Goal: Task Accomplishment & Management: Use online tool/utility

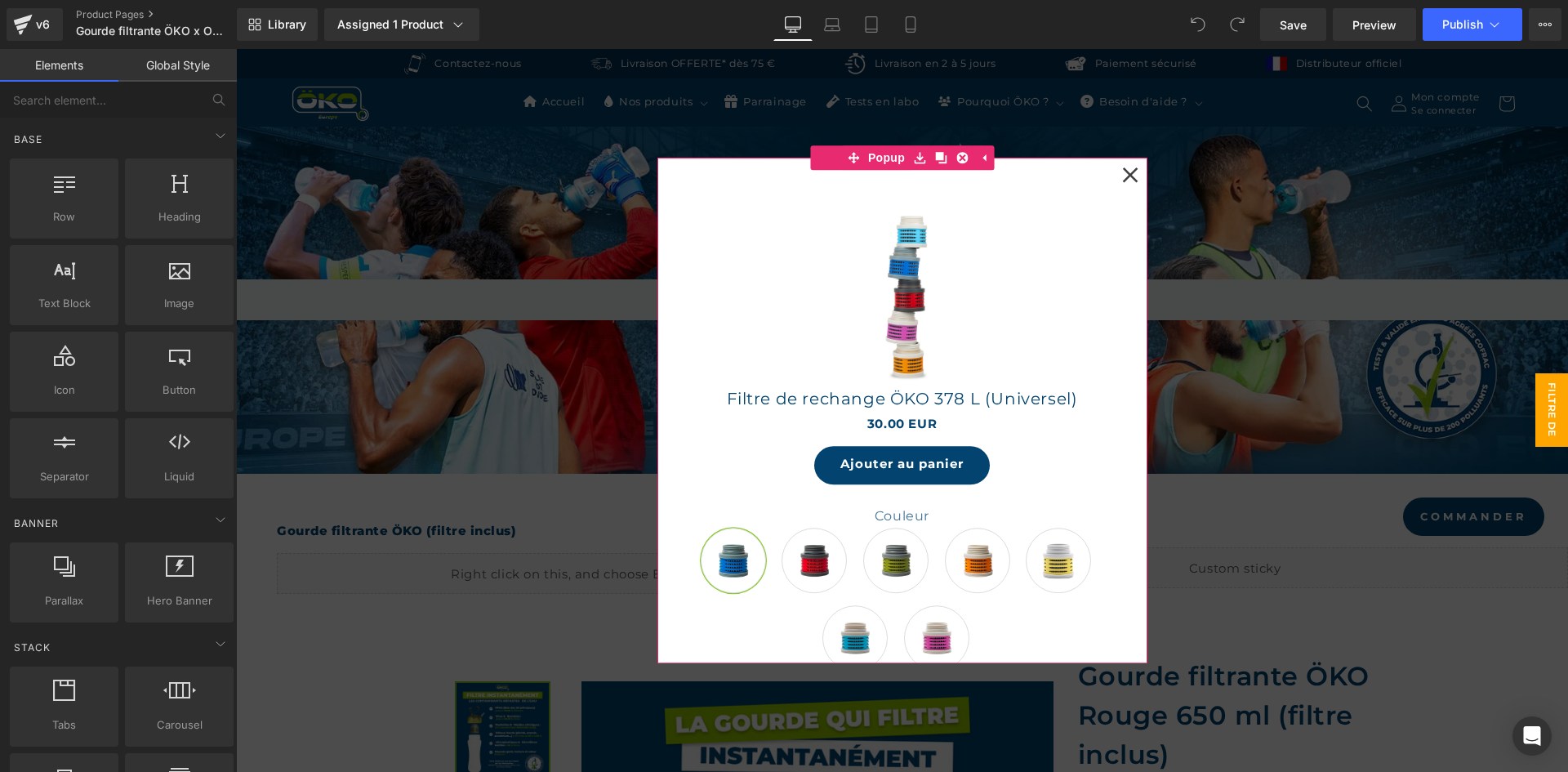
click at [1130, 174] on icon at bounding box center [1130, 175] width 17 height 17
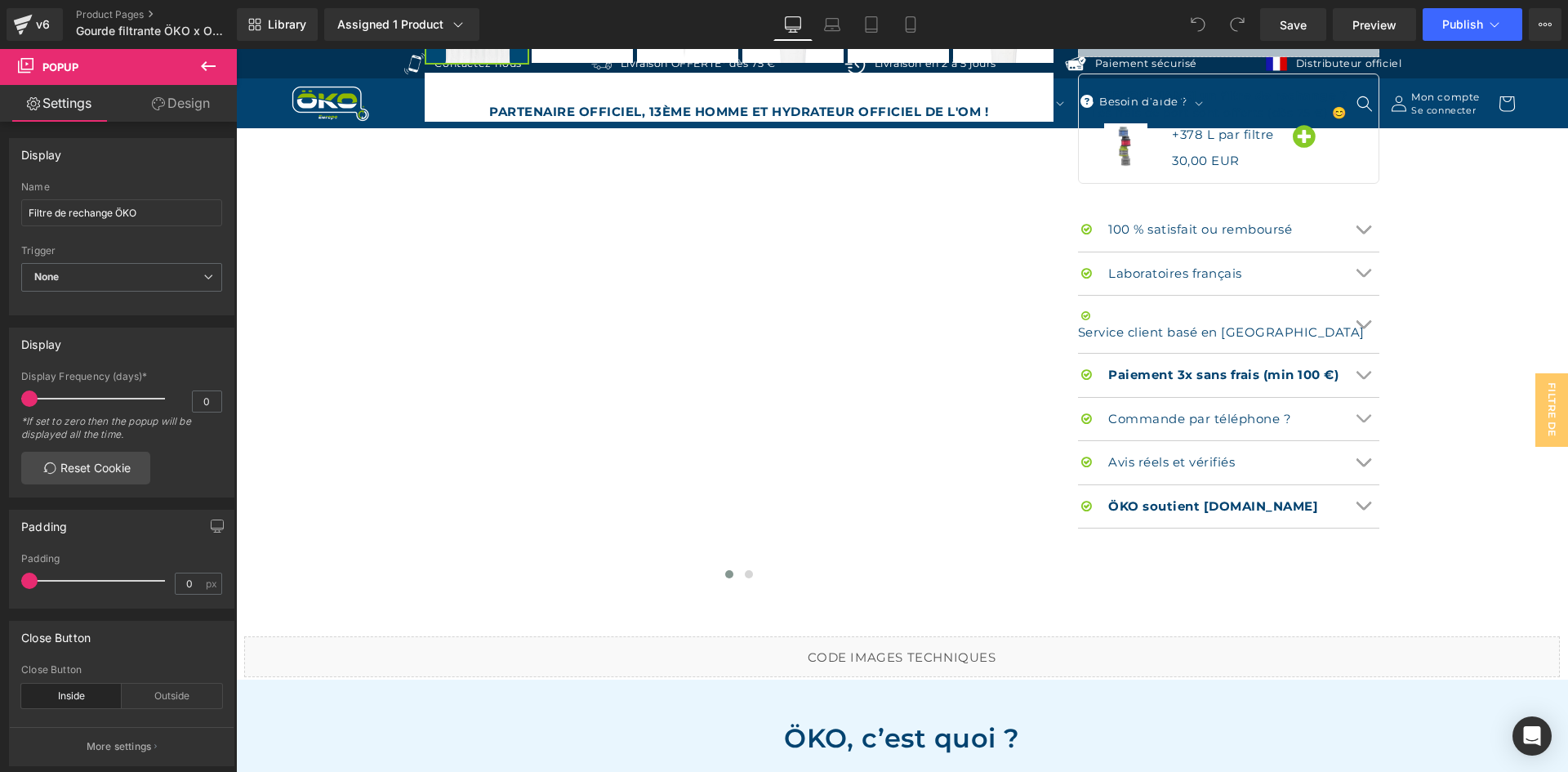
scroll to position [1225, 0]
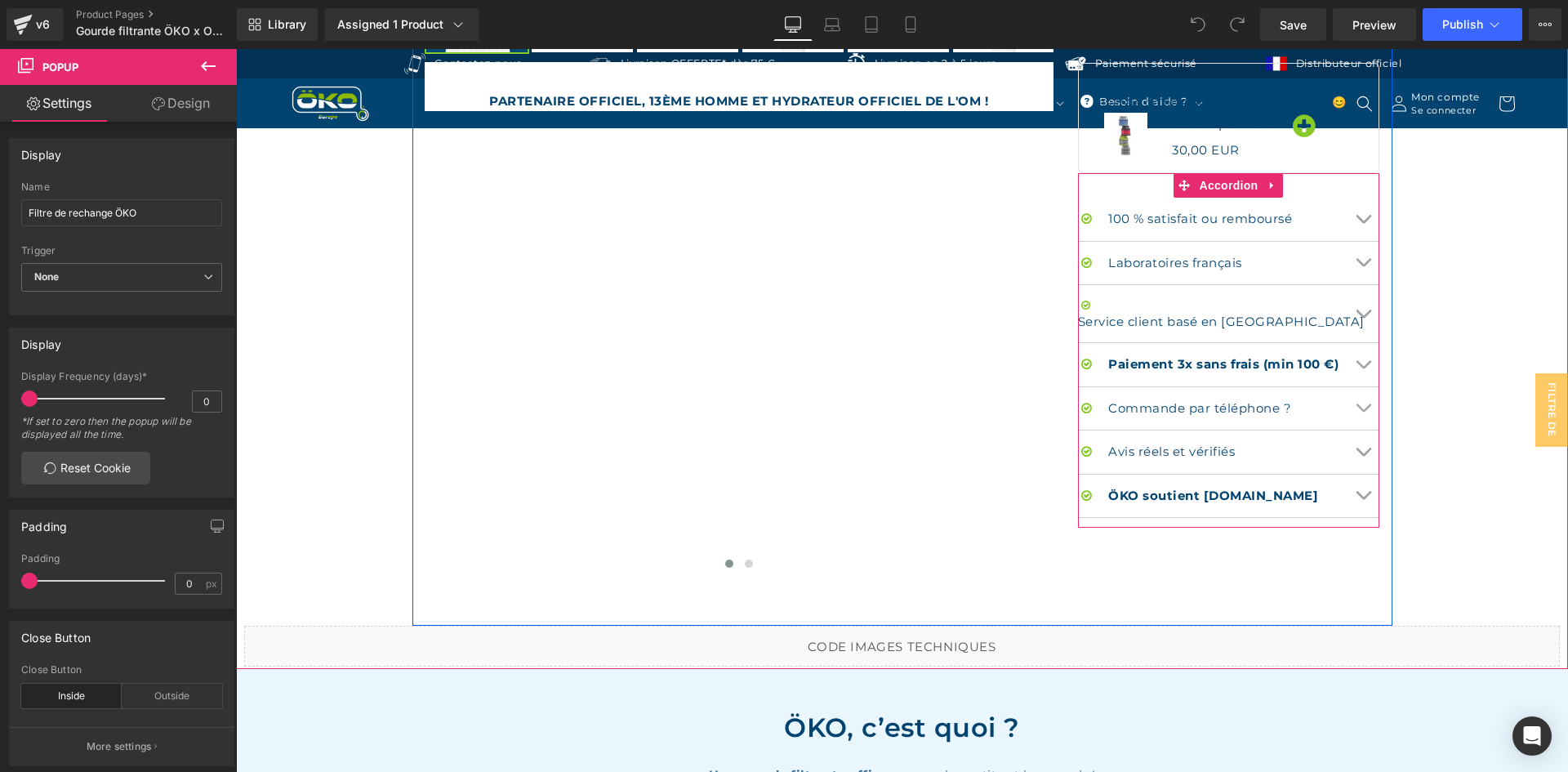
click at [1362, 243] on button "Chevron" at bounding box center [1363, 263] width 33 height 43
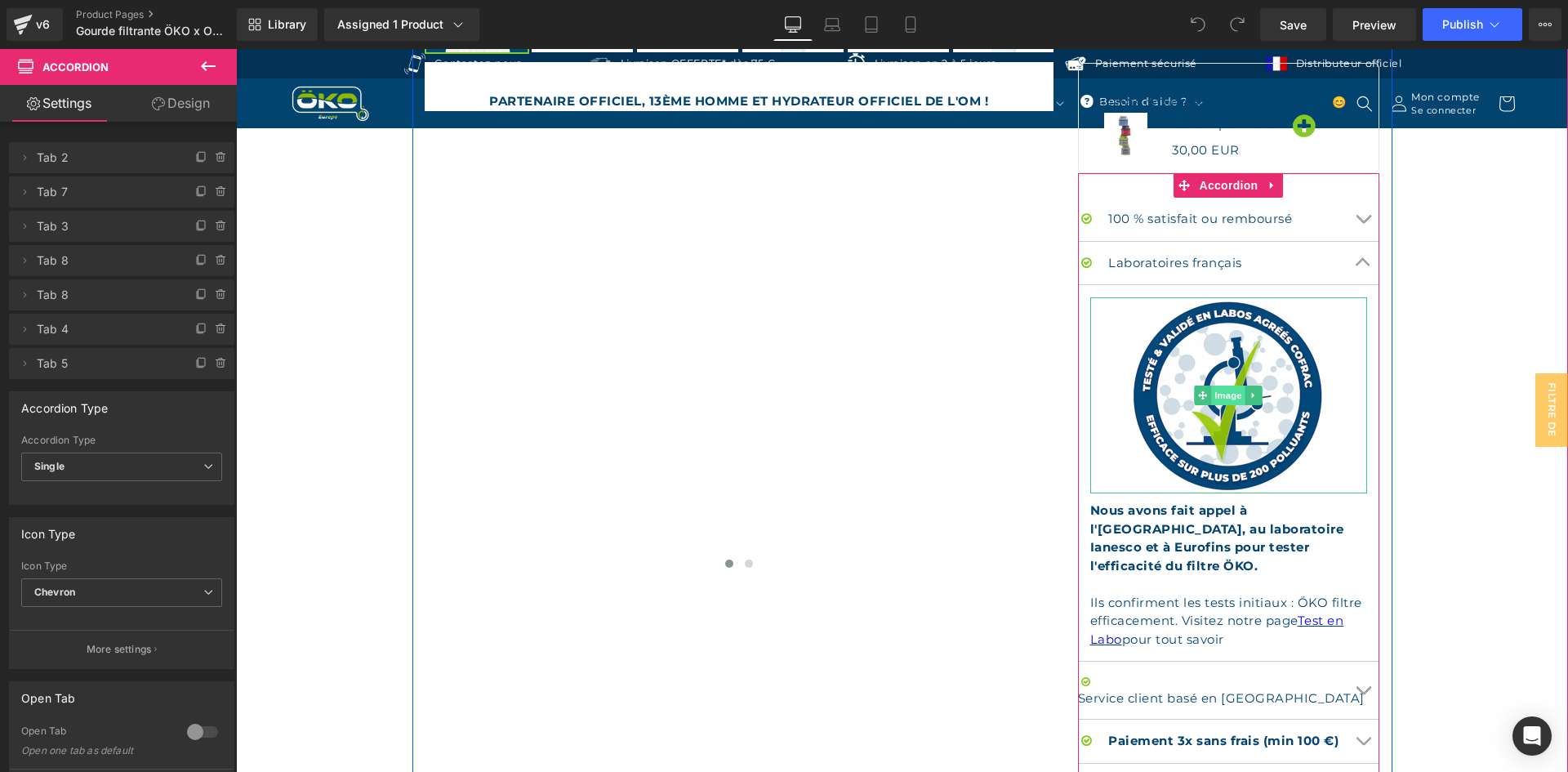
click at [1224, 392] on span "Image" at bounding box center [1229, 395] width 34 height 19
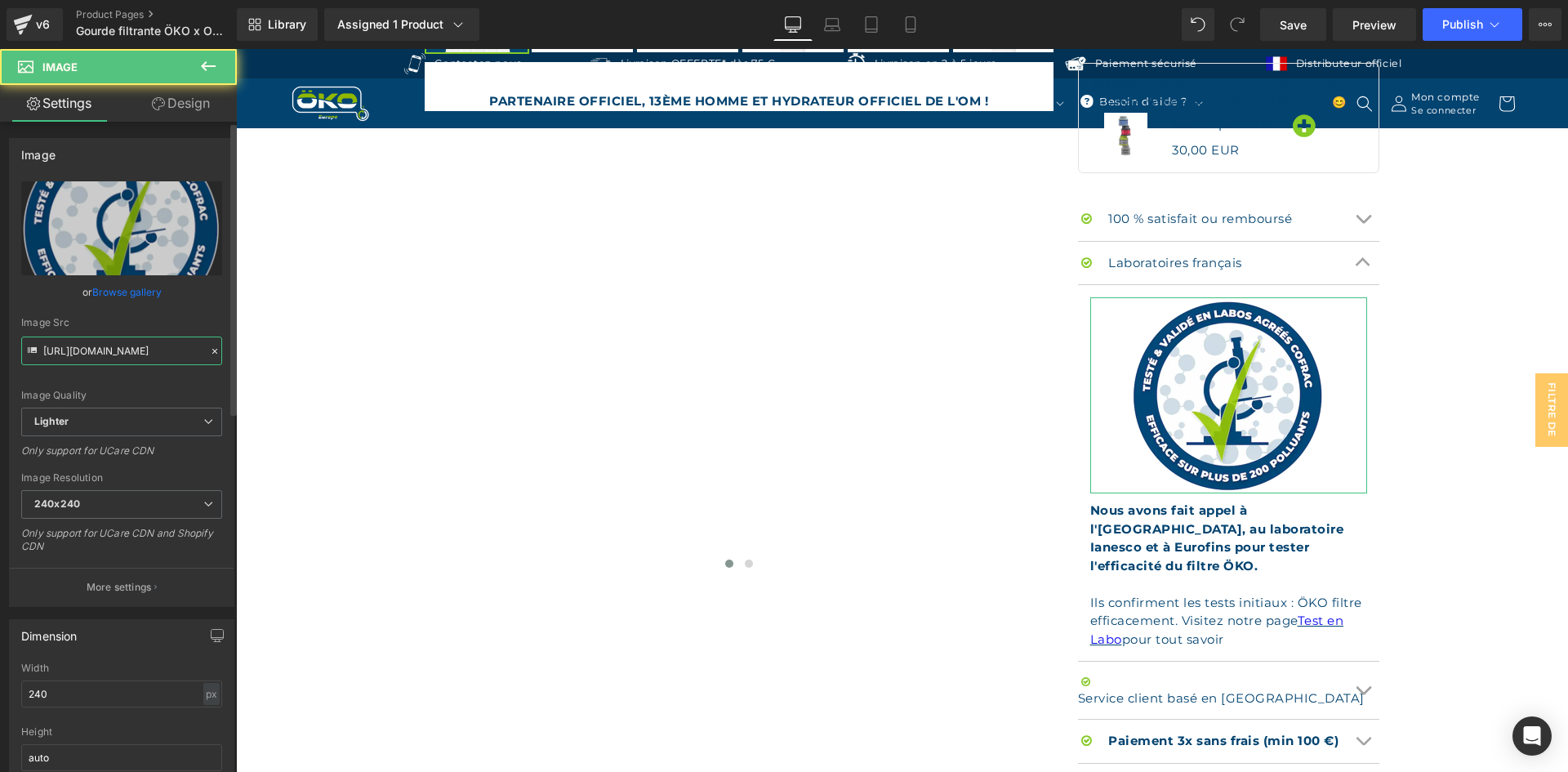
click at [160, 348] on input "https://ucarecdn.com/0d3e0097-9e6b-4486-b839-911e3d63146c/-/format/auto/-/previ…" at bounding box center [121, 351] width 201 height 28
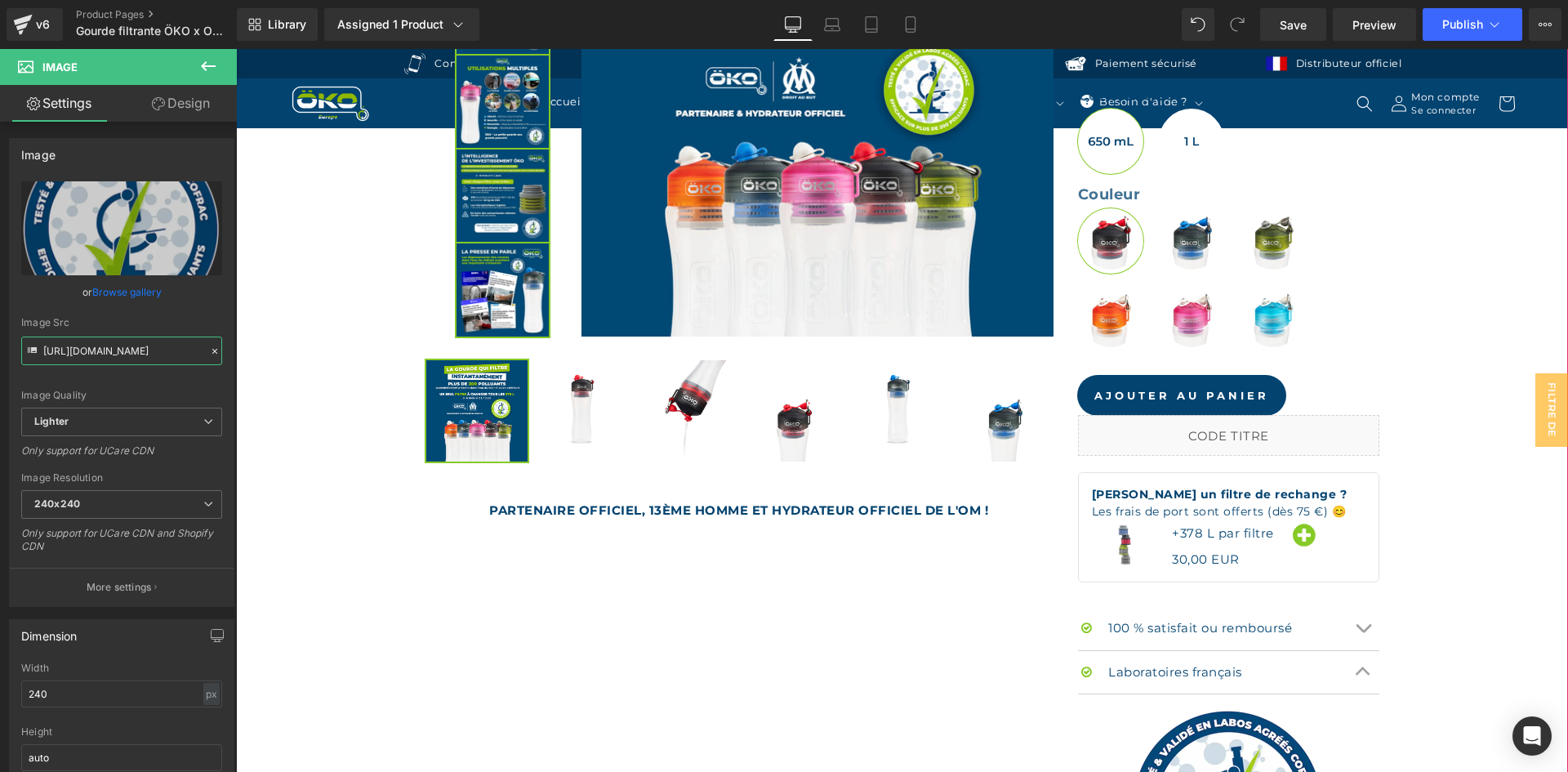
scroll to position [817, 0]
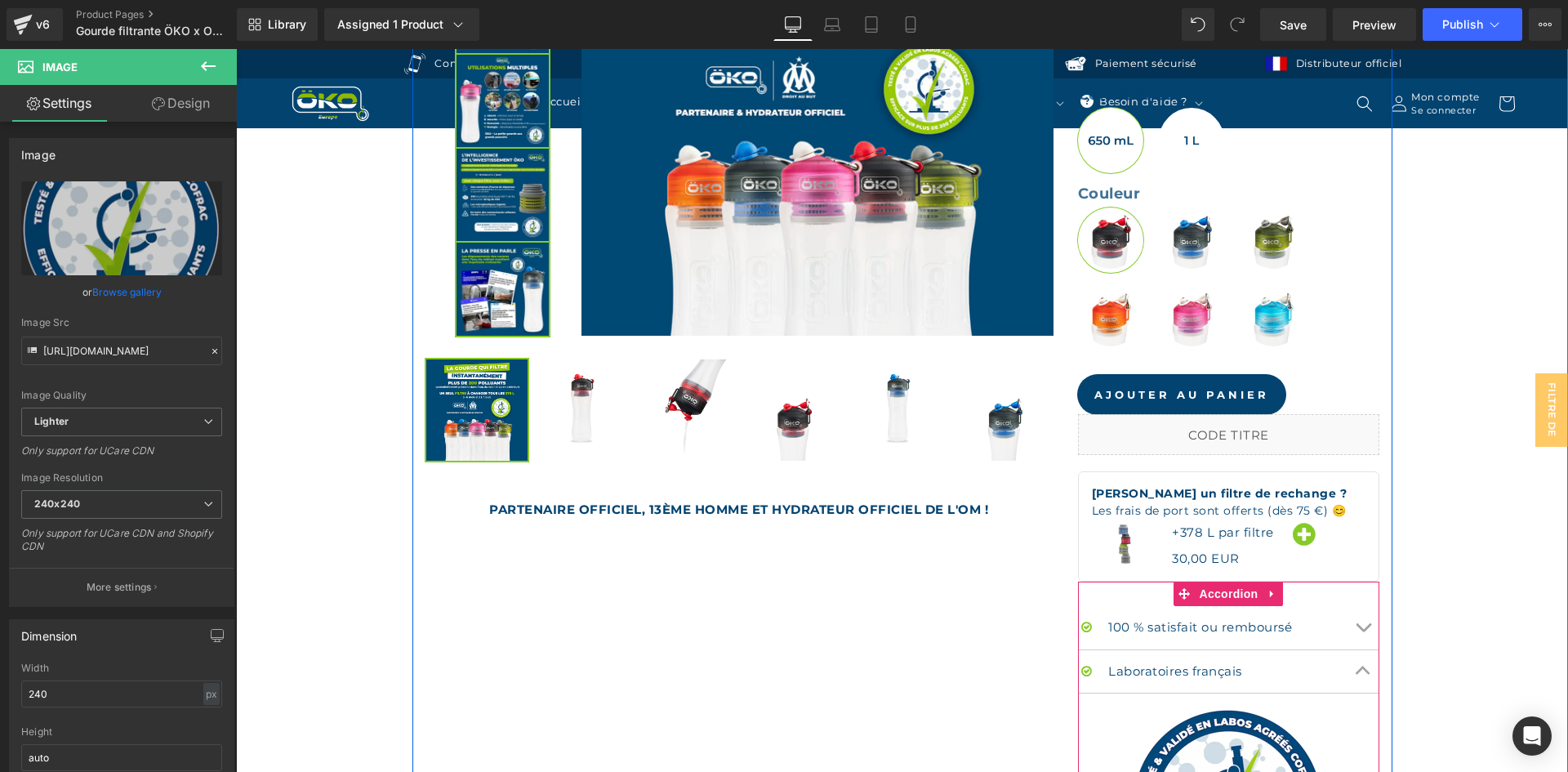
click at [1358, 652] on button "Chevron" at bounding box center [1363, 672] width 33 height 43
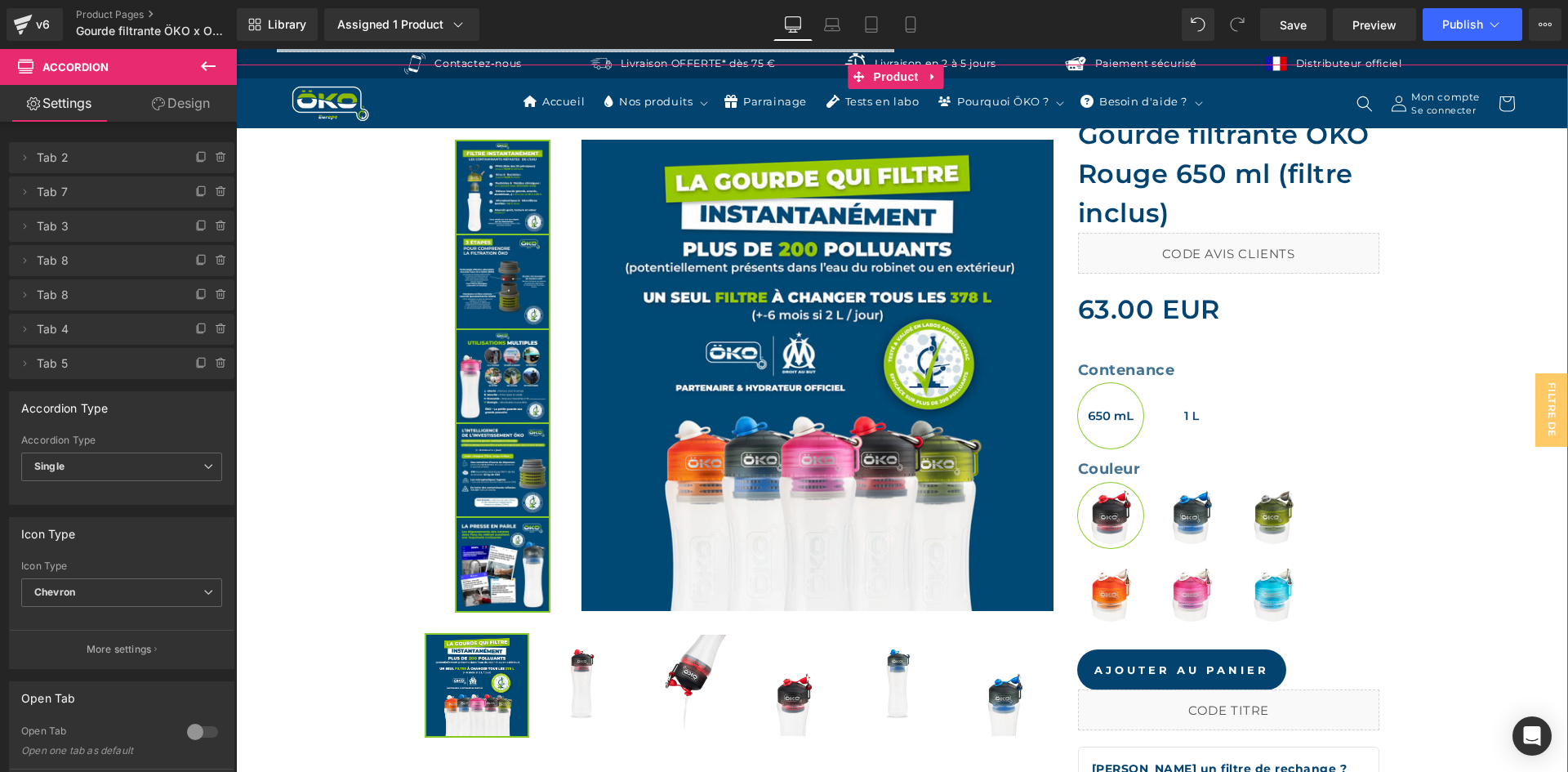
scroll to position [490, 0]
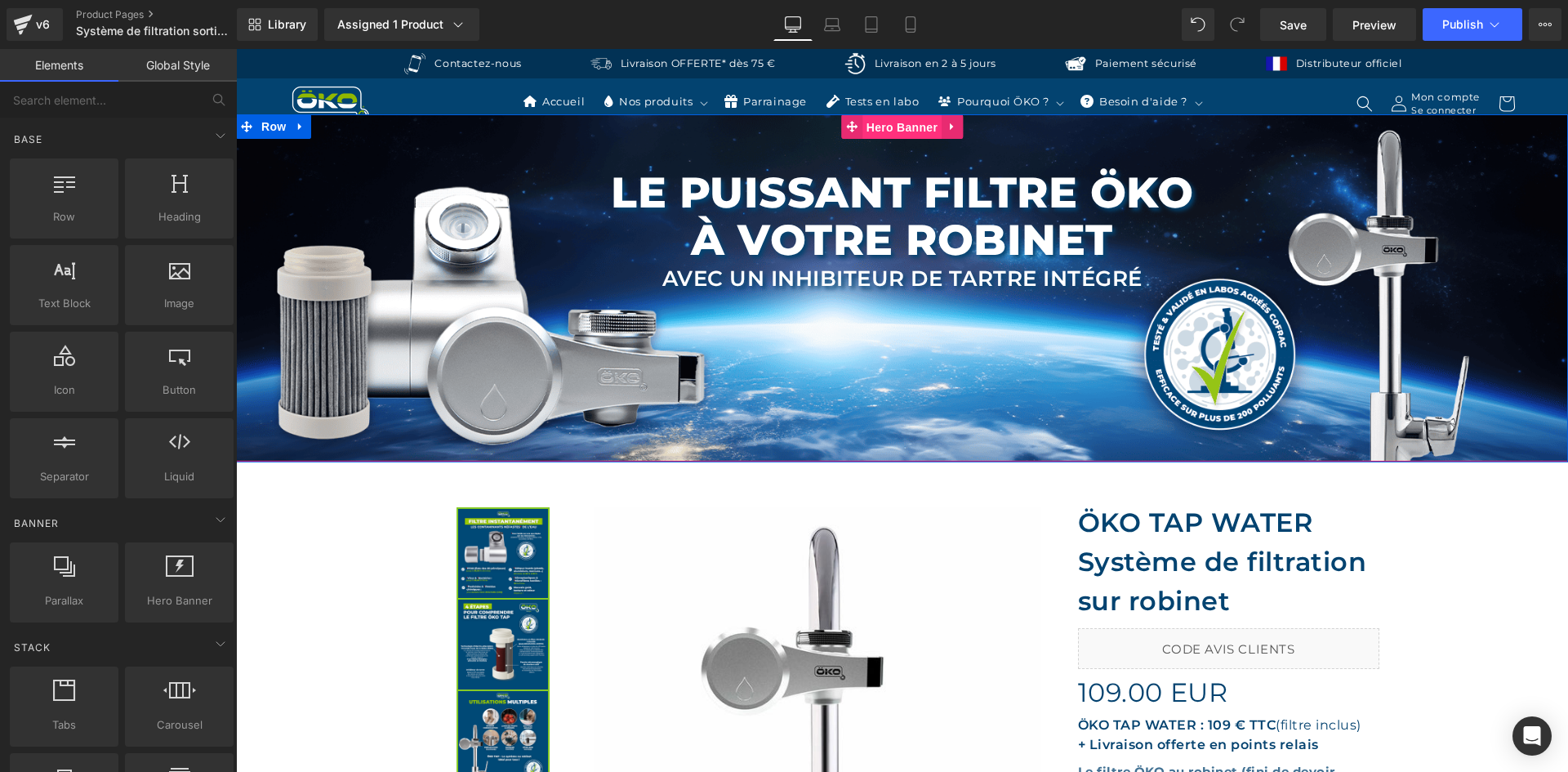
click at [911, 124] on span "Hero Banner" at bounding box center [902, 128] width 79 height 25
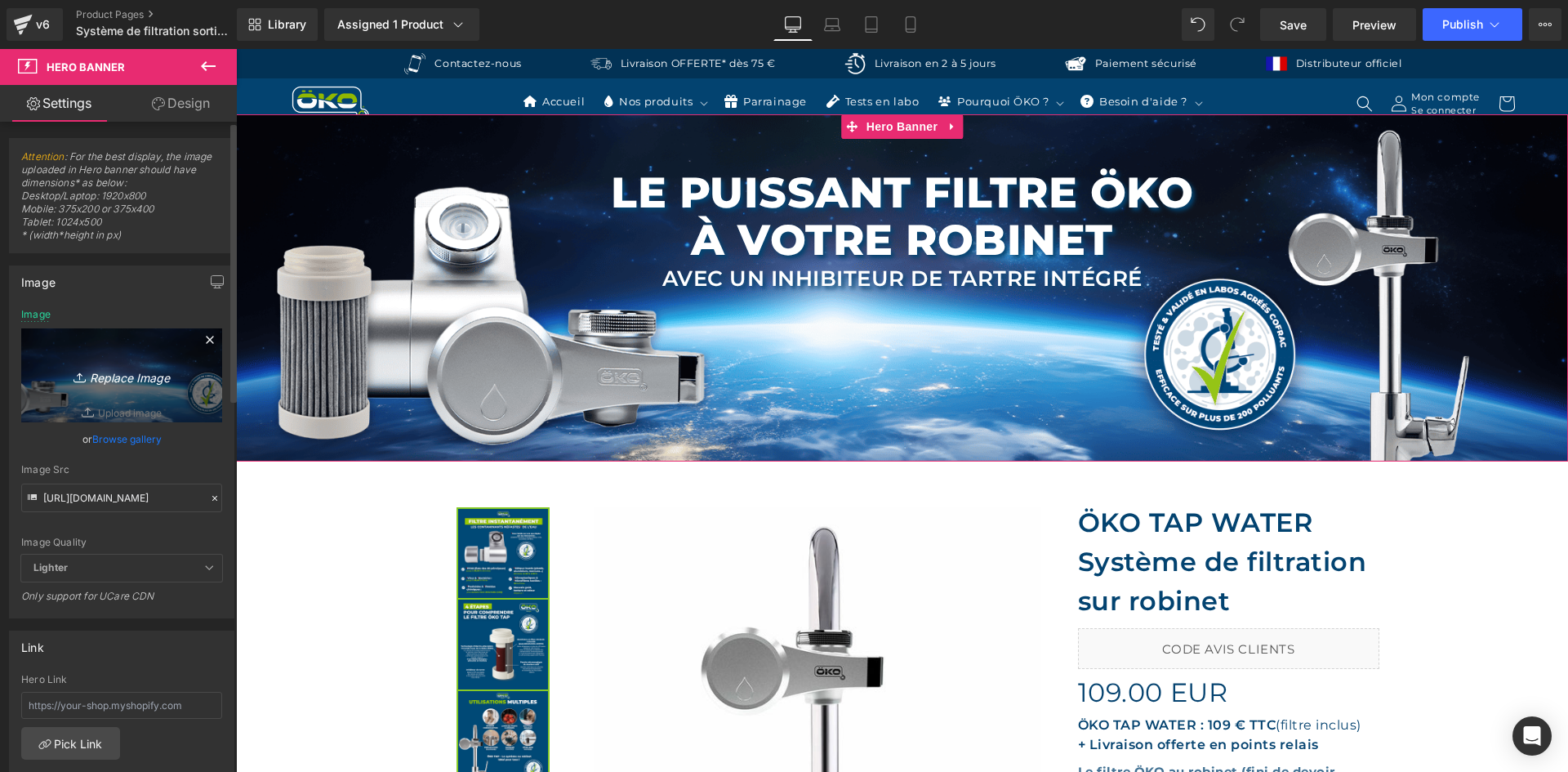
click at [136, 360] on link "Replace Image" at bounding box center [121, 375] width 201 height 94
type input "C:\fakepath\TAP WATER.webp"
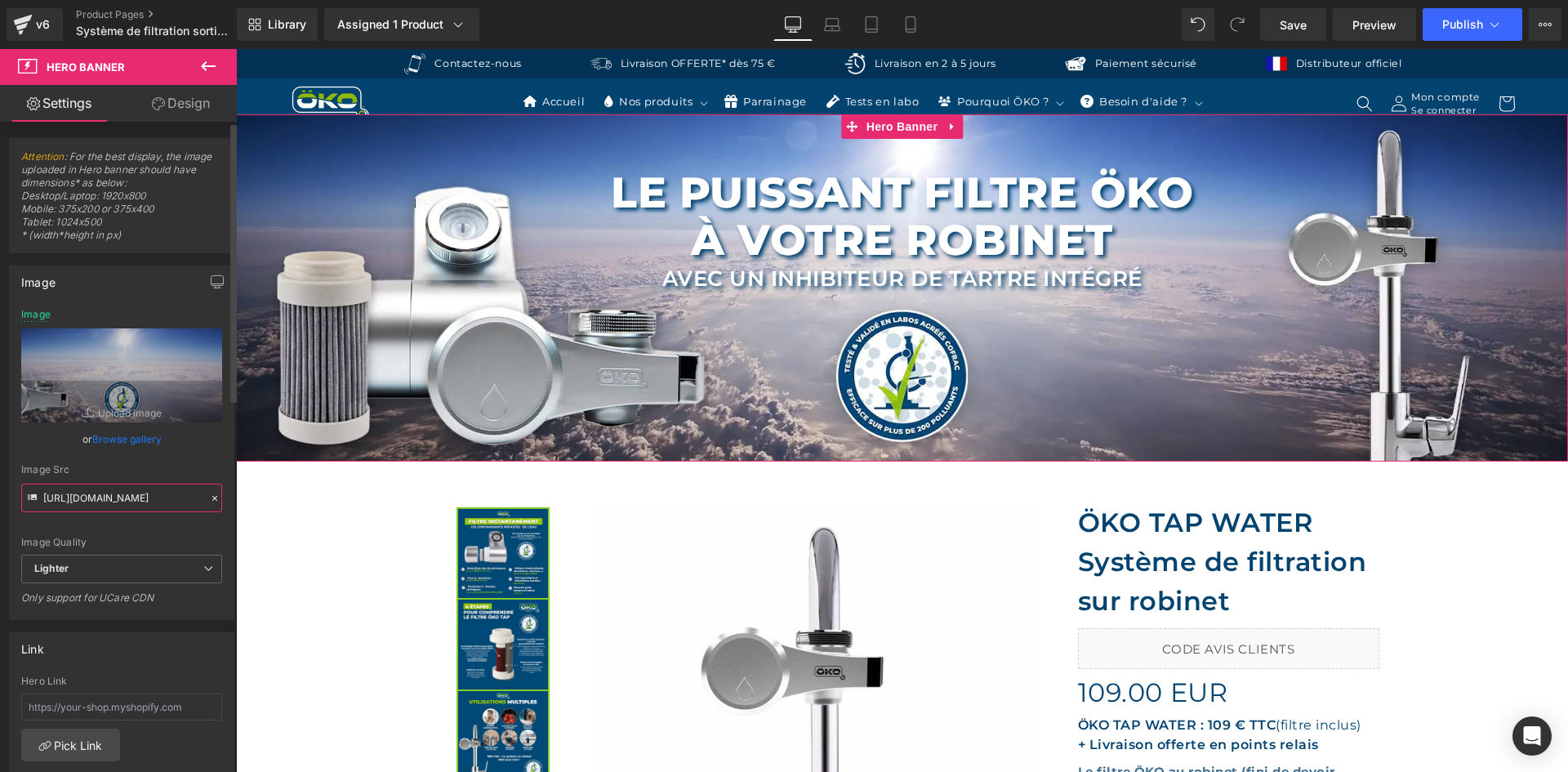
click at [131, 492] on input "https://cdn.shopify.com/s/files/1/0242/6955/3719/files/TAP_WATER.png?v=17578718…" at bounding box center [121, 498] width 201 height 28
type input "https://ucarecdn.com/bdb819f1-e438-45a4-8cb3-29fefd6c566f/-/format/auto/-/previ…"
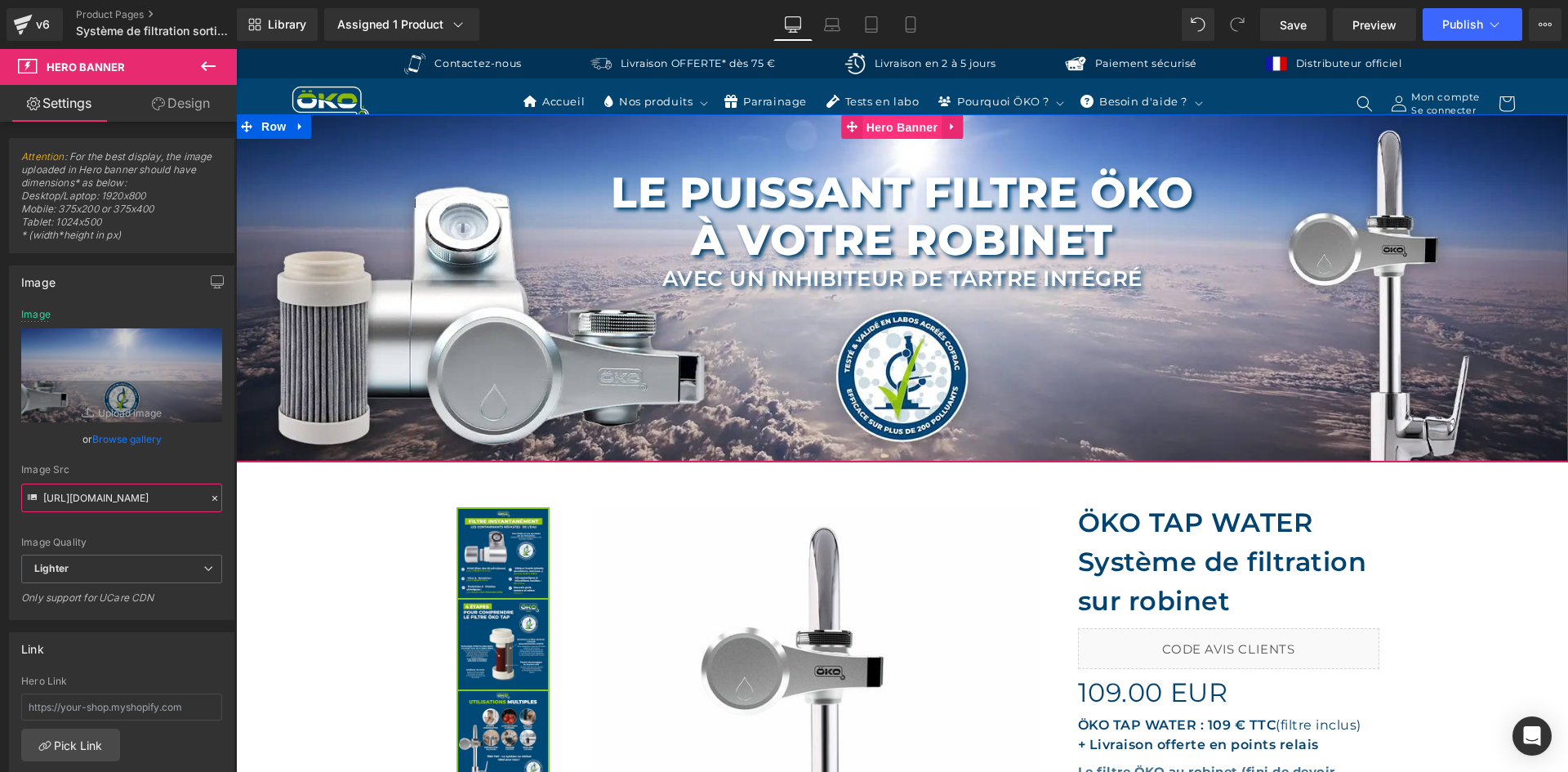
click at [881, 129] on span "Hero Banner" at bounding box center [902, 128] width 79 height 25
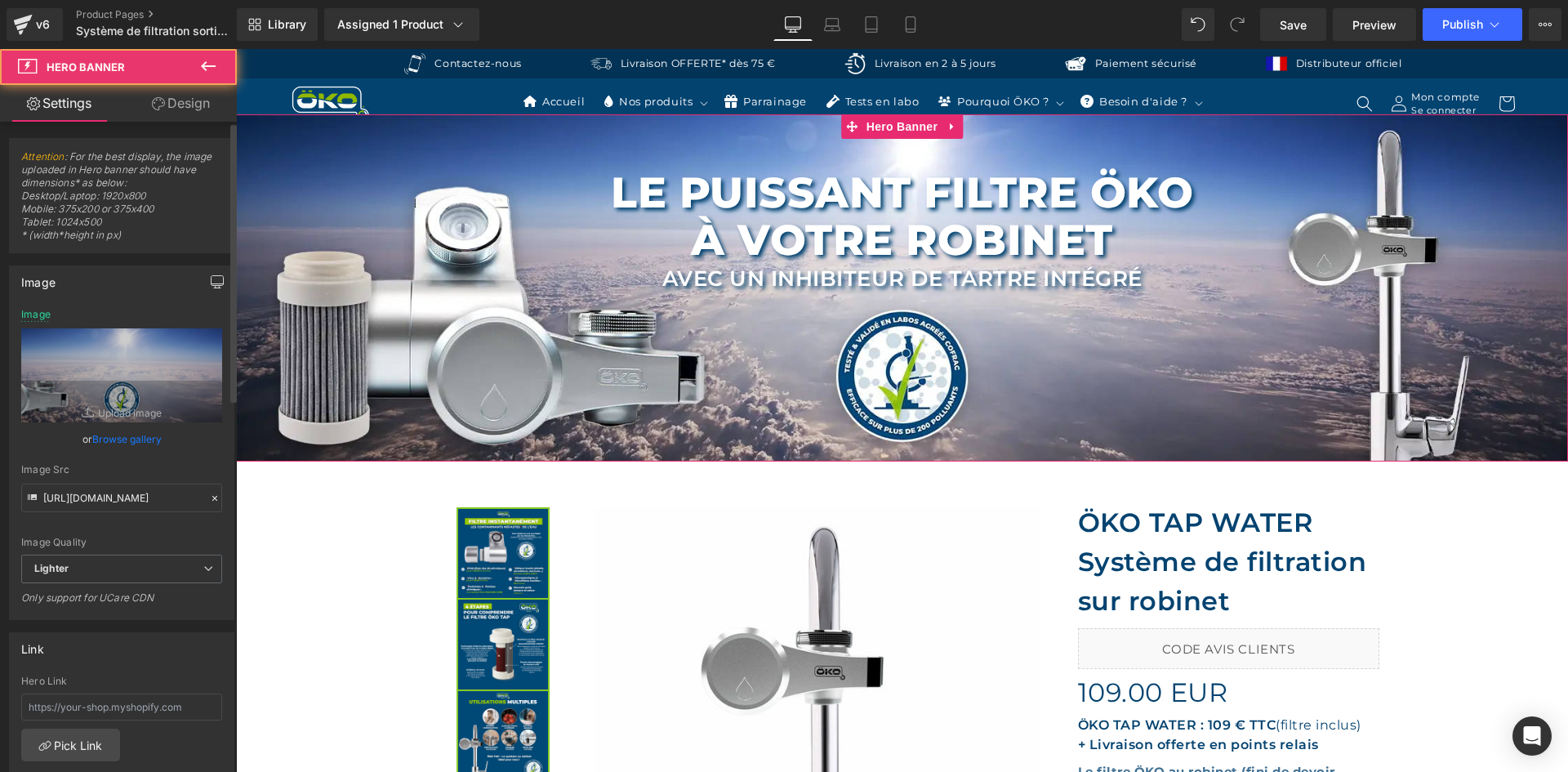
click at [217, 282] on button "button" at bounding box center [217, 282] width 26 height 31
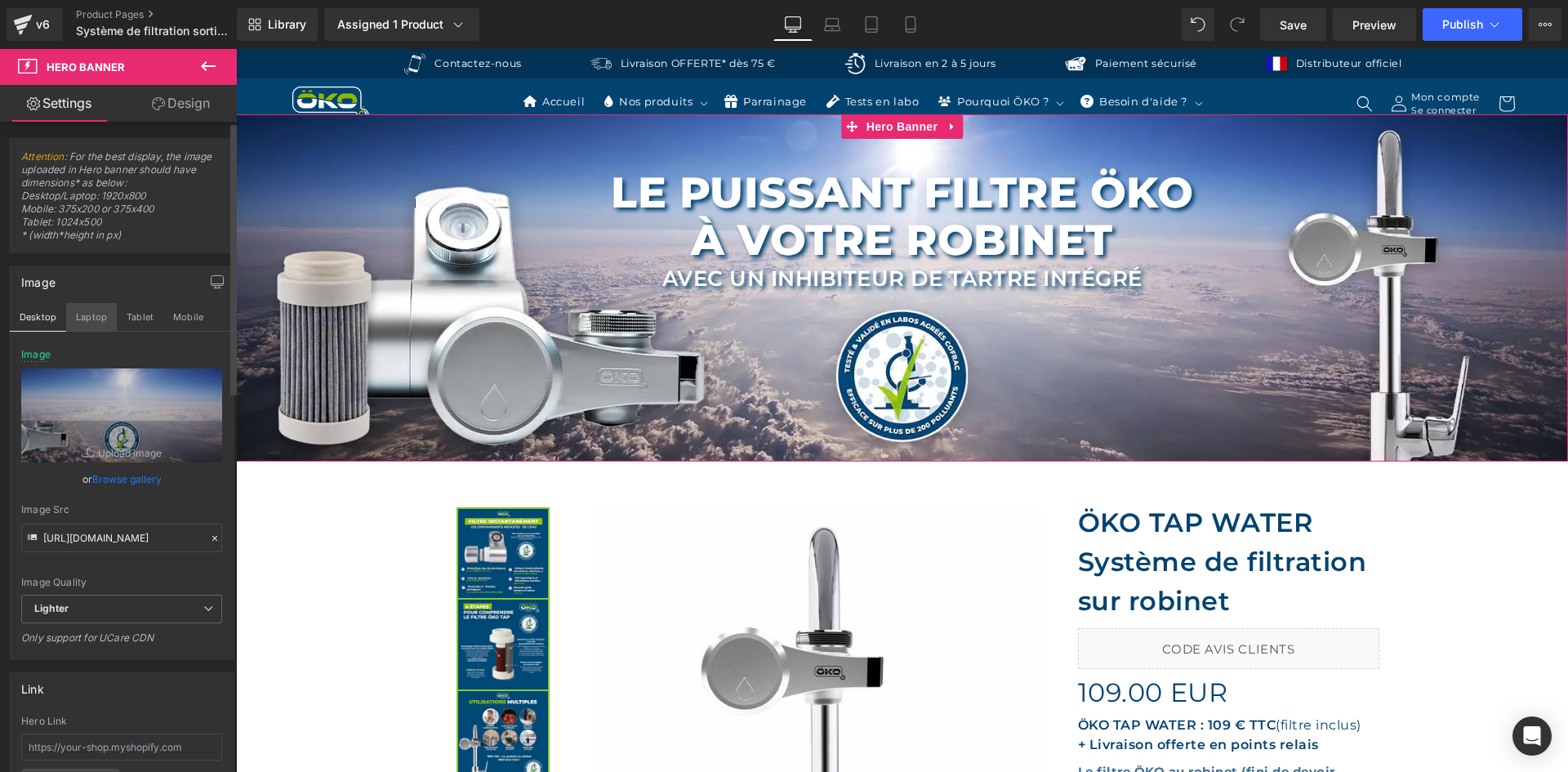
click at [94, 310] on button "Laptop" at bounding box center [91, 317] width 50 height 28
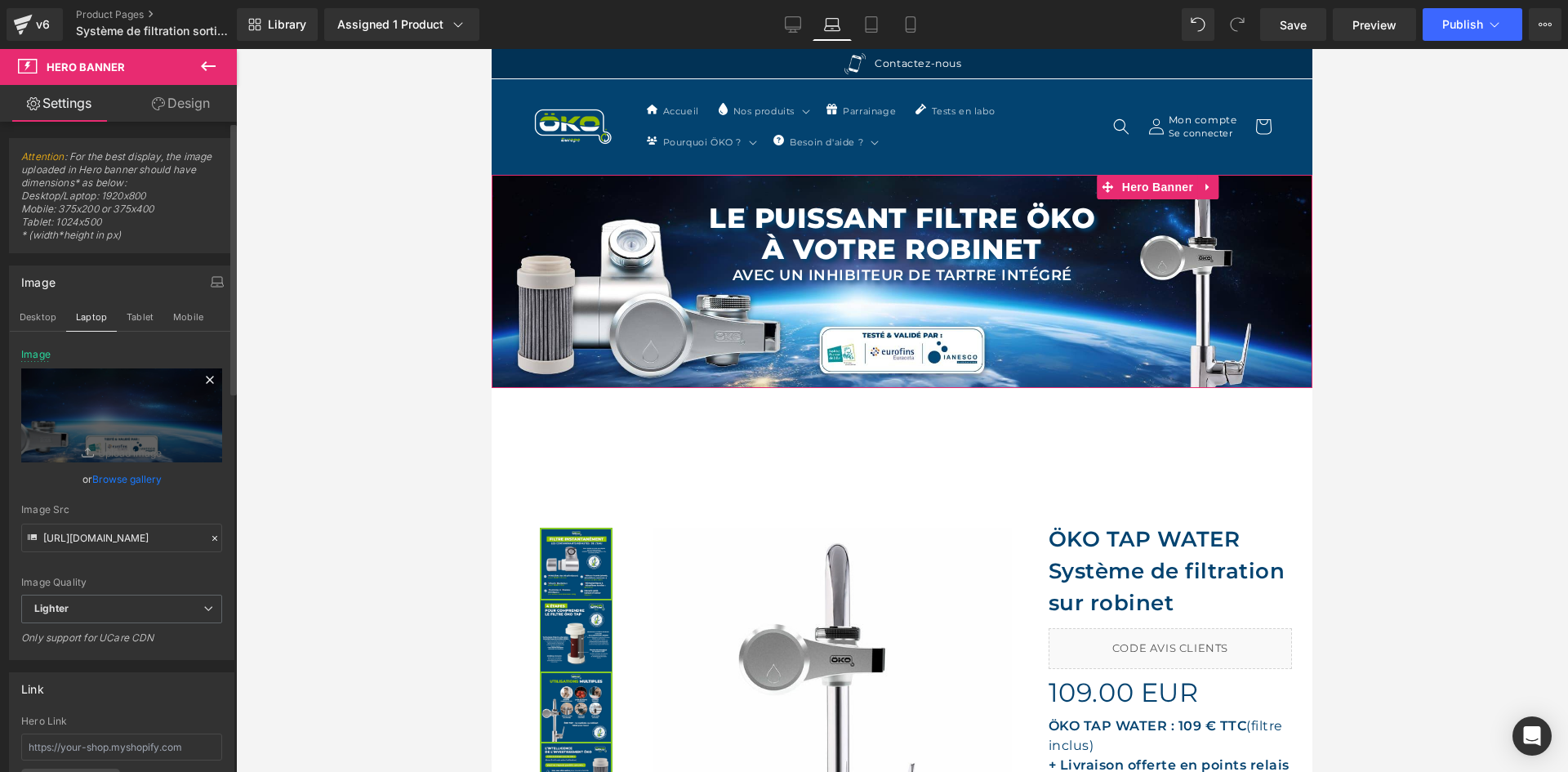
click at [209, 376] on icon at bounding box center [209, 379] width 19 height 19
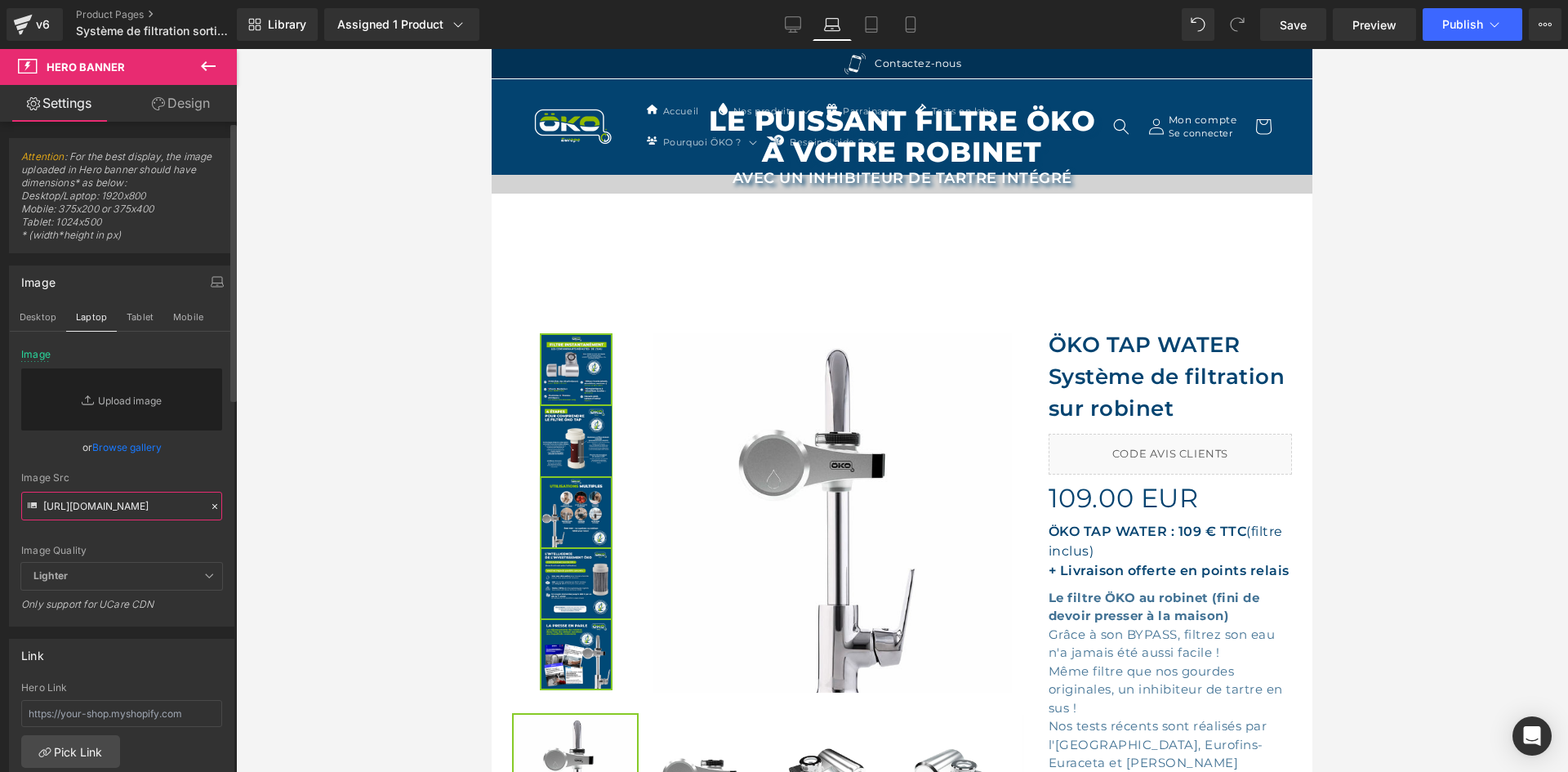
click at [108, 502] on input "https://ucarecdn.com/bdb819f1-e438-45a4-8cb3-29fefd6c566f/-/format/auto/-/previ…" at bounding box center [121, 506] width 201 height 28
paste input "https://ucarecdn.com/bdb819f1-e438-45a4-8cb3-29fefd6c566f/-/format/auto/-/previ…"
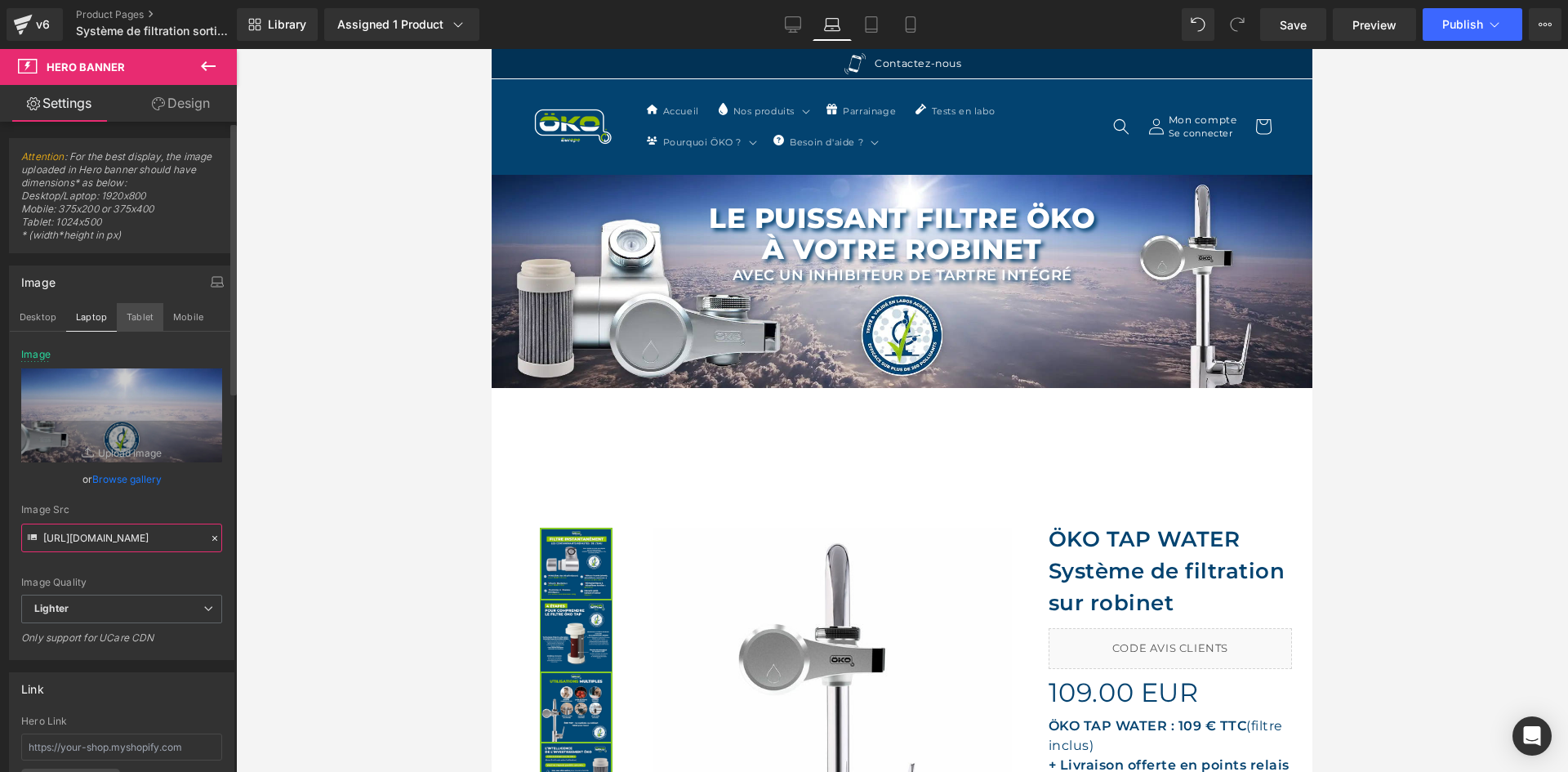
type input "https://ucarecdn.com/bdb819f1-e438-45a4-8cb3-29fefd6c566f/-/format/auto/-/previ…"
click at [146, 315] on button "Tablet" at bounding box center [139, 317] width 47 height 28
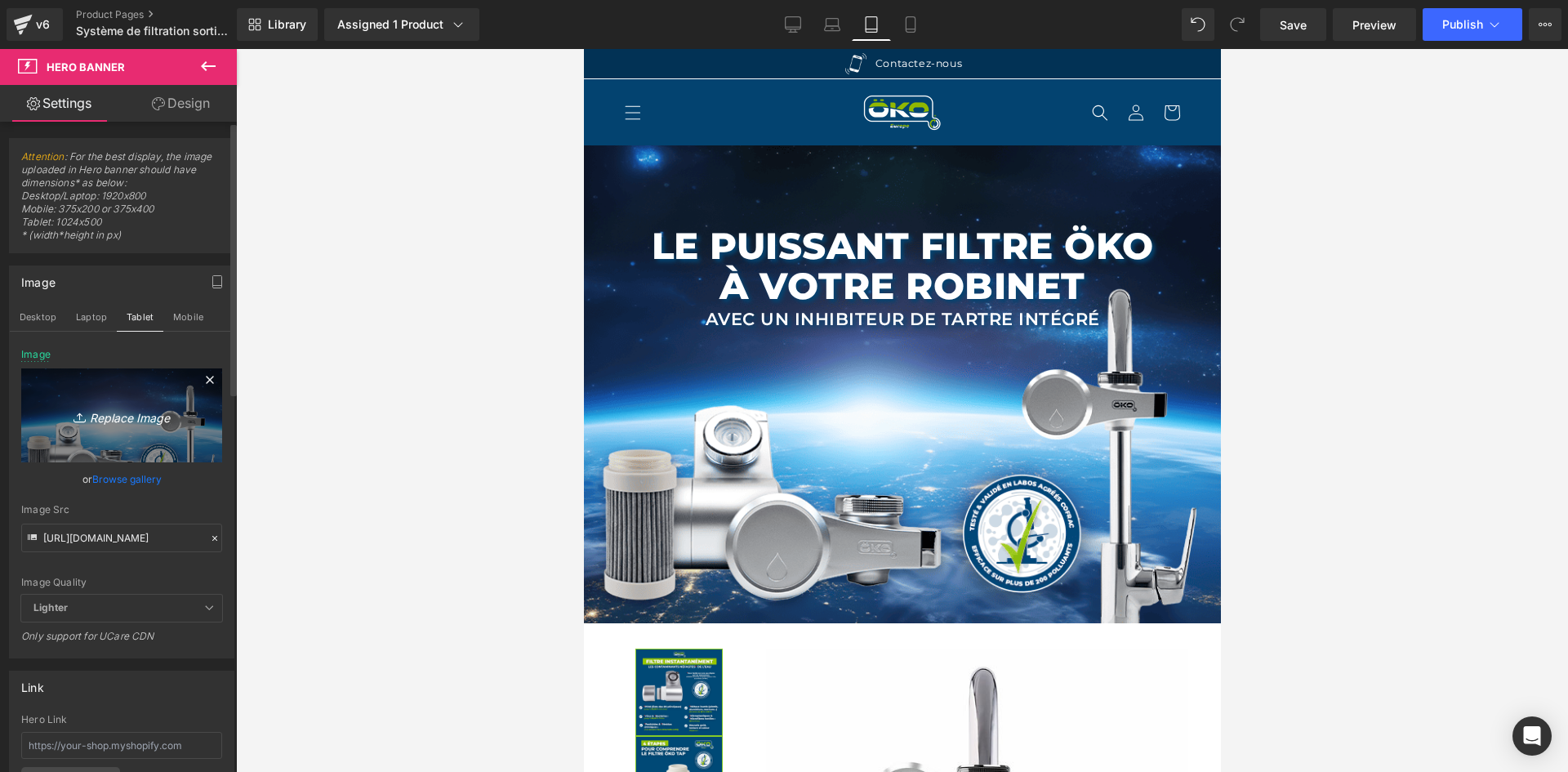
click at [98, 417] on icon "Replace Image" at bounding box center [121, 416] width 130 height 20
type input "C:\fakepath\MOBILE TAP.webp"
click at [152, 512] on div "Image Src" at bounding box center [121, 509] width 201 height 11
click at [160, 532] on input "https://ucarecdn.com/bdb819f1-e438-45a4-8cb3-29fefd6c566f/-/format/auto/-/previ…" at bounding box center [121, 538] width 201 height 28
type input "https://ucarecdn.com/f40f3337-750b-4dac-be23-936ddb54361f/-/format/auto/-/previ…"
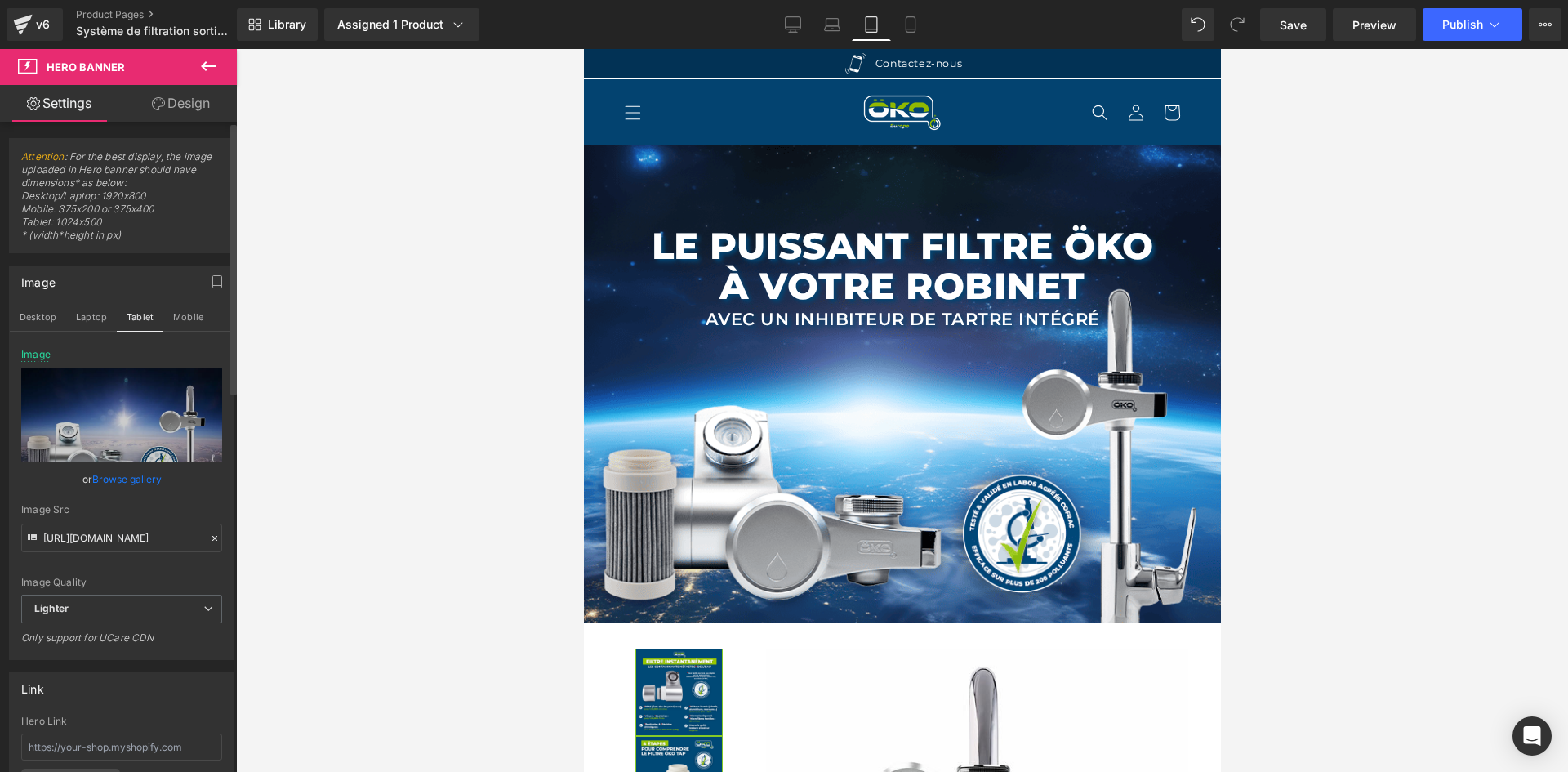
click at [174, 509] on div "Image Src" at bounding box center [121, 509] width 201 height 11
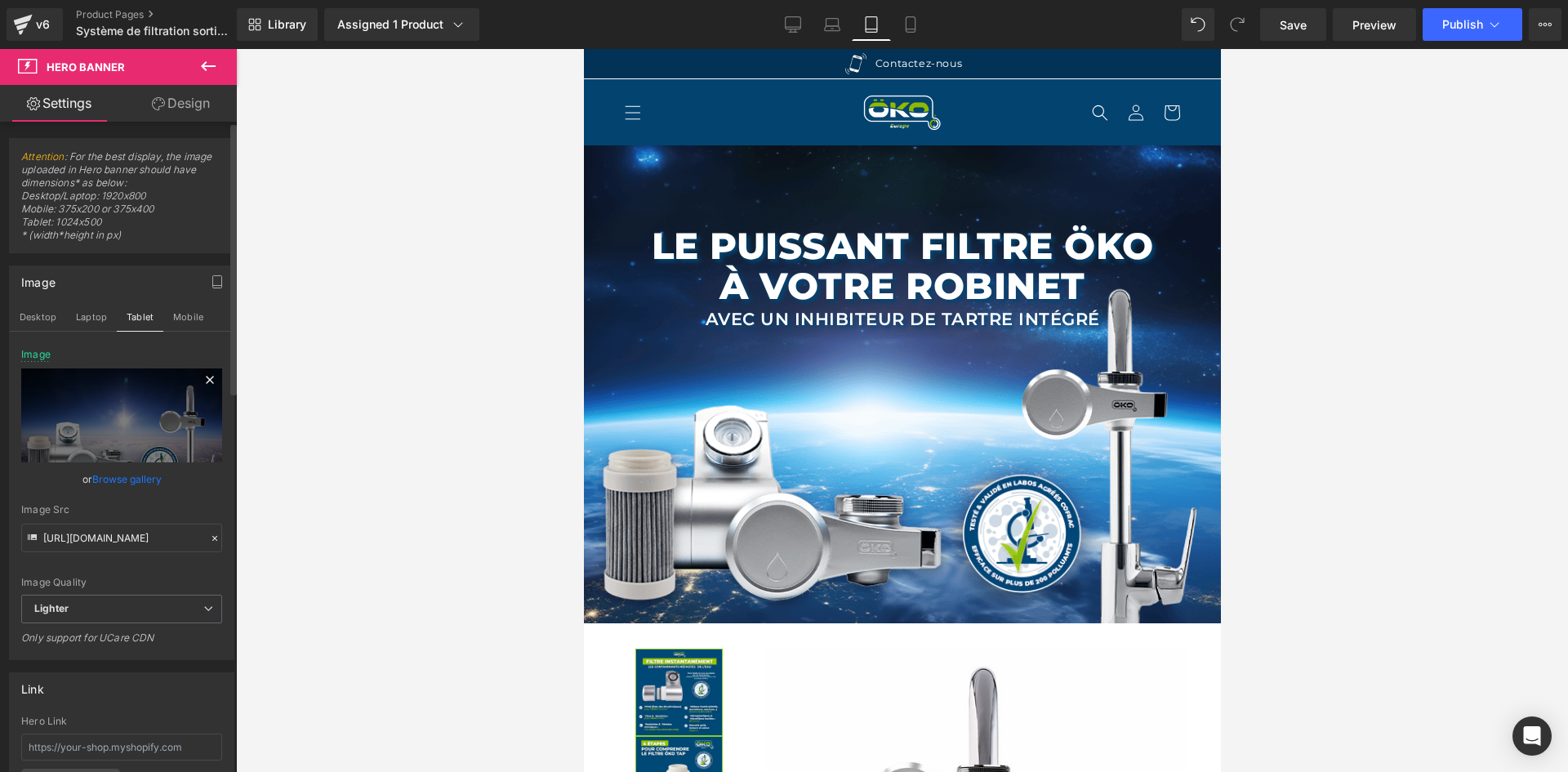
click at [204, 377] on icon at bounding box center [209, 379] width 19 height 19
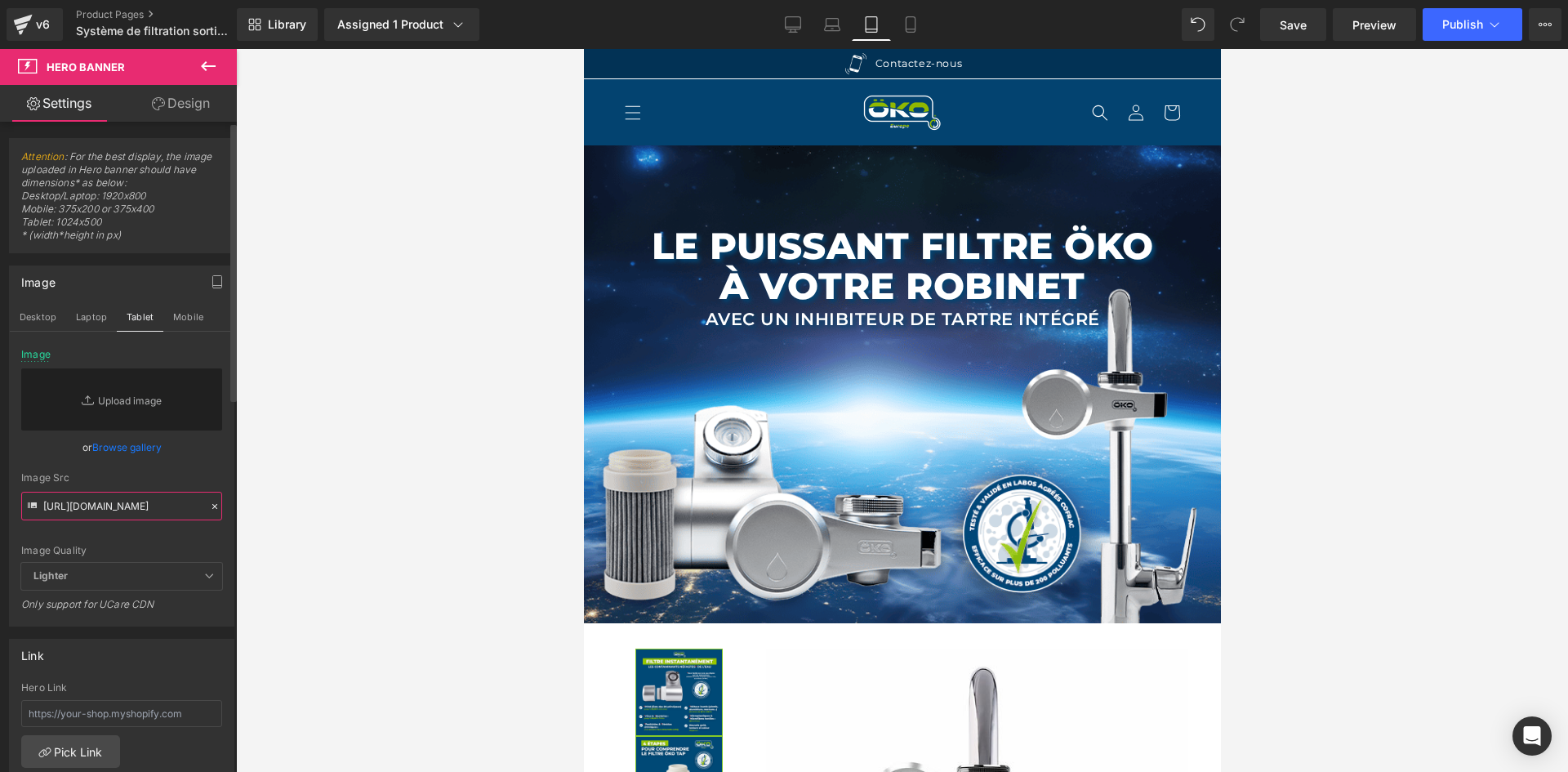
click at [136, 495] on input "https://ucarecdn.com/f40f3337-750b-4dac-be23-936ddb54361f/-/format/auto/-/previ…" at bounding box center [121, 506] width 201 height 28
paste input "https://ucarecdn.com/f40f3337-750b-4dac-be23-936ddb54361f/-/format/auto/-/previ…"
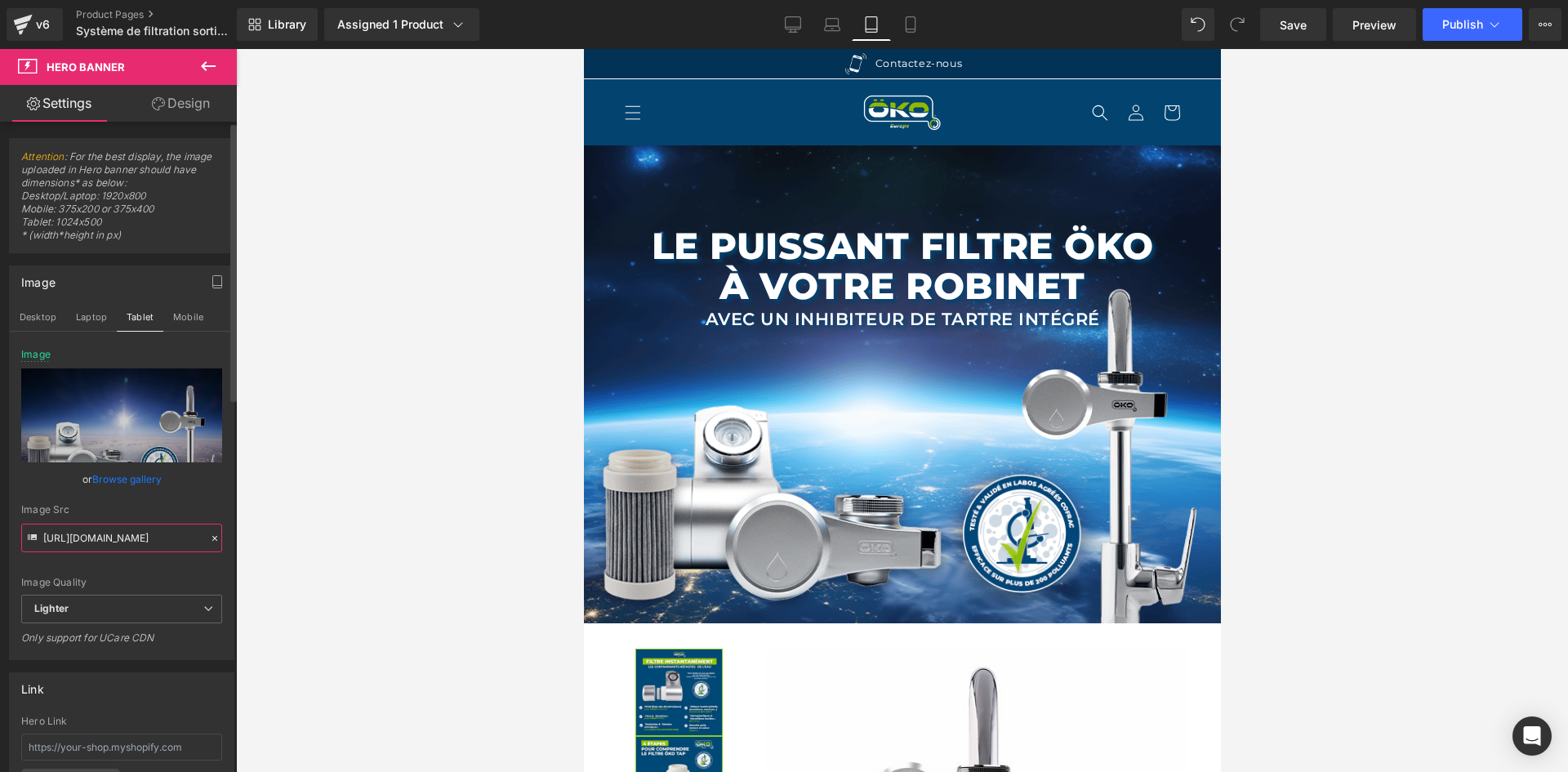
type input "https://ucarecdn.com/f40f3337-750b-4dac-be23-936ddb54361f/-/format/auto/-/previ…"
click at [163, 514] on div "Image Src" at bounding box center [121, 509] width 201 height 11
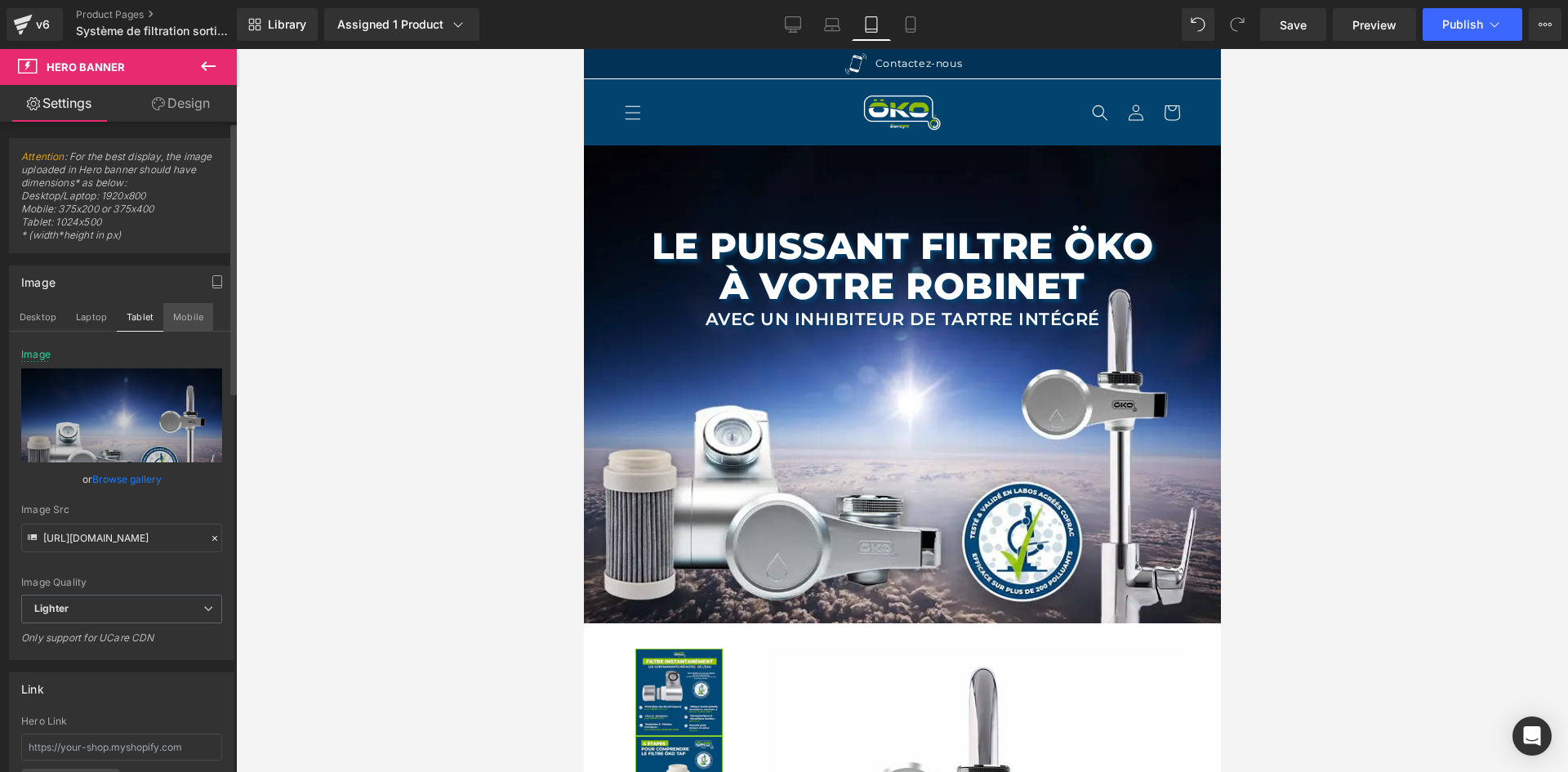
click at [177, 309] on button "Mobile" at bounding box center [188, 317] width 50 height 28
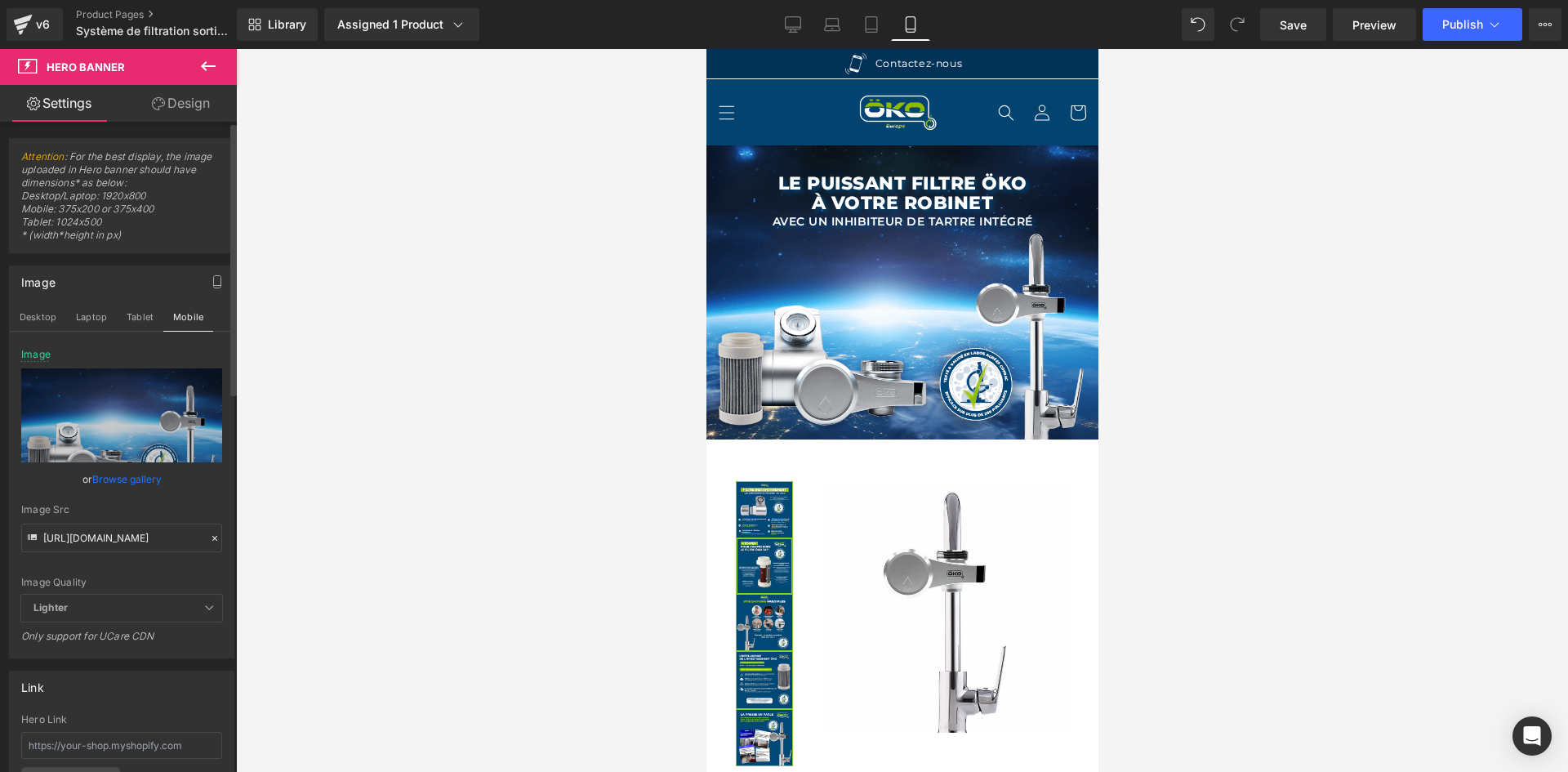
click at [209, 537] on icon at bounding box center [215, 538] width 11 height 11
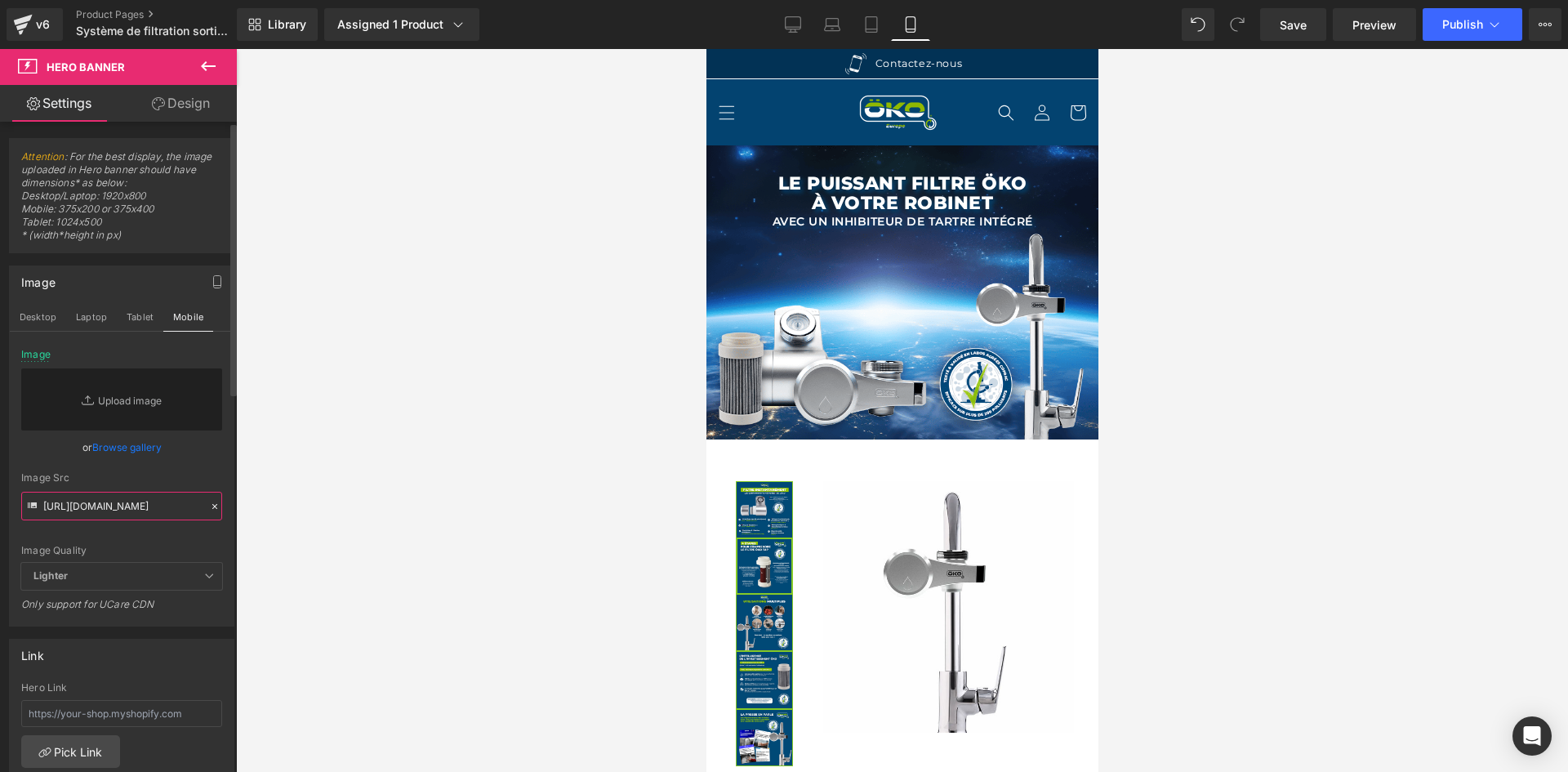
click at [151, 511] on input "https://ucarecdn.com/f40f3337-750b-4dac-be23-936ddb54361f/-/format/auto/-/previ…" at bounding box center [121, 506] width 201 height 28
paste input "https://ucarecdn.com/f40f3337-750b-4dac-be23-936ddb54361f/-/format/auto/-/previ…"
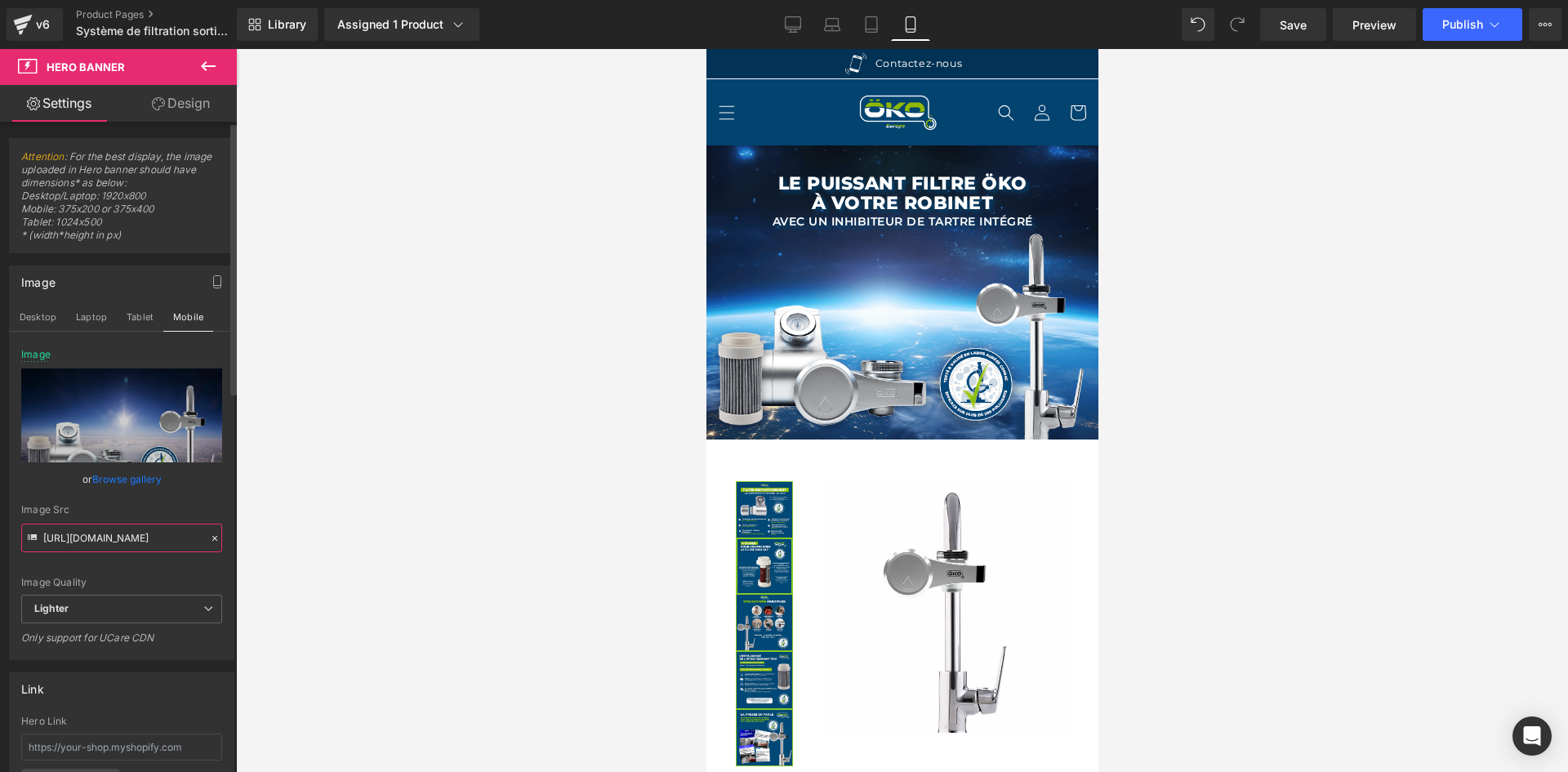
type input "https://ucarecdn.com/f40f3337-750b-4dac-be23-936ddb54361f/-/format/auto/-/previ…"
click at [161, 509] on div "Image Src" at bounding box center [121, 509] width 201 height 11
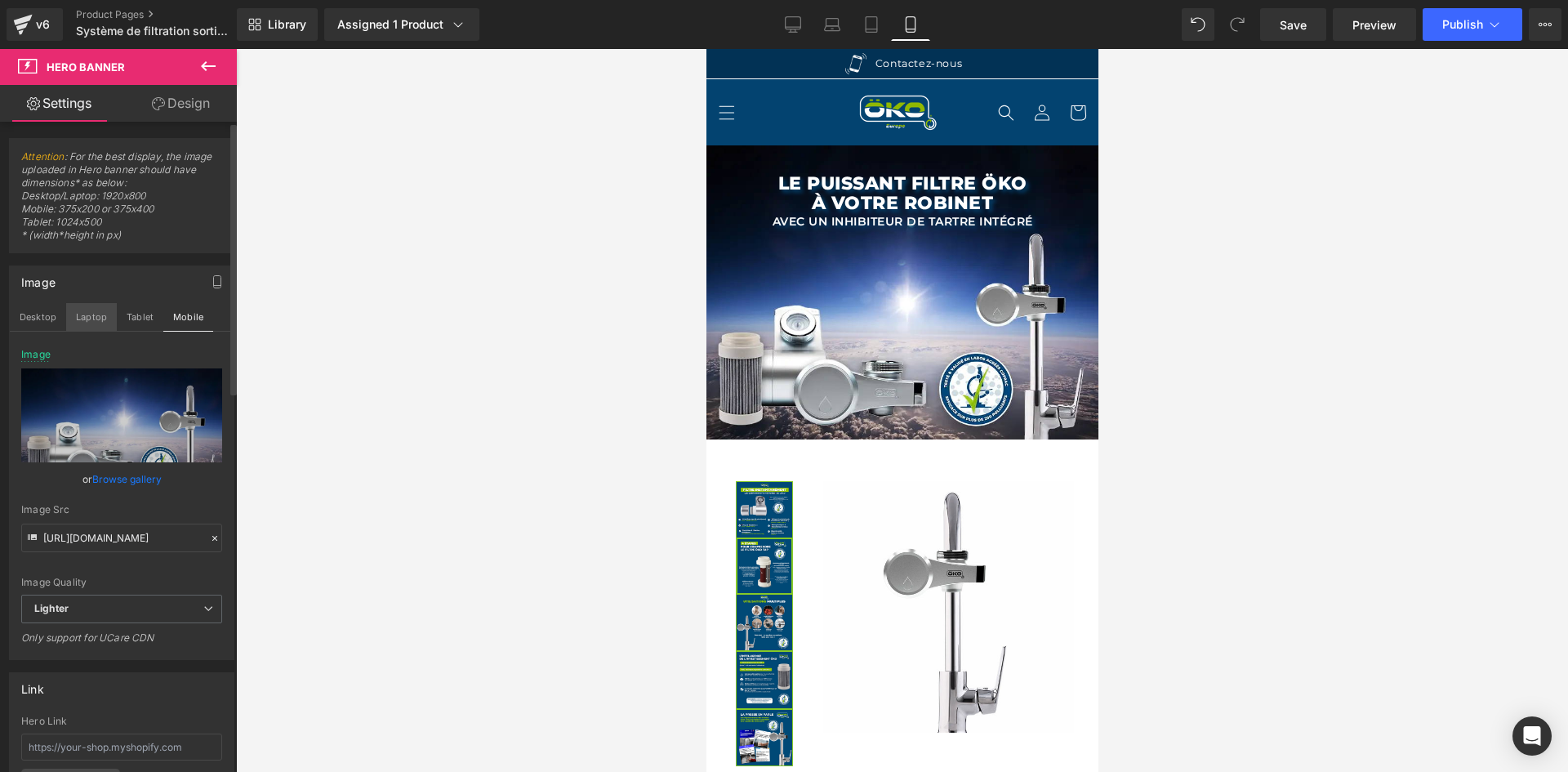
click at [106, 322] on button "Laptop" at bounding box center [91, 317] width 50 height 28
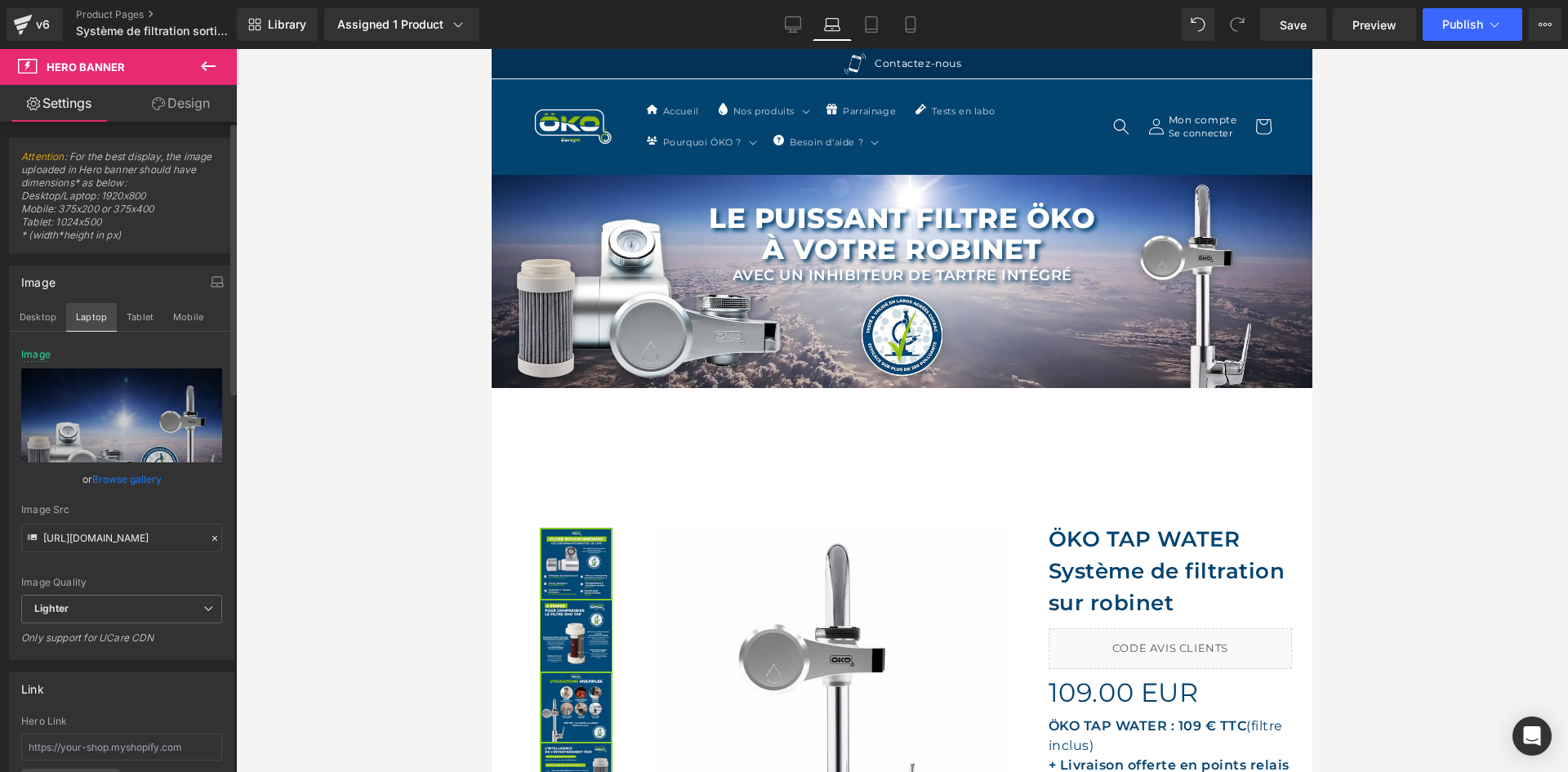
scroll to position [29, 0]
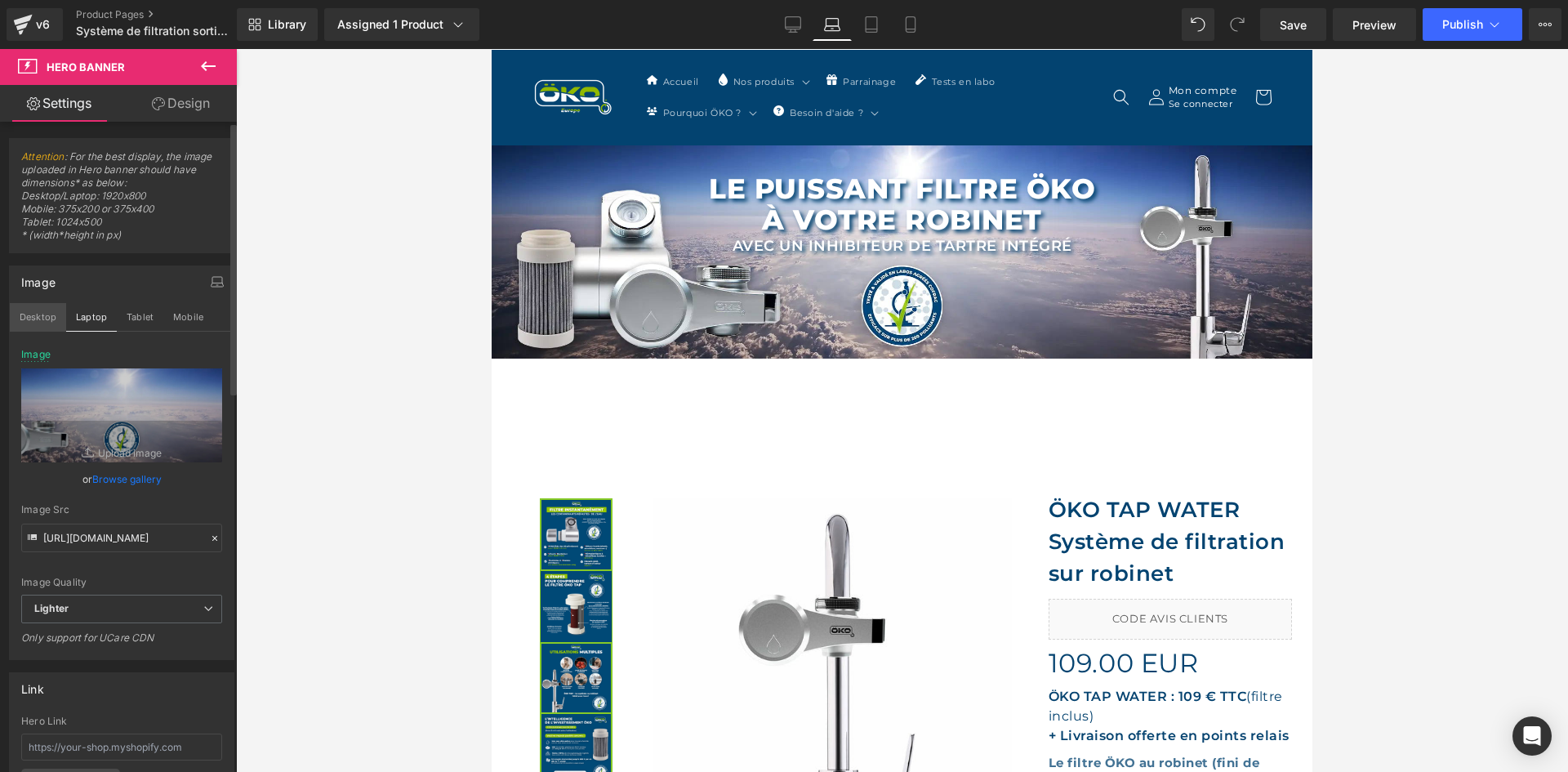
click at [55, 317] on button "Desktop" at bounding box center [38, 317] width 56 height 28
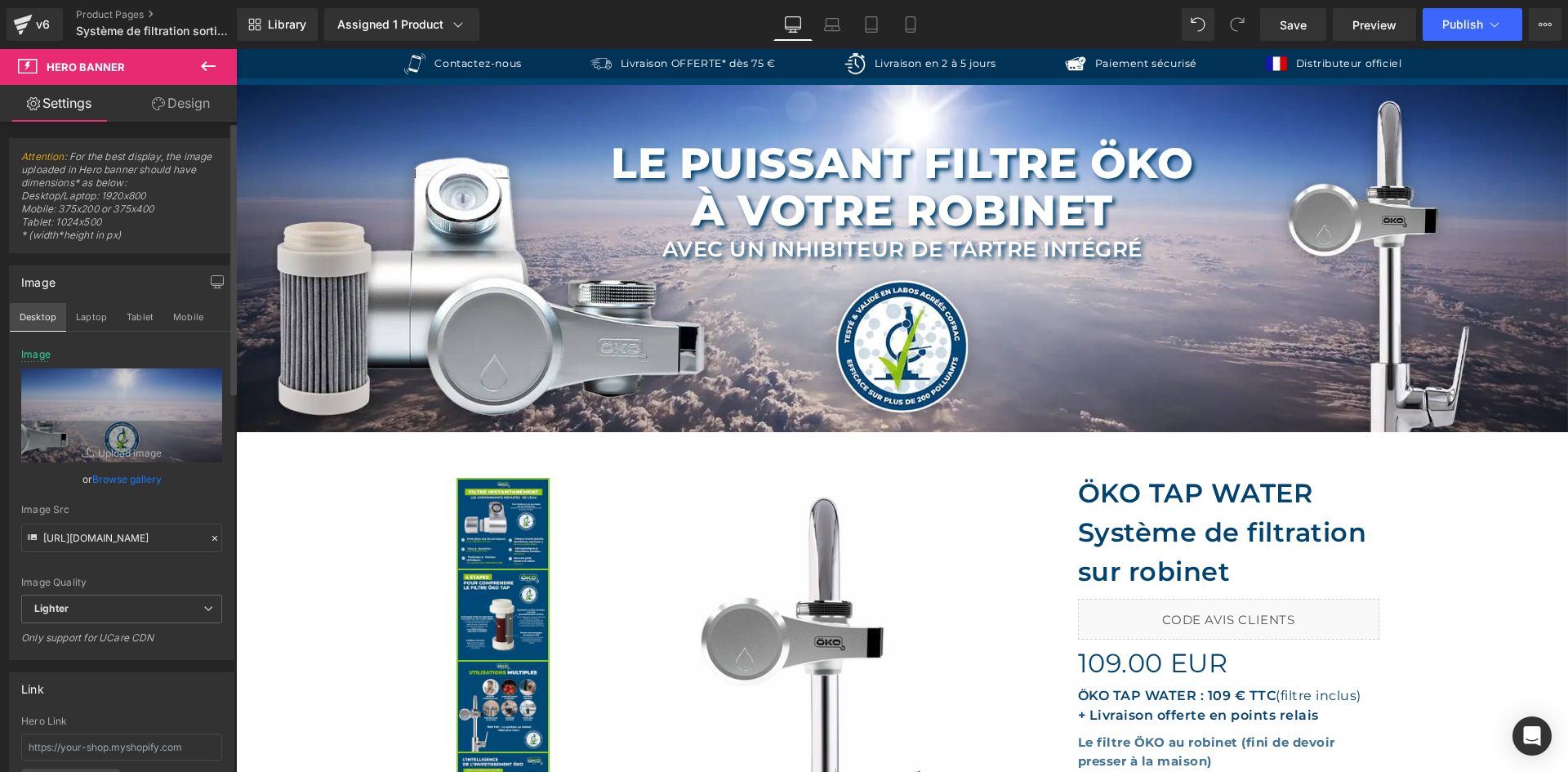
scroll to position [0, 0]
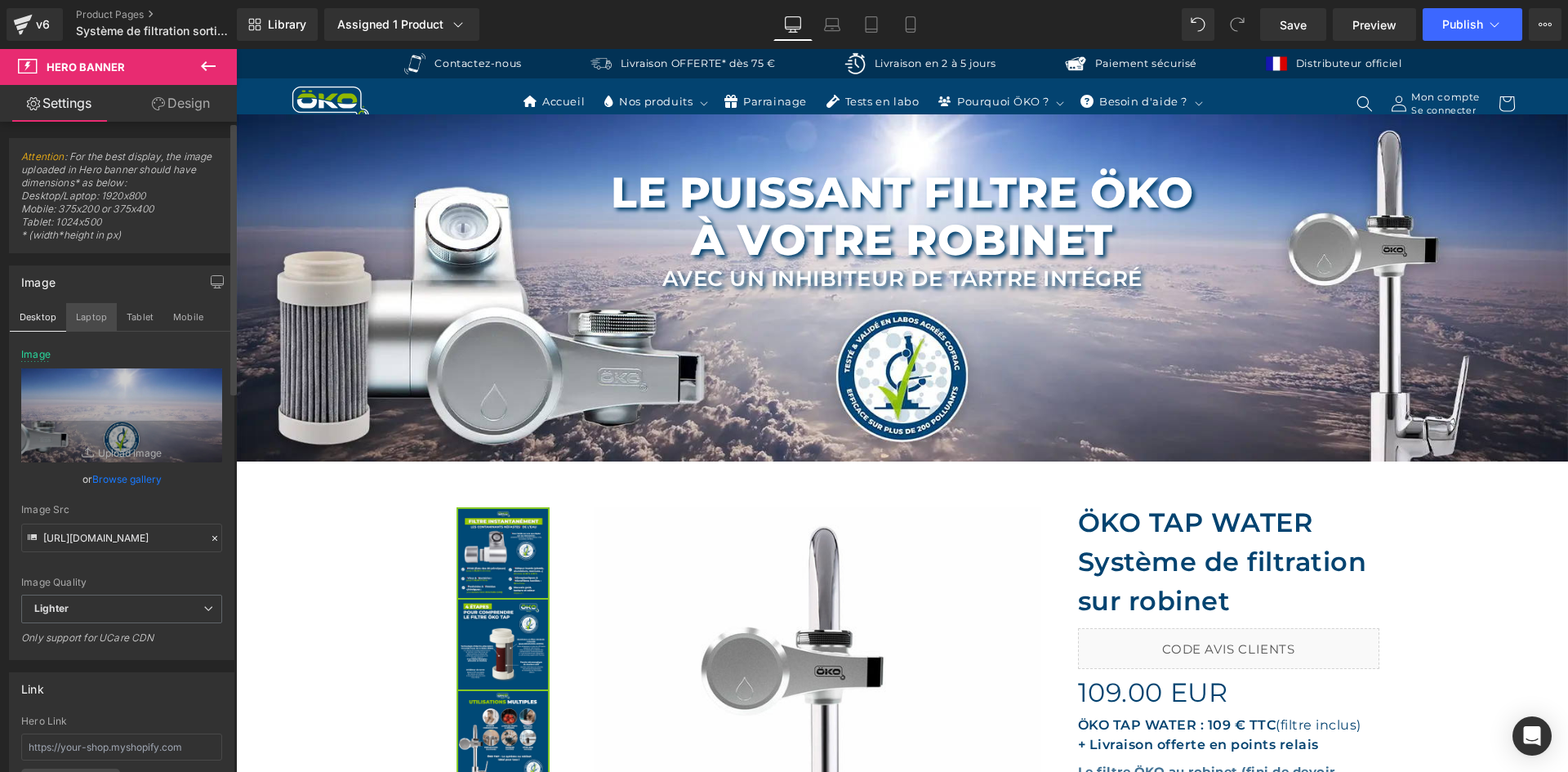
click at [83, 321] on button "Laptop" at bounding box center [91, 317] width 50 height 28
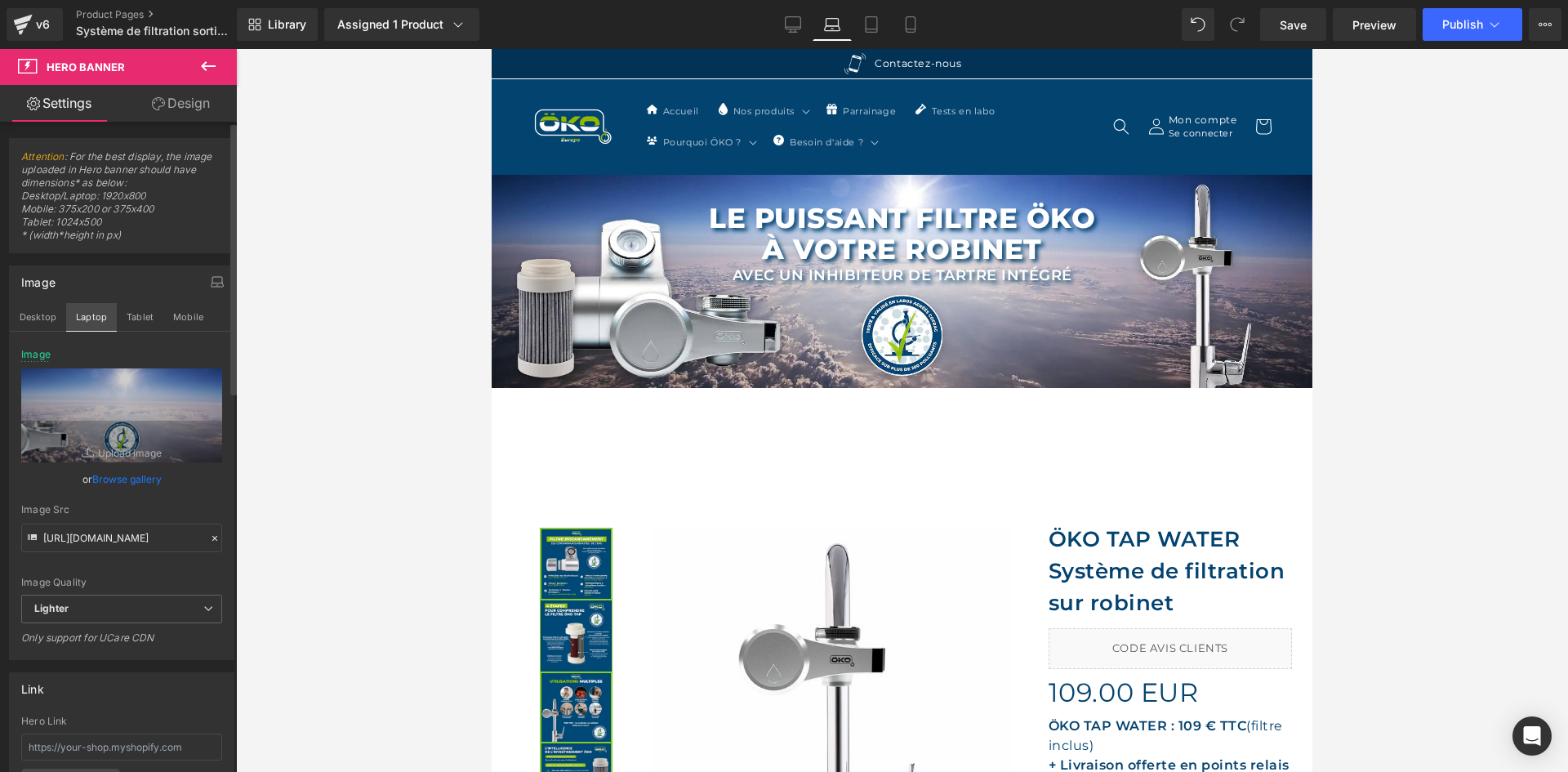
scroll to position [61, 0]
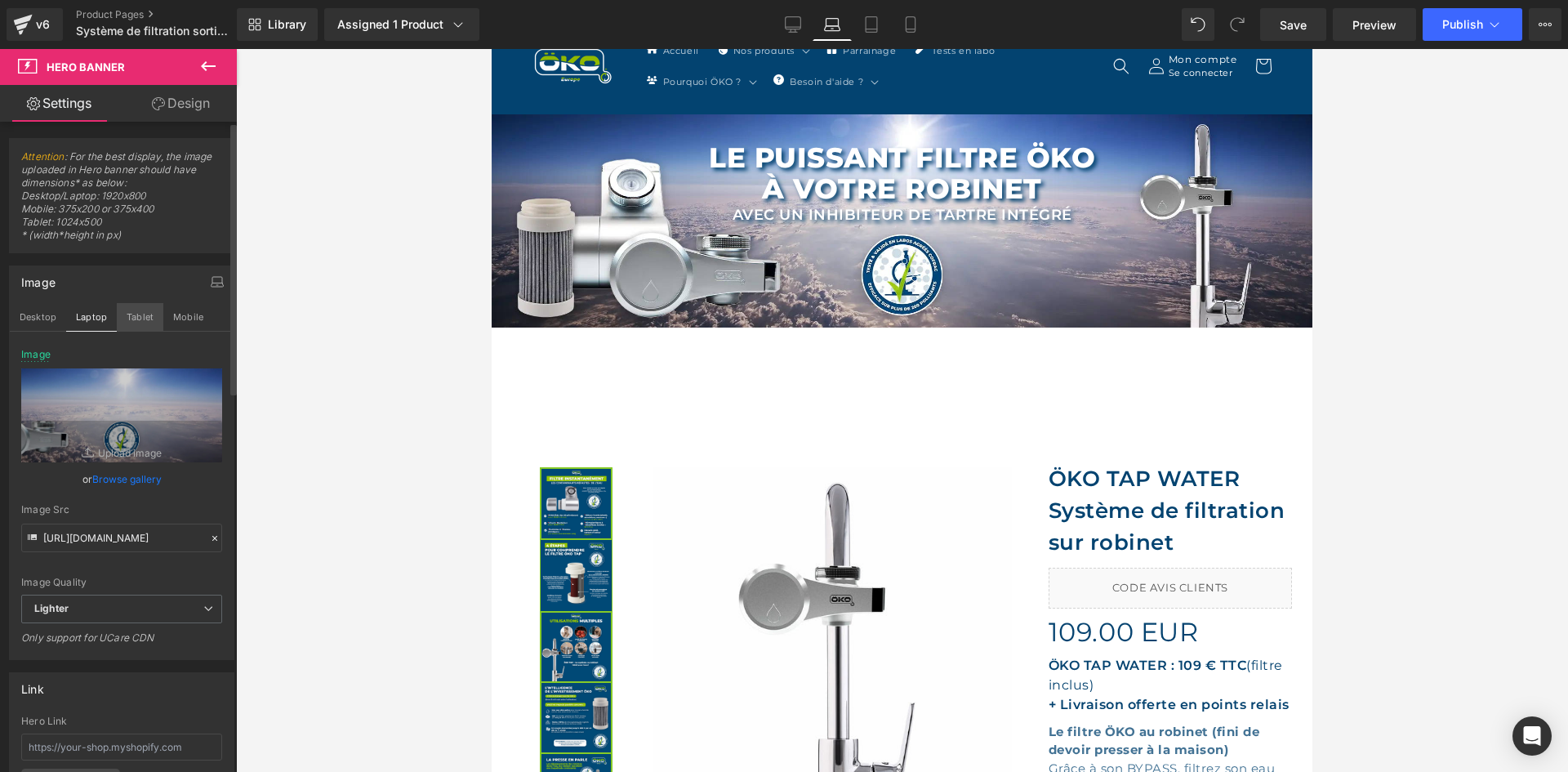
click at [127, 324] on button "Tablet" at bounding box center [139, 317] width 47 height 28
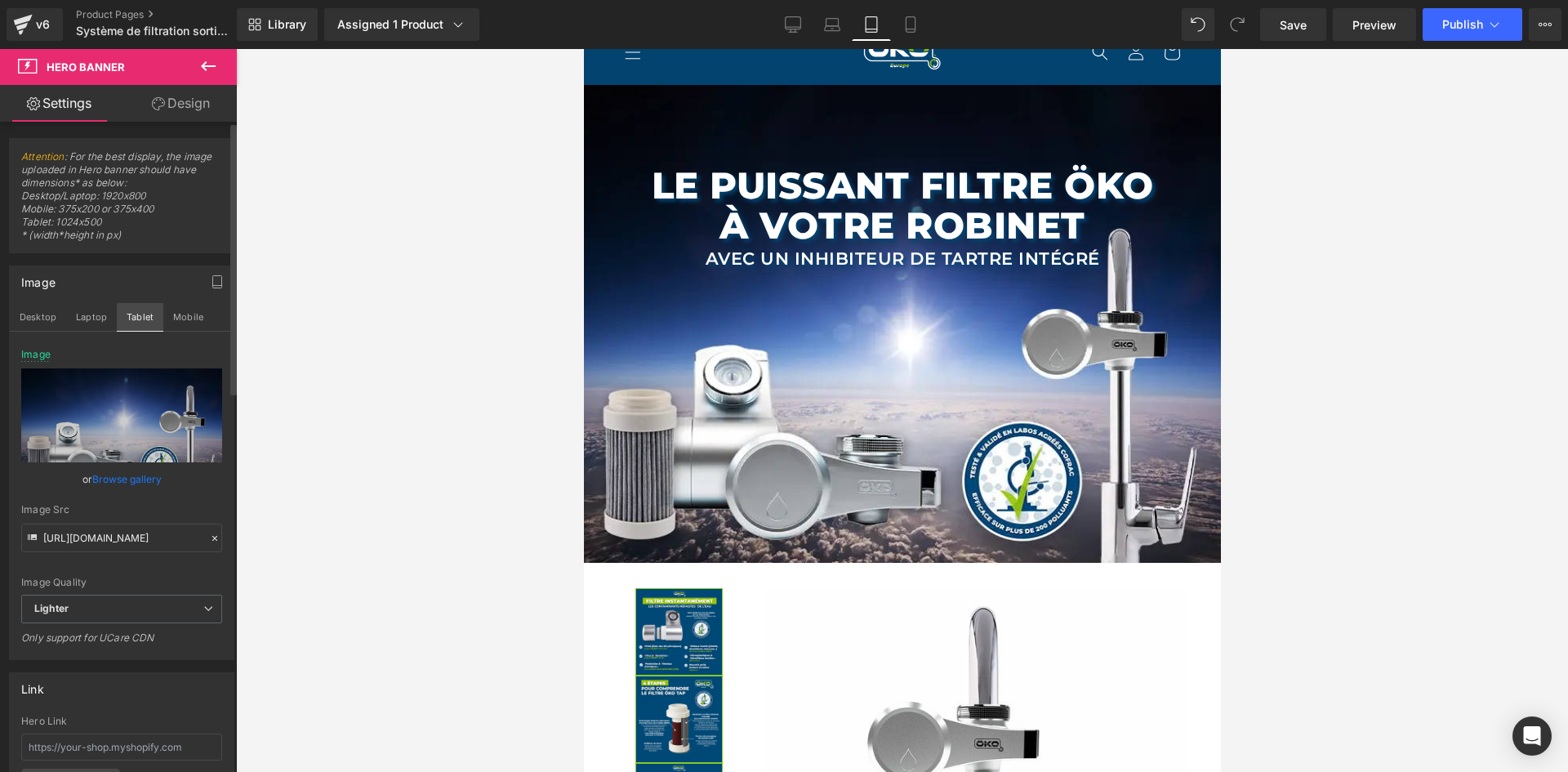
scroll to position [31, 0]
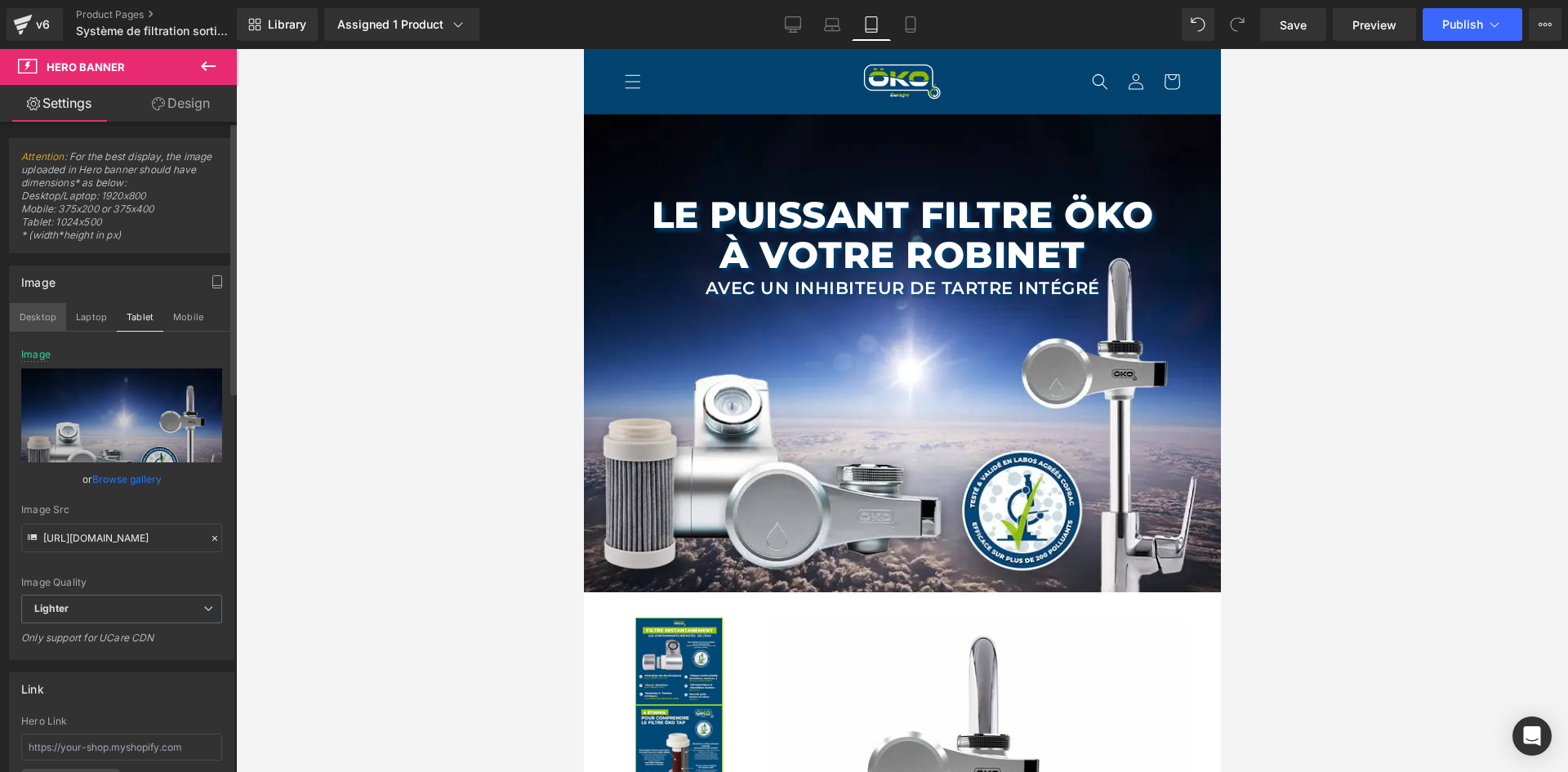
click at [52, 313] on button "Desktop" at bounding box center [38, 317] width 56 height 28
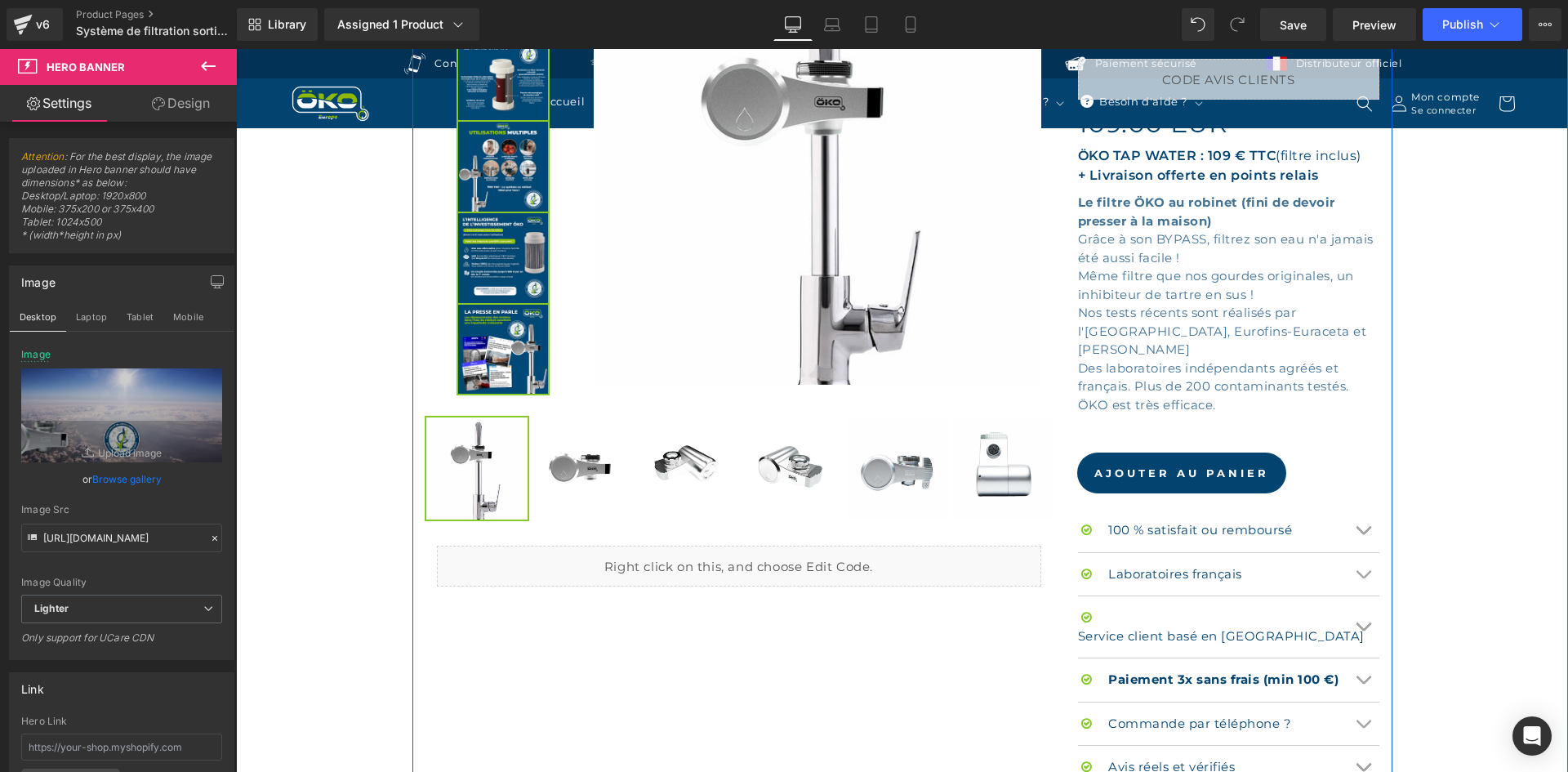
scroll to position [572, 0]
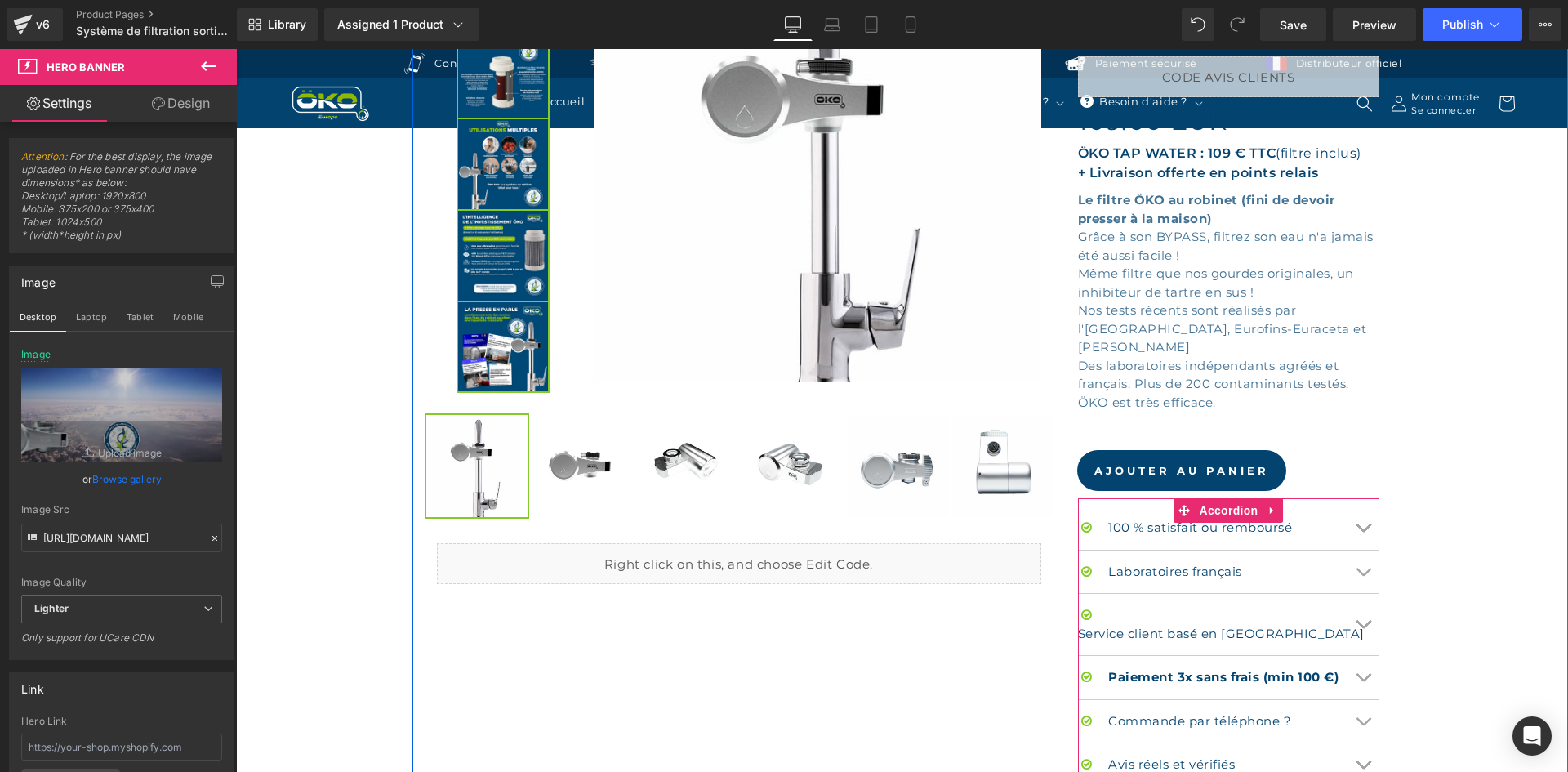
click at [236, 49] on div at bounding box center [236, 49] width 0 height 0
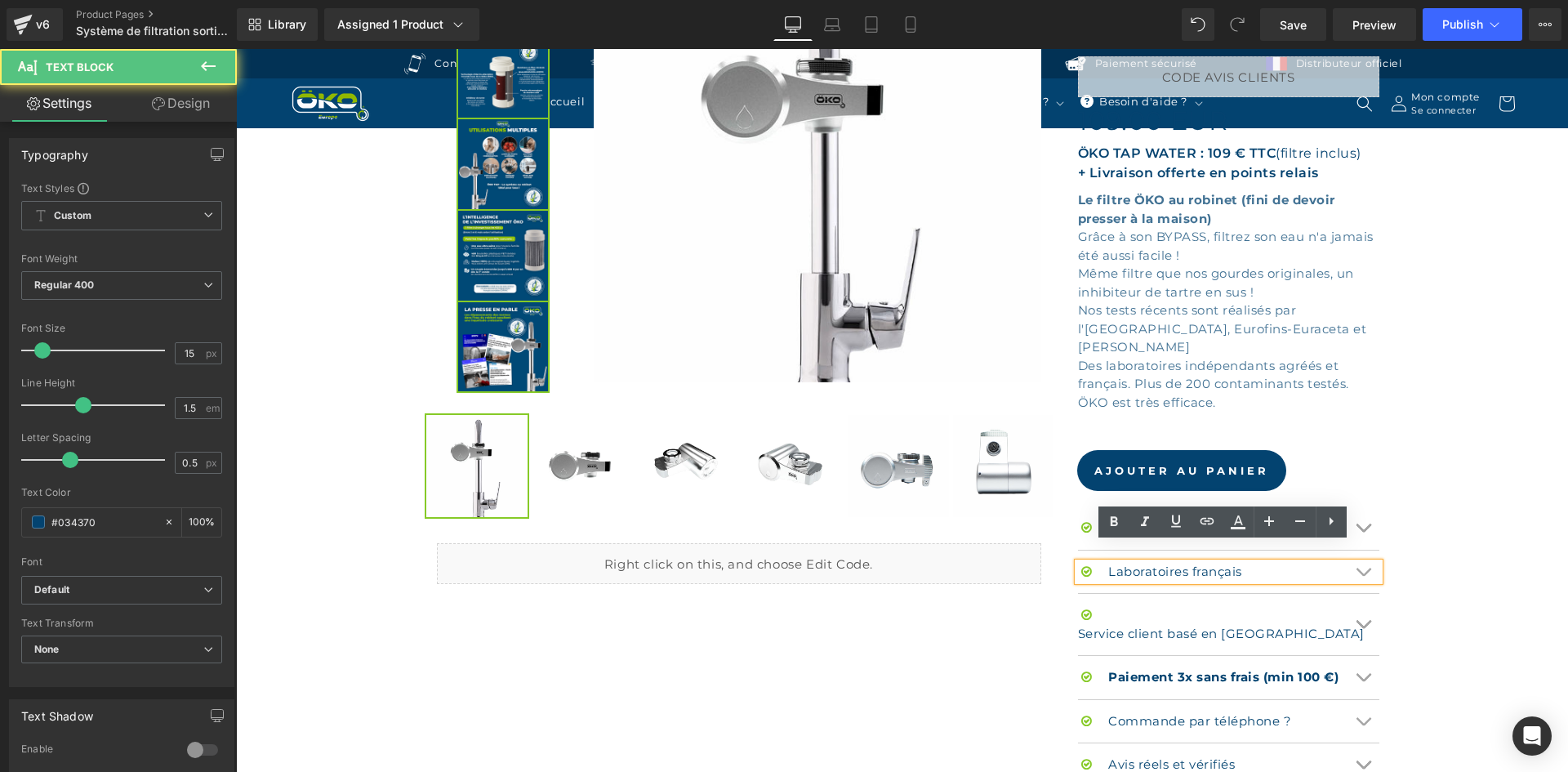
click at [1358, 551] on button "Chevron" at bounding box center [1363, 572] width 33 height 43
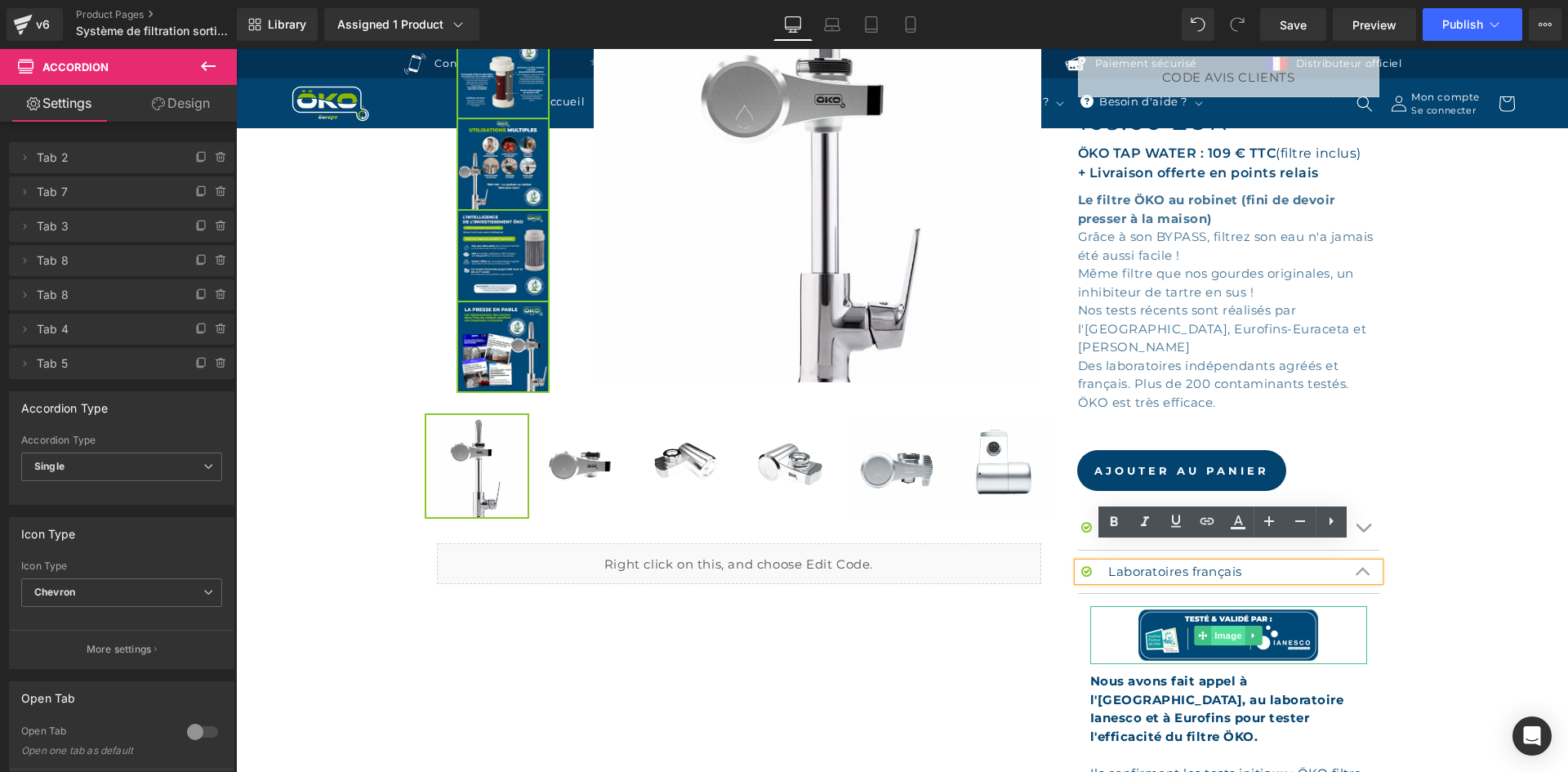
click at [1218, 626] on span "Image" at bounding box center [1229, 635] width 34 height 19
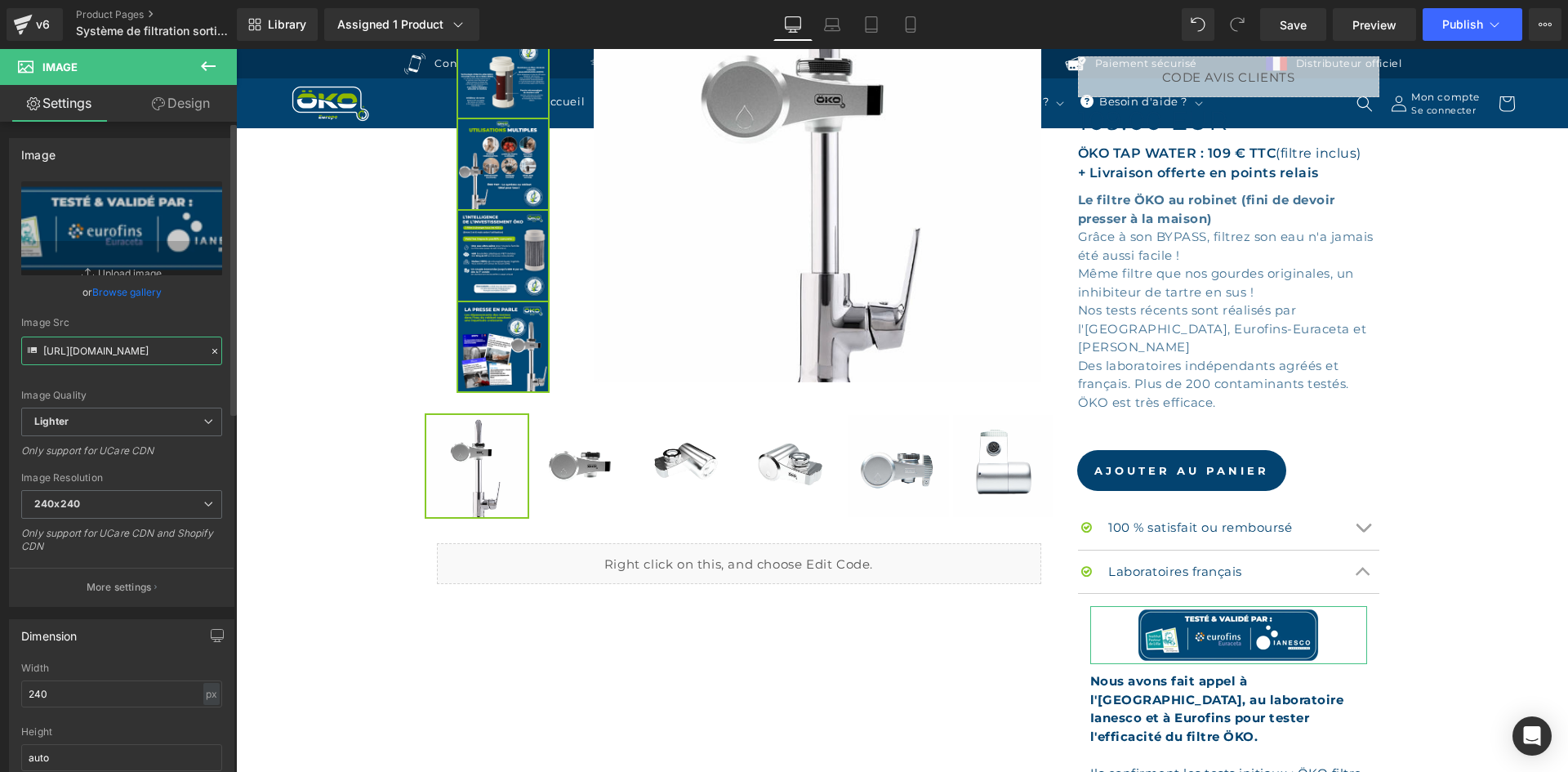
click at [203, 360] on input "https://ucarecdn.com/01f99076-1504-4b36-b706-4082f5941d21/-/format/auto/-/previ…" at bounding box center [121, 351] width 201 height 28
click at [209, 354] on icon at bounding box center [215, 352] width 11 height 11
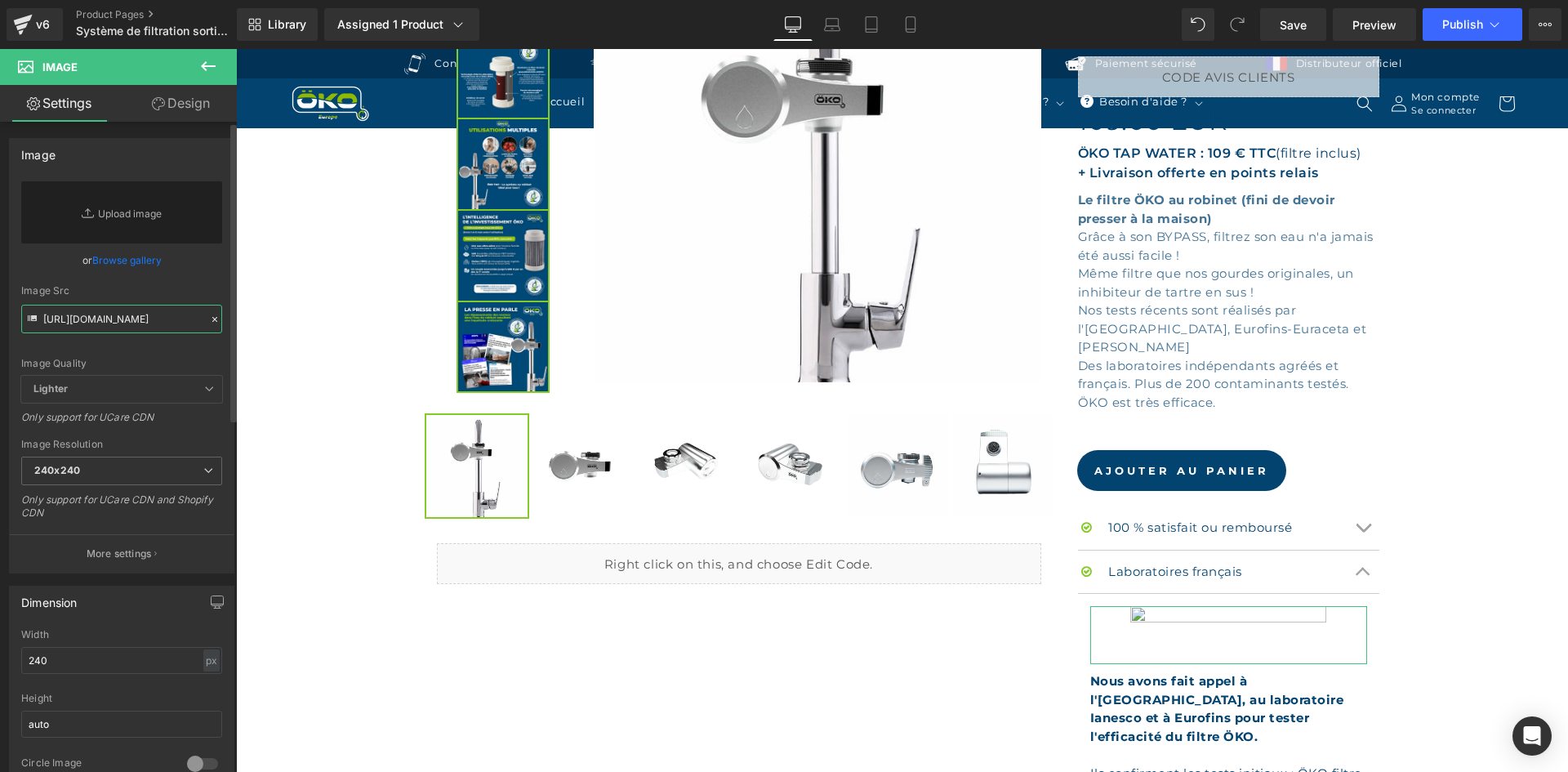
click at [153, 320] on input "https://ucarecdn.com/01f99076-1504-4b36-b706-4082f5941d21/-/format/auto/-/previ…" at bounding box center [121, 319] width 201 height 28
paste input "https://ucarecdn.com/0d3e0097-9e6b-4486-b839-911e3d63146c/-/format/auto/-/previ…"
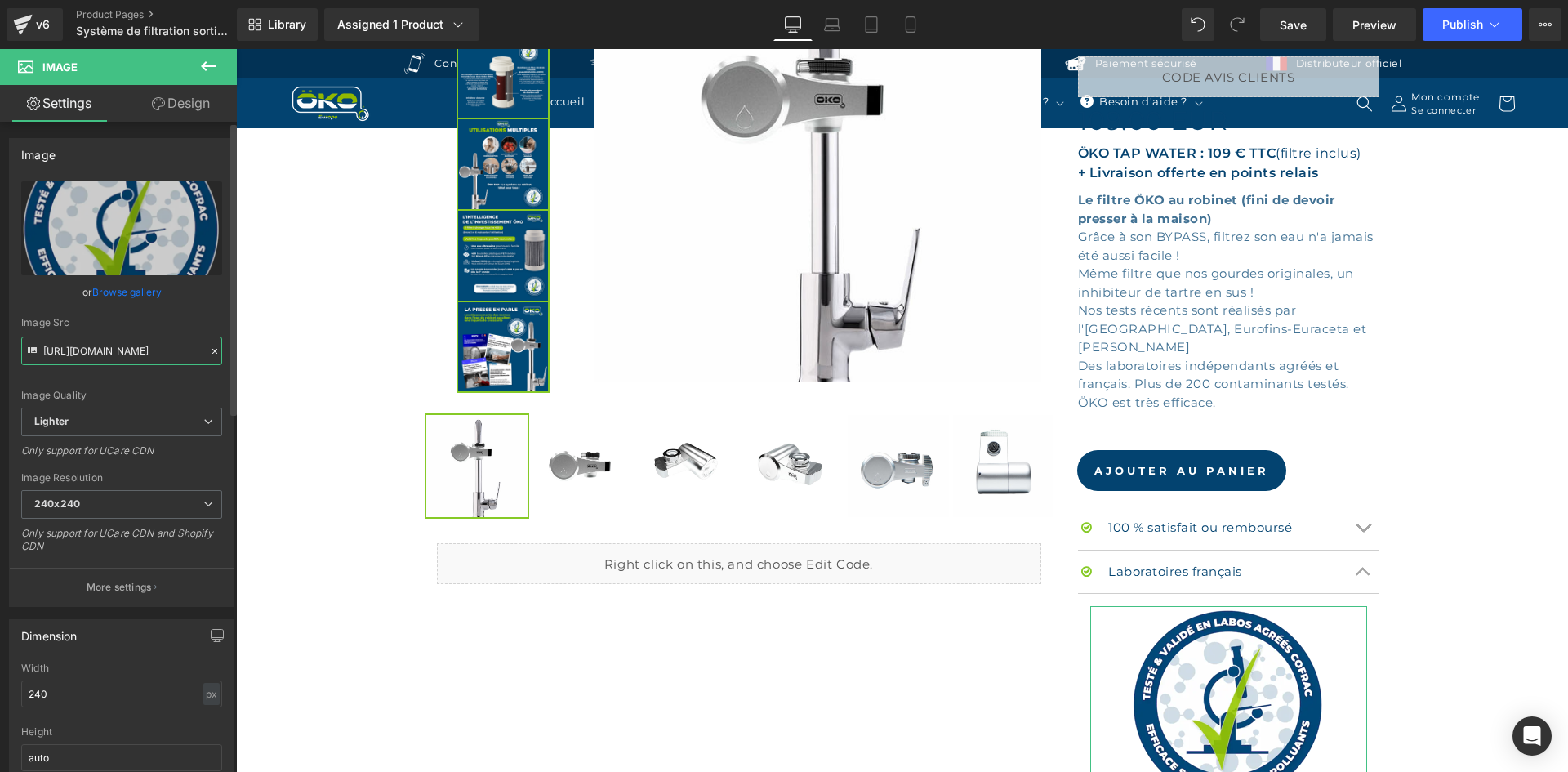
type input "https://ucarecdn.com/0d3e0097-9e6b-4486-b839-911e3d63146c/-/format/auto/-/previ…"
click at [155, 316] on div "Image Quality Lighter Lightest Lighter Lighter Lightest Only support for UCare …" at bounding box center [121, 295] width 201 height 227
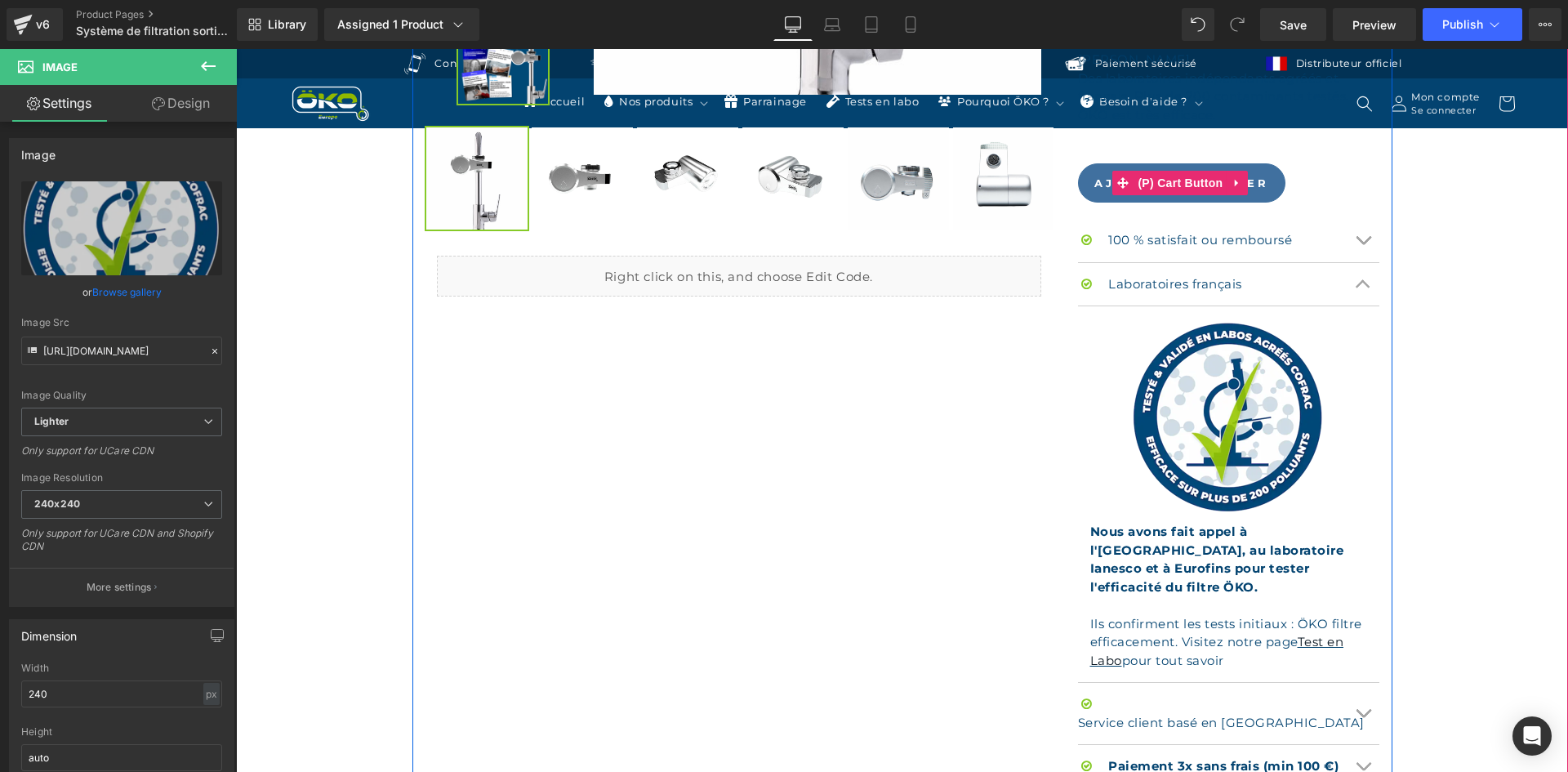
scroll to position [899, 0]
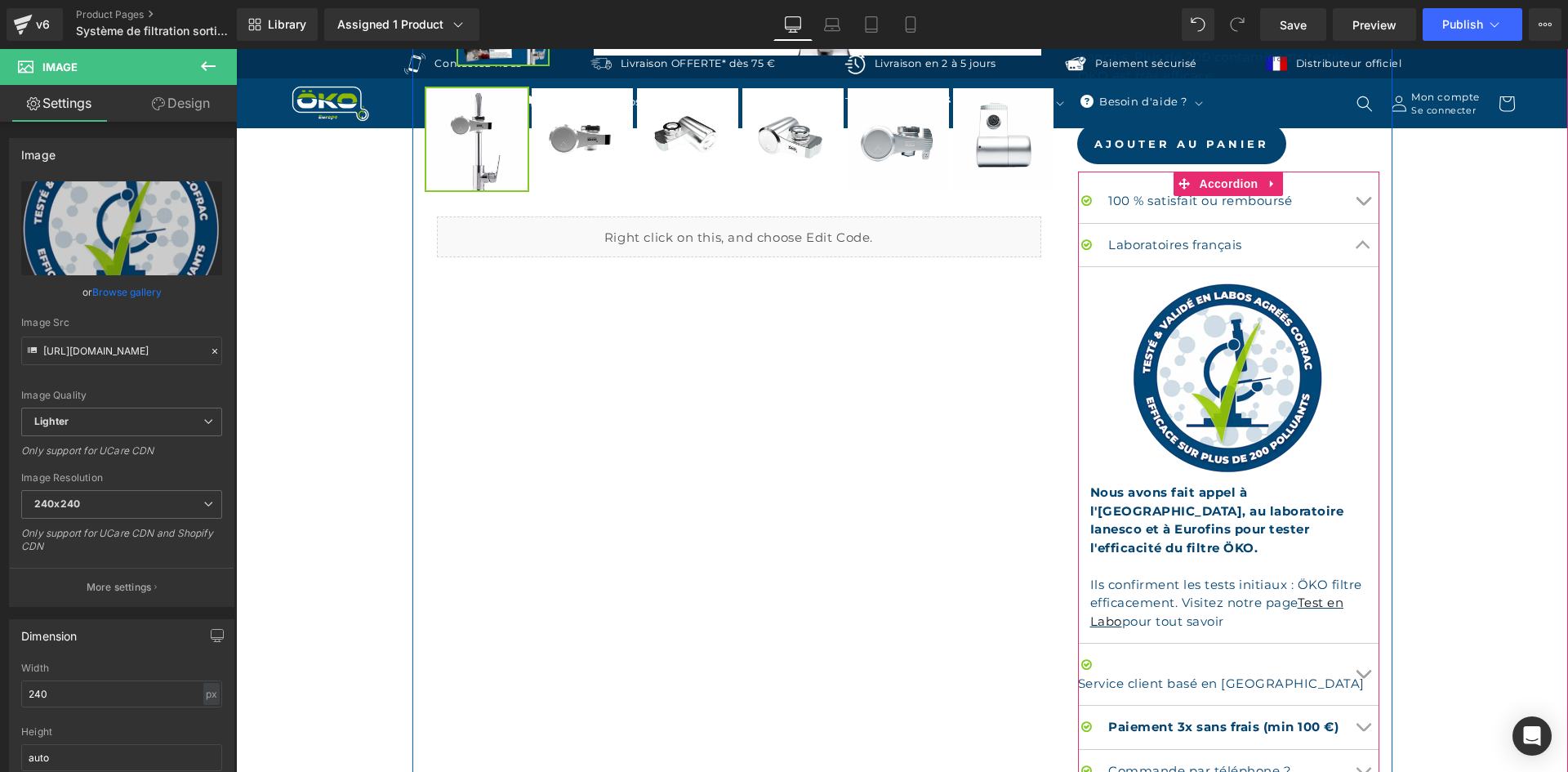
click at [1358, 224] on button "Chevron" at bounding box center [1363, 245] width 33 height 43
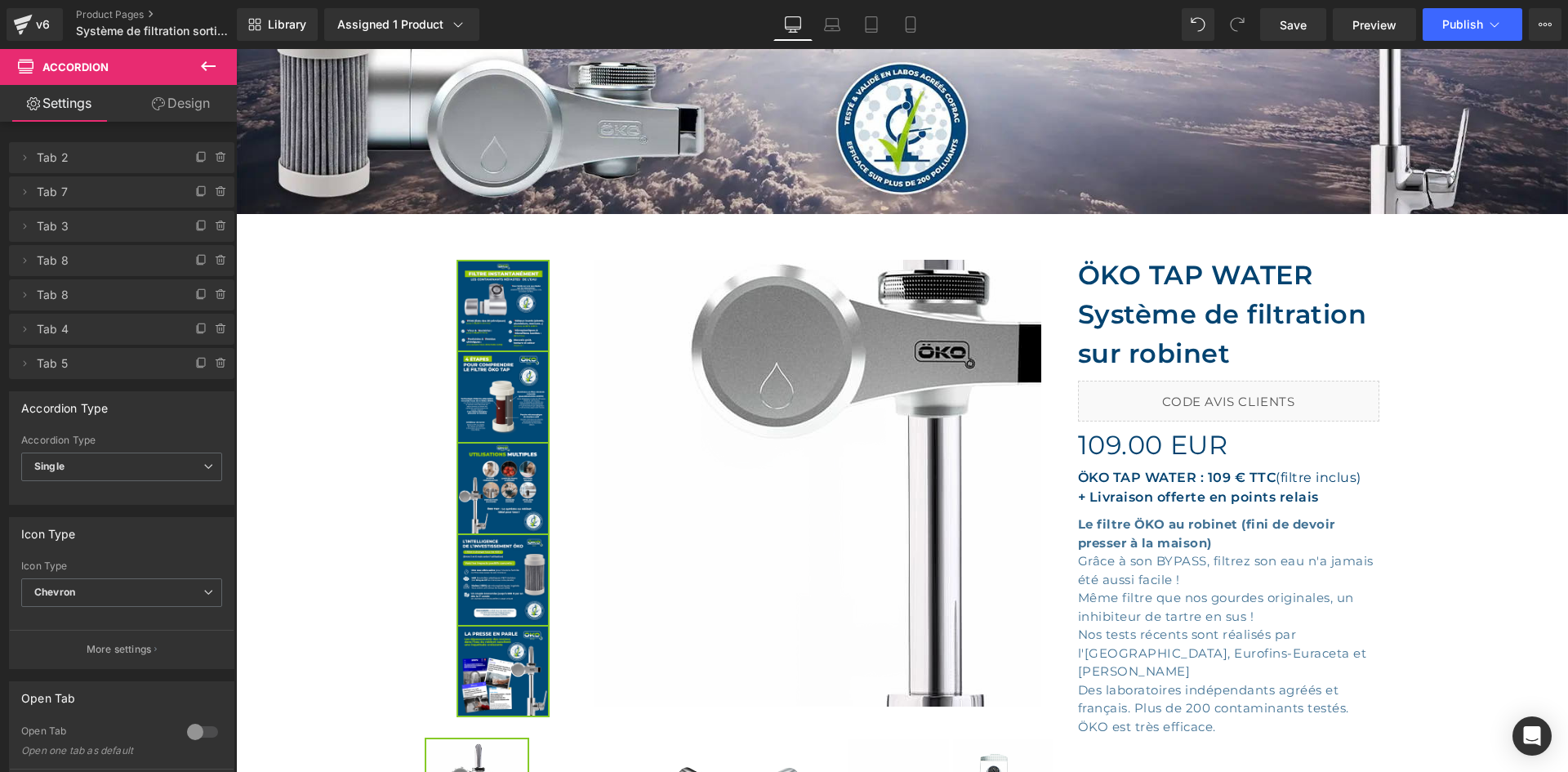
scroll to position [245, 0]
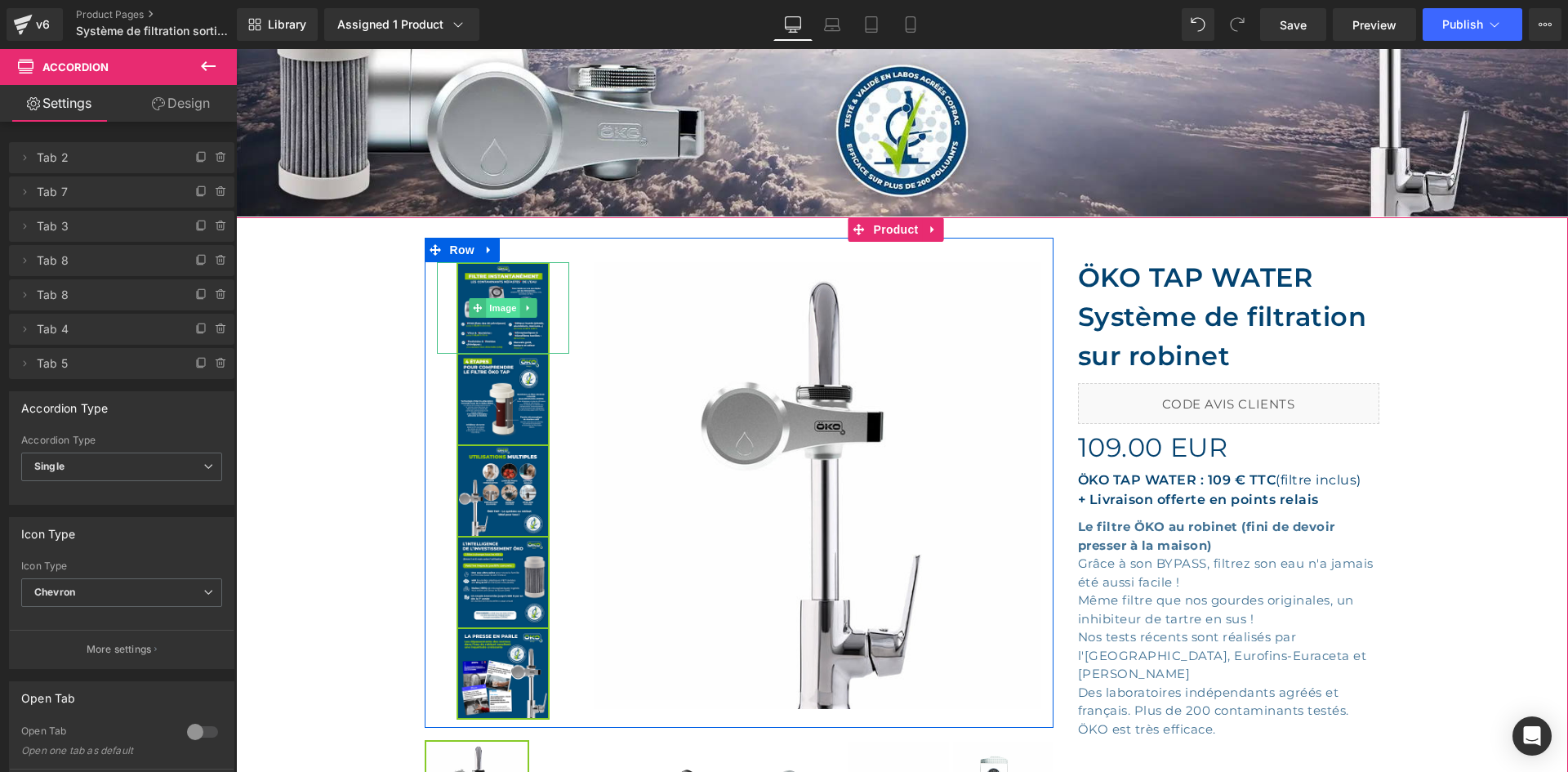
click at [489, 317] on span "Image" at bounding box center [503, 308] width 34 height 19
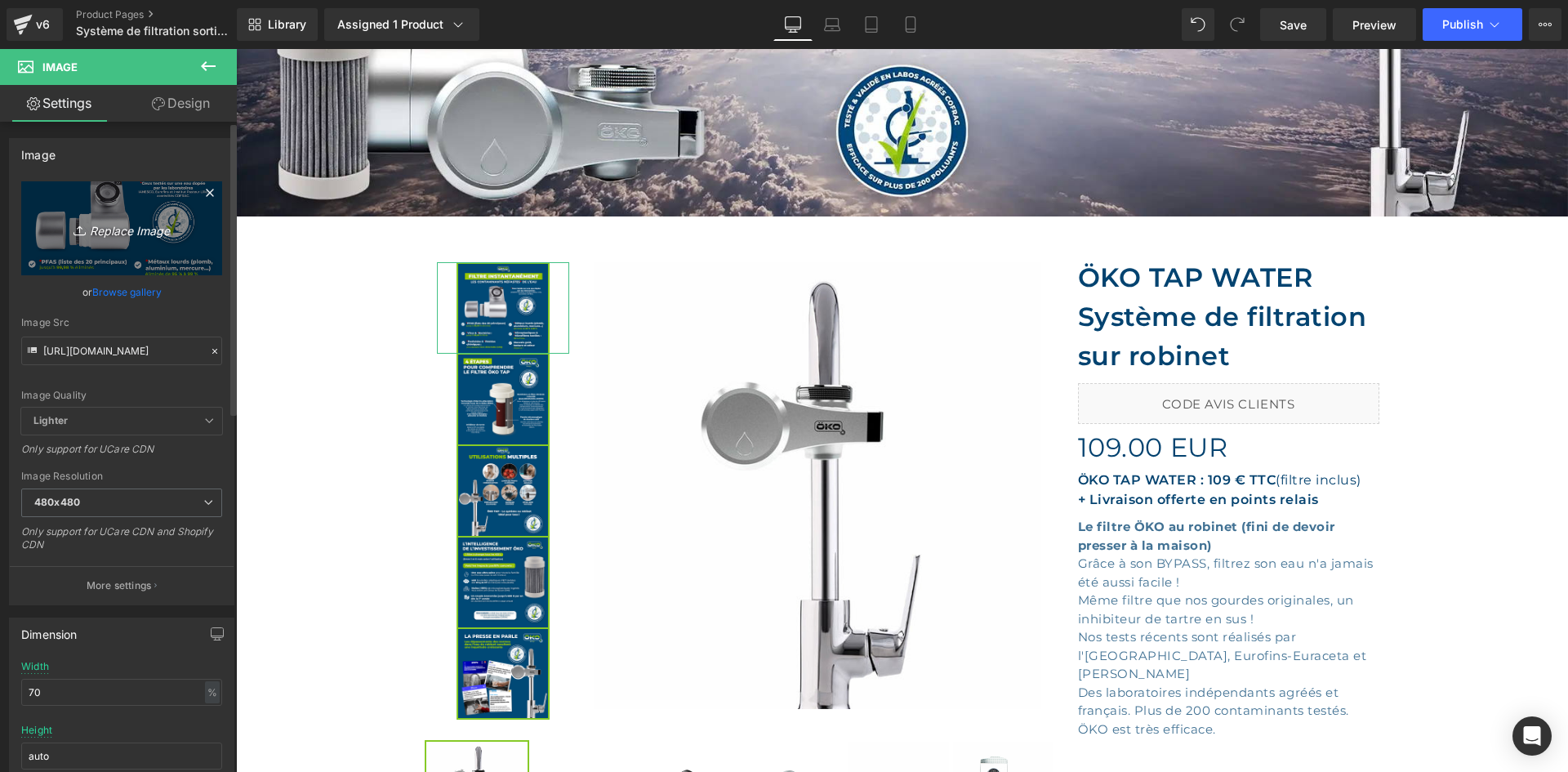
click at [113, 242] on link "Replace Image" at bounding box center [121, 229] width 201 height 94
type input "C:\fakepath\SLIDE 02 TAP SITE WEB.webp"
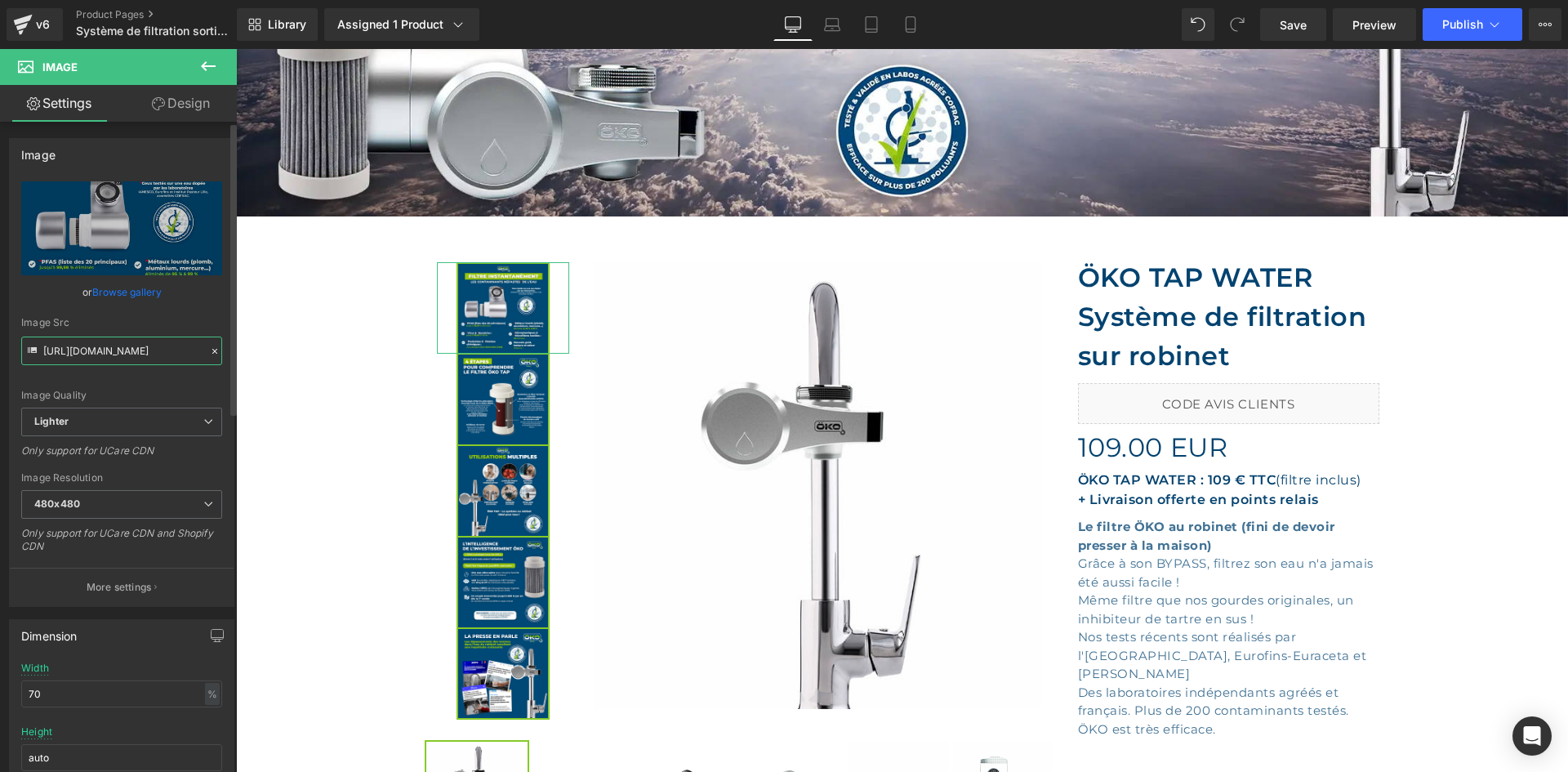
click at [178, 352] on input "https://cdn.shopify.com/s/files/1/0242/6955/3719/files/SLIDE_02_TAP_SITE_WEB_48…" at bounding box center [121, 351] width 201 height 28
type input "https://ucarecdn.com/f2fac64c-3715-48ae-ba53-71ca42a7be3c/-/format/auto/-/previ…"
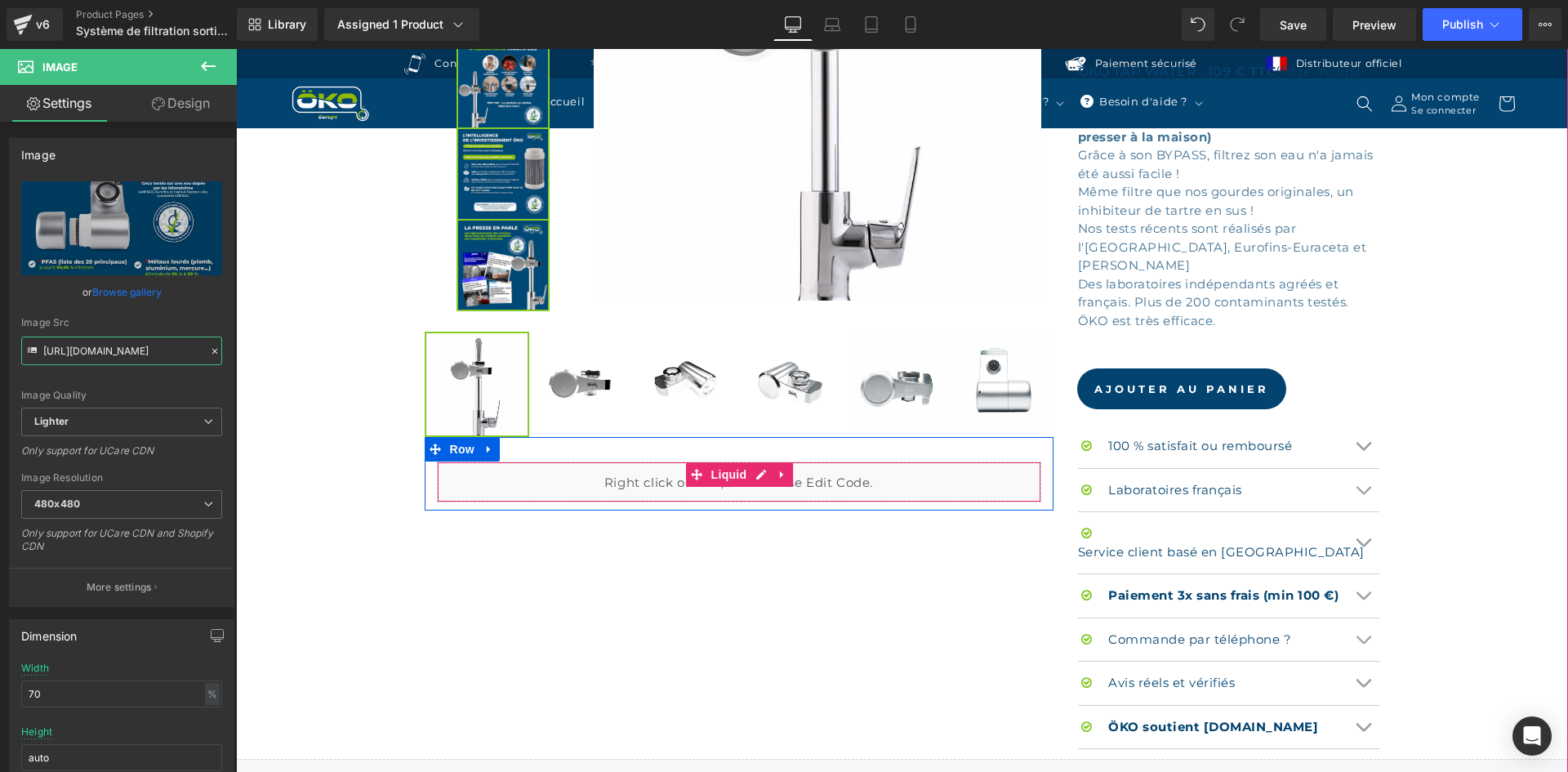
scroll to position [899, 0]
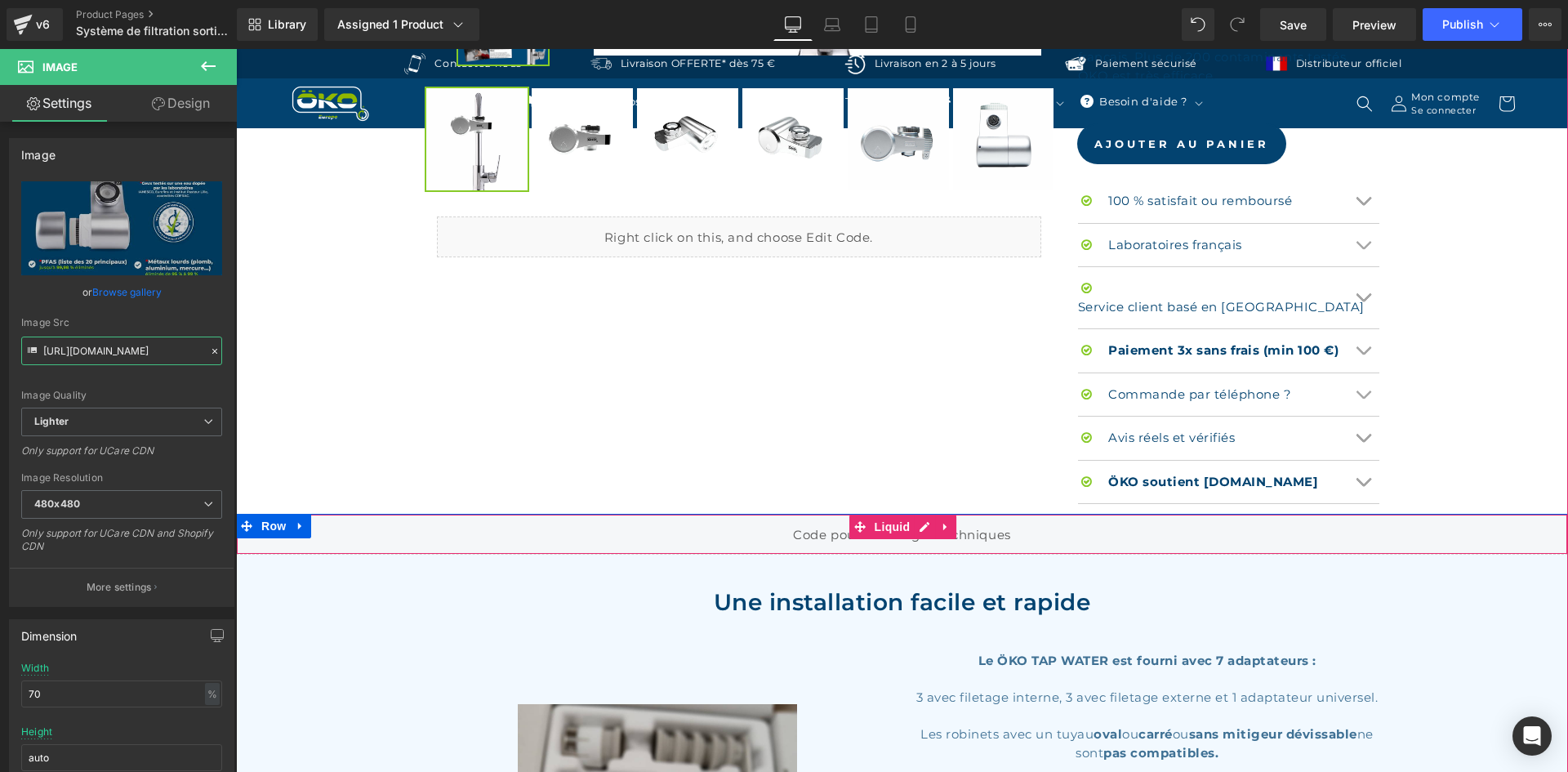
click at [926, 514] on div "Liquid" at bounding box center [902, 534] width 1332 height 41
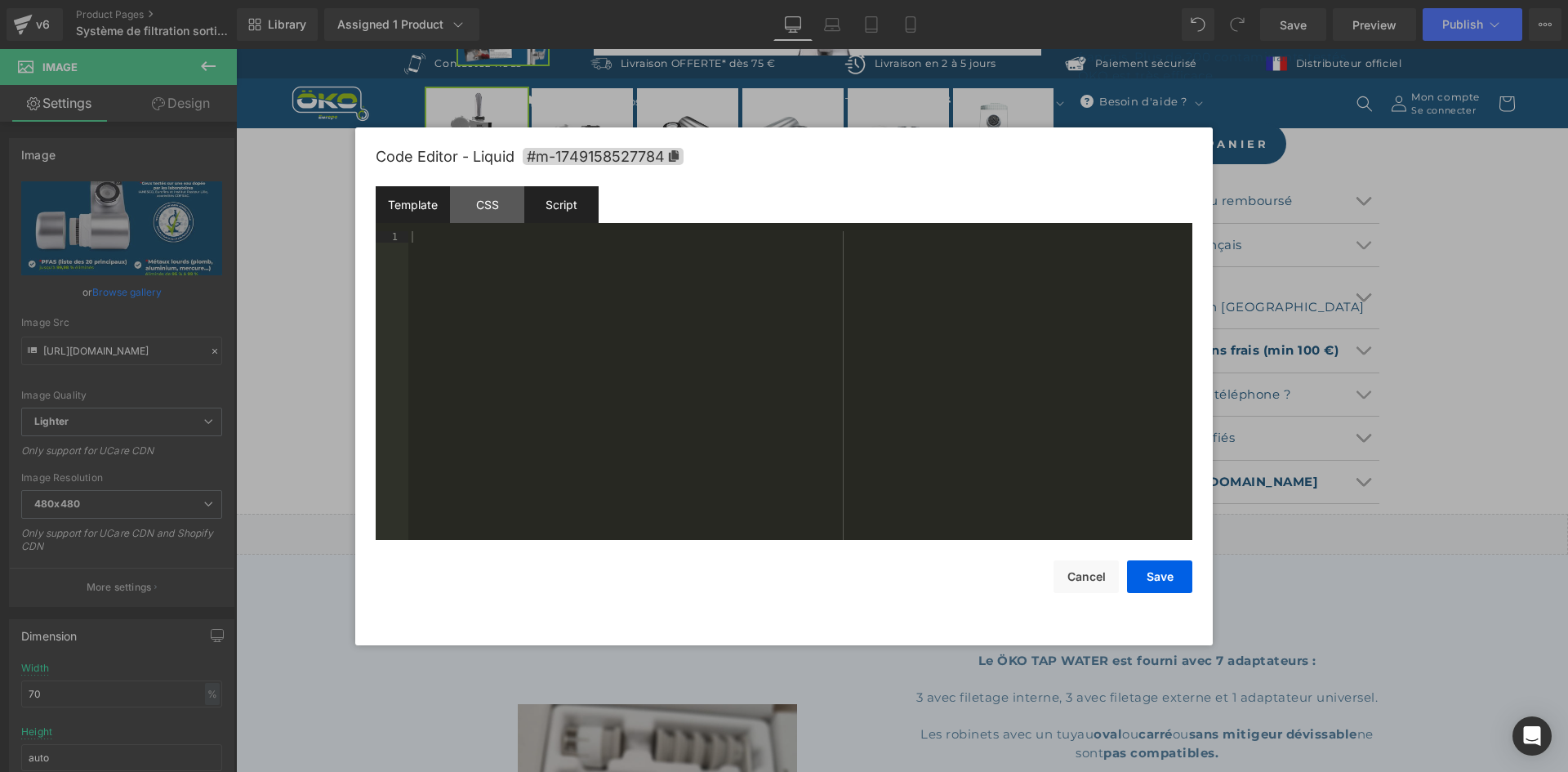
click at [570, 191] on div "Script" at bounding box center [561, 205] width 74 height 37
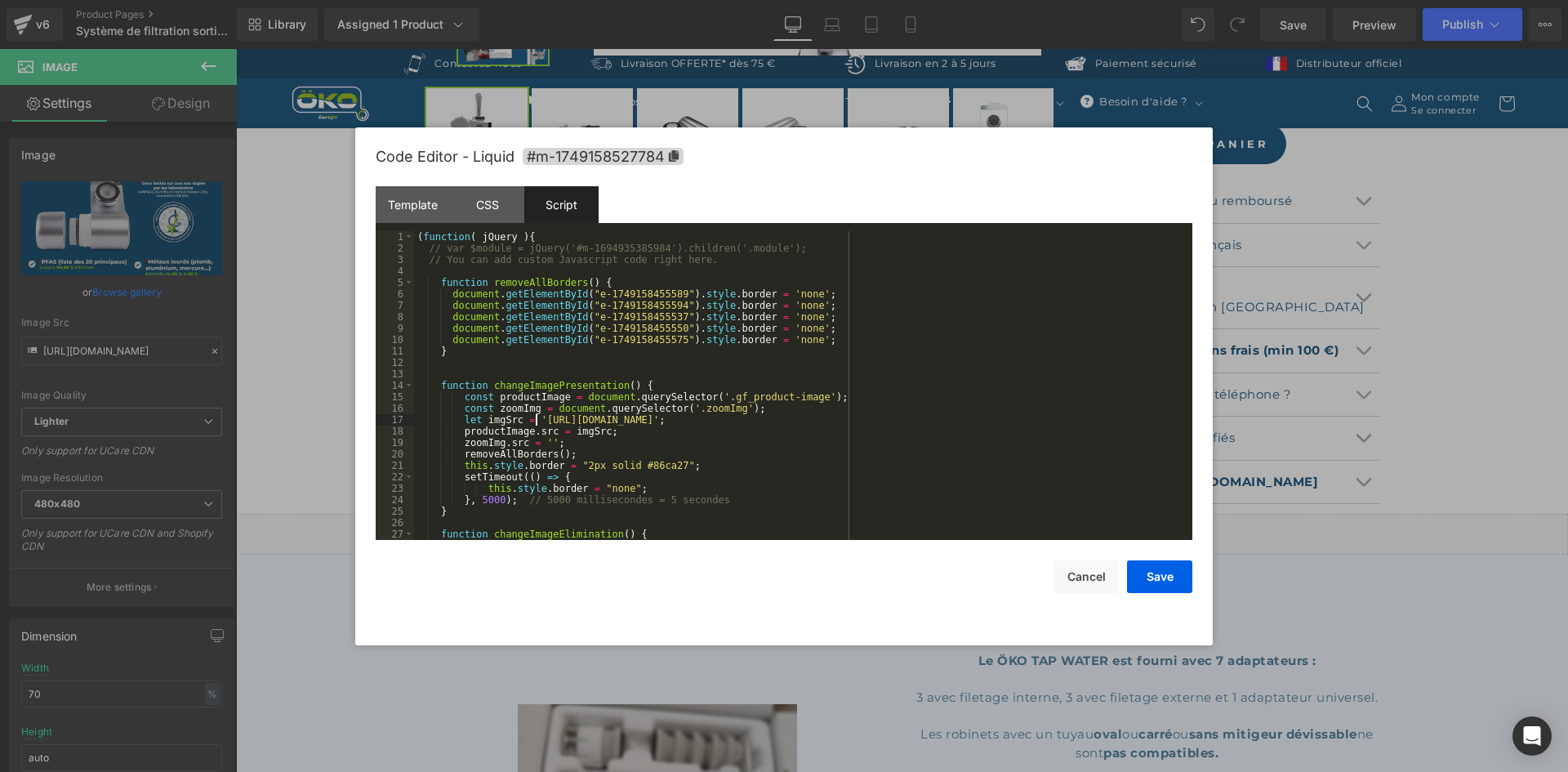
click at [538, 420] on div "( function ( jQuery ) { // var $module = jQuery('#m-1694935385984').children('.…" at bounding box center [799, 397] width 772 height 331
click at [985, 420] on div "( function ( jQuery ) { // var $module = jQuery('#m-1694935385984').children('.…" at bounding box center [799, 397] width 772 height 331
click at [995, 421] on div "( function ( jQuery ) { // var $module = jQuery('#m-1694935385984').children('.…" at bounding box center [799, 386] width 772 height 308
click at [994, 414] on div "( function ( jQuery ) { // var $module = jQuery('#m-1694935385984').children('.…" at bounding box center [799, 397] width 772 height 331
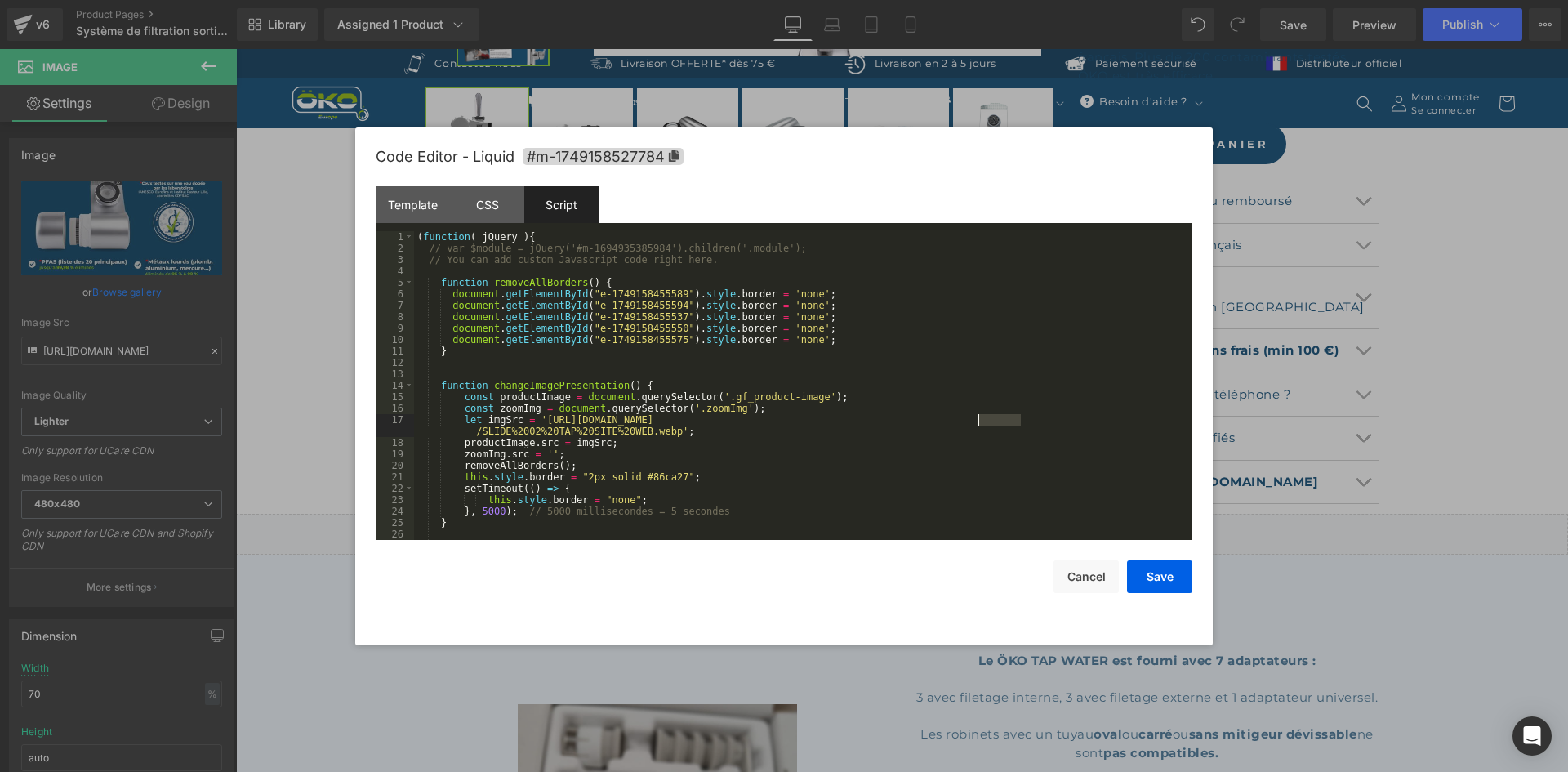
click at [994, 414] on div "( function ( jQuery ) { // var $module = jQuery('#m-1694935385984').children('.…" at bounding box center [799, 397] width 772 height 331
click at [987, 418] on div "( function ( jQuery ) { // var $module = jQuery('#m-1694935385984').children('.…" at bounding box center [799, 386] width 772 height 308
drag, startPoint x: 1000, startPoint y: 420, endPoint x: 980, endPoint y: 420, distance: 20.0
click at [980, 420] on div "( function ( jQuery ) { // var $module = jQuery('#m-1694935385984').children('.…" at bounding box center [799, 397] width 772 height 331
click at [1010, 421] on div "( function ( jQuery ) { // var $module = jQuery('#m-1694935385984').children('.…" at bounding box center [799, 397] width 772 height 331
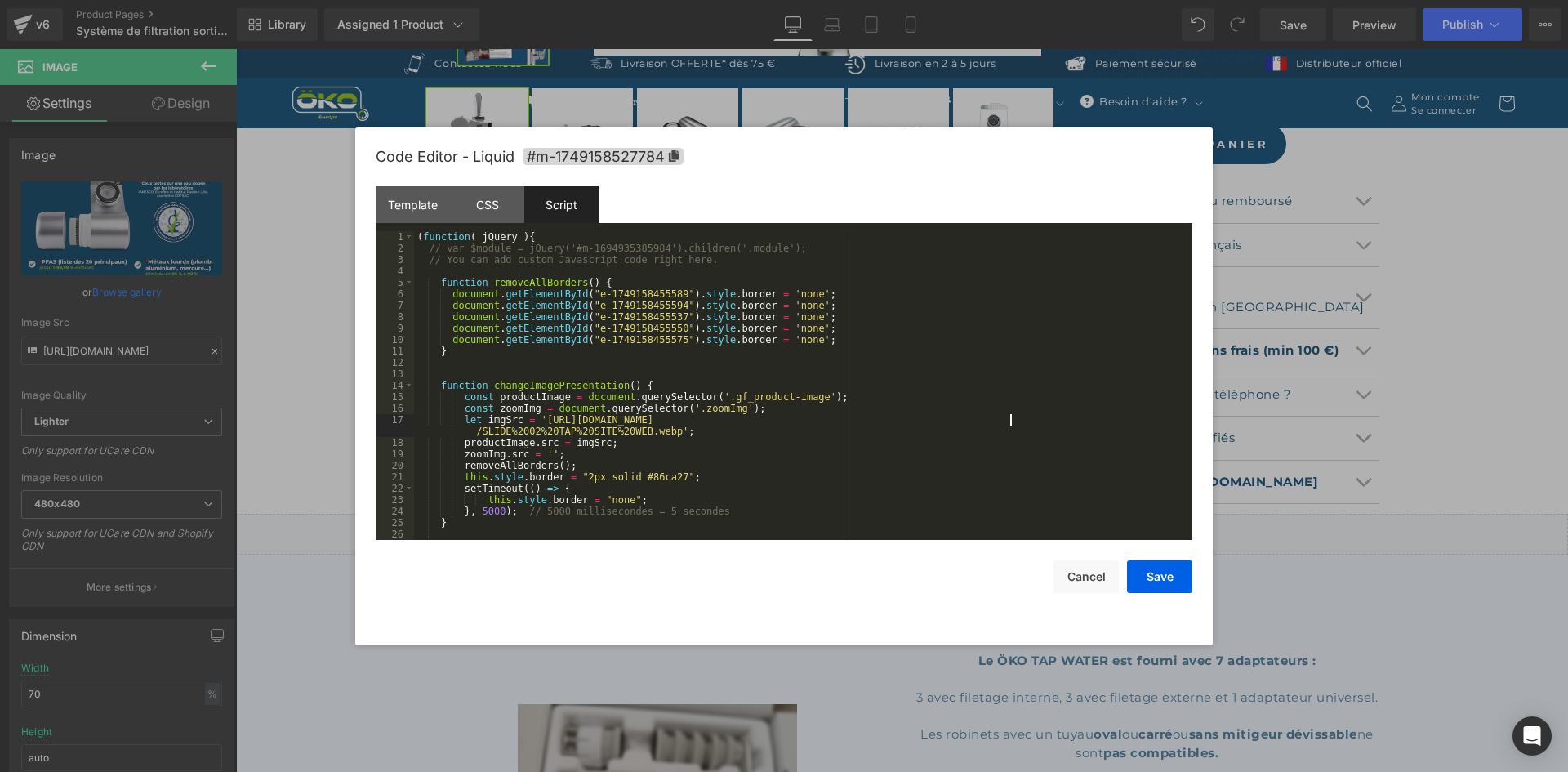
click at [1010, 421] on div "( function ( jQuery ) { // var $module = jQuery('#m-1694935385984').children('.…" at bounding box center [799, 397] width 772 height 331
click at [1025, 420] on div "( function ( jQuery ) { // var $module = jQuery('#m-1694935385984').children('.…" at bounding box center [799, 397] width 772 height 331
click at [1166, 573] on button "Save" at bounding box center [1159, 577] width 65 height 33
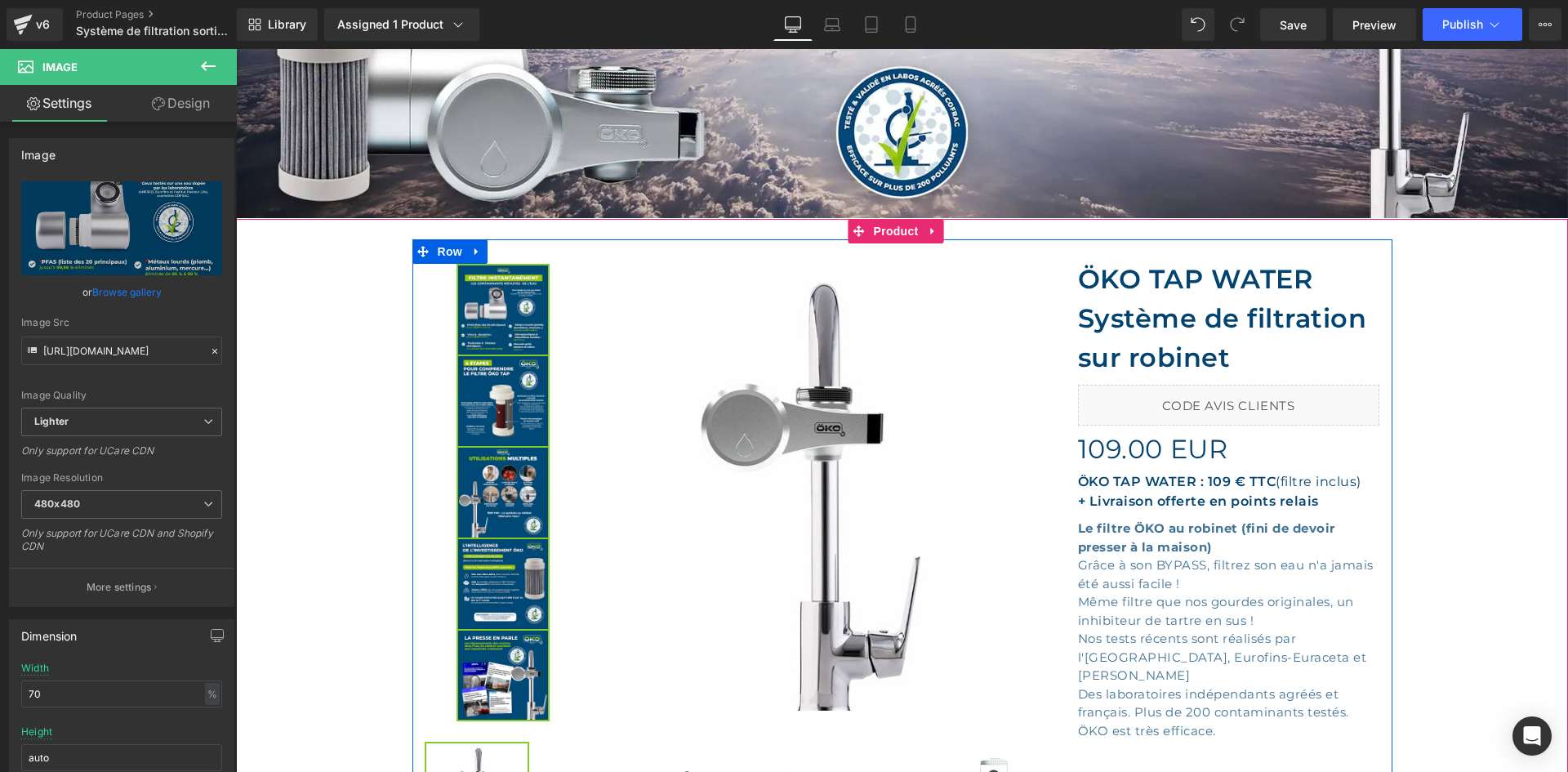
scroll to position [82, 0]
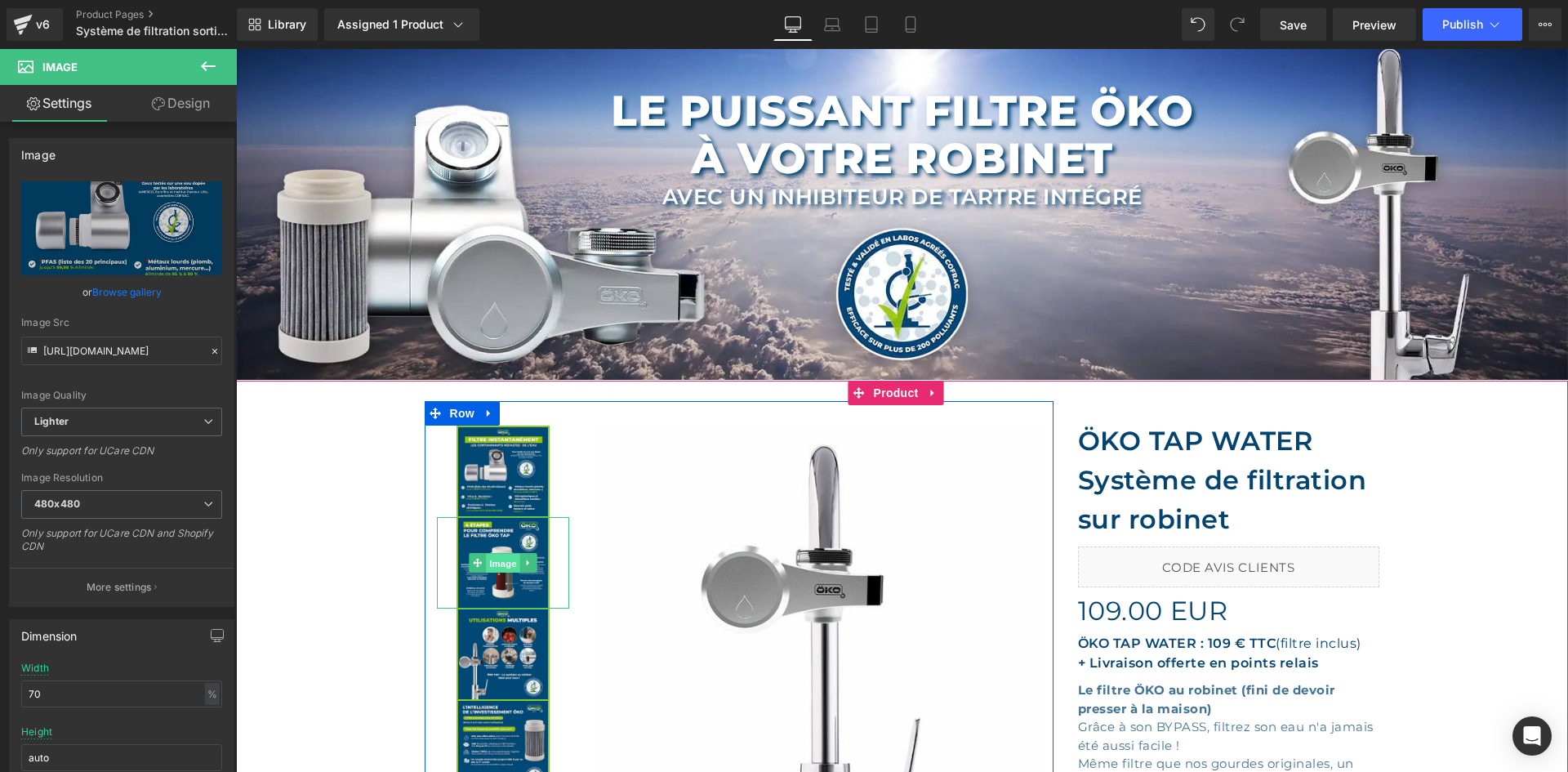
click at [495, 558] on span "Image" at bounding box center [503, 564] width 34 height 19
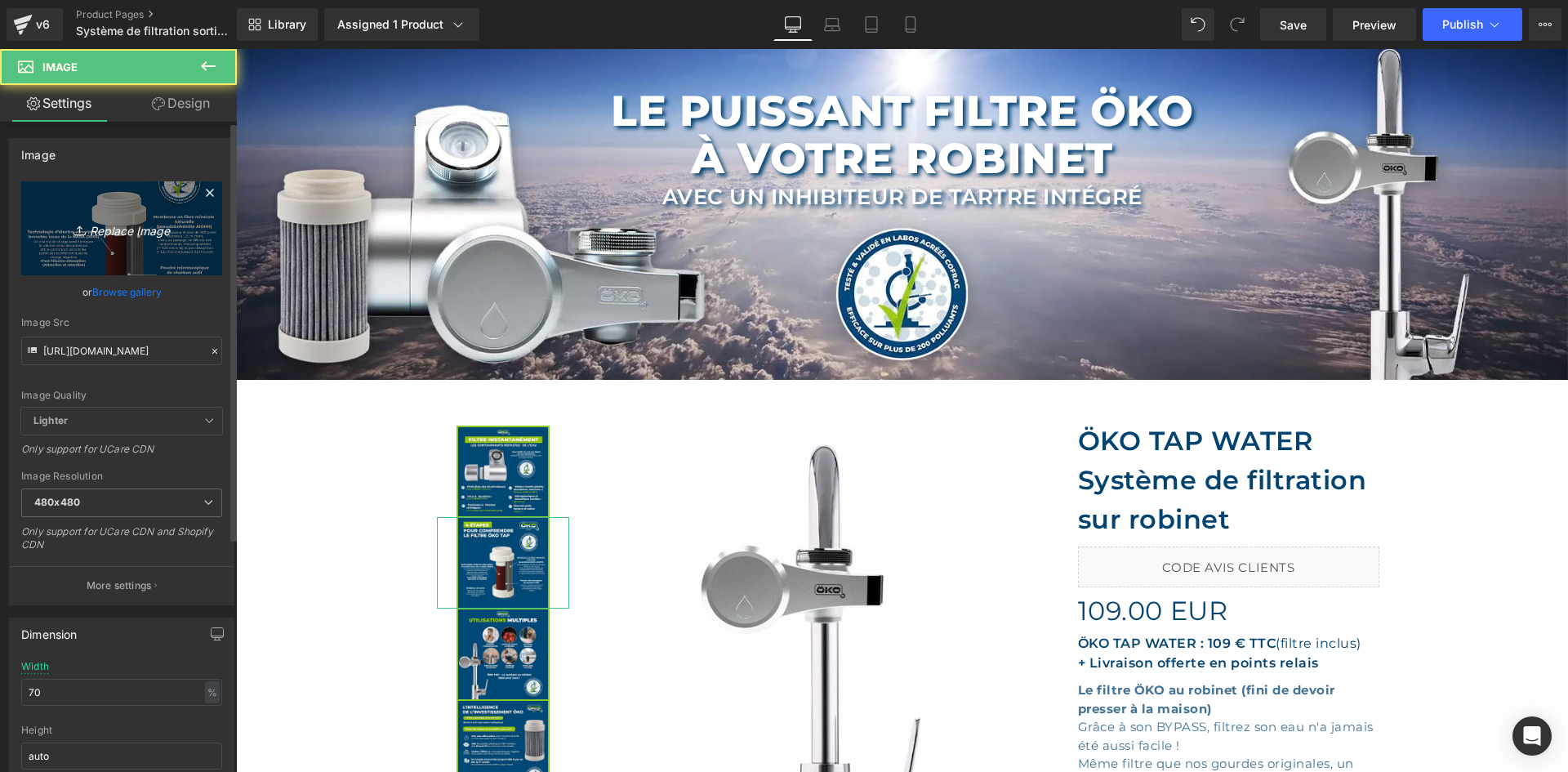
click at [137, 228] on icon "Replace Image" at bounding box center [121, 229] width 130 height 20
type input "C:\fakepath\SLIDE 03.webp"
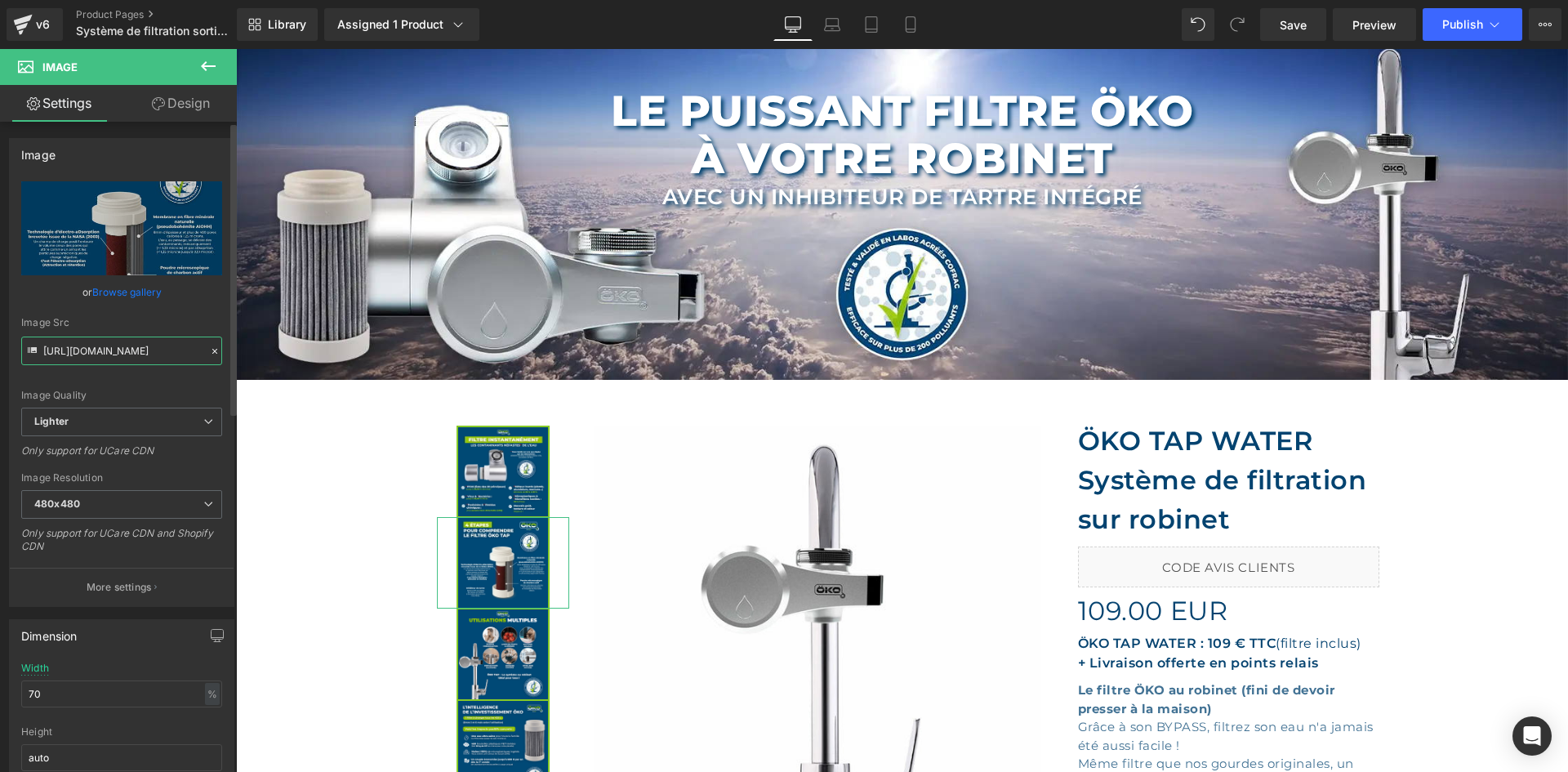
click at [112, 346] on input "https://cdn.shopify.com/s/files/1/0242/6955/3719/files/SLIDE_03_480x480.png?v=1…" at bounding box center [121, 351] width 201 height 28
type input "https://ucarecdn.com/f2ddce74-112c-4d15-ab33-d5c0ea690591/-/format/auto/-/previ…"
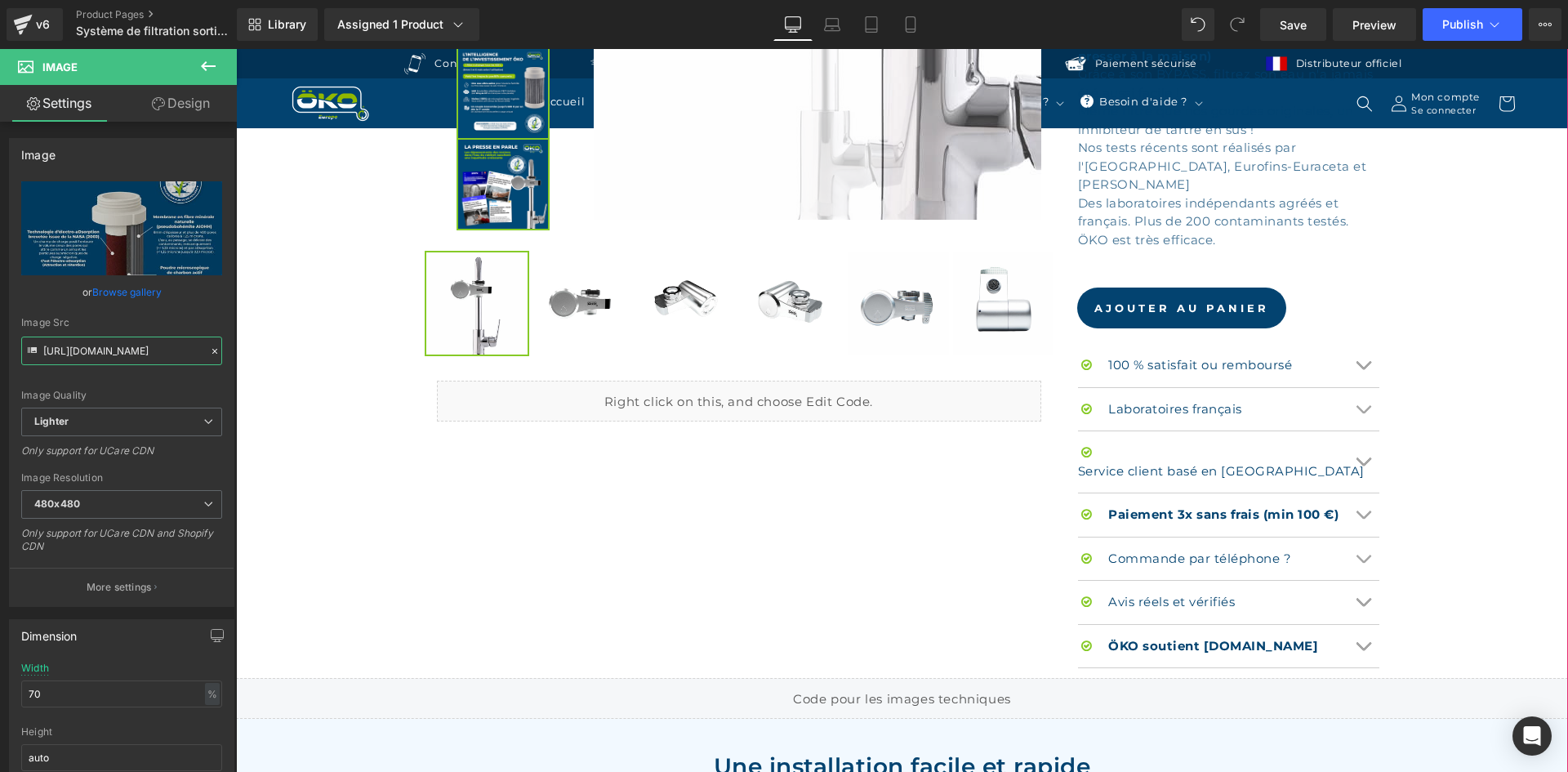
scroll to position [735, 0]
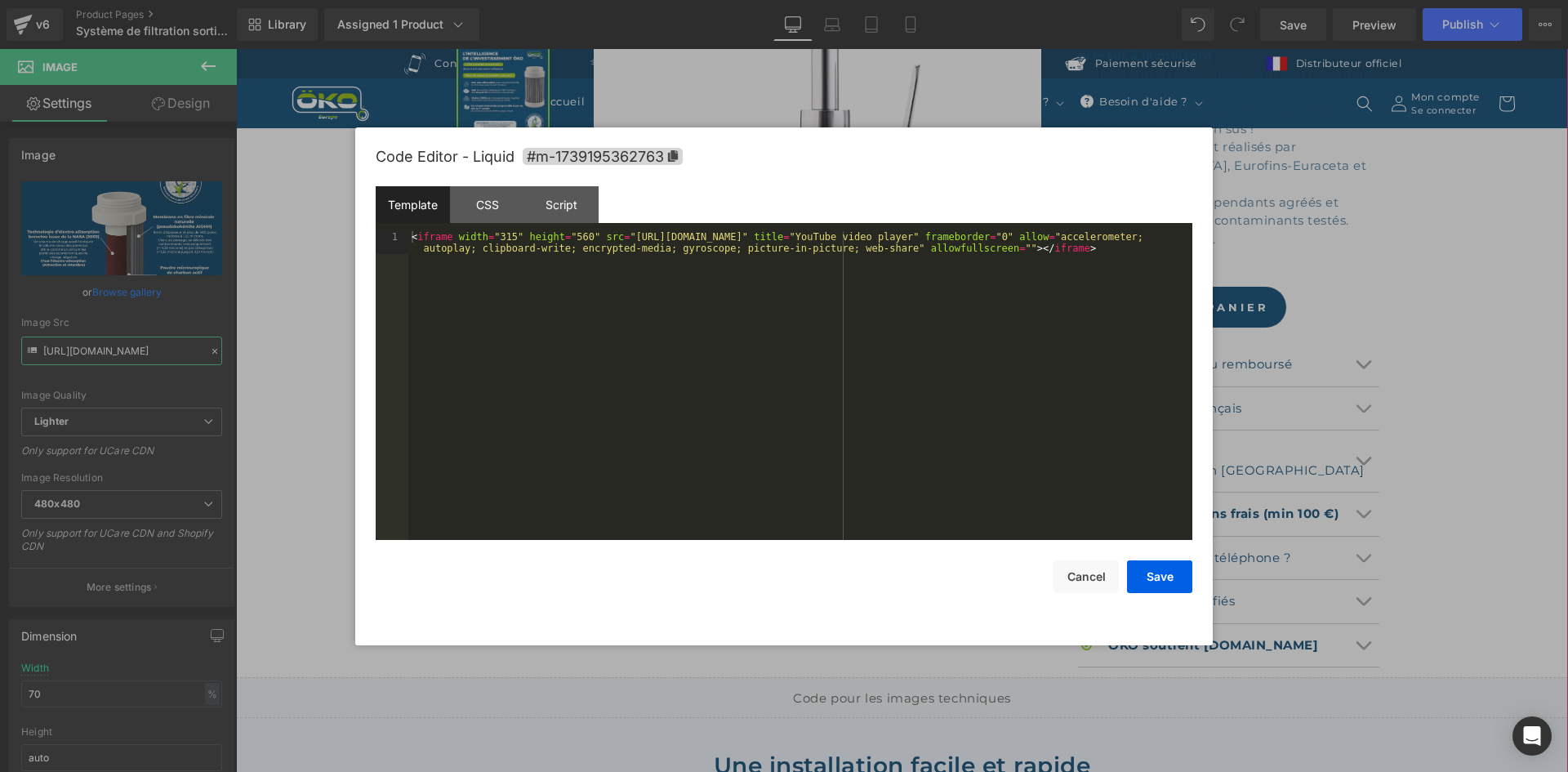
click at [751, 395] on div "Liquid" at bounding box center [739, 400] width 605 height 41
click at [572, 212] on div "Script" at bounding box center [561, 205] width 74 height 37
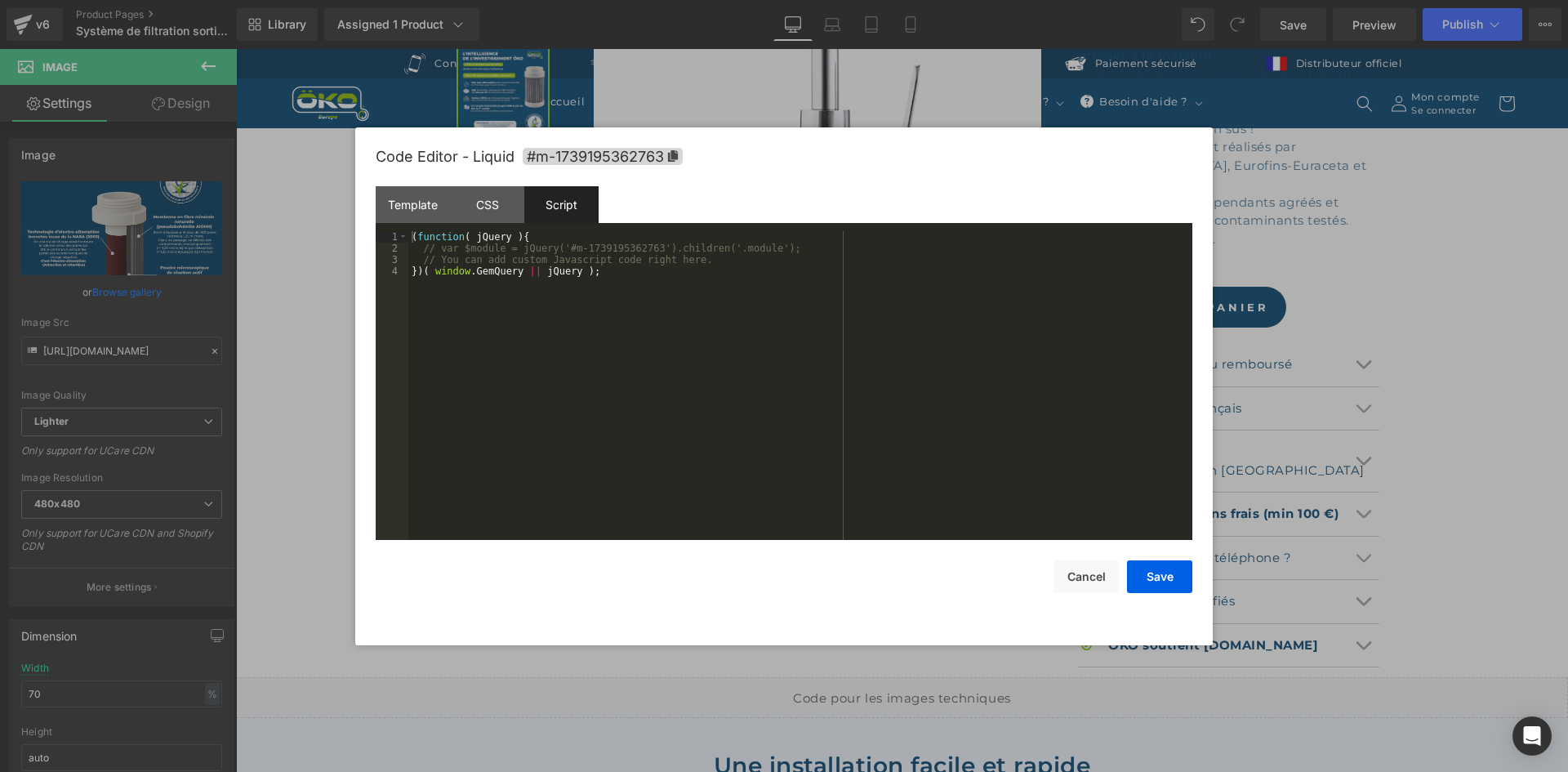
click at [566, 191] on div "Script" at bounding box center [561, 205] width 74 height 37
click at [1074, 558] on div "Save Cancel" at bounding box center [784, 566] width 817 height 53
click at [1076, 563] on button "Cancel" at bounding box center [1085, 577] width 65 height 33
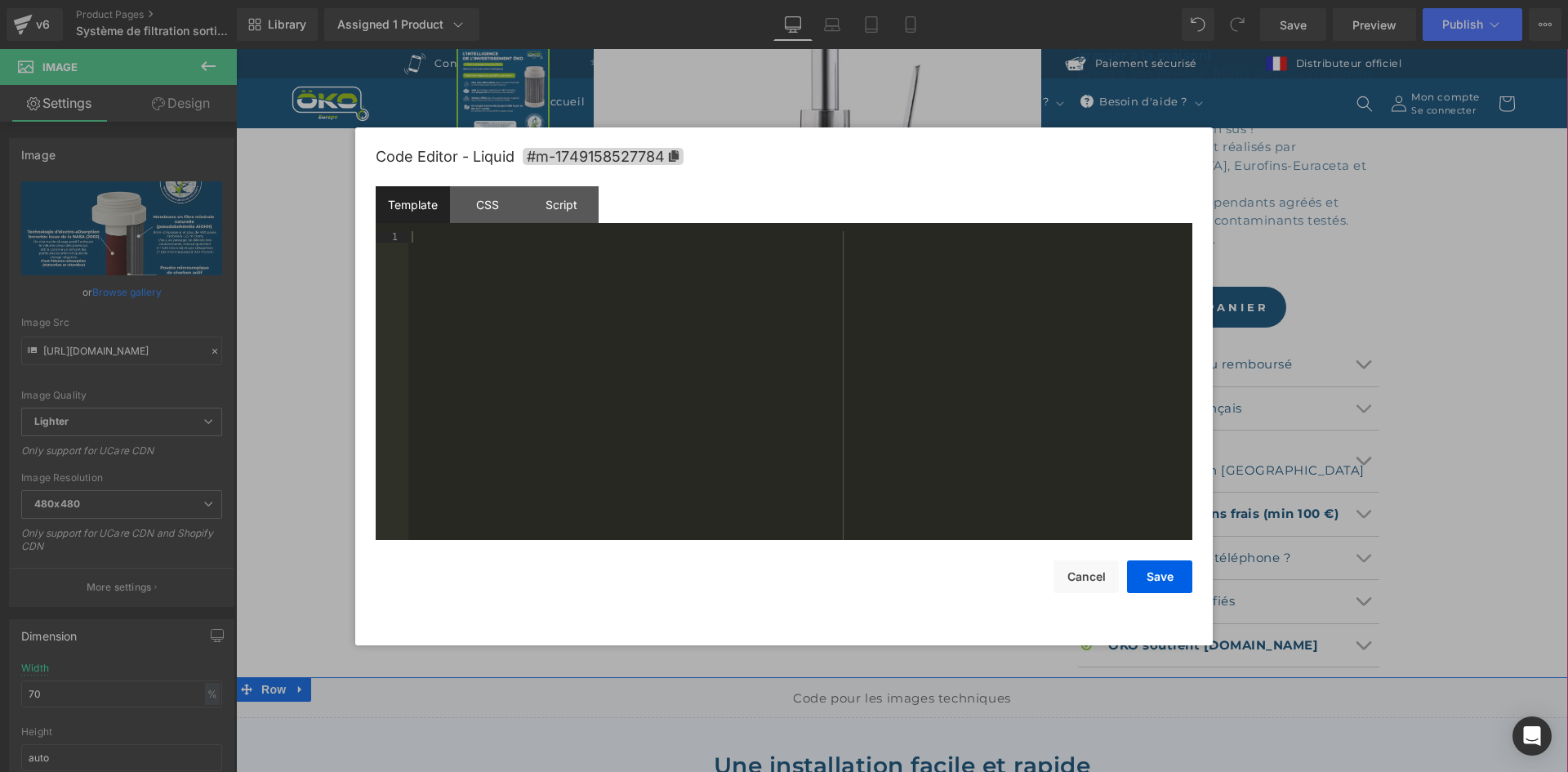
click at [917, 677] on div "Liquid" at bounding box center [902, 698] width 1332 height 41
click at [584, 196] on div "Script" at bounding box center [561, 205] width 74 height 37
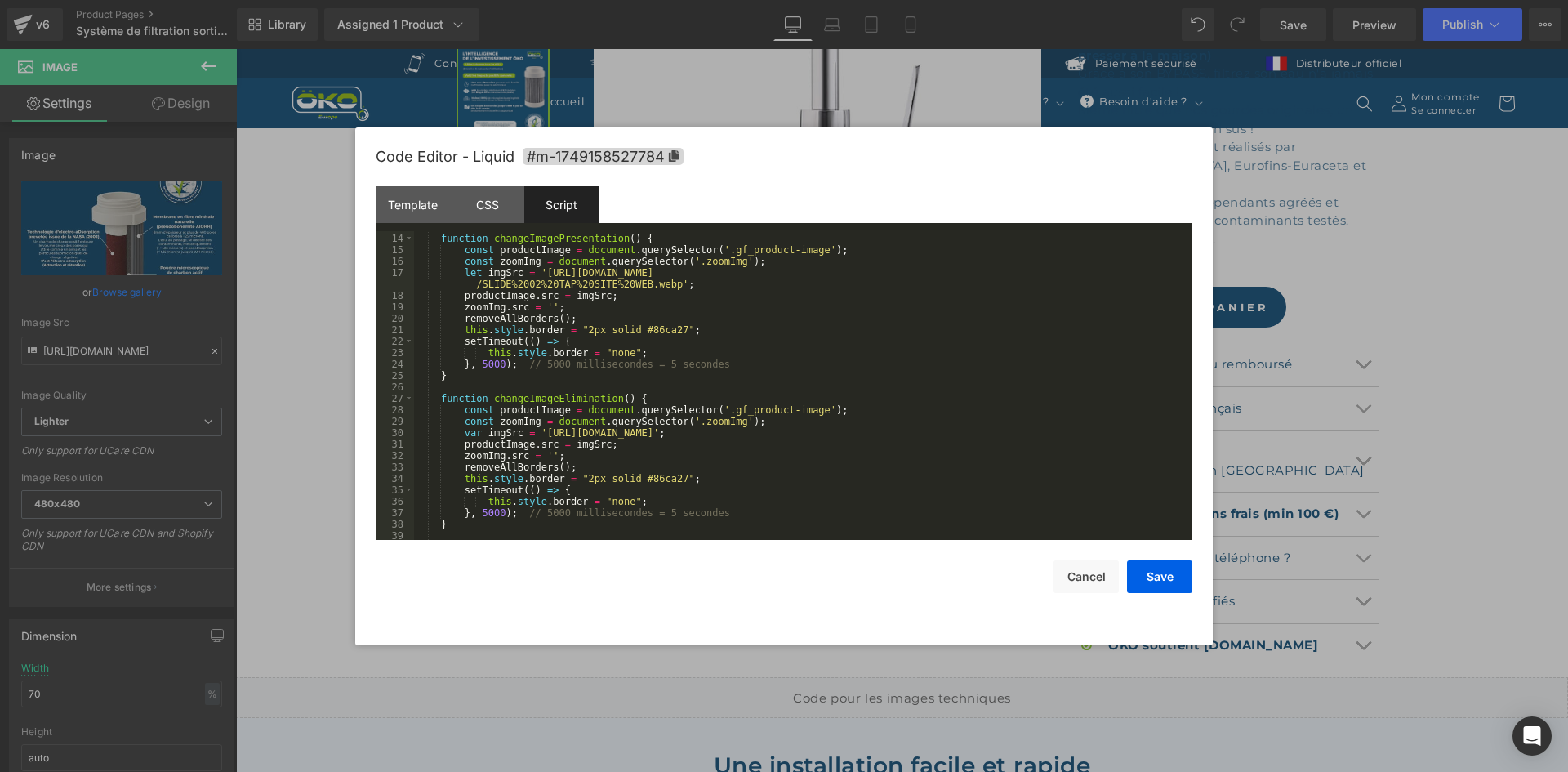
scroll to position [147, 0]
click at [539, 431] on div "function changeImagePresentation ( ) { const productImage = document . querySel…" at bounding box center [799, 386] width 772 height 331
click at [989, 274] on div "function changeImagePresentation ( ) { const productImage = document . querySel…" at bounding box center [799, 386] width 772 height 331
click at [997, 424] on div "function changeImagePresentation ( ) { const productImage = document . querySel…" at bounding box center [799, 386] width 772 height 331
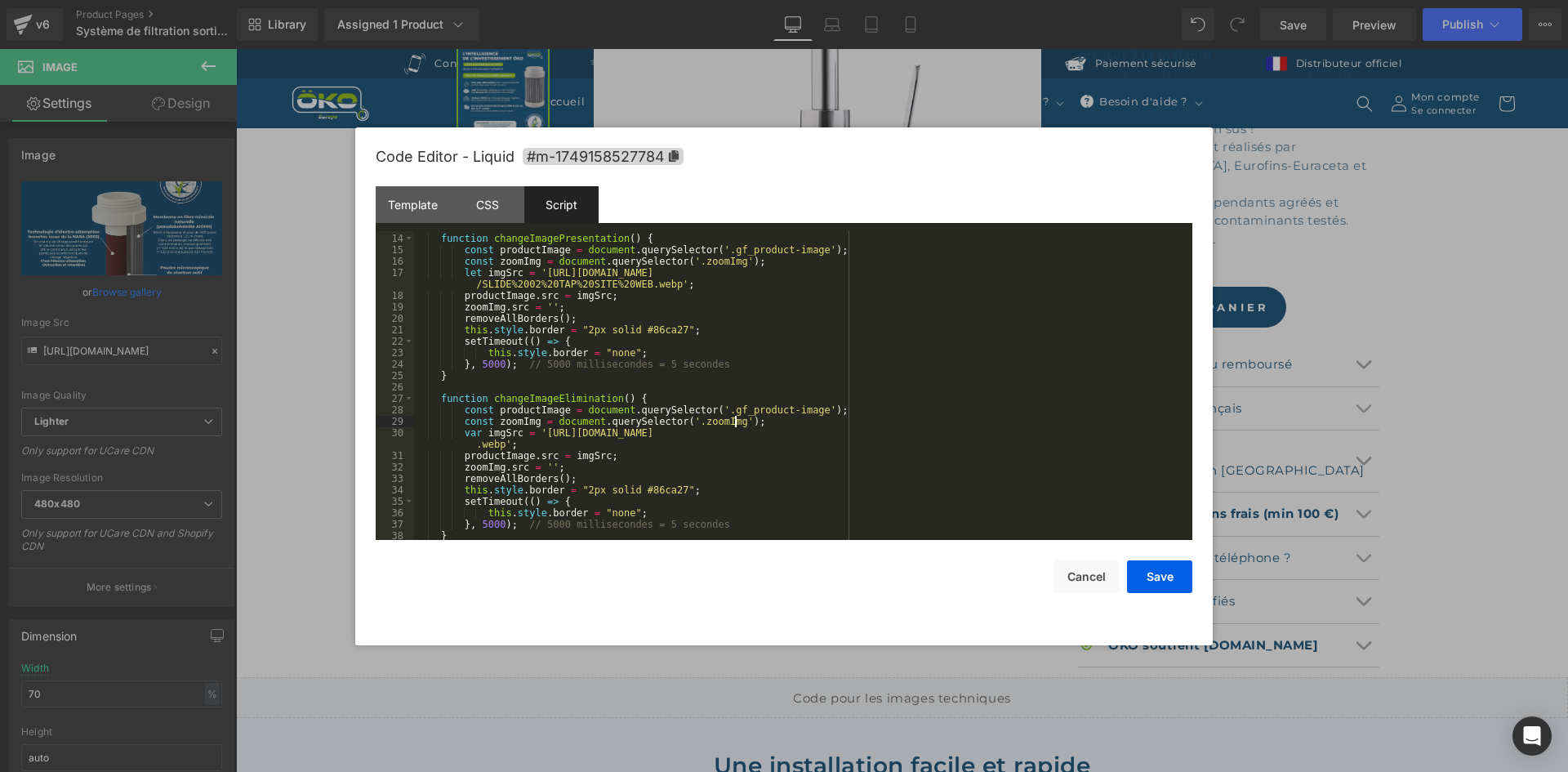
click at [996, 431] on div "function changeImagePresentation ( ) { const productImage = document . querySel…" at bounding box center [799, 386] width 772 height 331
click at [1140, 561] on button "Save" at bounding box center [1159, 577] width 65 height 33
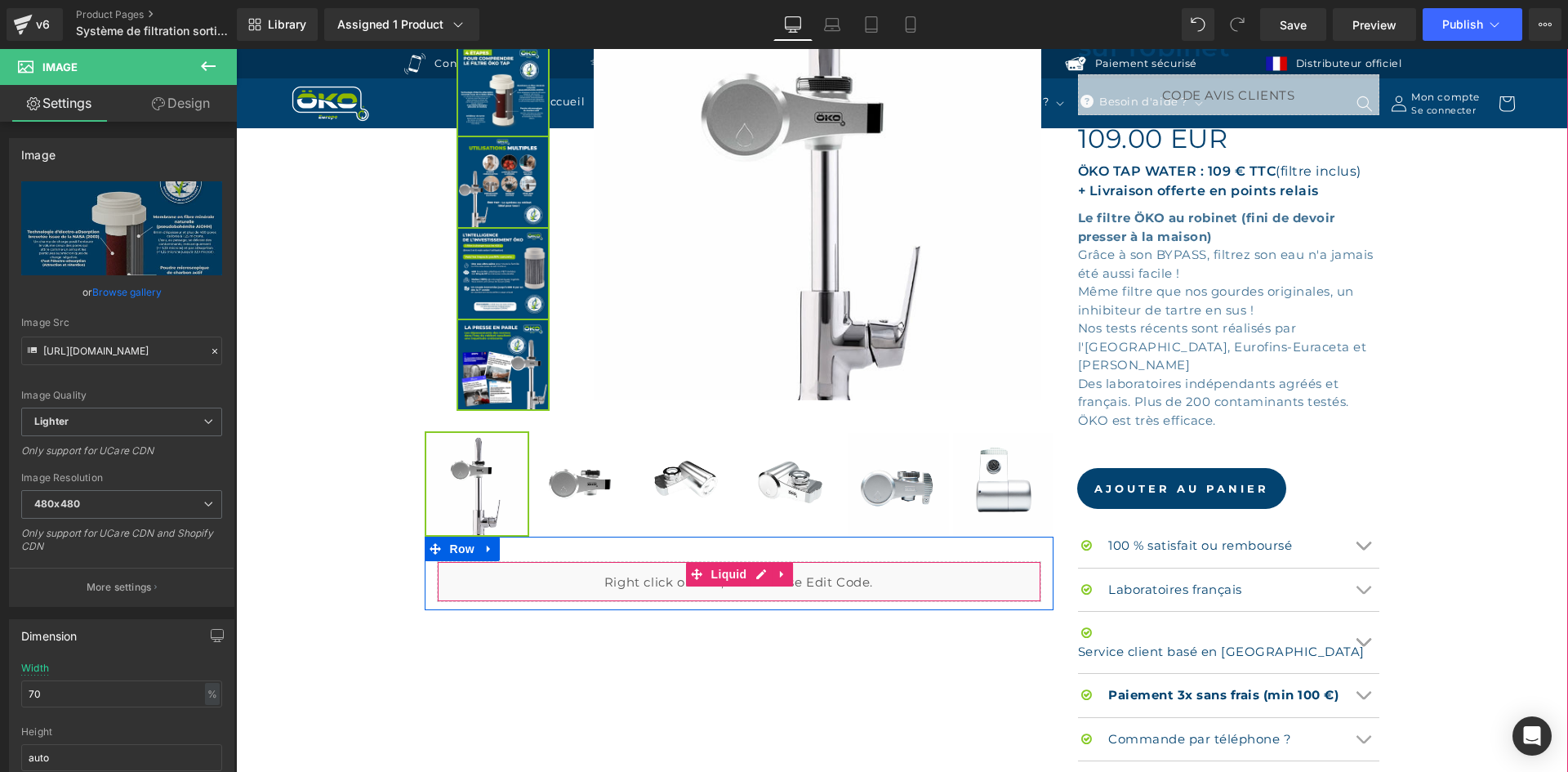
scroll to position [327, 0]
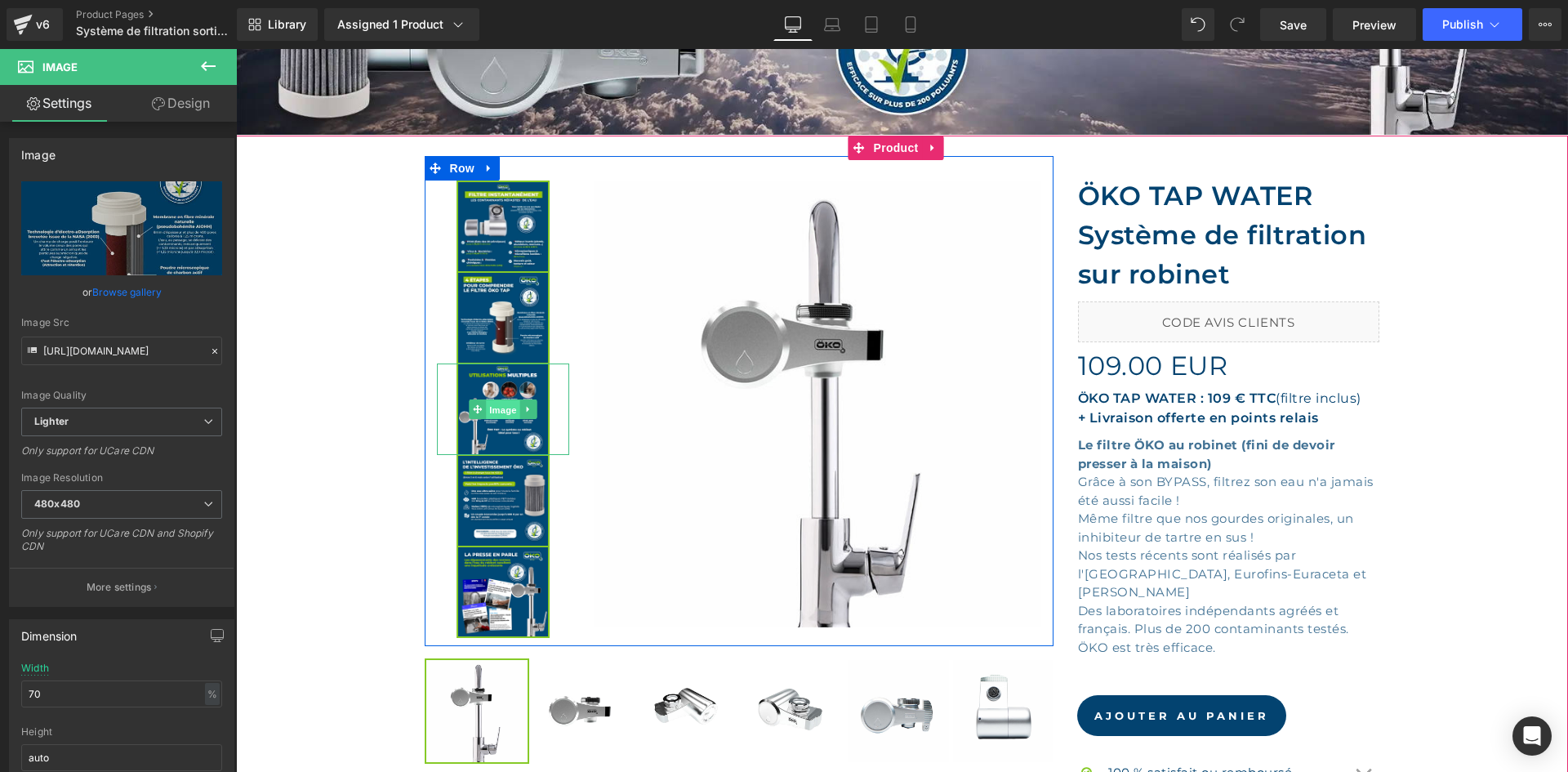
click at [495, 409] on span "Image" at bounding box center [503, 409] width 34 height 19
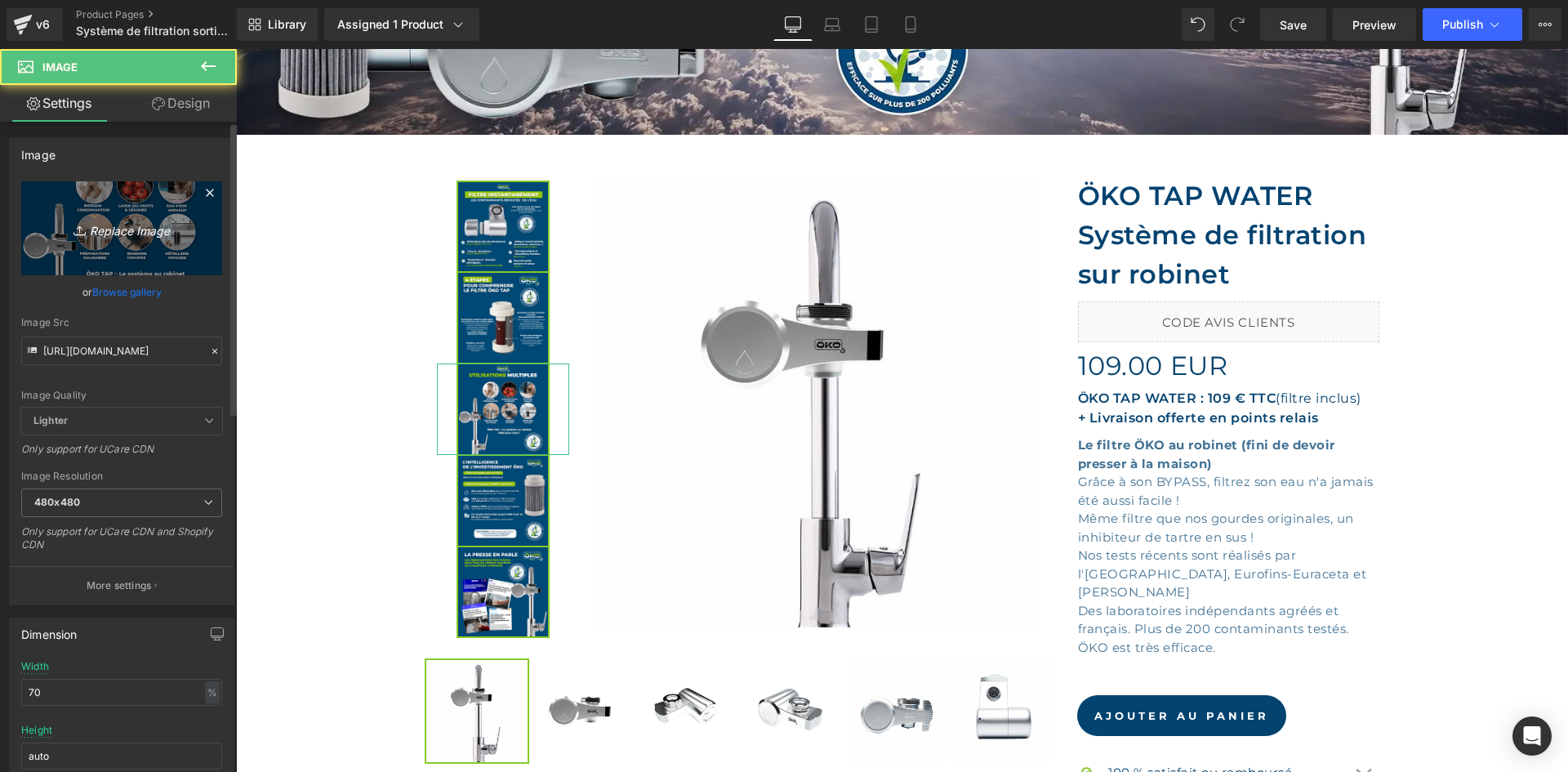
click at [206, 228] on link "Replace Image" at bounding box center [121, 229] width 201 height 94
type input "C:\fakepath\SLIDE 05 SITE WEB_.webp"
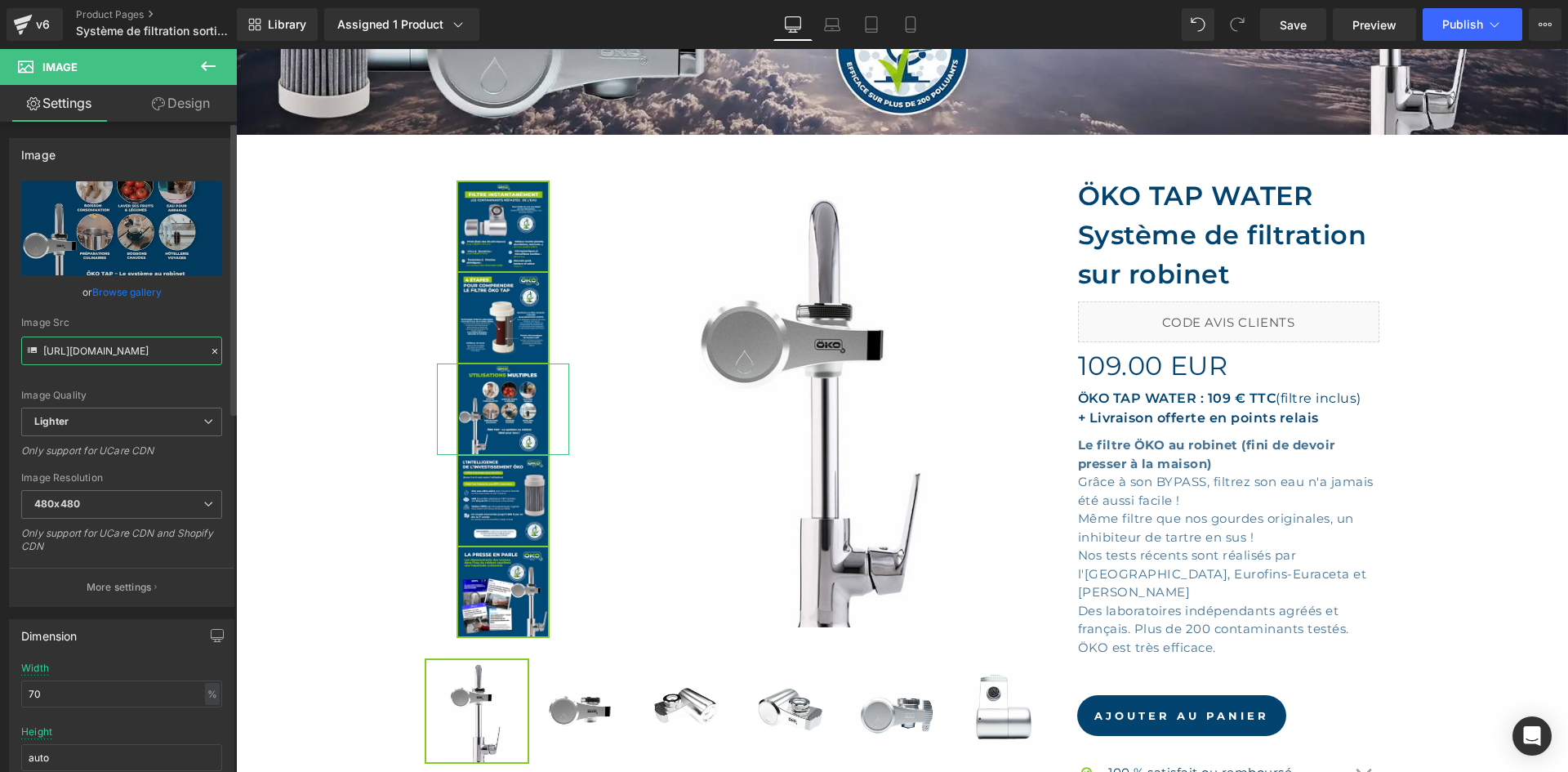
click at [148, 353] on input "https://cdn.shopify.com/s/files/1/0242/6955/3719/files/SLIDE_05_SITE_WEB_2e97f4…" at bounding box center [121, 351] width 201 height 28
type input "https://ucarecdn.com/a46d948b-58f6-4b16-91fe-888c299d4693/-/format/auto/-/previ…"
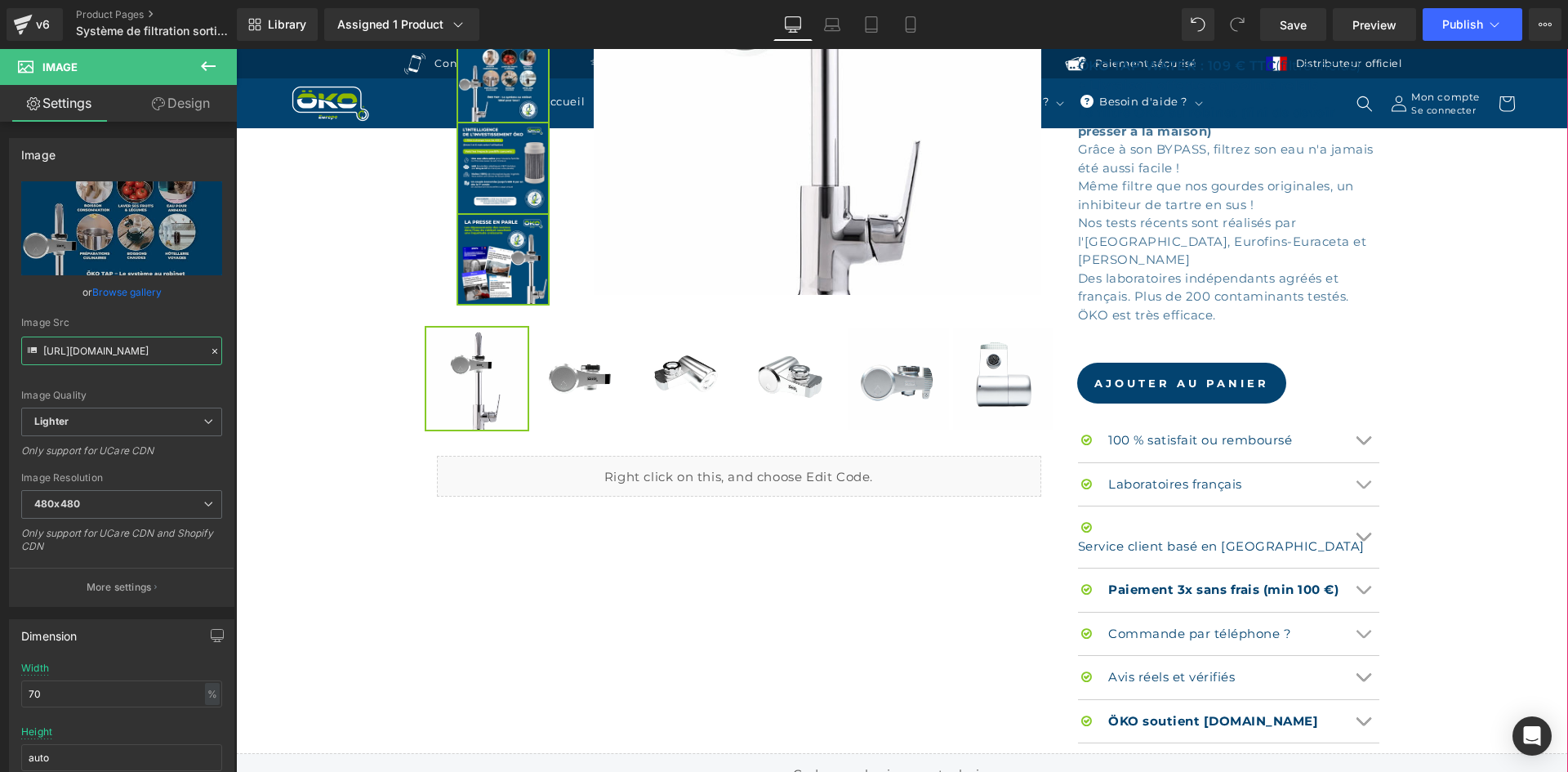
scroll to position [654, 0]
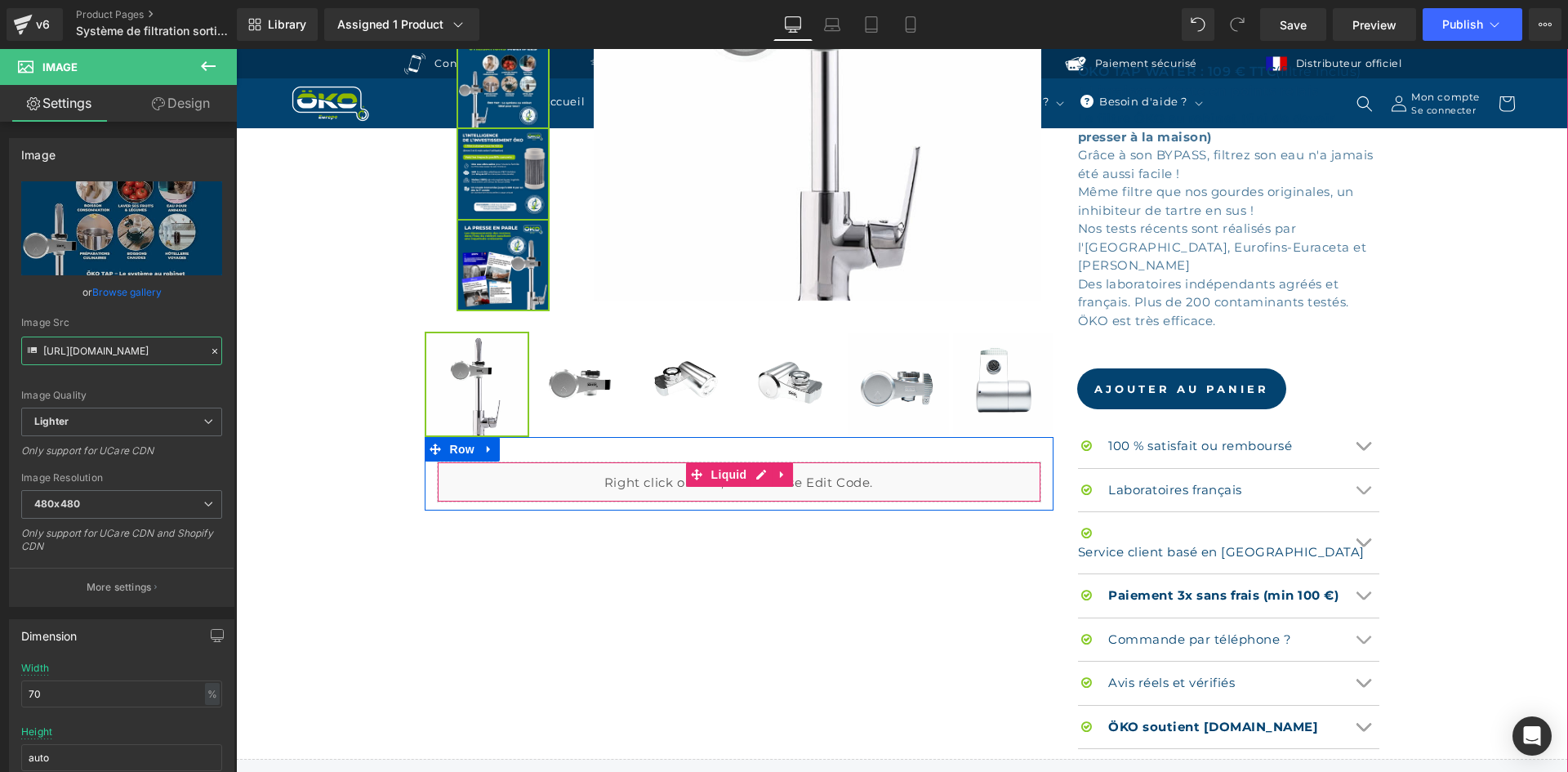
click at [760, 476] on div "Liquid" at bounding box center [739, 482] width 605 height 41
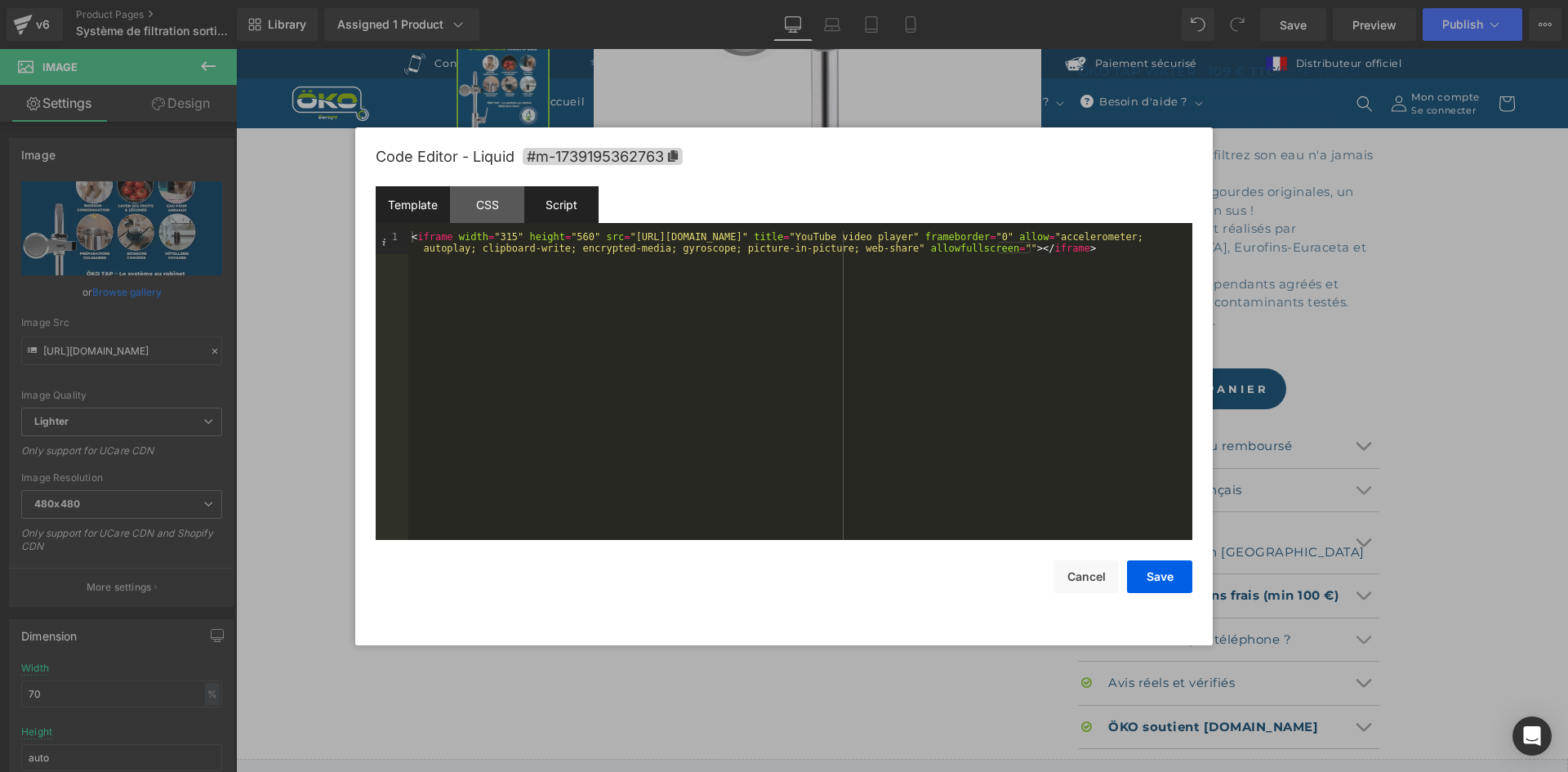
click at [562, 206] on div "Script" at bounding box center [561, 205] width 74 height 37
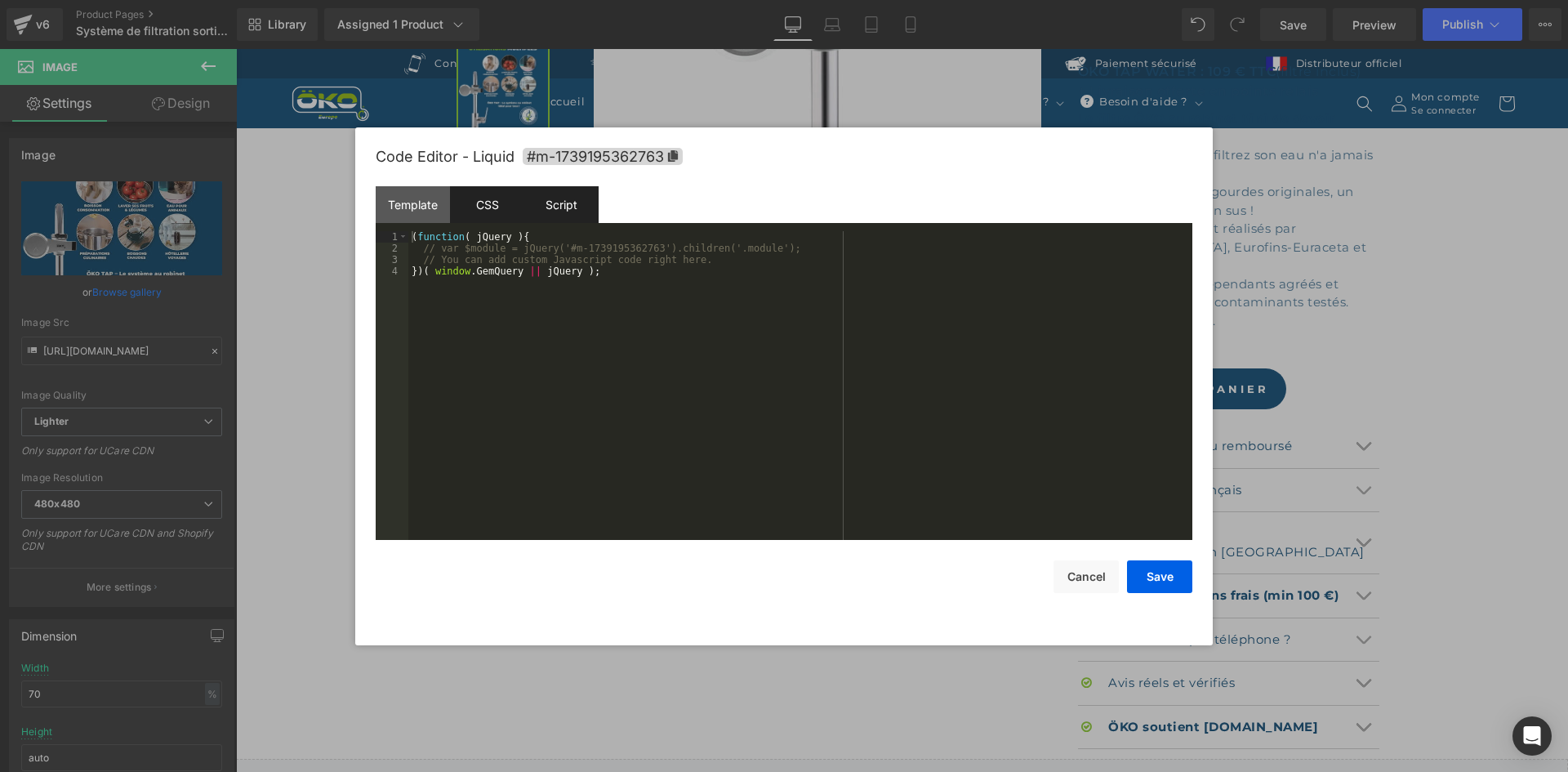
click at [502, 212] on div "CSS" at bounding box center [486, 205] width 74 height 37
click at [1078, 576] on button "Cancel" at bounding box center [1085, 577] width 65 height 33
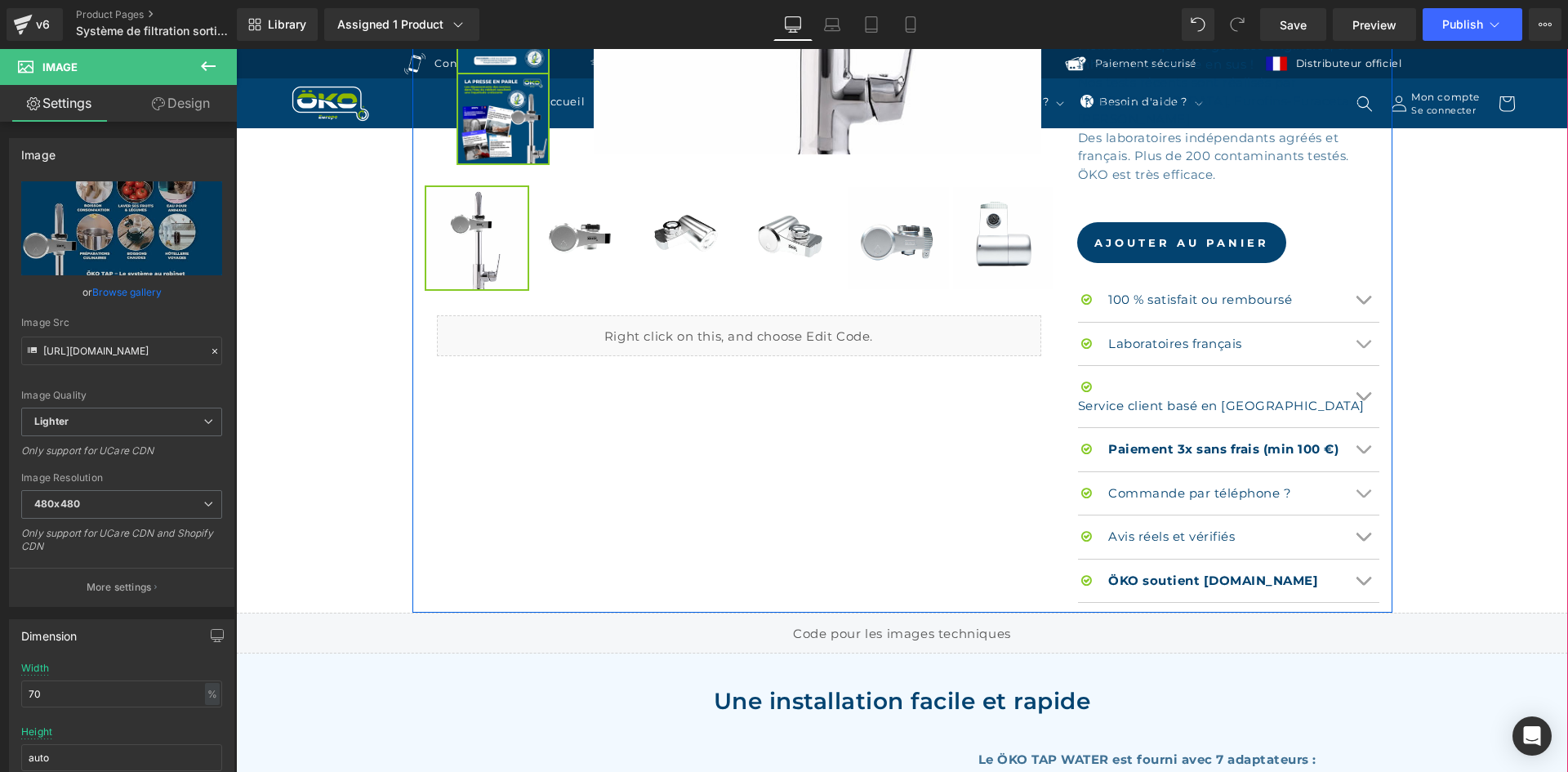
scroll to position [817, 0]
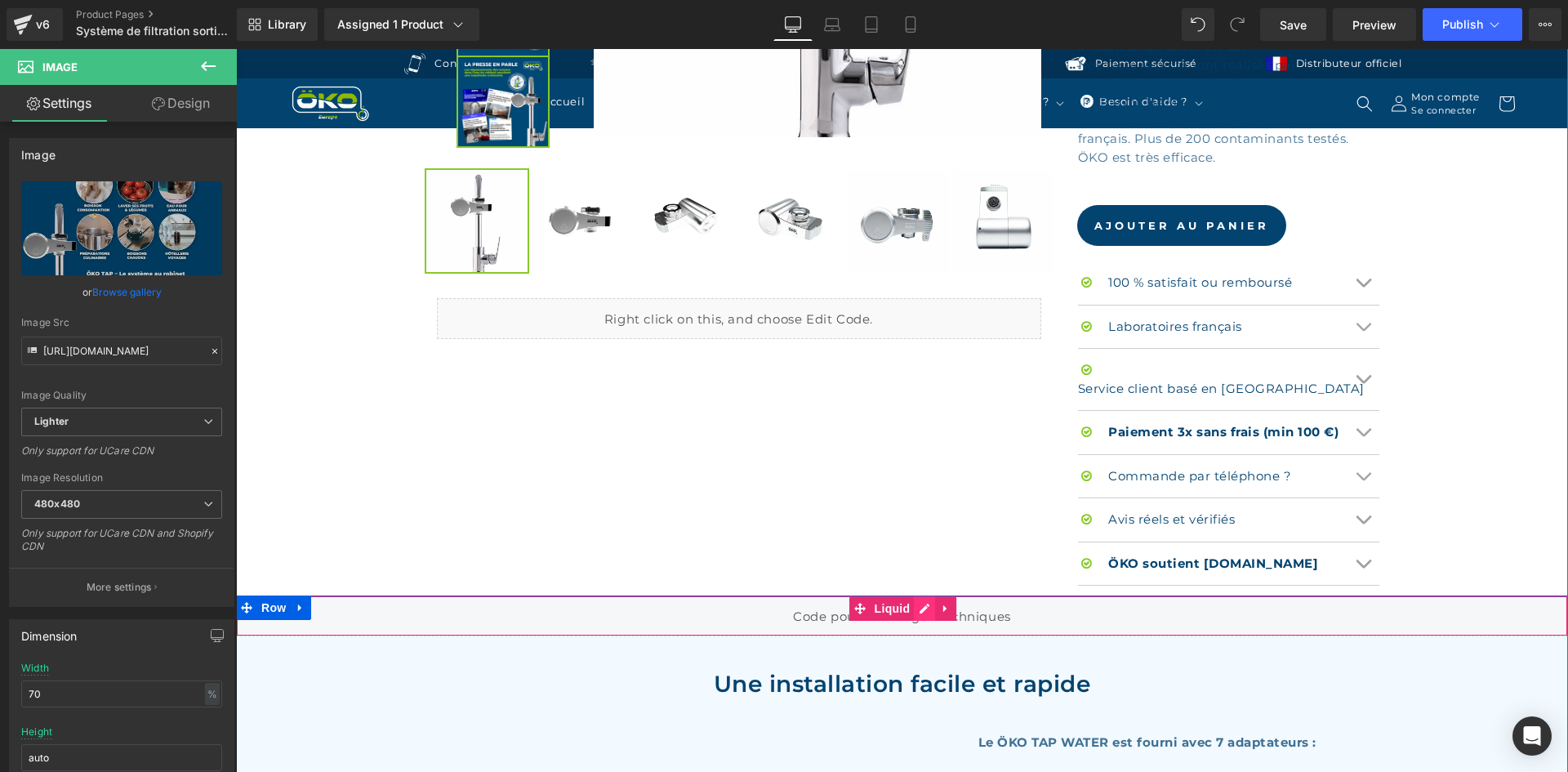
click at [920, 596] on div "Liquid" at bounding box center [902, 616] width 1332 height 41
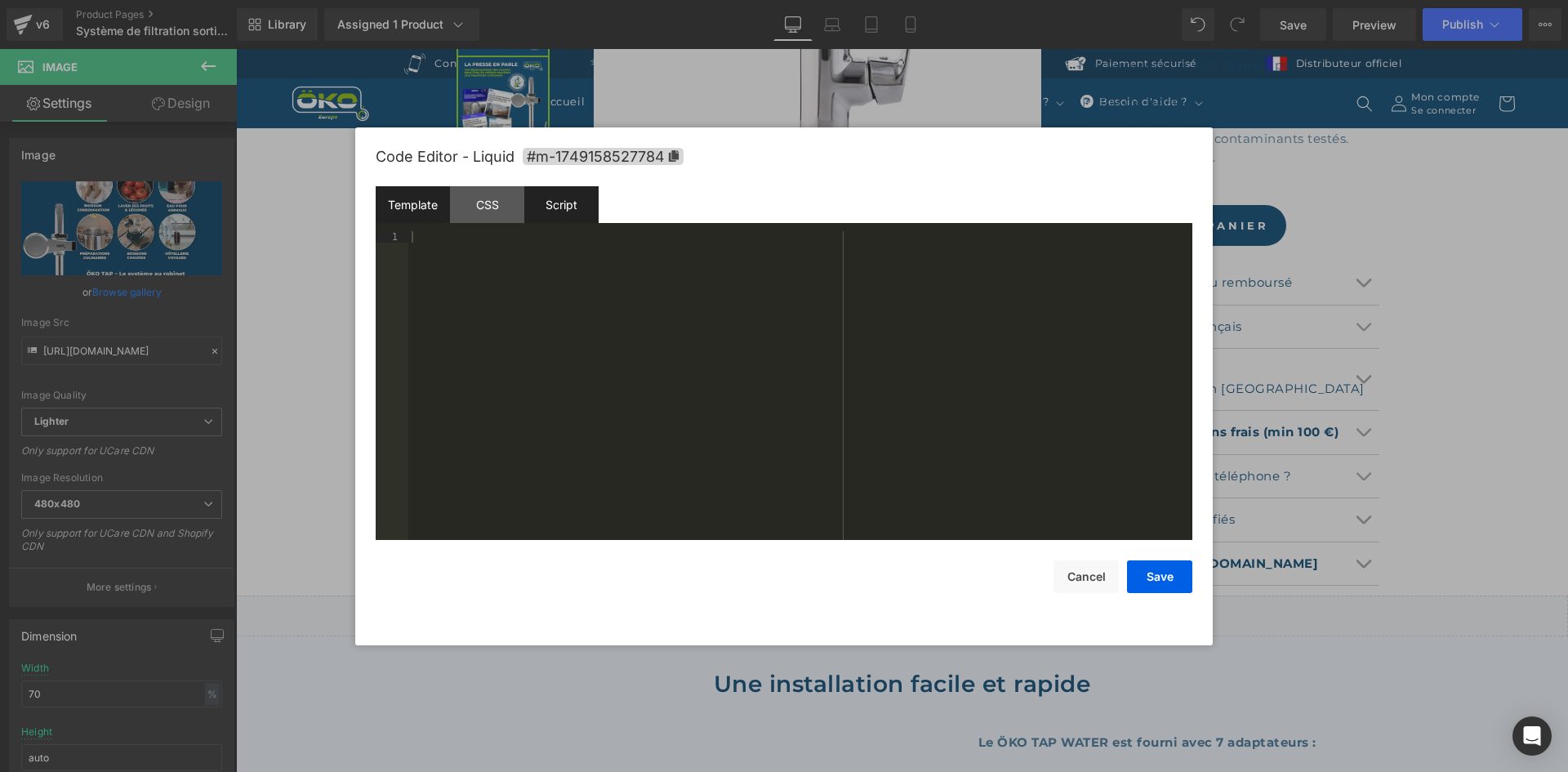
click at [568, 211] on div "Script" at bounding box center [561, 205] width 74 height 37
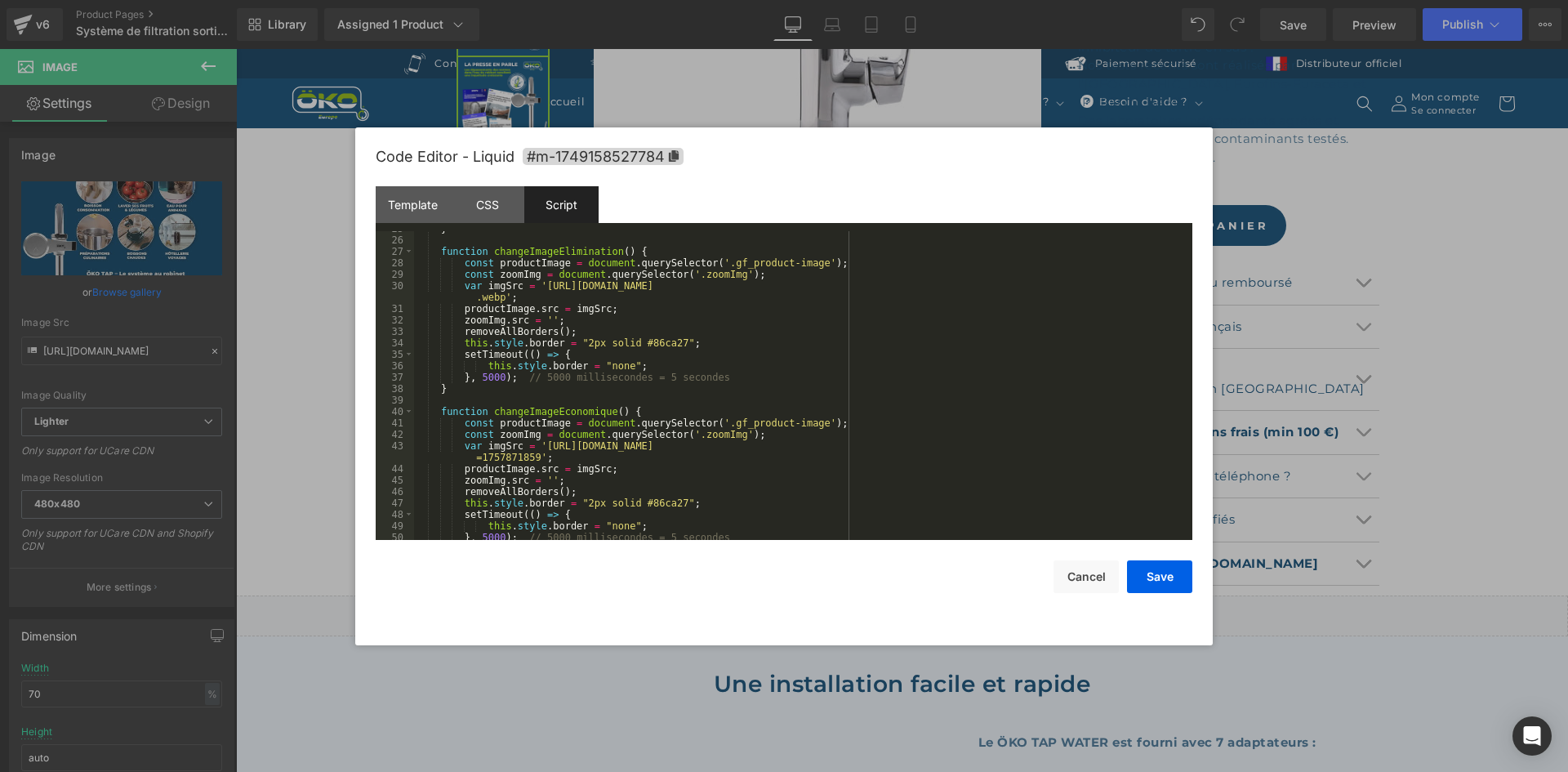
scroll to position [392, 0]
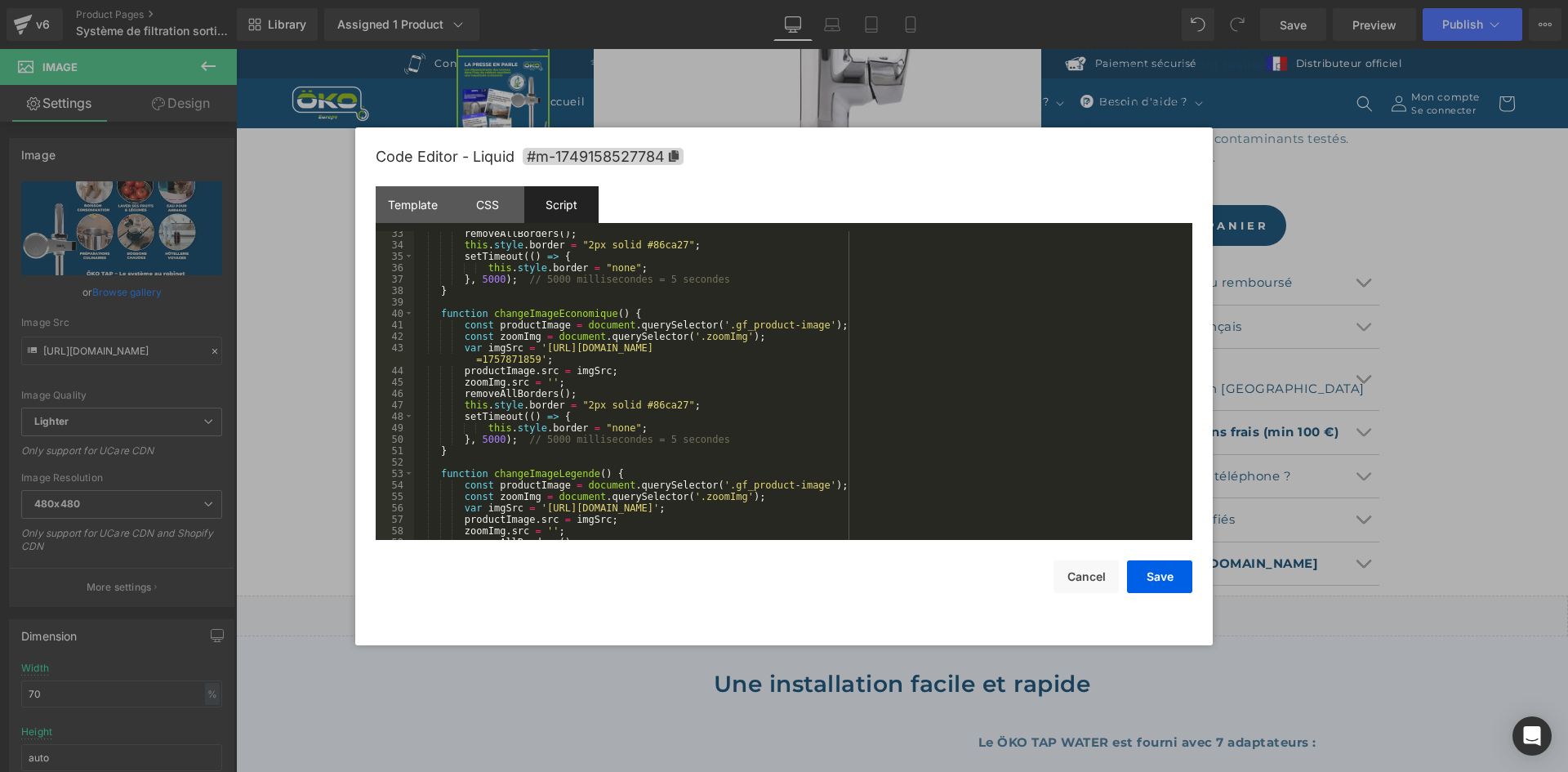
click at [531, 350] on div "removeAllBorders ( ) ; this . style . border = "2px solid #86ca27" ; setTimeout…" at bounding box center [799, 393] width 772 height 331
click at [535, 351] on div "removeAllBorders ( ) ; this . style . border = "2px solid #86ca27" ; setTimeout…" at bounding box center [799, 393] width 772 height 331
click at [531, 357] on div "removeAllBorders ( ) ; this . style . border = "2px solid #86ca27" ; setTimeout…" at bounding box center [799, 393] width 772 height 331
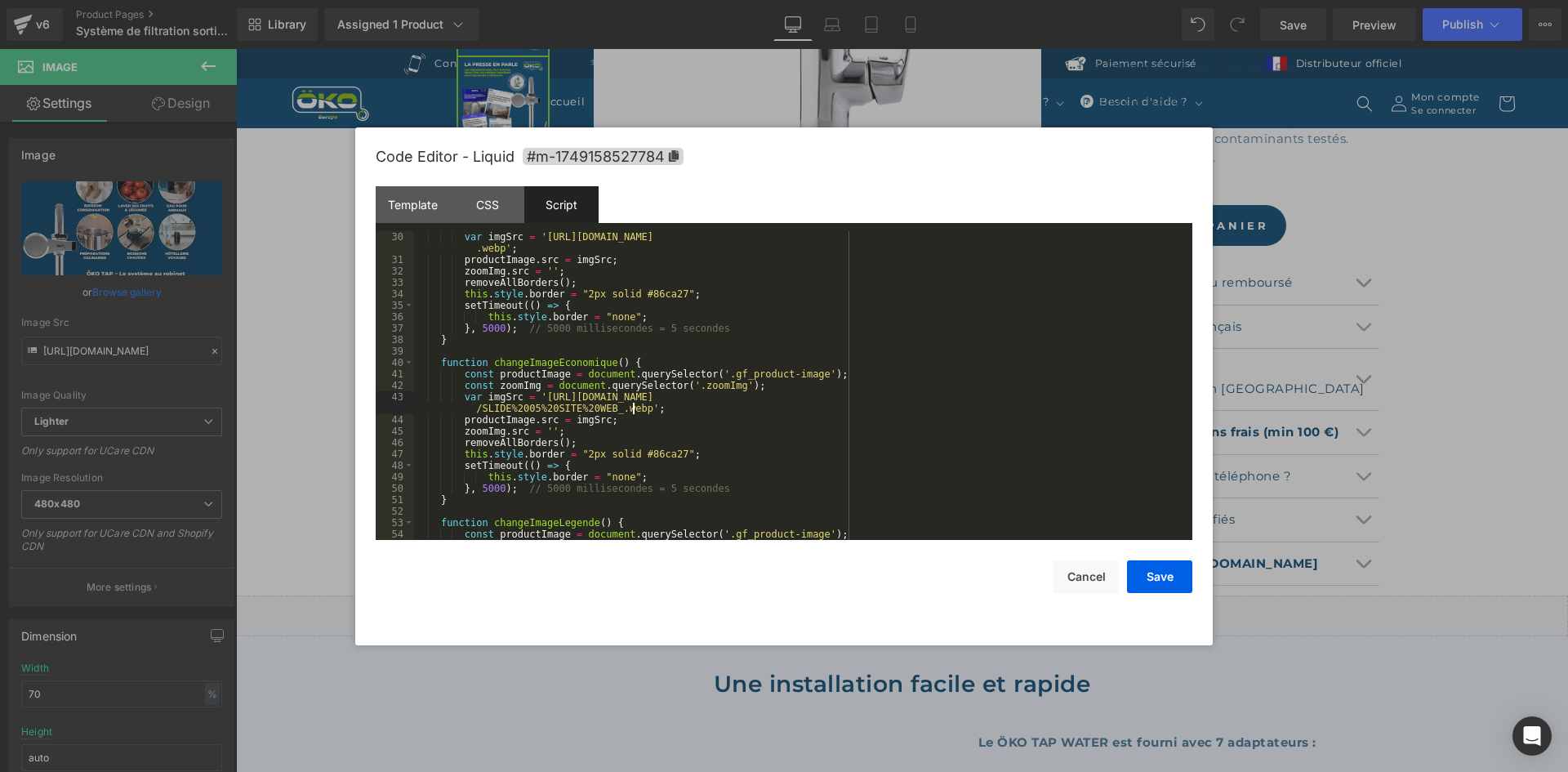
scroll to position [245, 0]
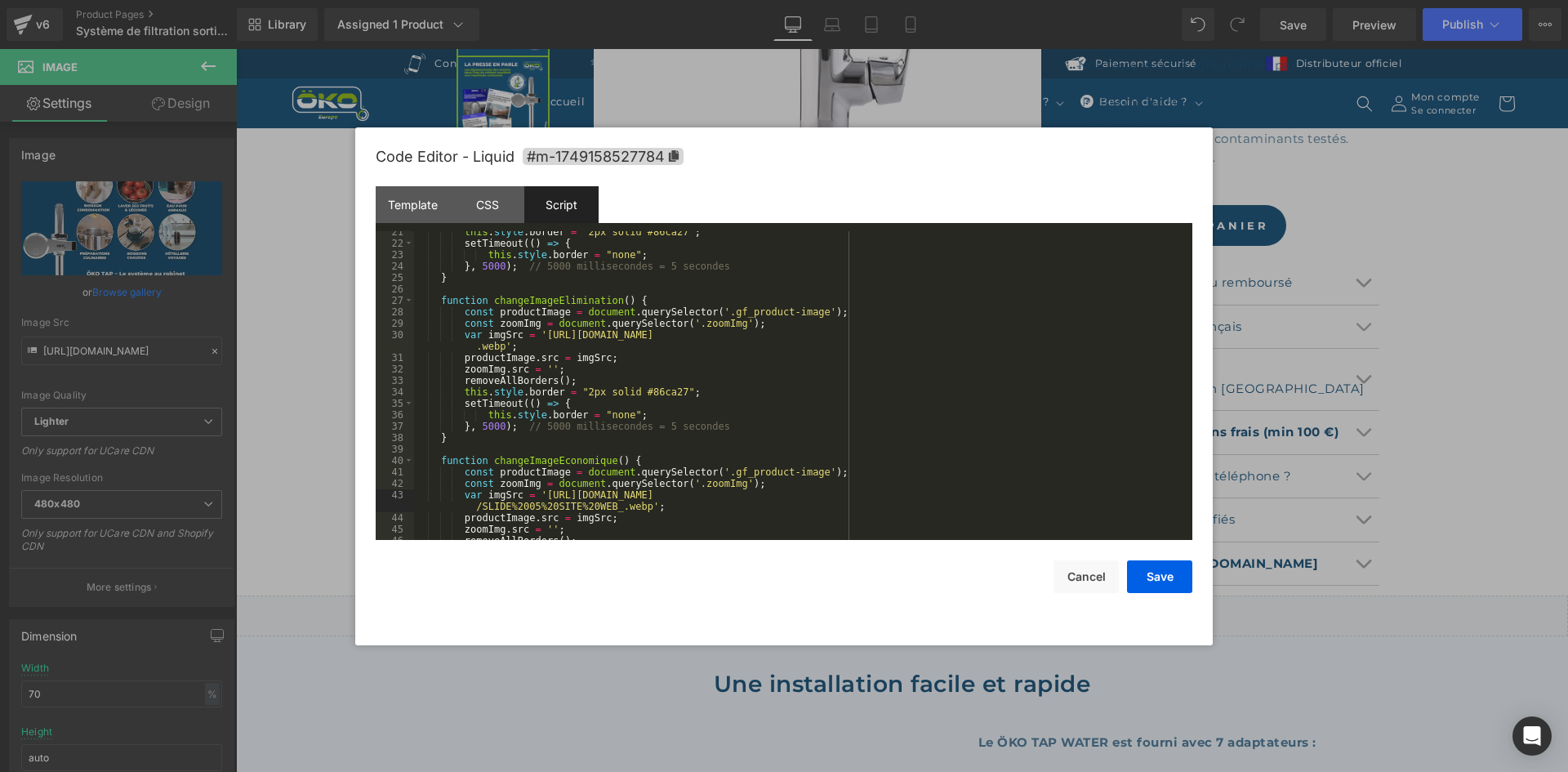
click at [1009, 332] on div "this . style . border = "2px solid #86ca27" ; setTimeout (( ) => { this . style…" at bounding box center [799, 392] width 772 height 331
click at [1008, 495] on div "this . style . border = "2px solid #86ca27" ; setTimeout (( ) => { this . style…" at bounding box center [799, 392] width 772 height 331
click at [1144, 566] on button "Save" at bounding box center [1159, 577] width 65 height 33
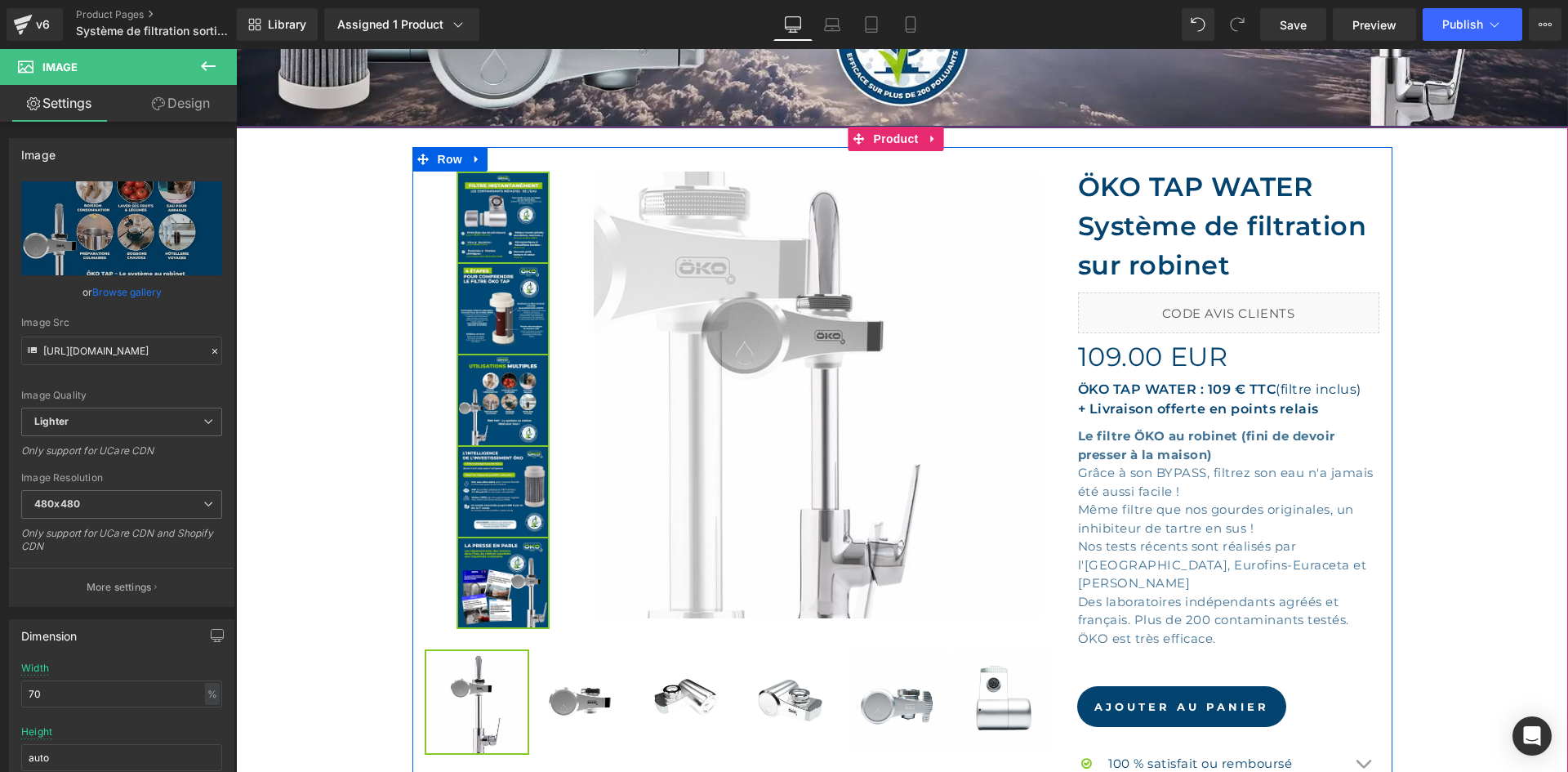
scroll to position [327, 0]
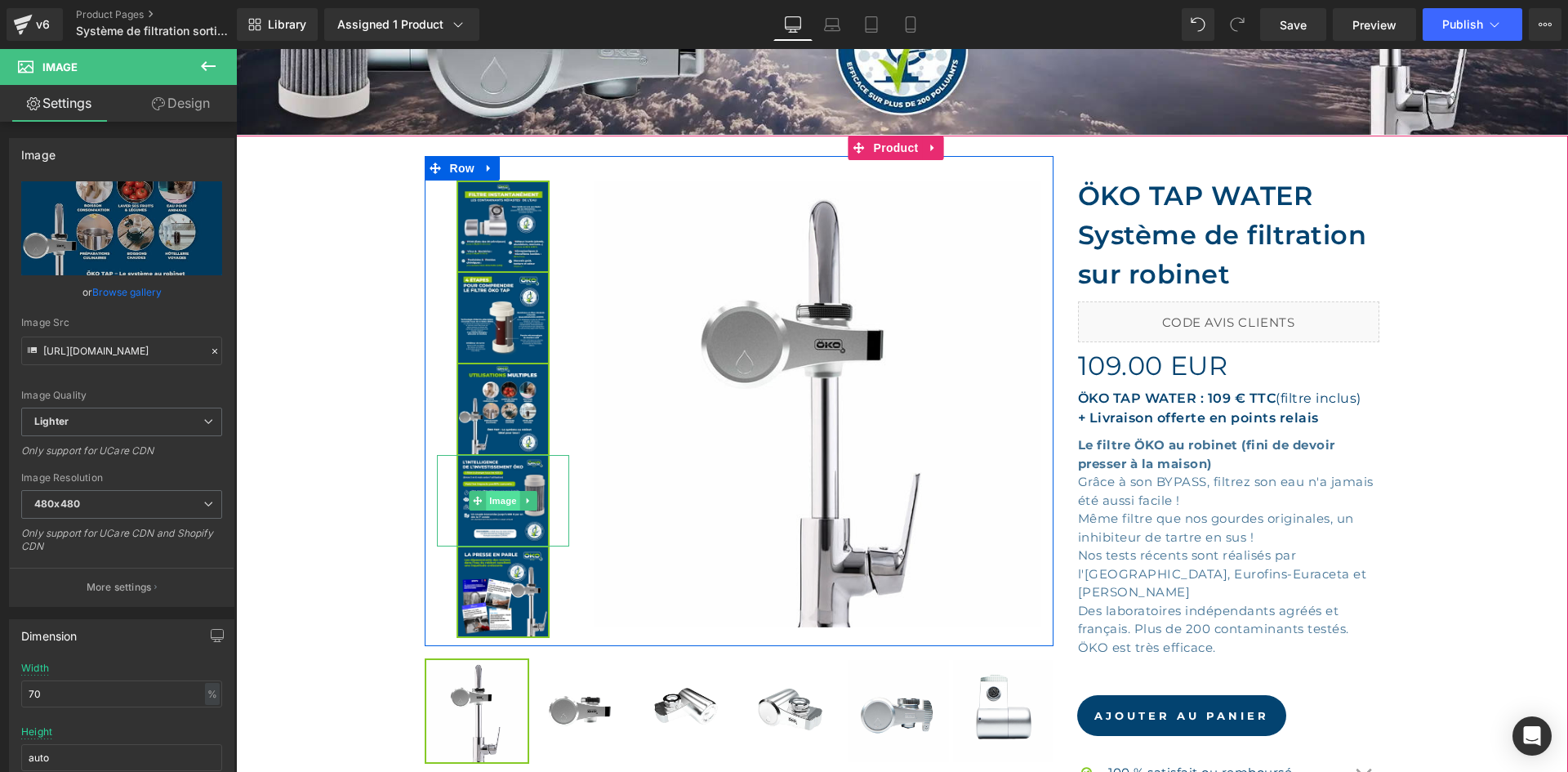
click at [491, 506] on span "Image" at bounding box center [503, 500] width 34 height 19
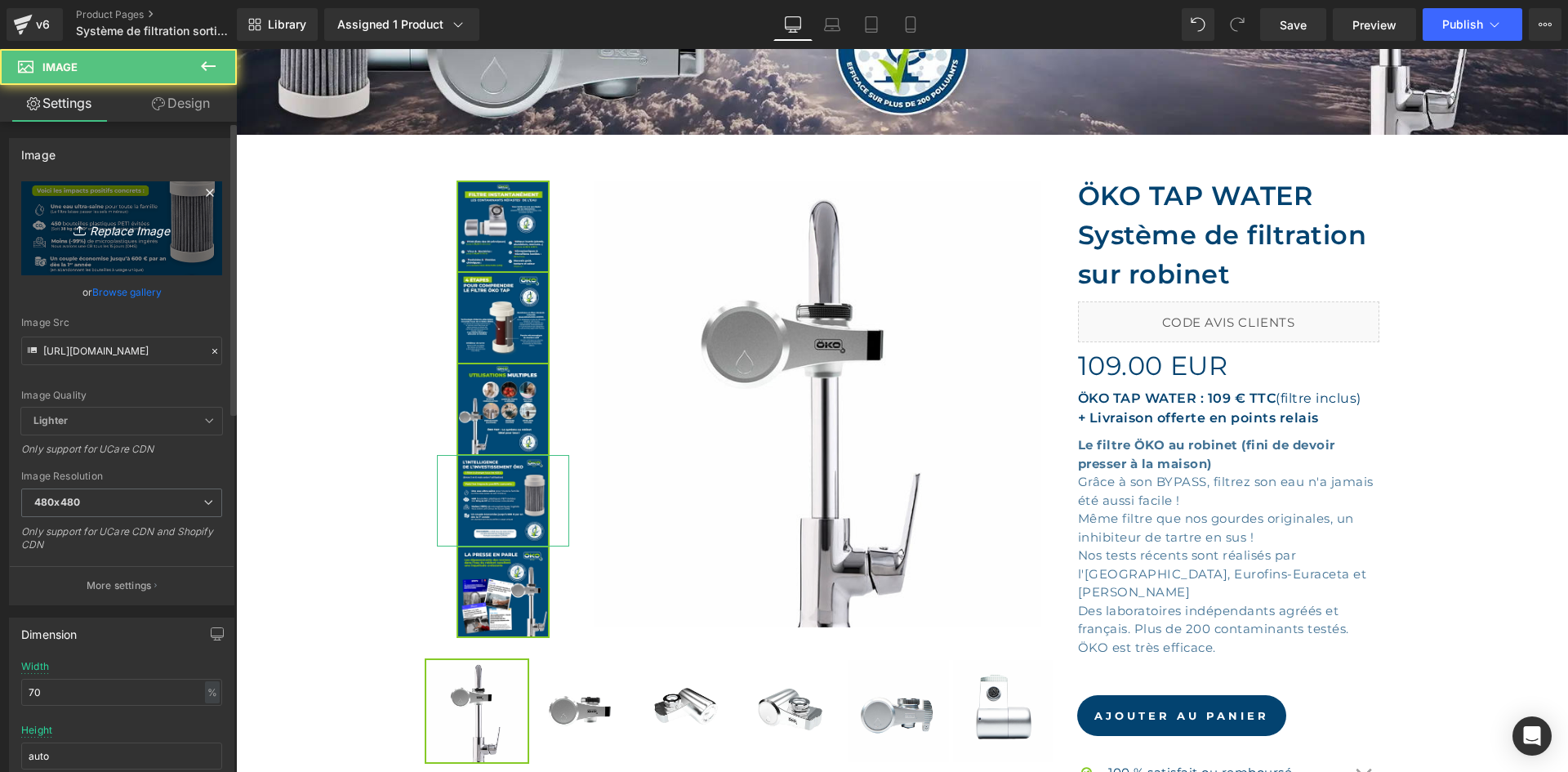
click at [142, 241] on link "Replace Image" at bounding box center [121, 229] width 201 height 94
type input "C:\fakepath\SLIDE 01 TAP SITE WEB.webp"
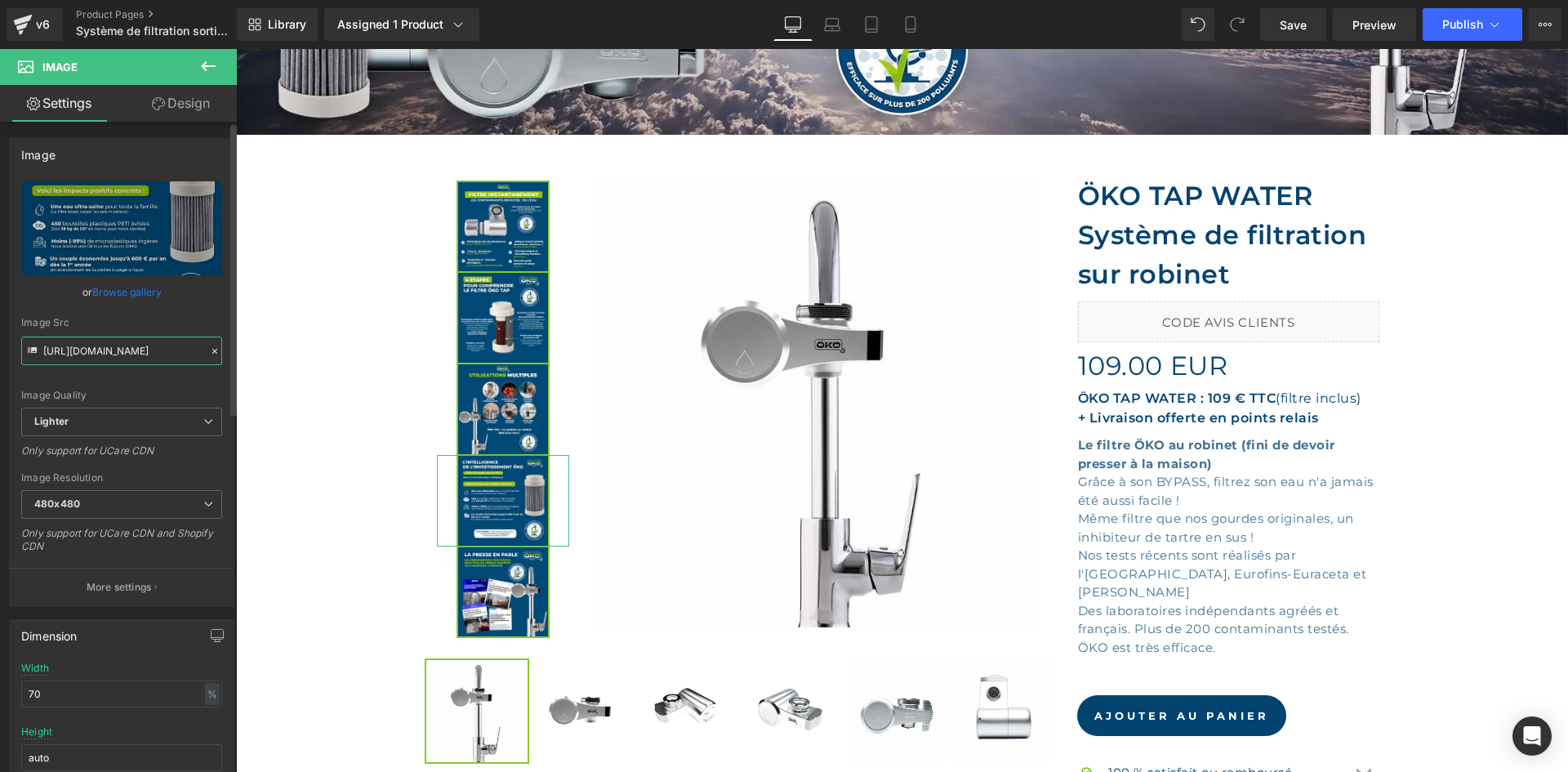
click at [126, 357] on input "https://cdn.shopify.com/s/files/1/0242/6955/3719/files/SLIDE_01_TAP_SITE_WEB_48…" at bounding box center [121, 351] width 201 height 28
type input "https://ucarecdn.com/f0542a12-9f25-44db-b468-defbf20b0bb5/-/format/auto/-/previ…"
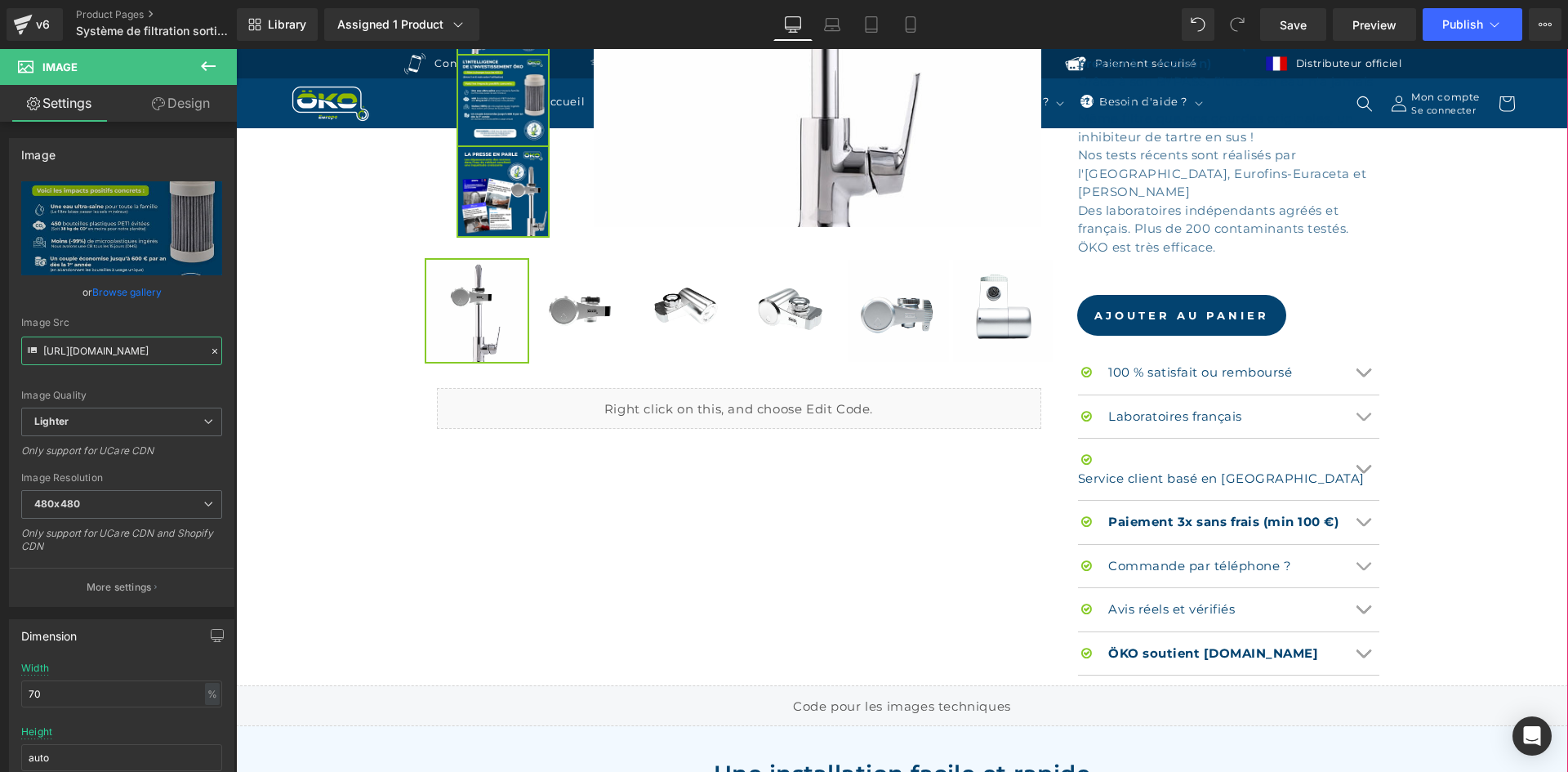
scroll to position [817, 0]
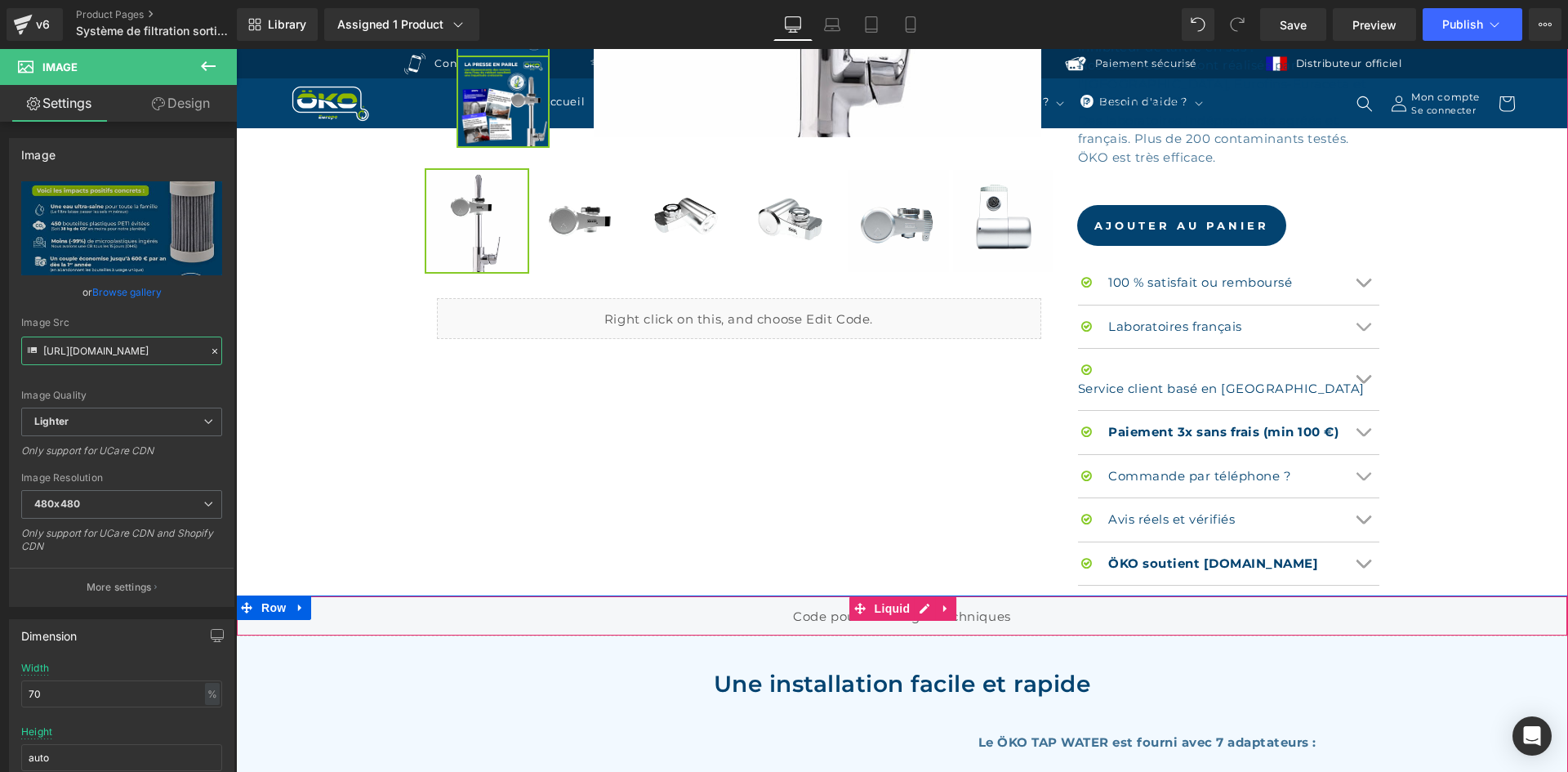
click at [914, 596] on div "Liquid" at bounding box center [902, 616] width 1332 height 41
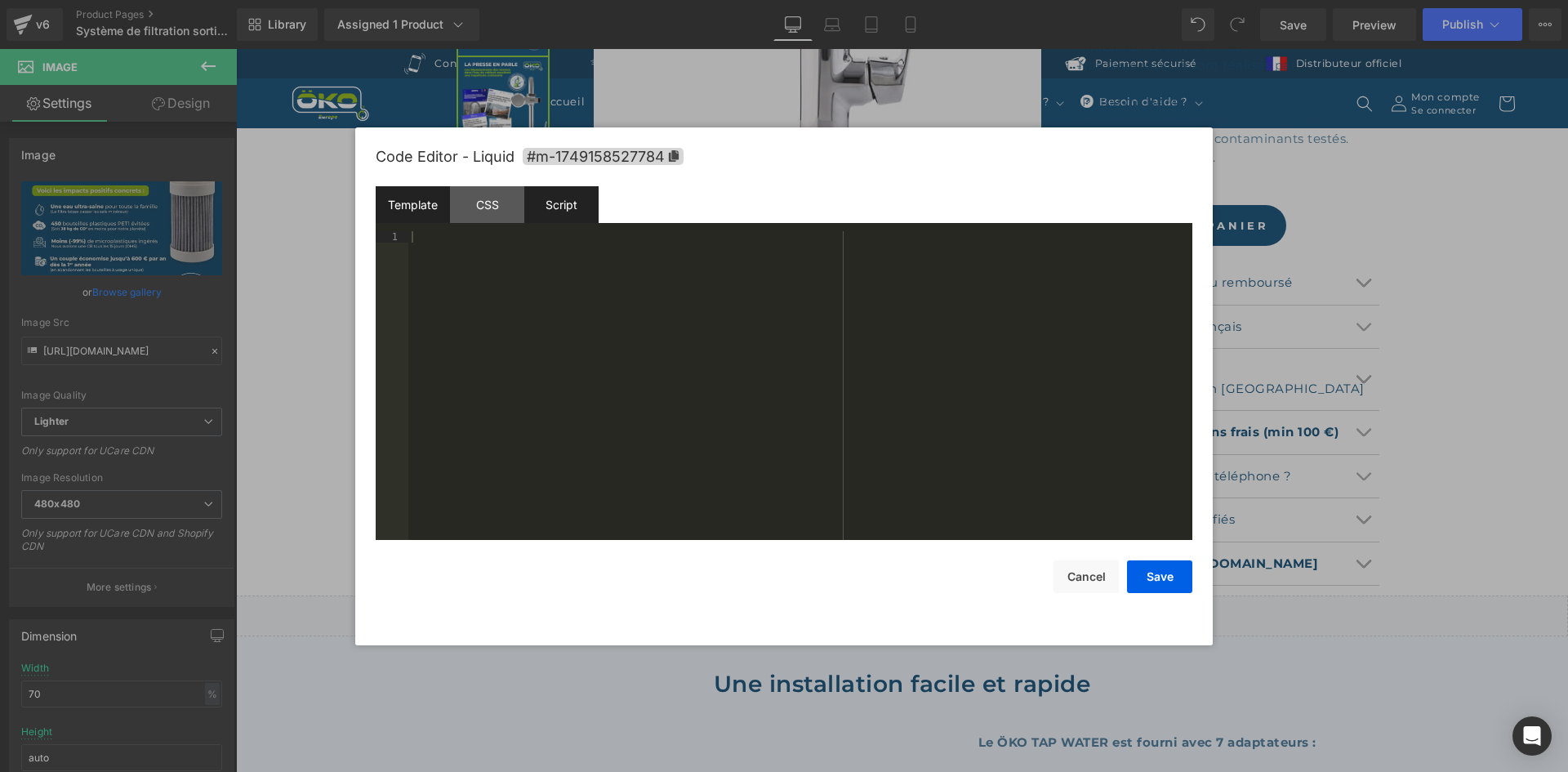
click at [557, 205] on div "Script" at bounding box center [561, 205] width 74 height 37
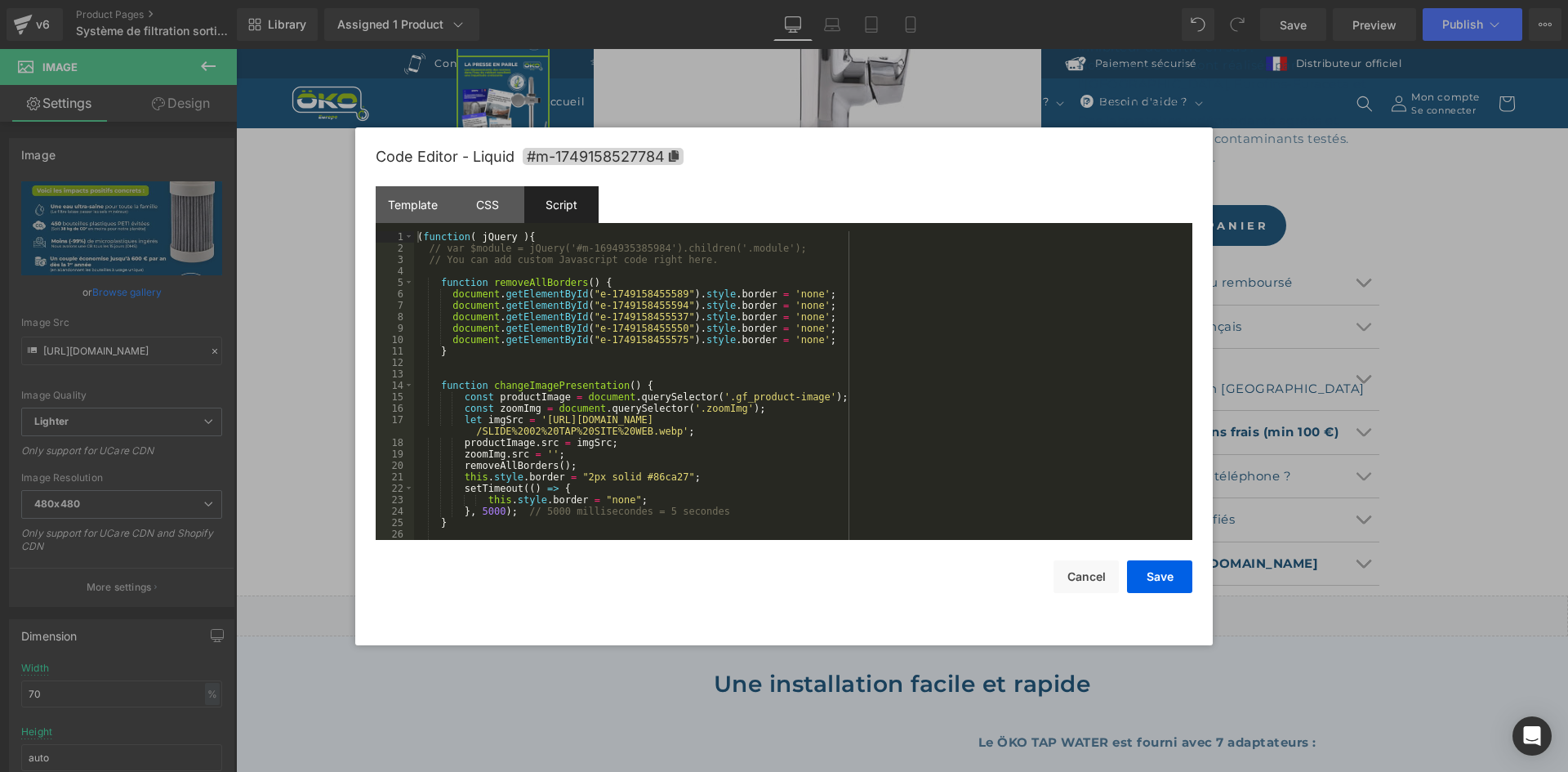
click at [538, 422] on div "( function ( jQuery ) { // var $module = jQuery('#m-1694935385984').children('.…" at bounding box center [799, 397] width 772 height 331
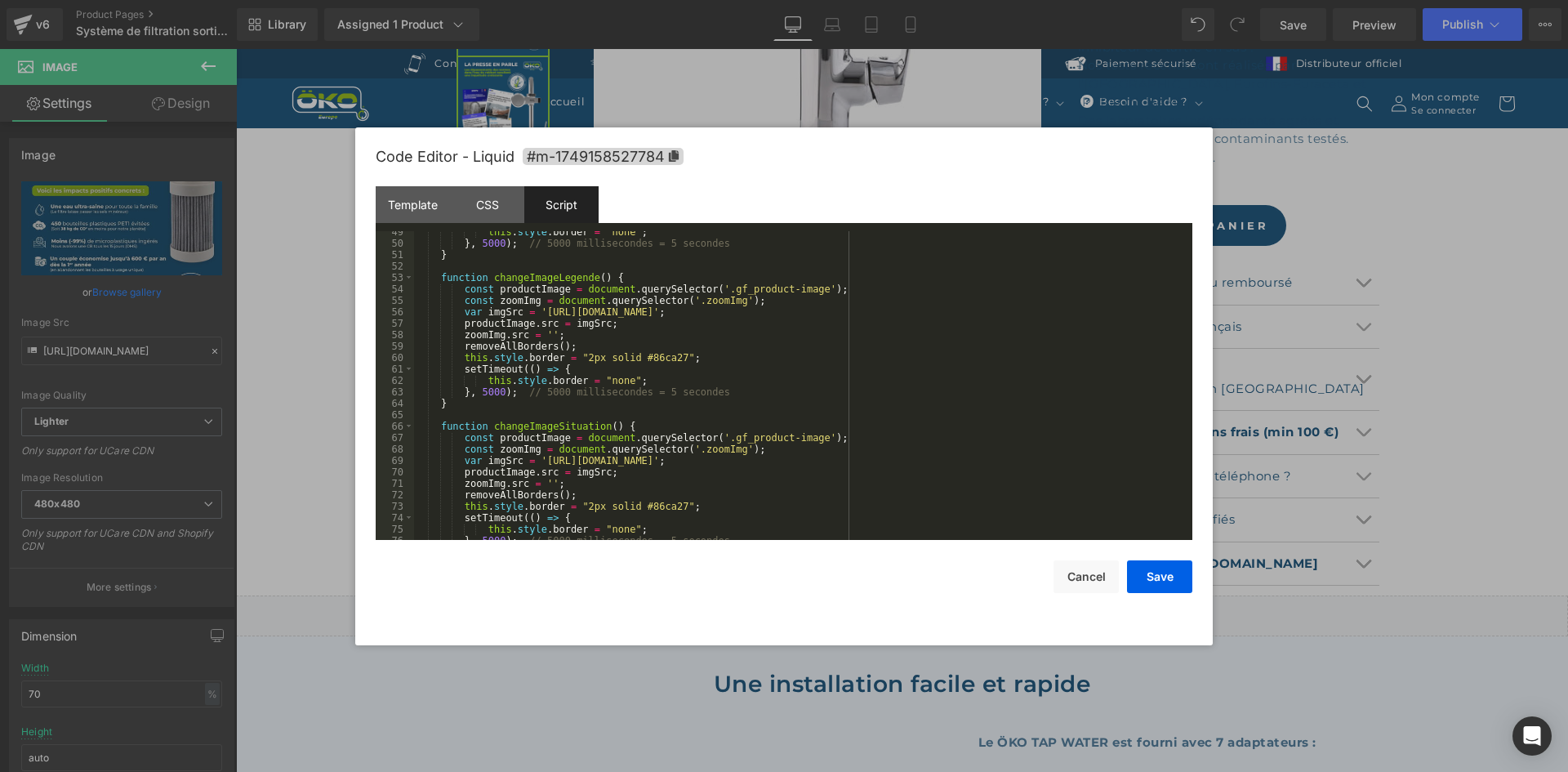
scroll to position [588, 0]
click at [538, 314] on div "this . style . border = "none" ; } , 5000 ) ; // 5000 millisecondes = 5 seconde…" at bounding box center [799, 392] width 772 height 331
click at [1036, 313] on div "this . style . border = "none" ; } , 5000 ) ; // 5000 millisecondes = 5 seconde…" at bounding box center [799, 392] width 772 height 331
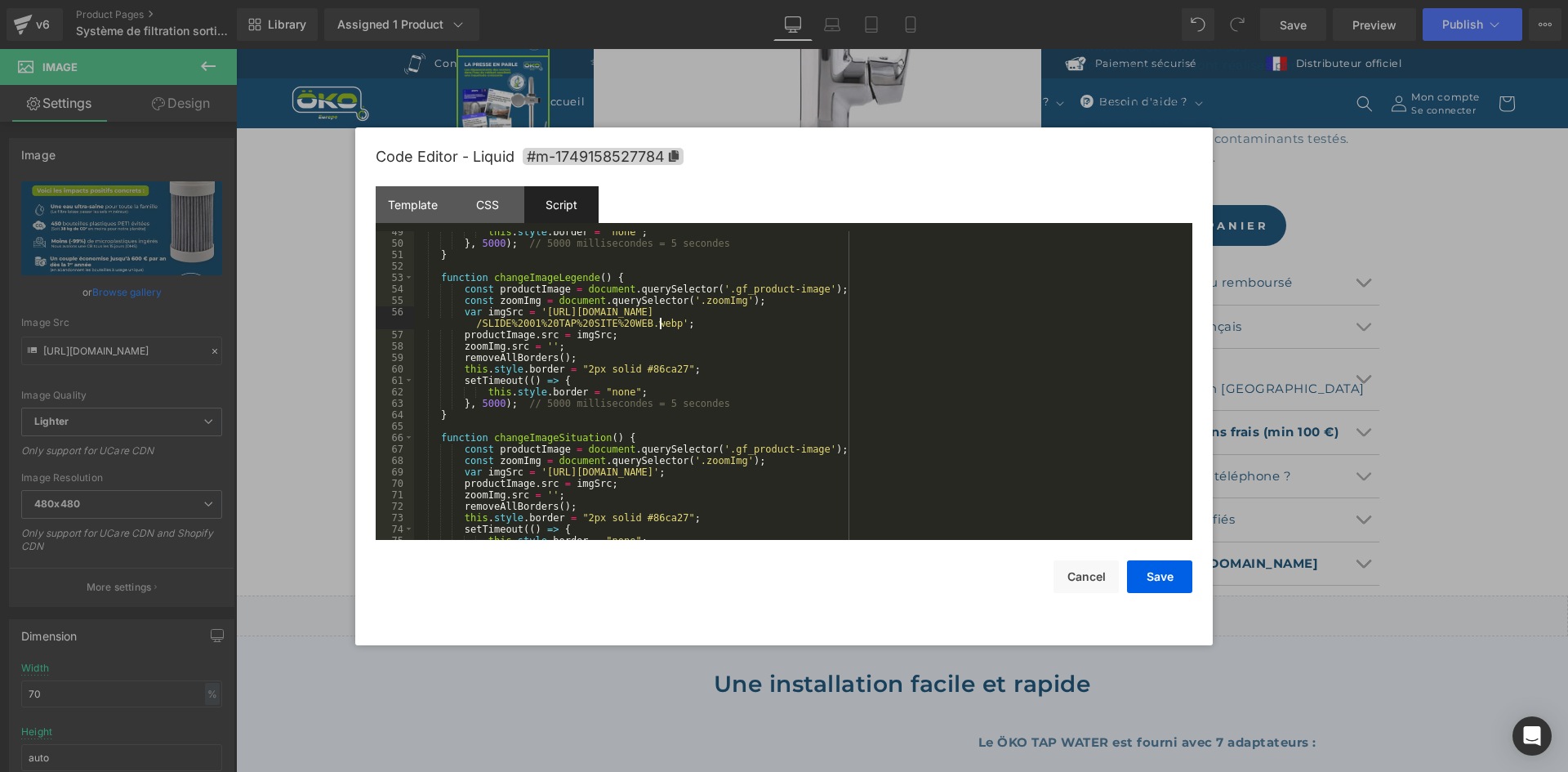
scroll to position [490, 0]
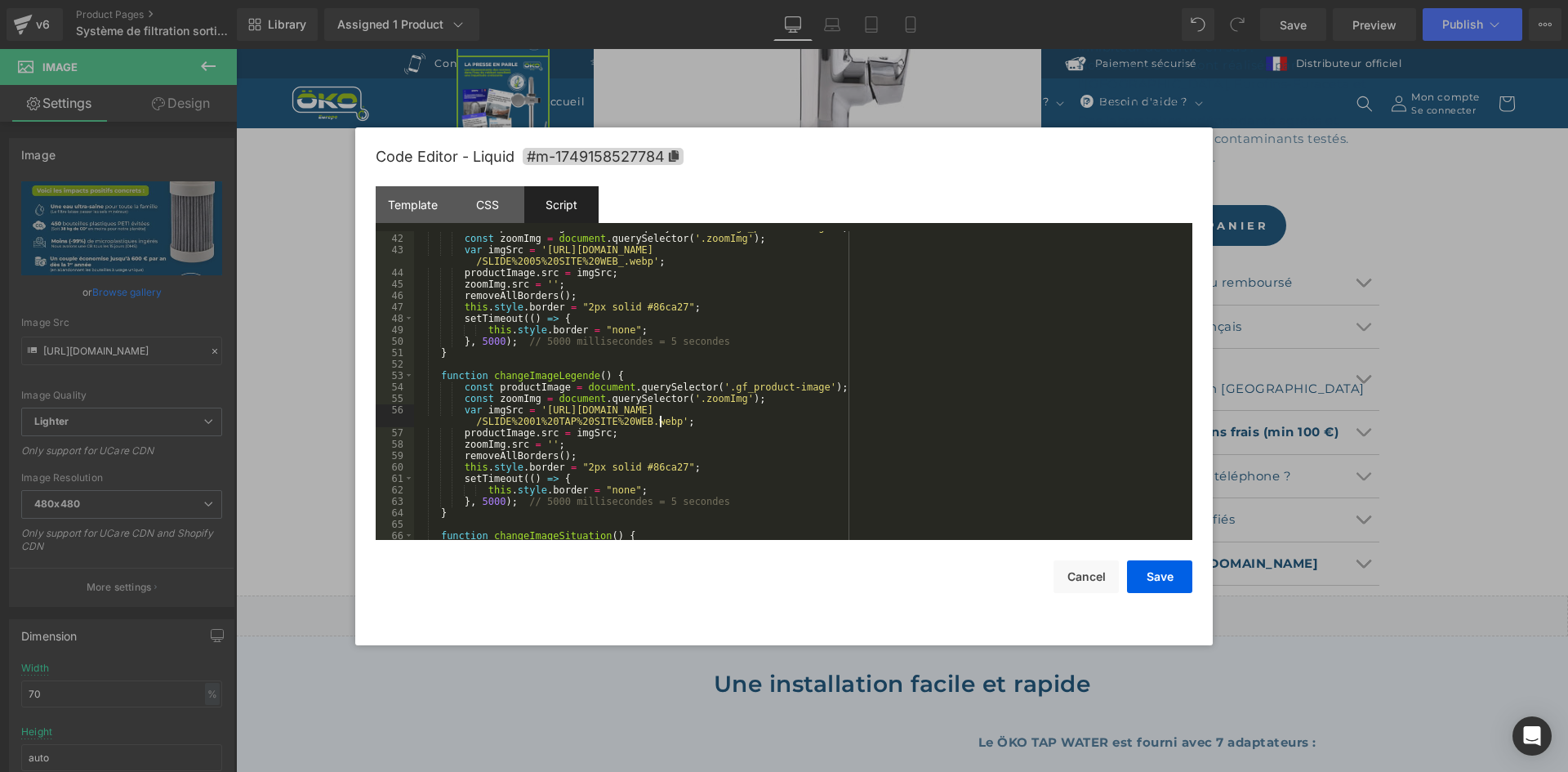
click at [1001, 252] on div "const productImage = document . querySelector ( '.gf_product-image' ) ; const z…" at bounding box center [799, 386] width 772 height 331
click at [1001, 408] on div "const productImage = document . querySelector ( '.gf_product-image' ) ; const z…" at bounding box center [799, 386] width 772 height 331
click at [1149, 576] on button "Save" at bounding box center [1159, 577] width 65 height 33
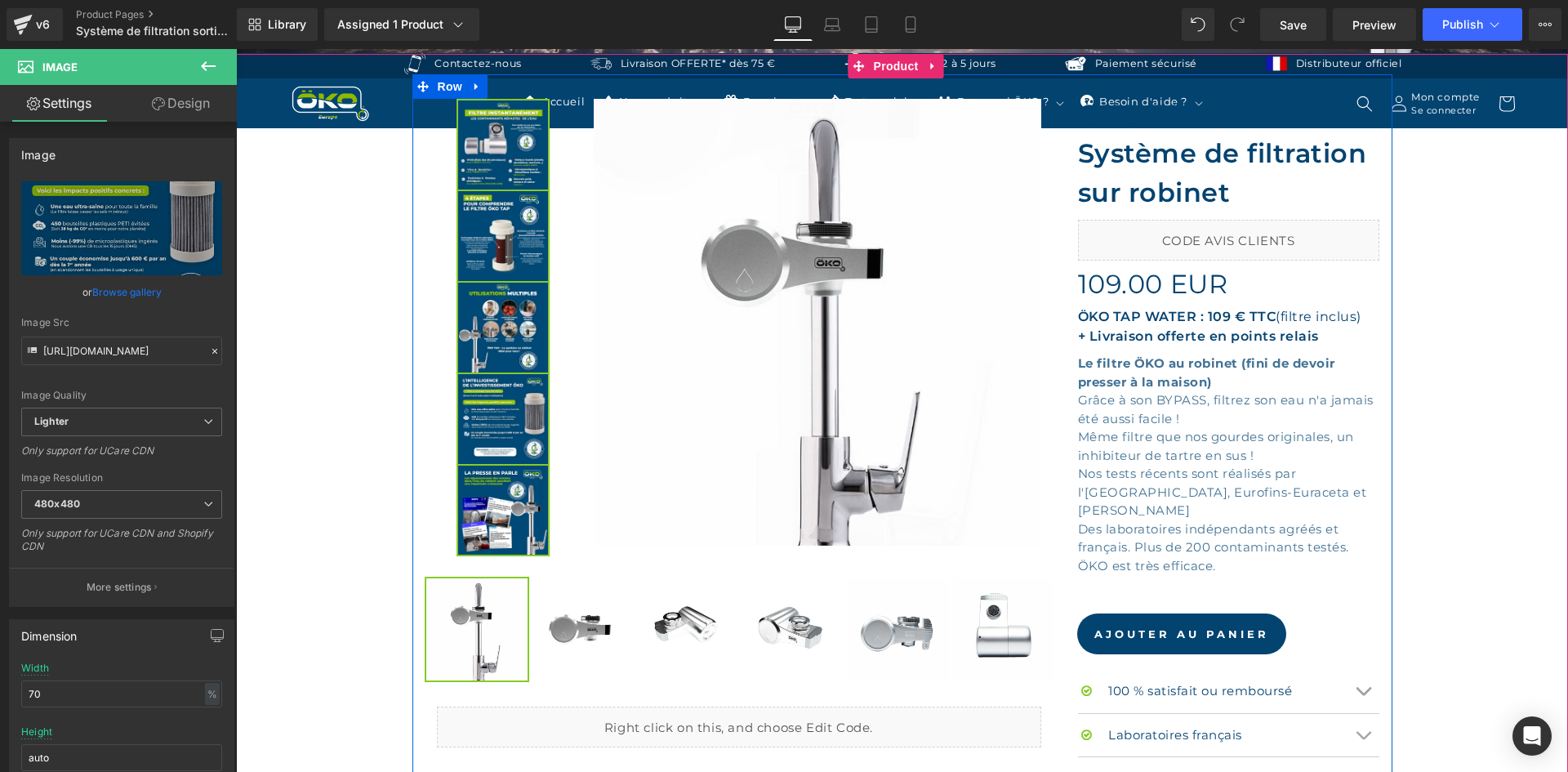
scroll to position [327, 0]
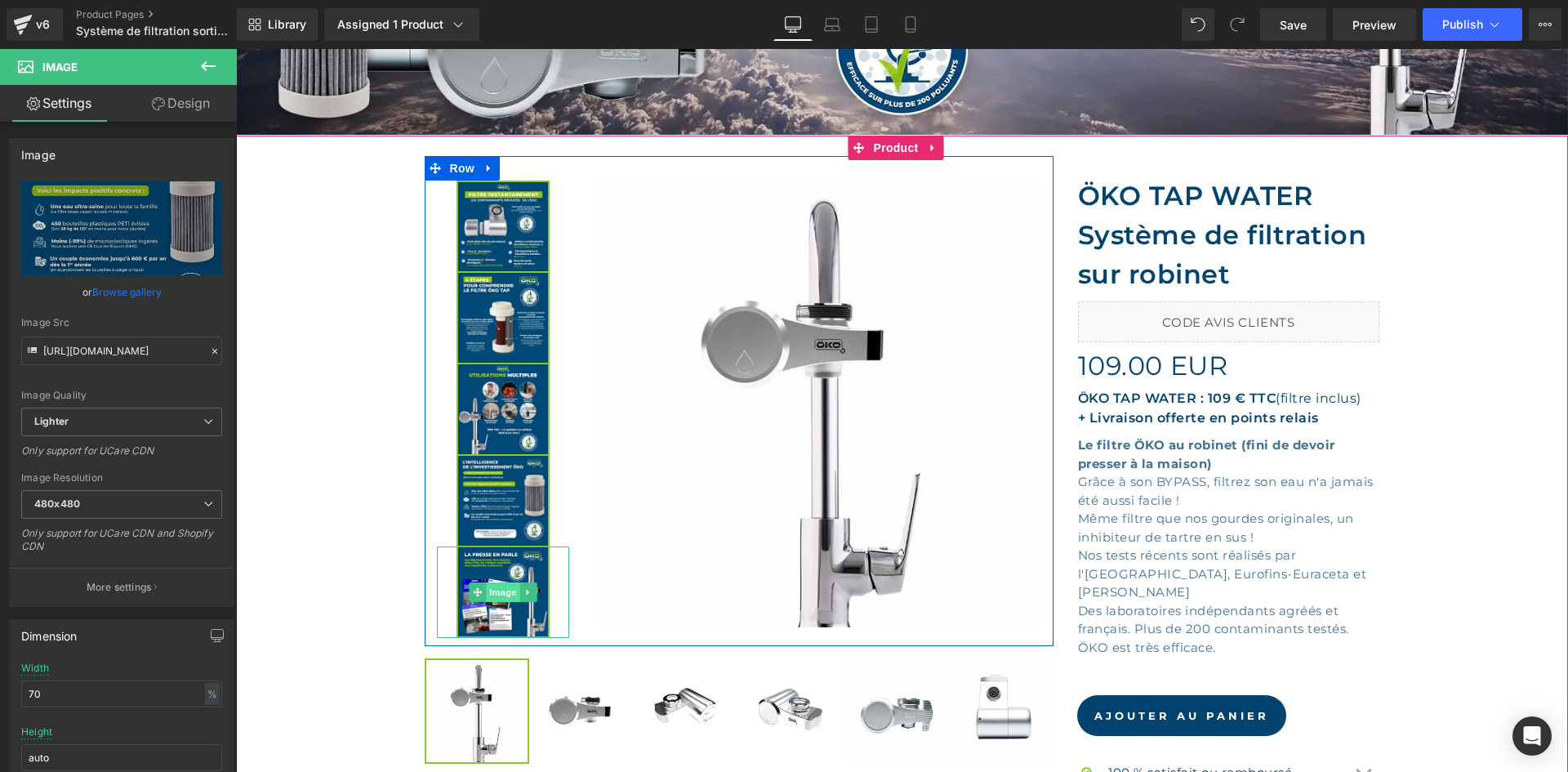
click at [499, 586] on span "Image" at bounding box center [503, 592] width 34 height 19
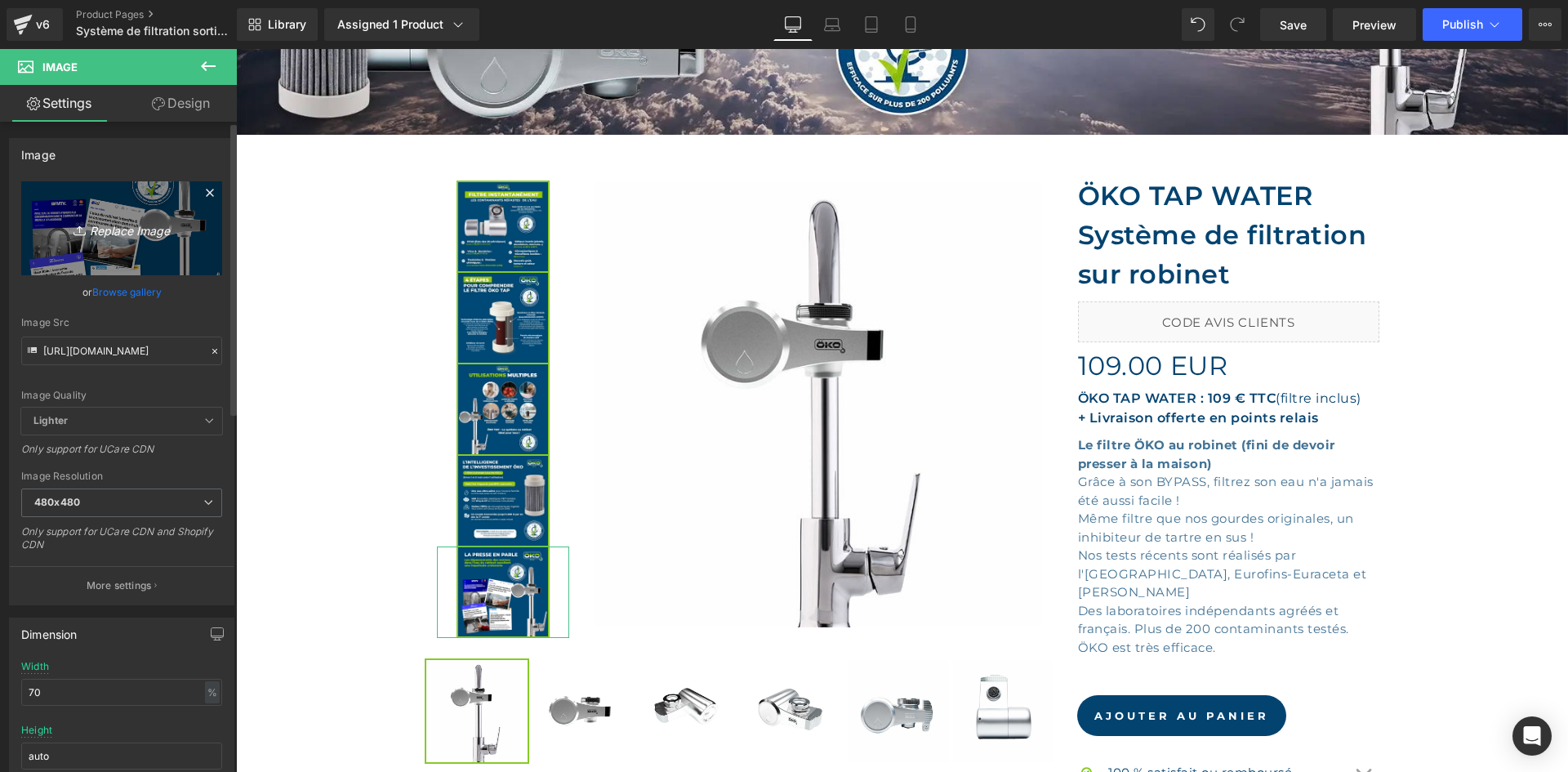
click at [121, 250] on link "Replace Image" at bounding box center [121, 229] width 201 height 94
type input "C:\fakepath\SLIDE 04 TAP SITE WEB.webp"
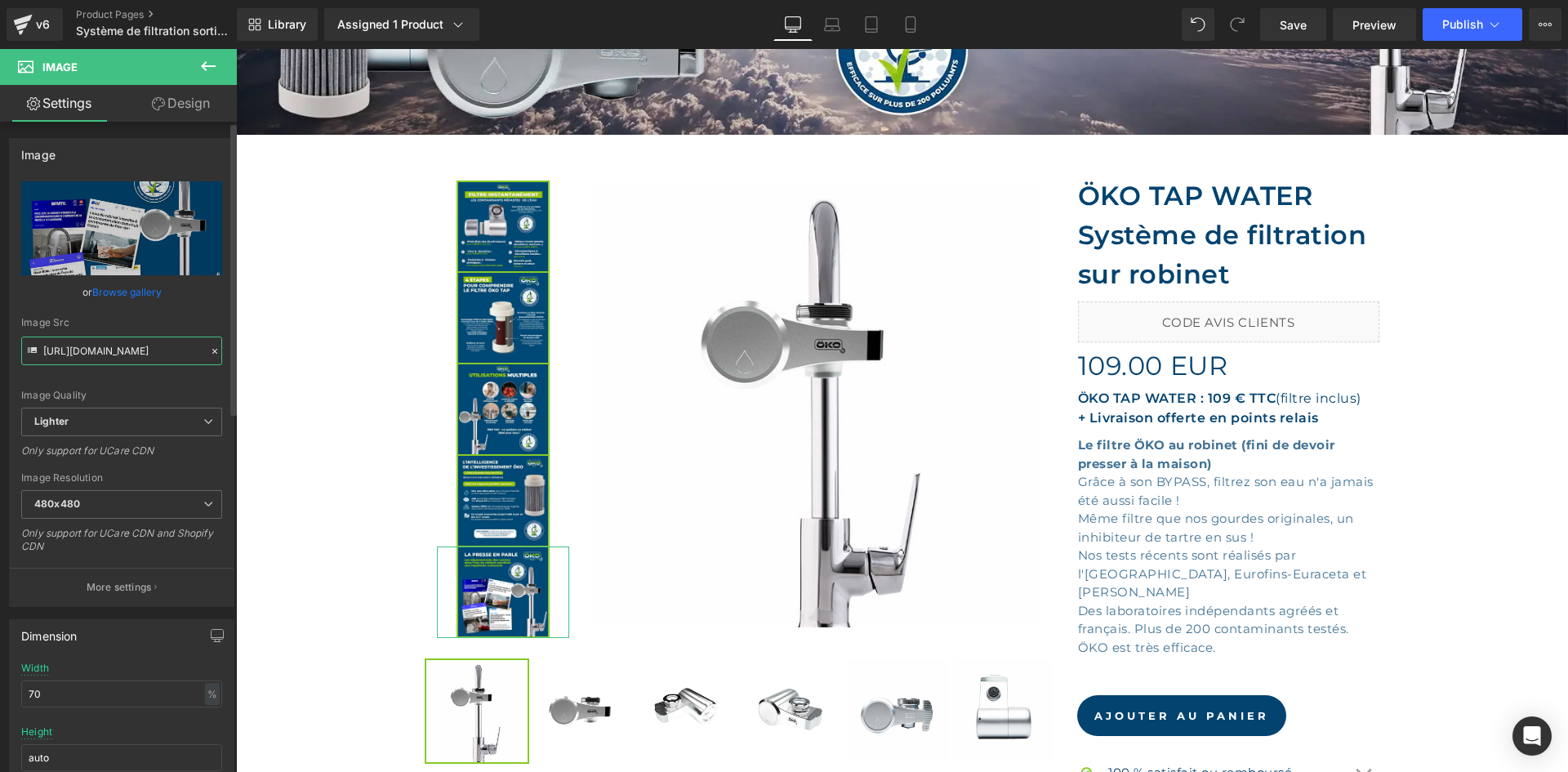
click at [128, 363] on input "https://cdn.shopify.com/s/files/1/0242/6955/3719/files/SLIDE_04_TAP_SITE_WEB_48…" at bounding box center [121, 351] width 201 height 28
type input "https://ucarecdn.com/d9afe005-598a-4ea6-a361-8ab7dff8a30e/-/format/auto/-/previ…"
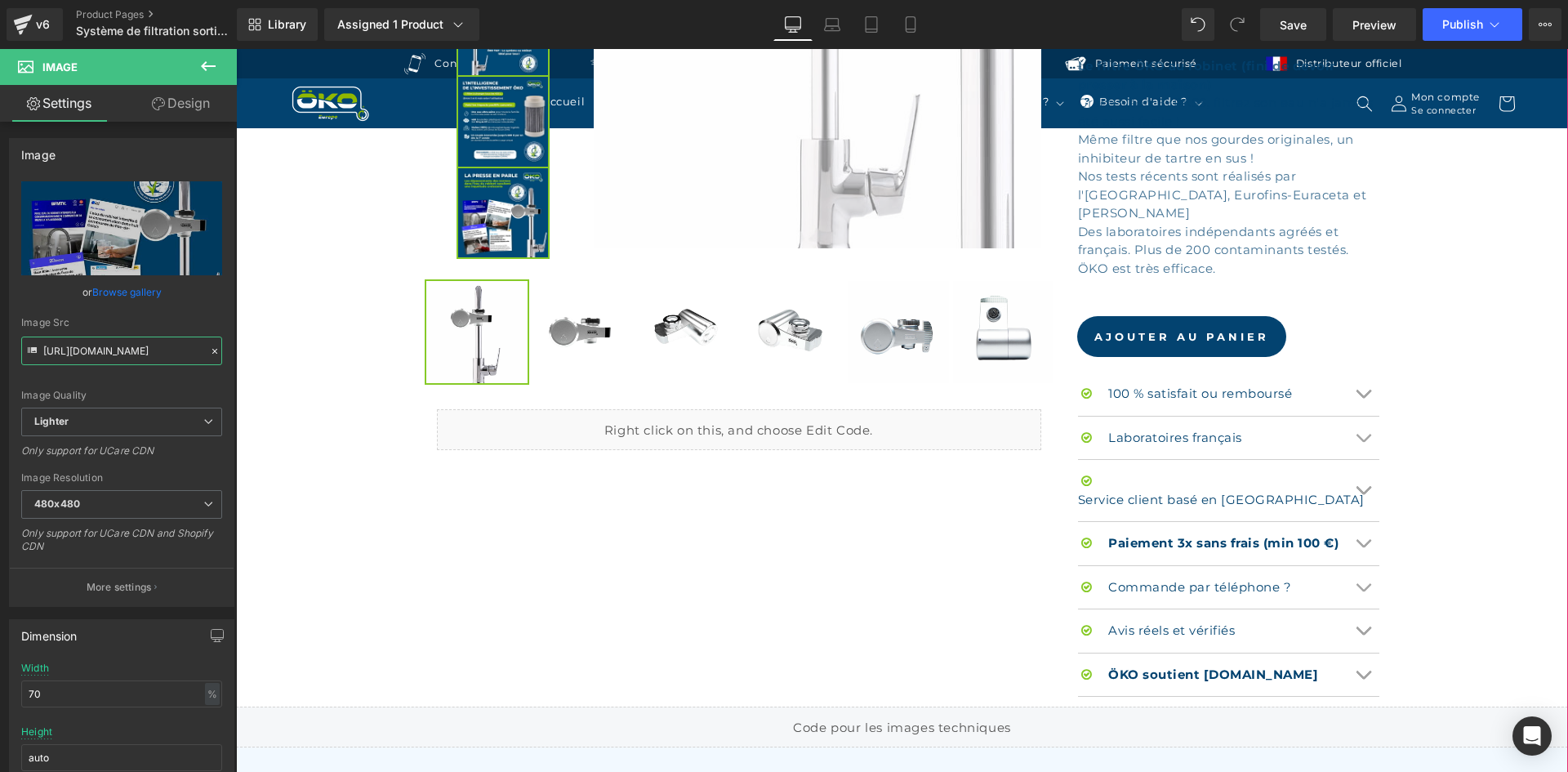
scroll to position [735, 0]
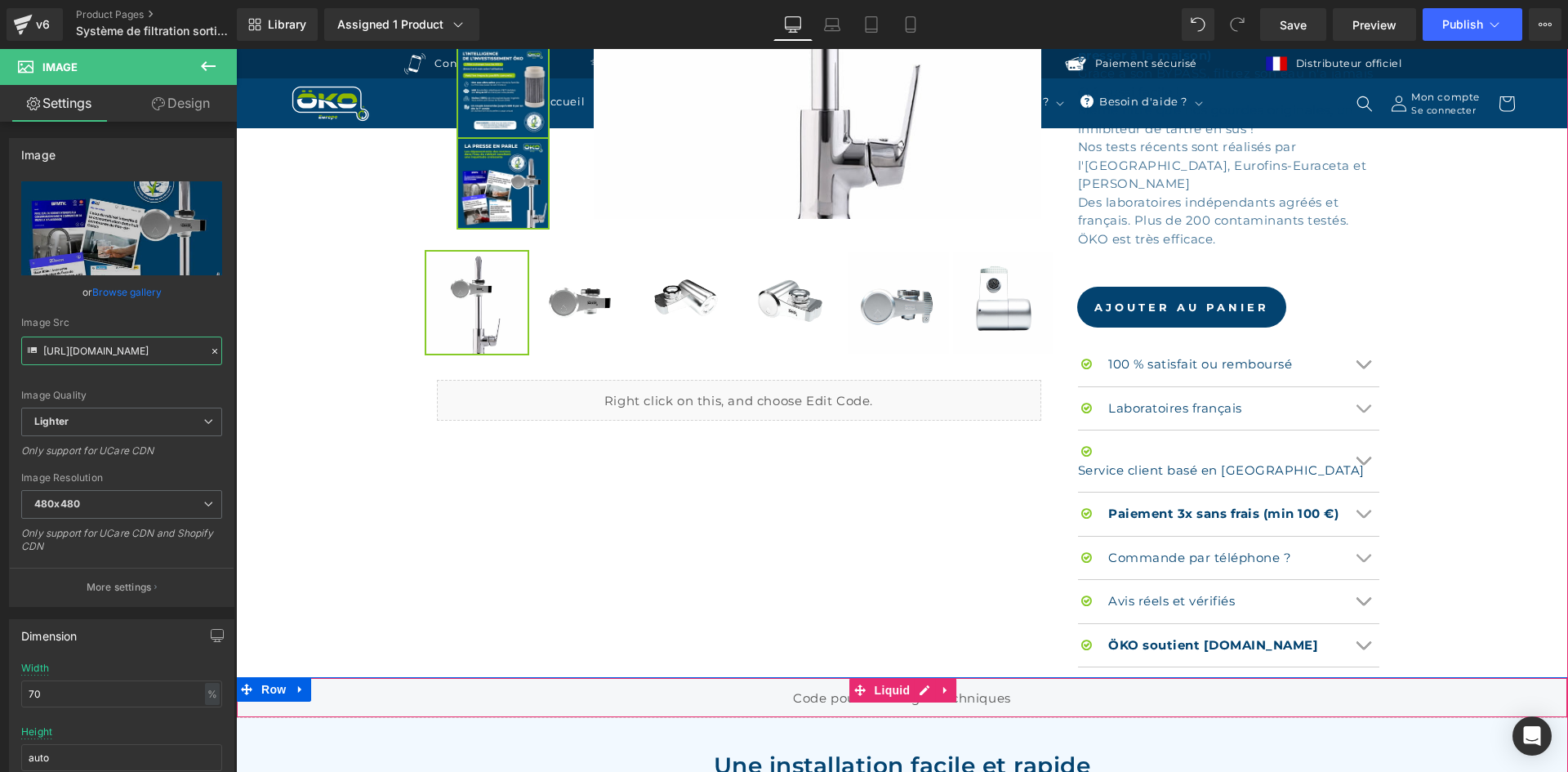
click at [925, 677] on div "Liquid" at bounding box center [902, 698] width 1332 height 41
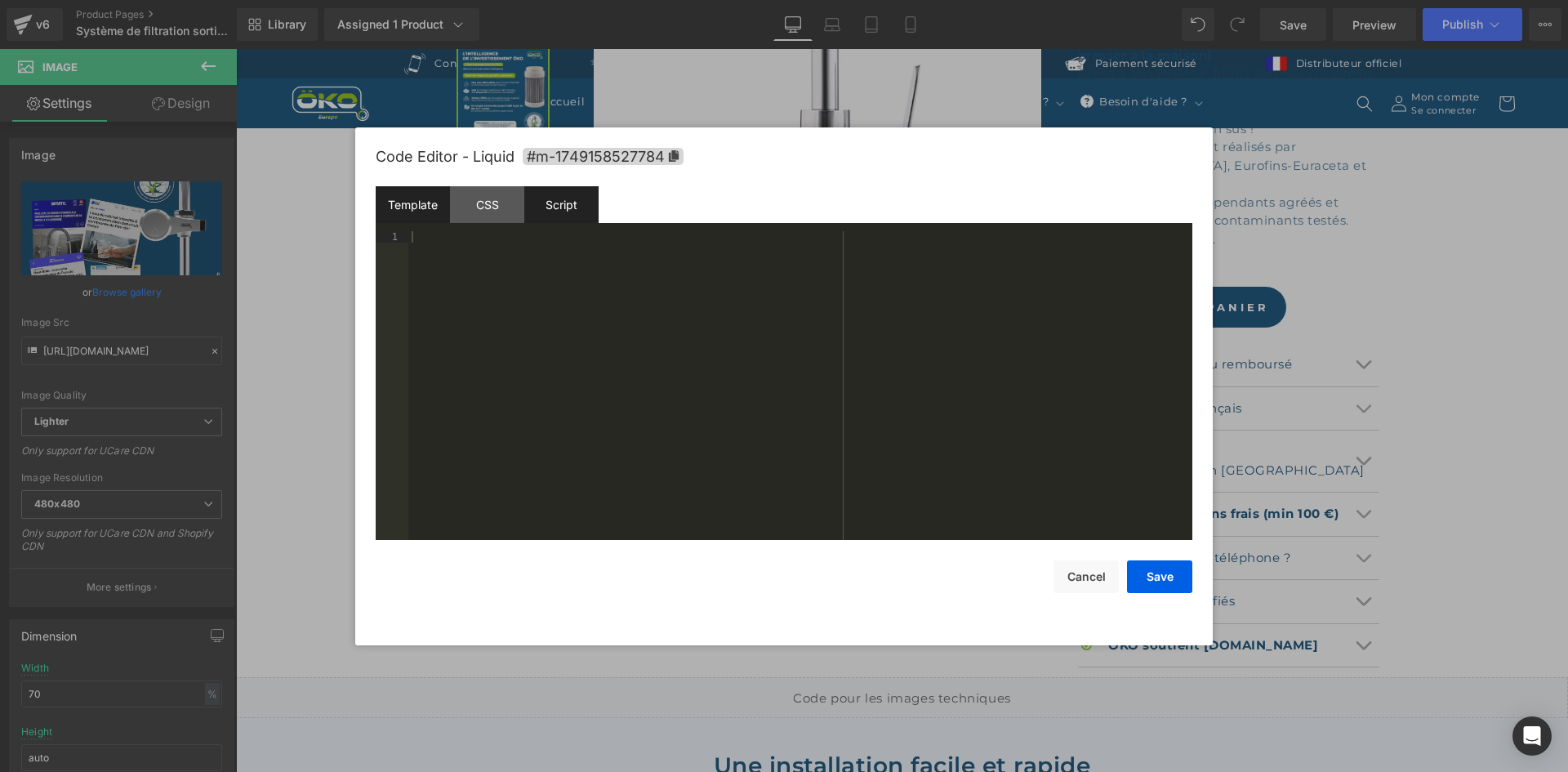
click at [569, 204] on div "Script" at bounding box center [561, 205] width 74 height 37
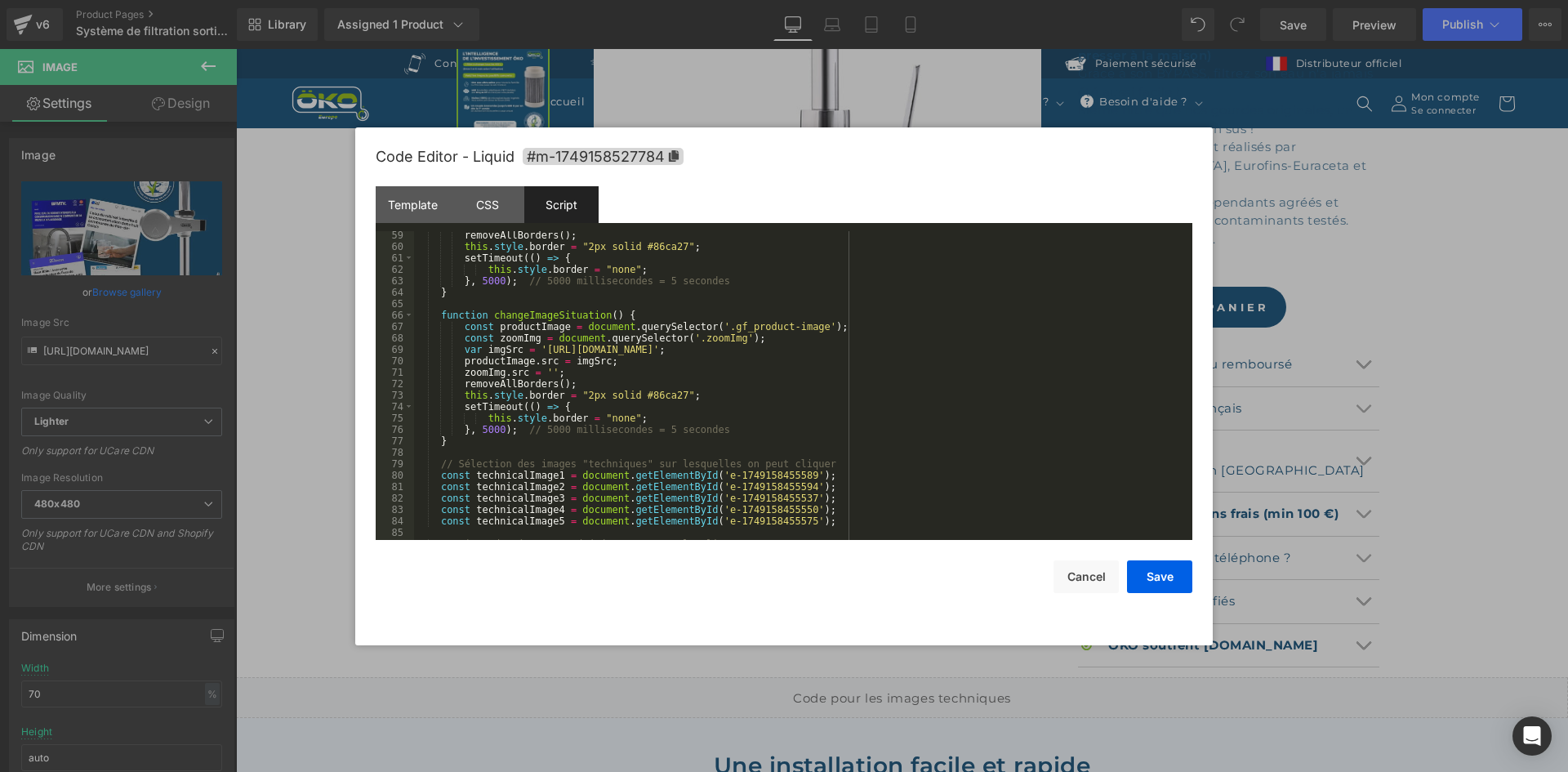
scroll to position [710, 0]
click at [536, 349] on div "removeAllBorders ( ) ; this . style . border = "2px solid #86ca27" ; setTimeout…" at bounding box center [799, 395] width 772 height 331
click at [1036, 351] on div "removeAllBorders ( ) ; this . style . border = "2px solid #86ca27" ; setTimeout…" at bounding box center [799, 395] width 772 height 331
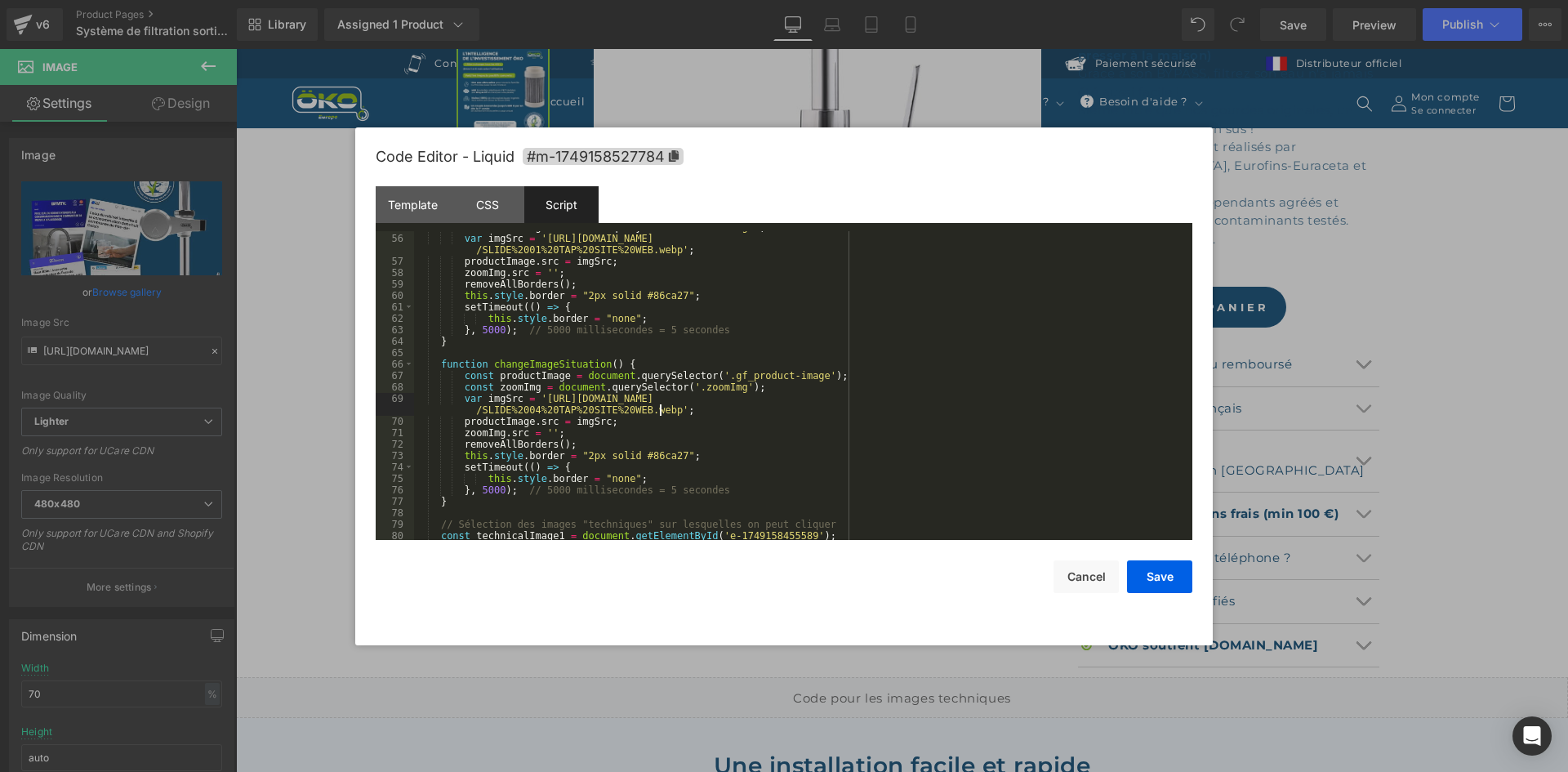
scroll to position [613, 0]
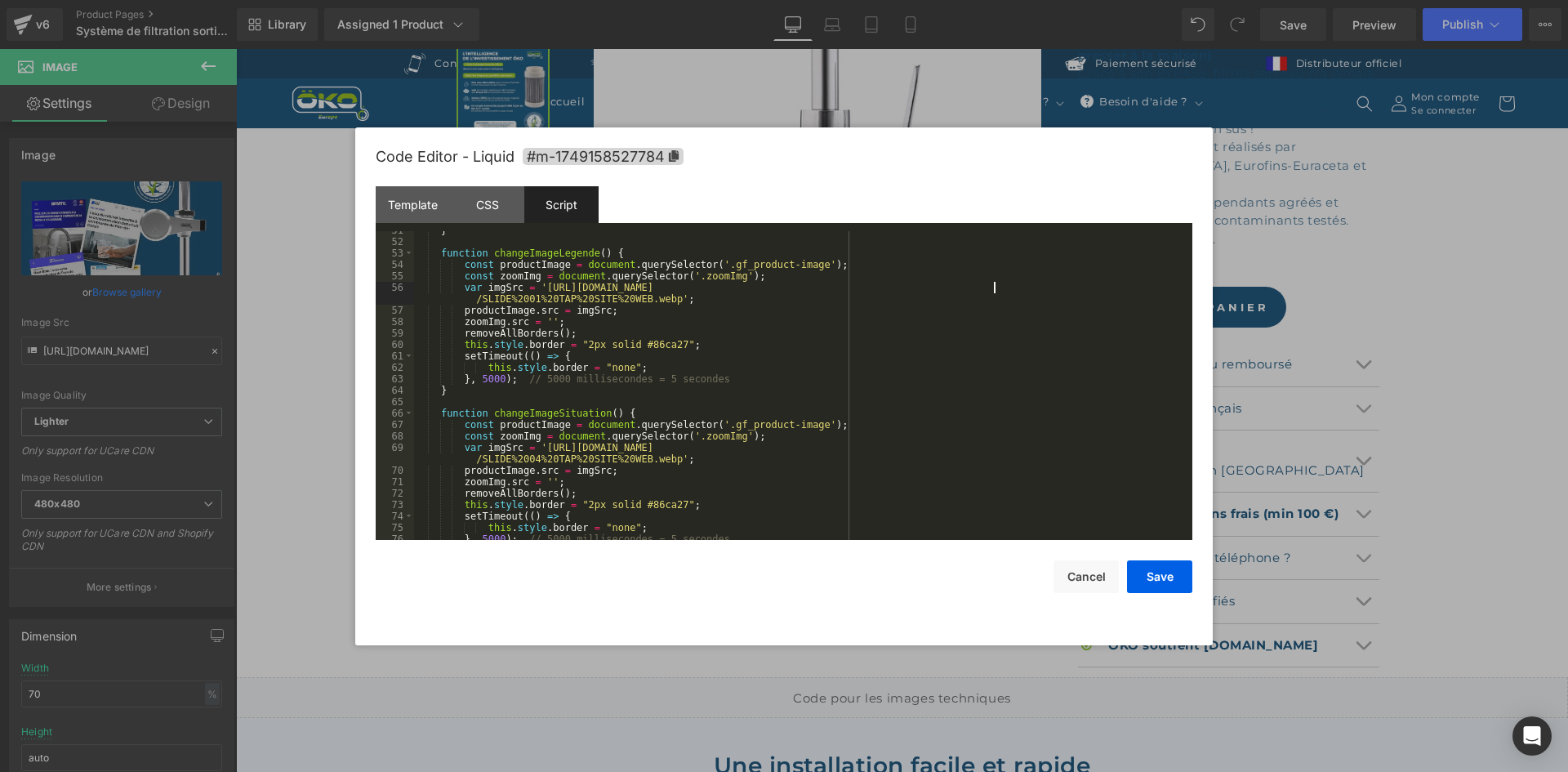
click at [993, 293] on div "} function changeImageLegende ( ) { const productImage = document . querySelect…" at bounding box center [799, 390] width 772 height 331
click at [1000, 450] on div "} function changeImageLegende ( ) { const productImage = document . querySelect…" at bounding box center [799, 390] width 772 height 331
click at [1144, 573] on button "Save" at bounding box center [1159, 577] width 65 height 33
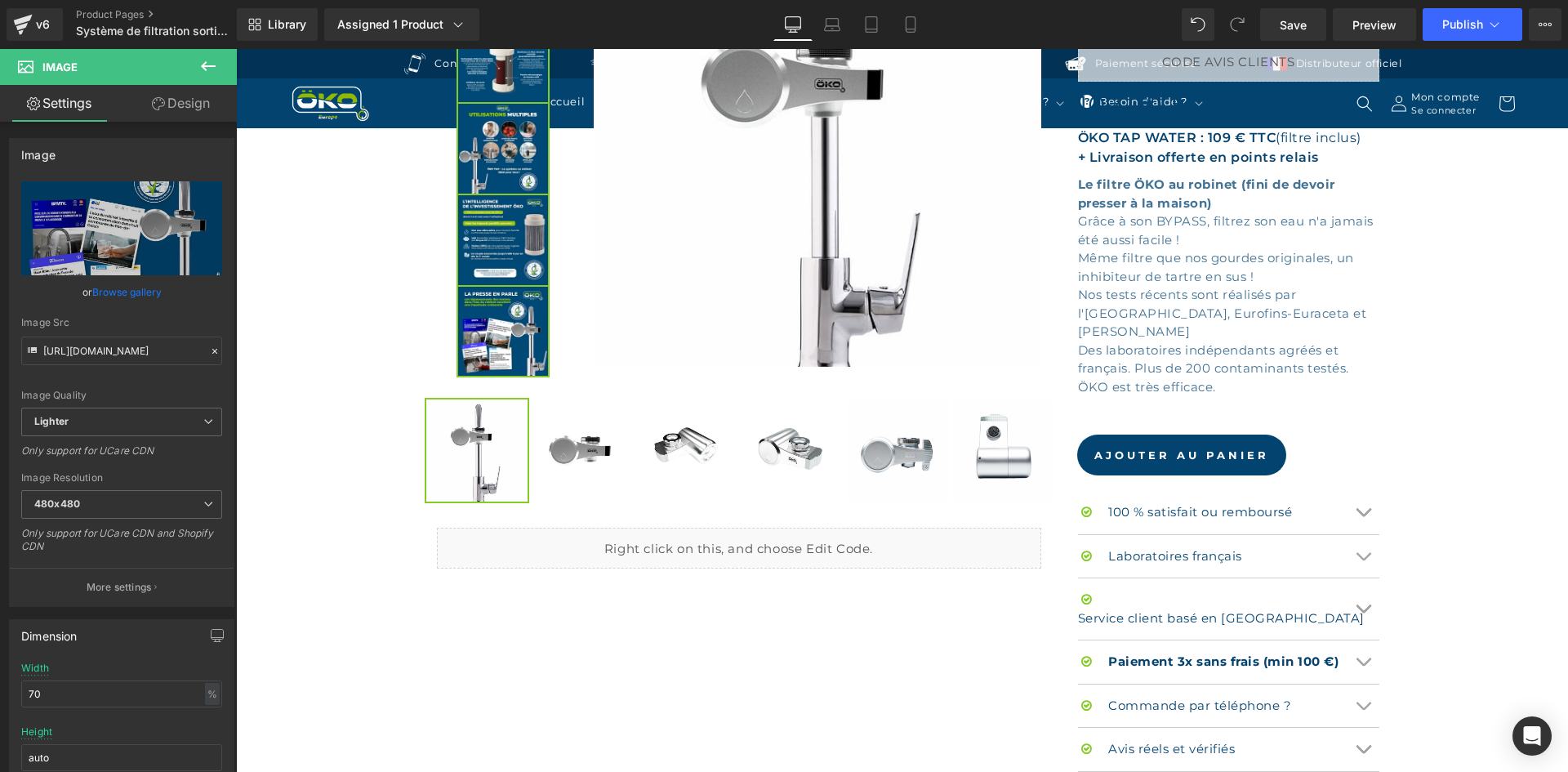
scroll to position [0, 0]
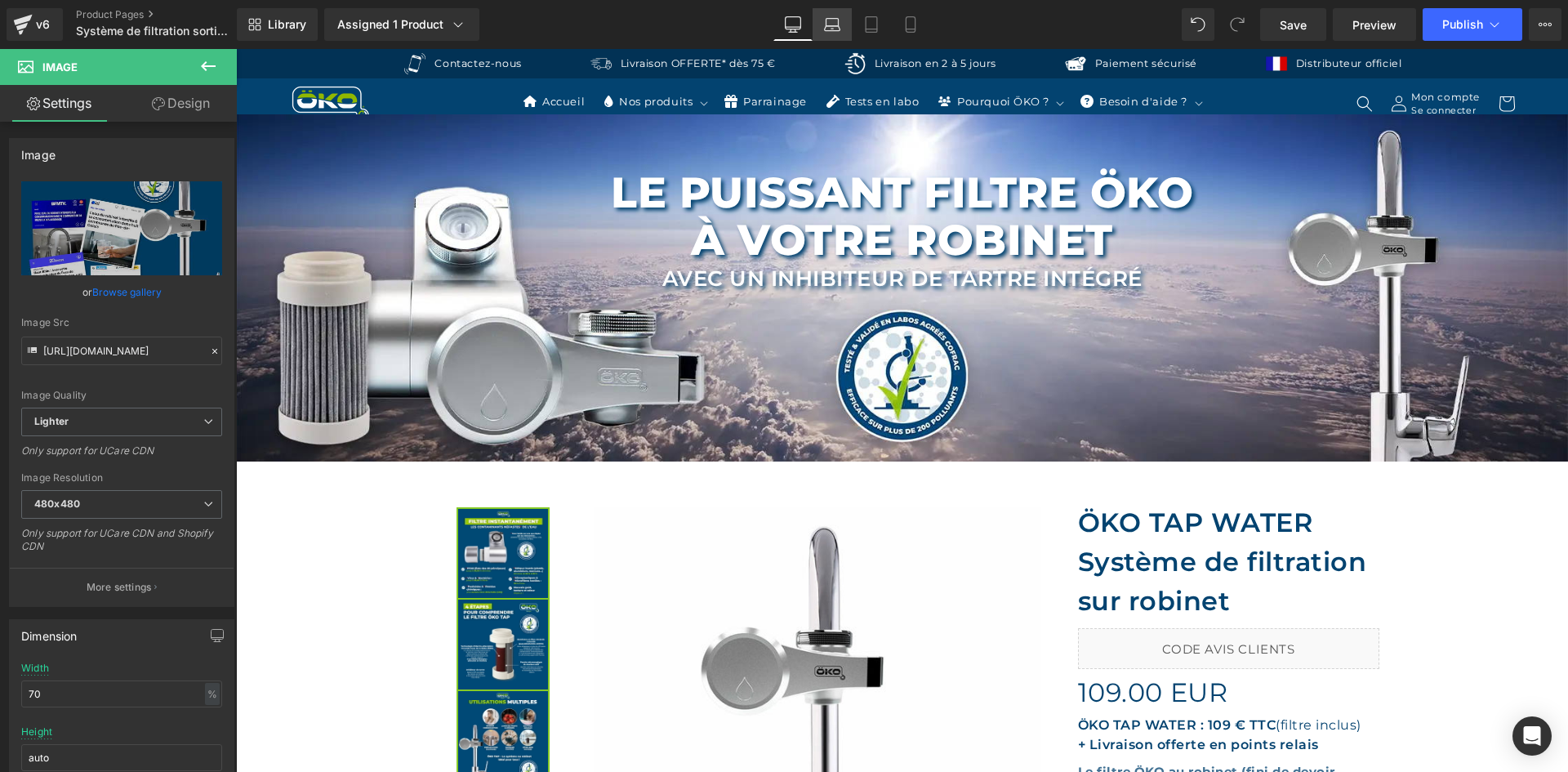
click at [821, 25] on link "Laptop" at bounding box center [832, 25] width 39 height 33
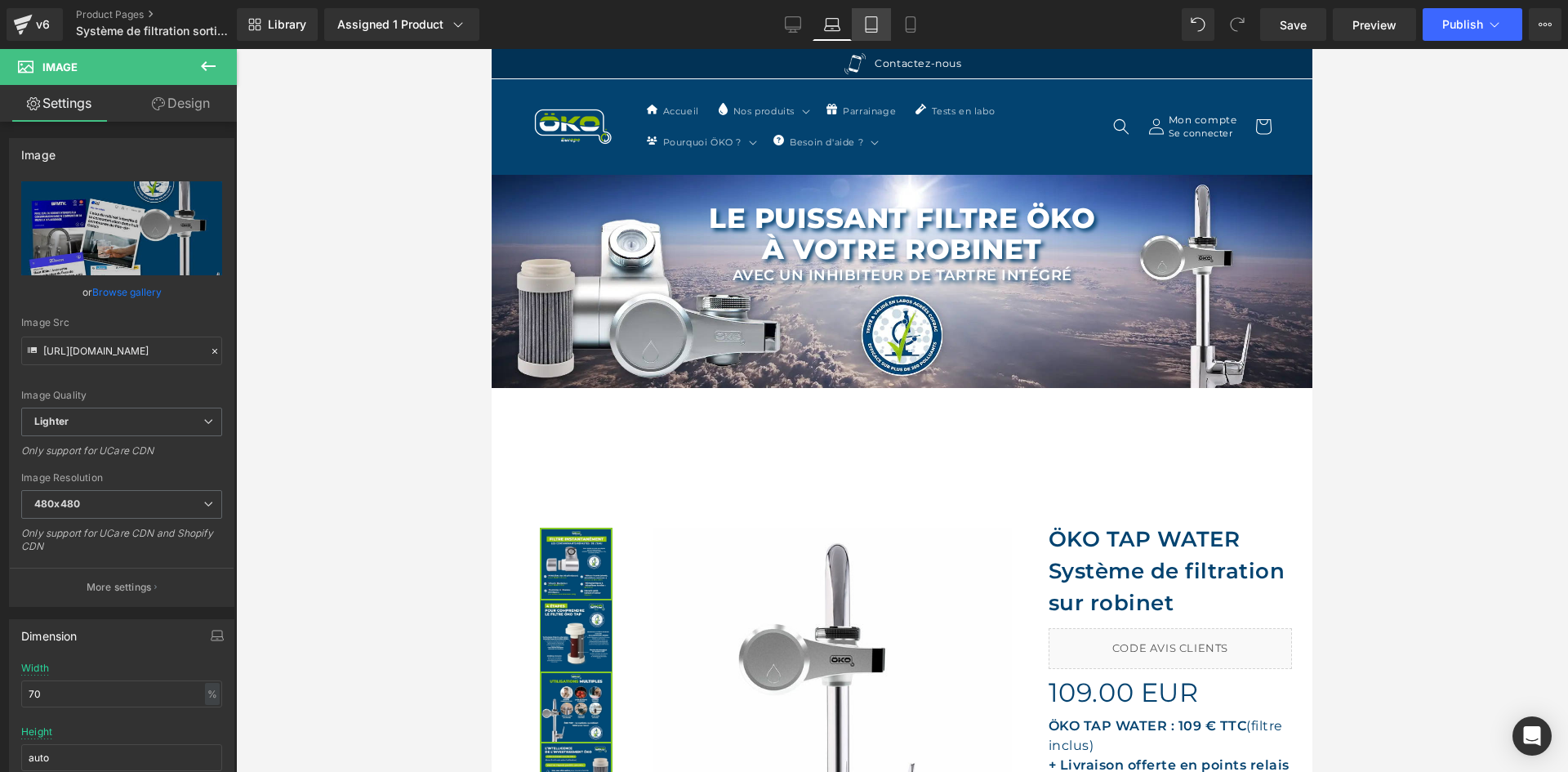
click at [859, 23] on link "Tablet" at bounding box center [871, 25] width 39 height 33
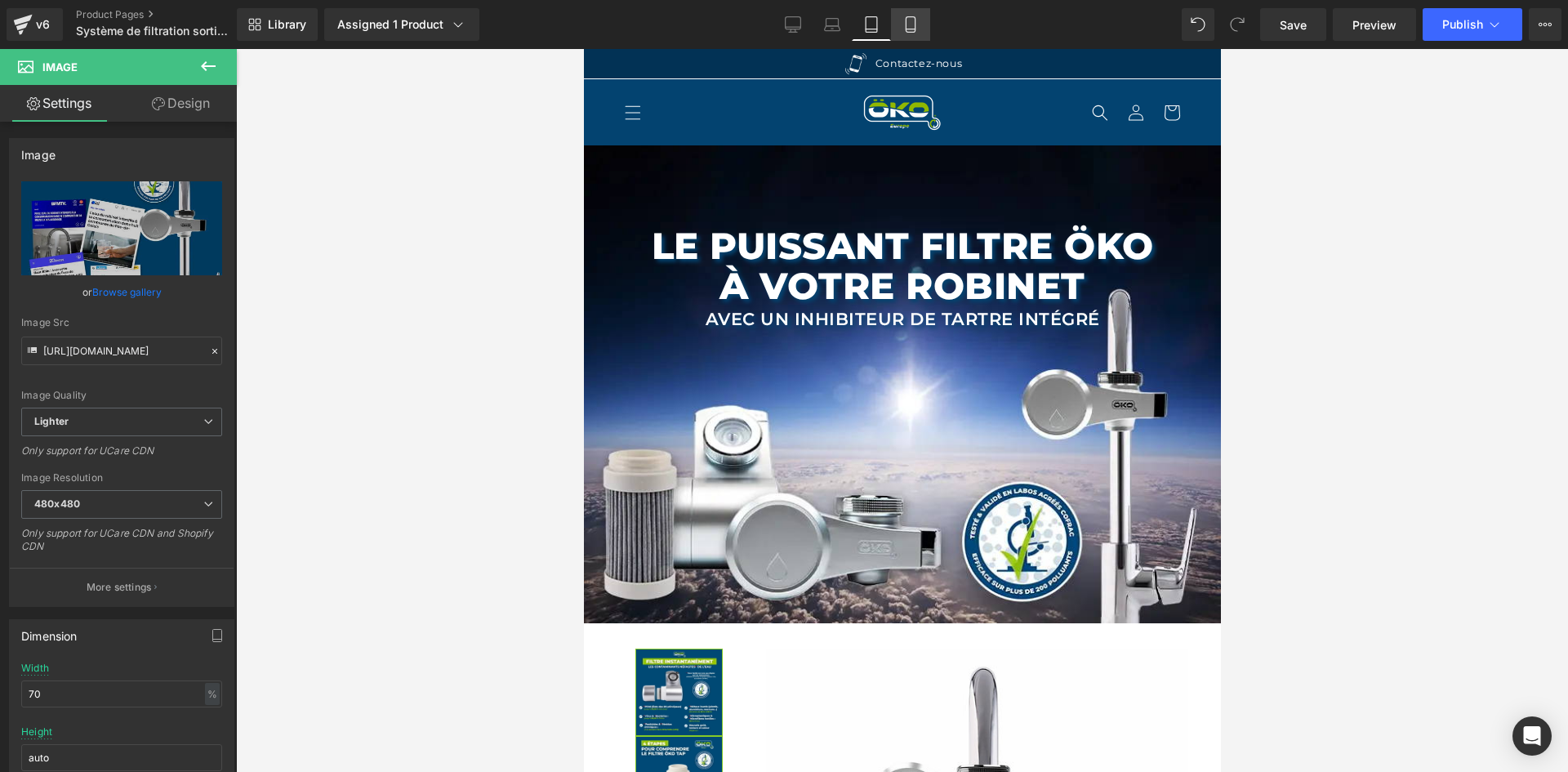
click at [902, 28] on link "Mobile" at bounding box center [910, 25] width 39 height 33
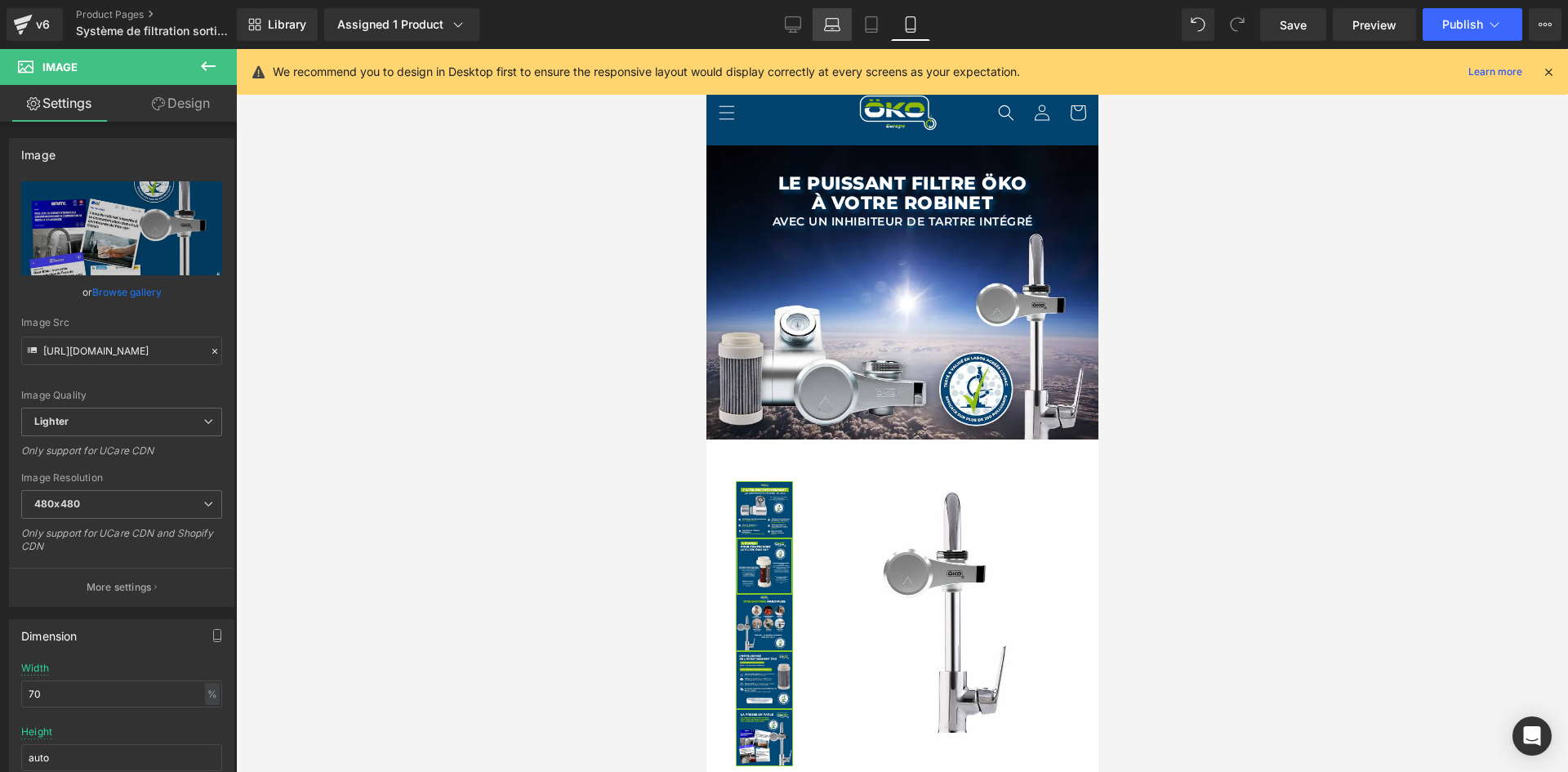
click at [828, 26] on icon at bounding box center [832, 28] width 16 height 5
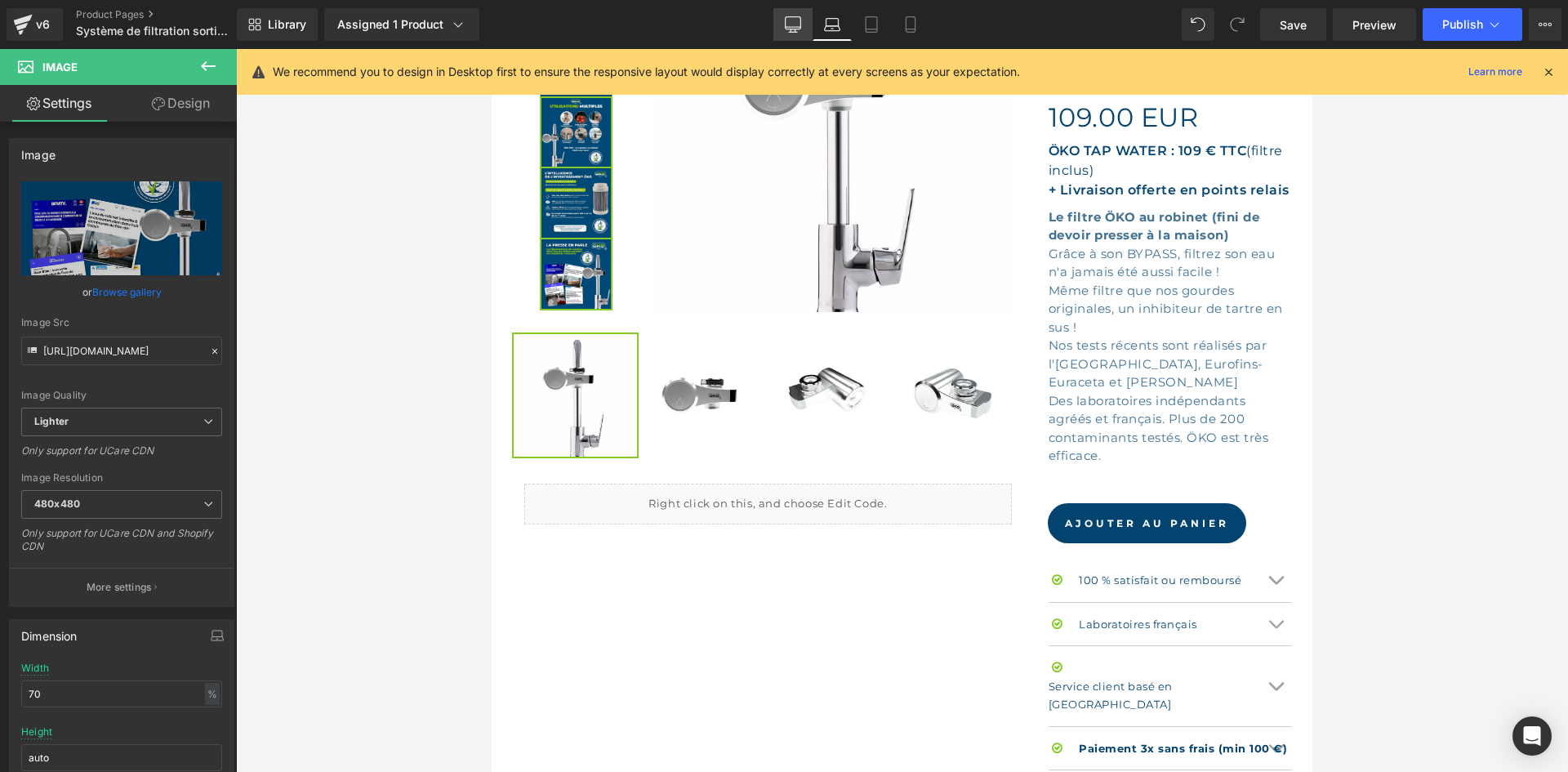
click at [811, 26] on link "Desktop" at bounding box center [793, 25] width 39 height 33
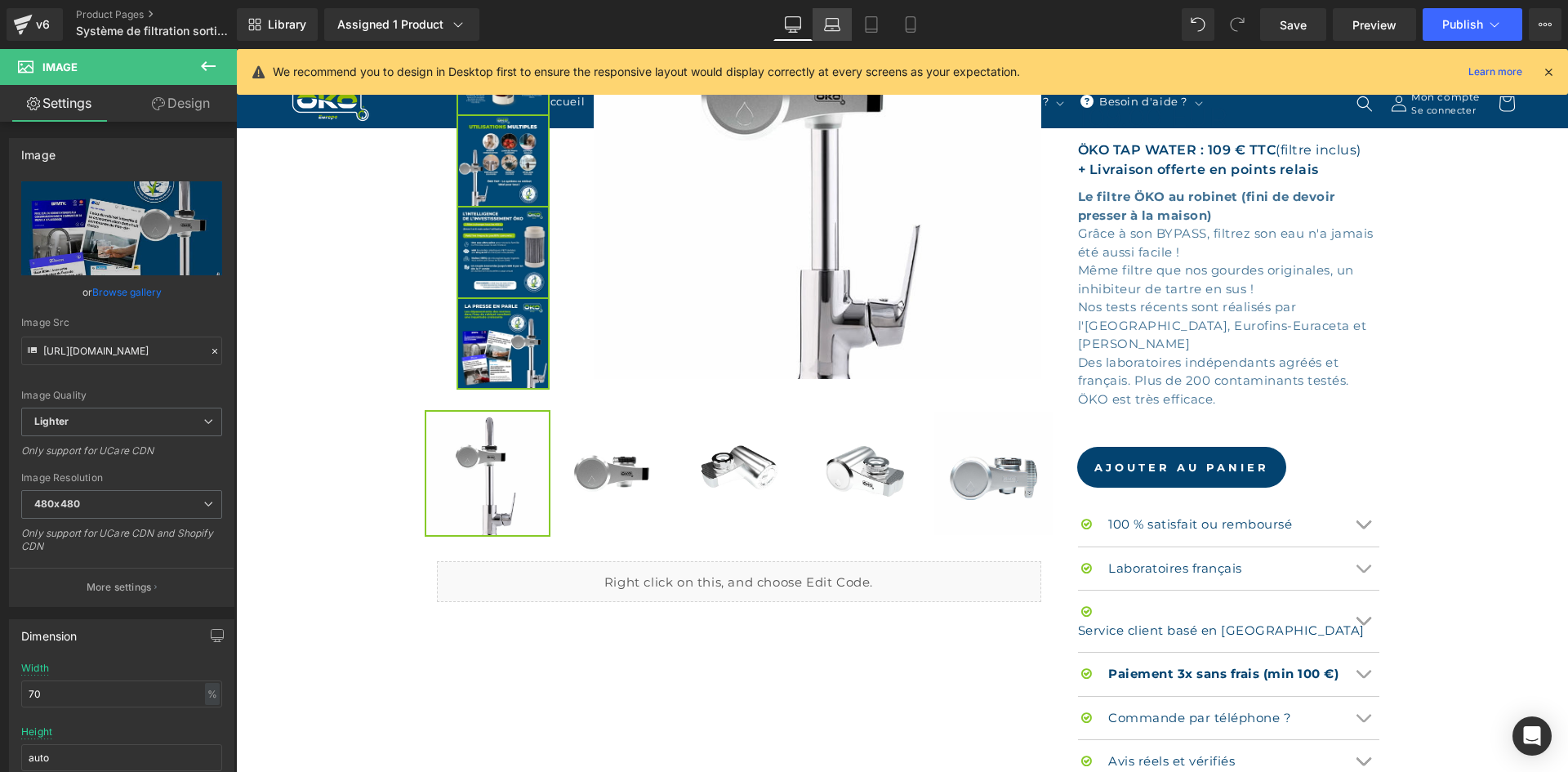
scroll to position [643, 0]
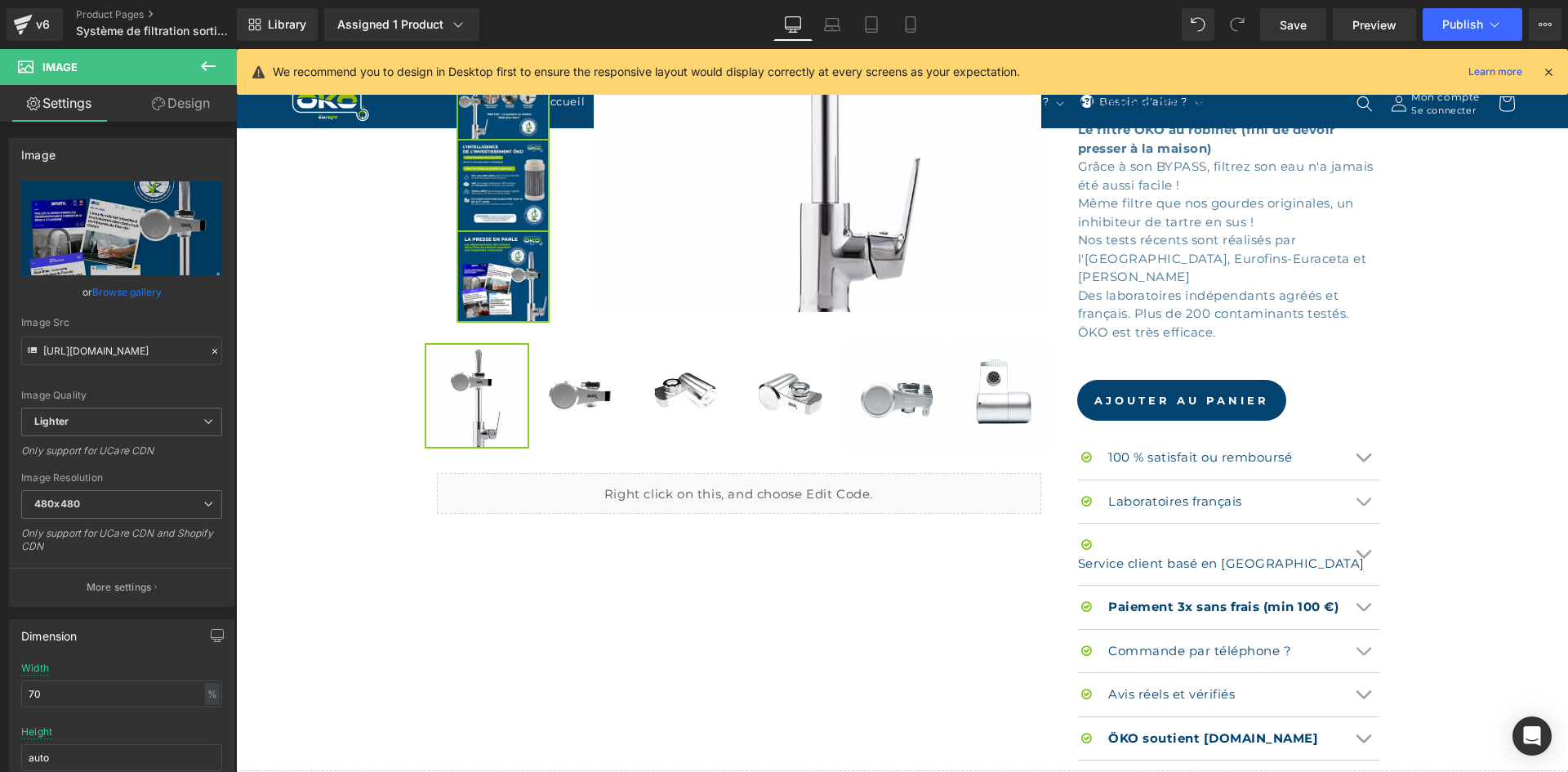
drag, startPoint x: 1551, startPoint y: 70, endPoint x: 1313, endPoint y: 20, distance: 243.2
click at [1551, 70] on icon at bounding box center [1549, 72] width 15 height 15
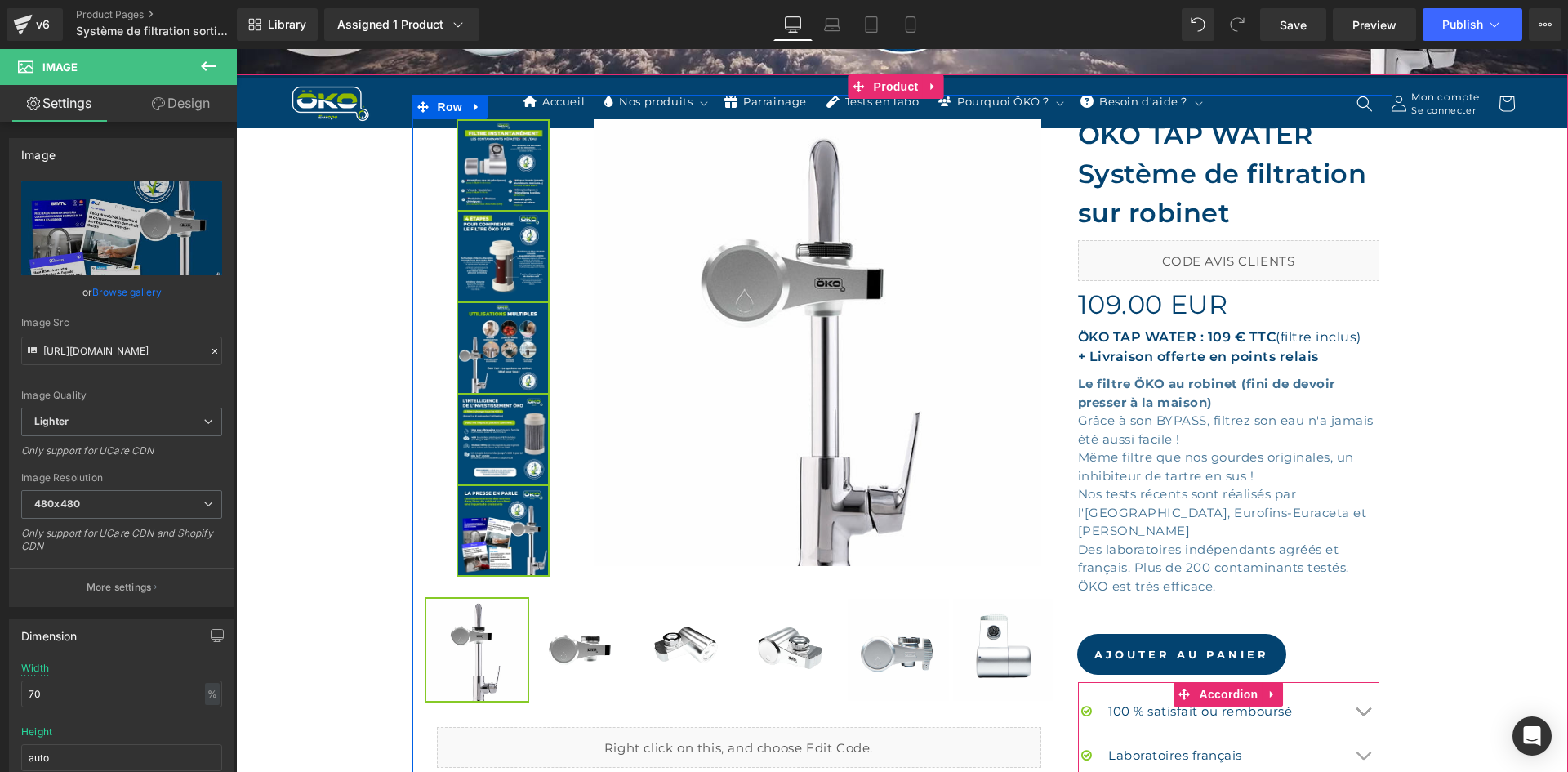
scroll to position [0, 0]
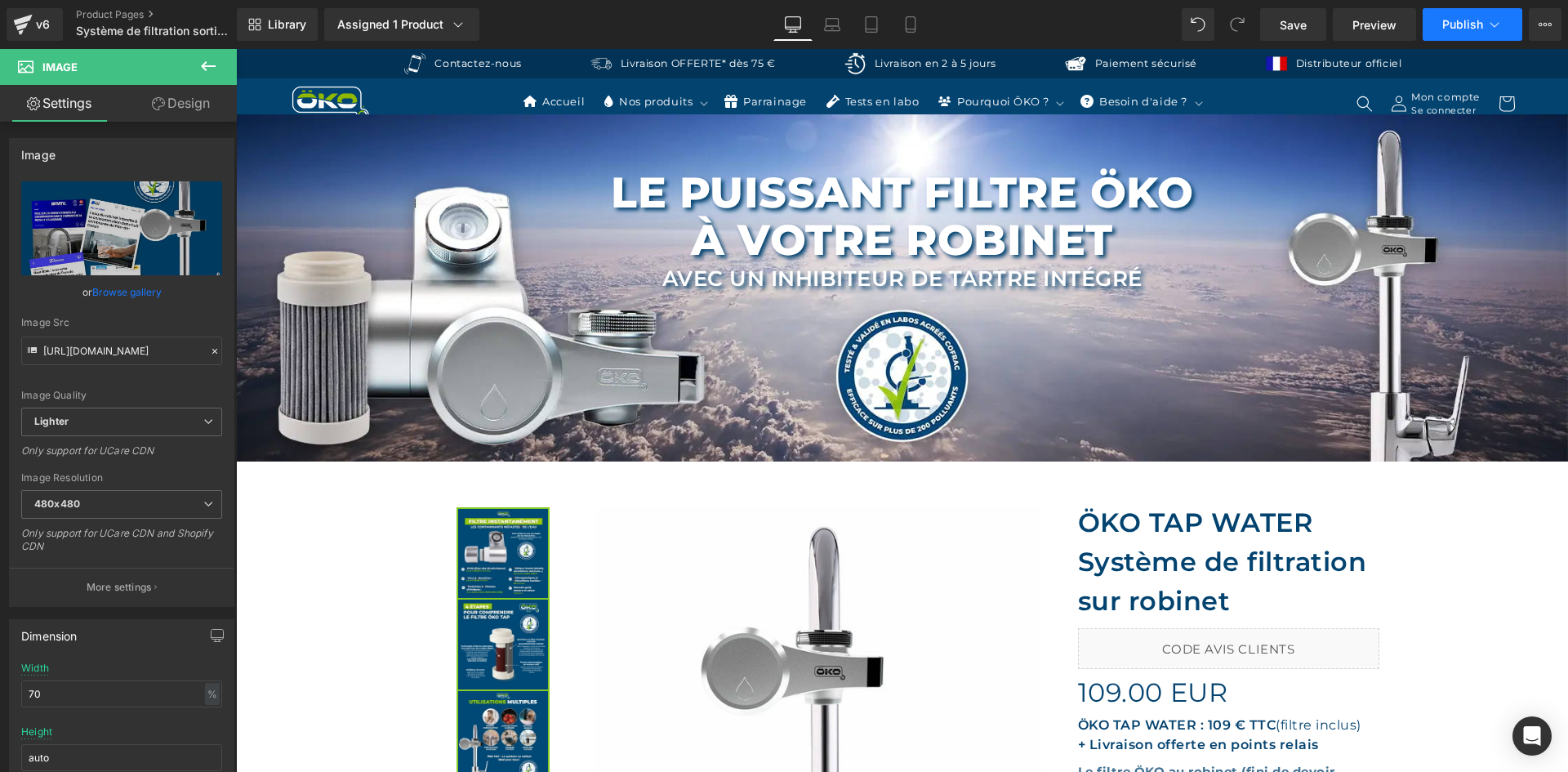
click at [1470, 24] on span "Publish" at bounding box center [1462, 25] width 41 height 13
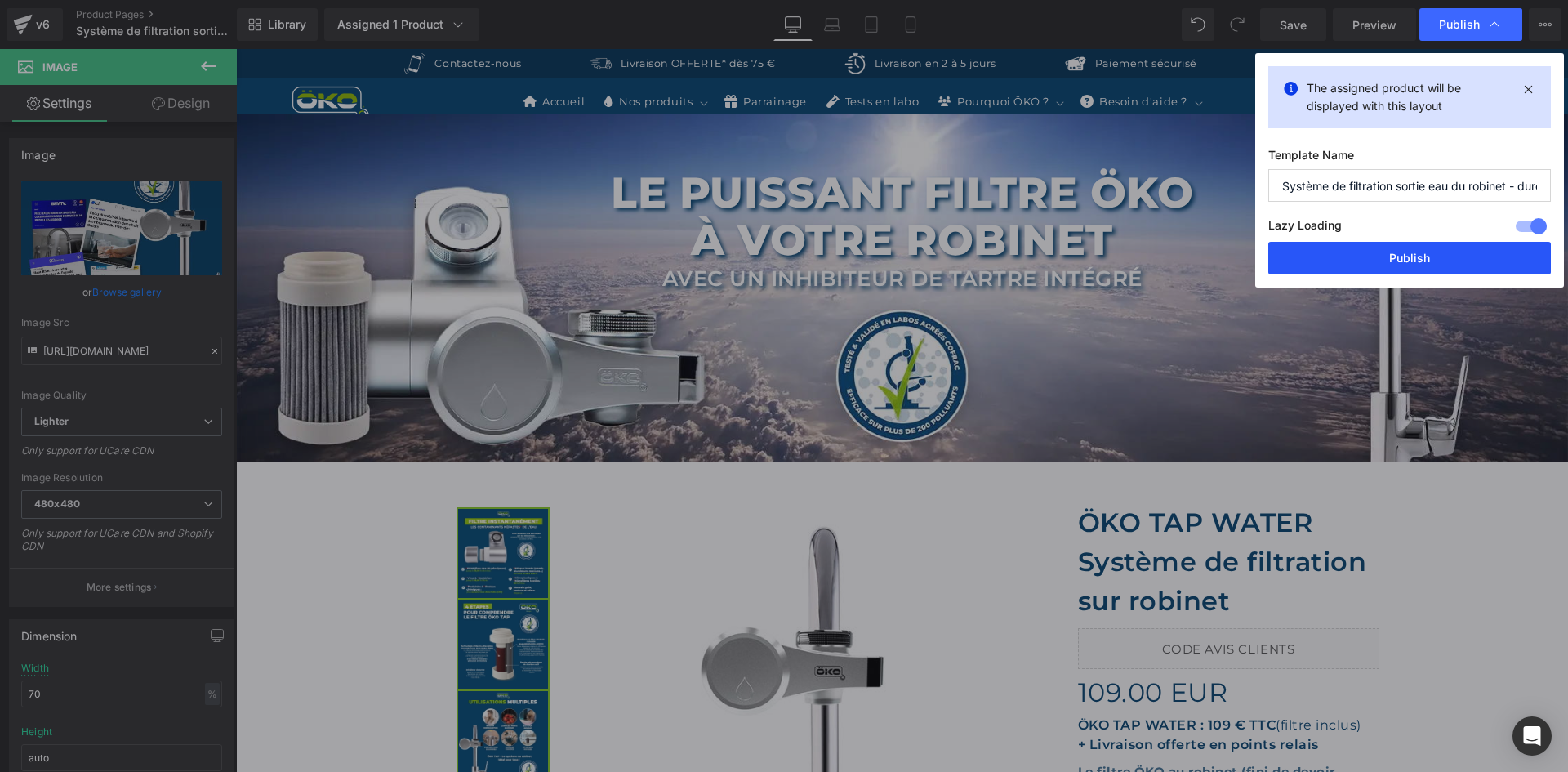
click at [1418, 251] on button "Publish" at bounding box center [1409, 258] width 283 height 33
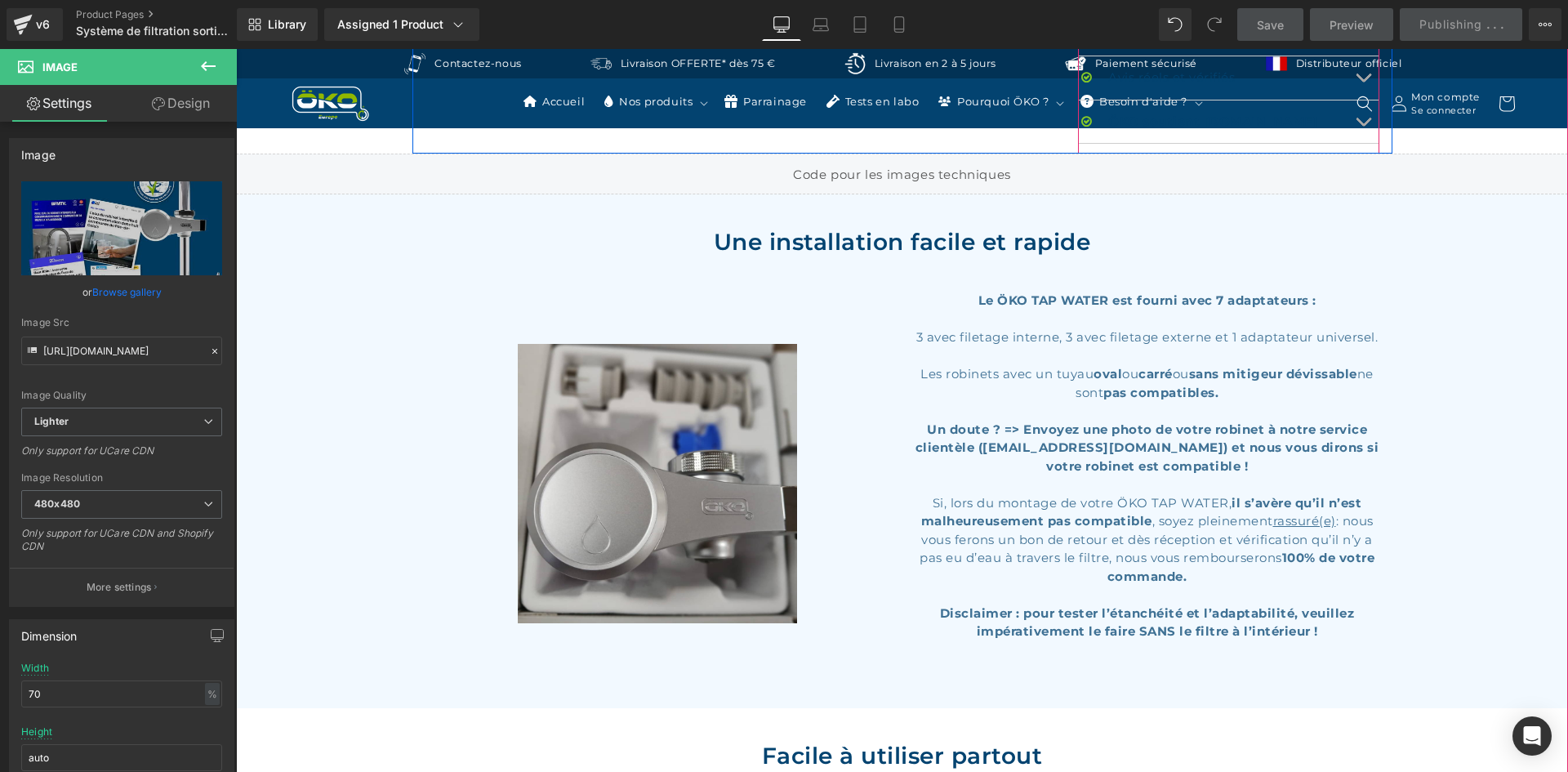
scroll to position [1307, 0]
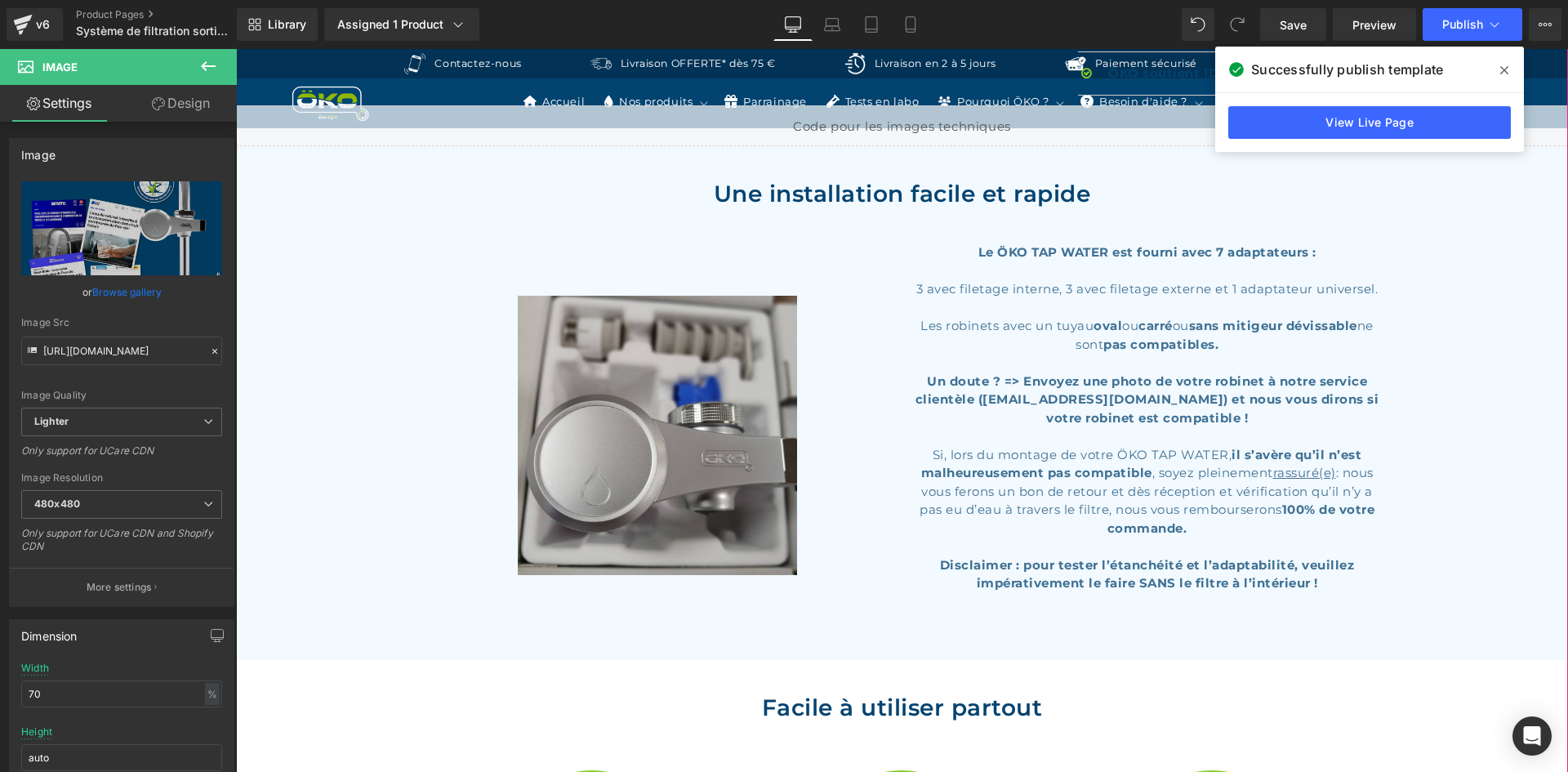
click at [1395, 296] on div "Liquid Une installation facile et rapide Heading Row Liquid Row Image Le ÖKO TA…" at bounding box center [902, 379] width 1332 height 547
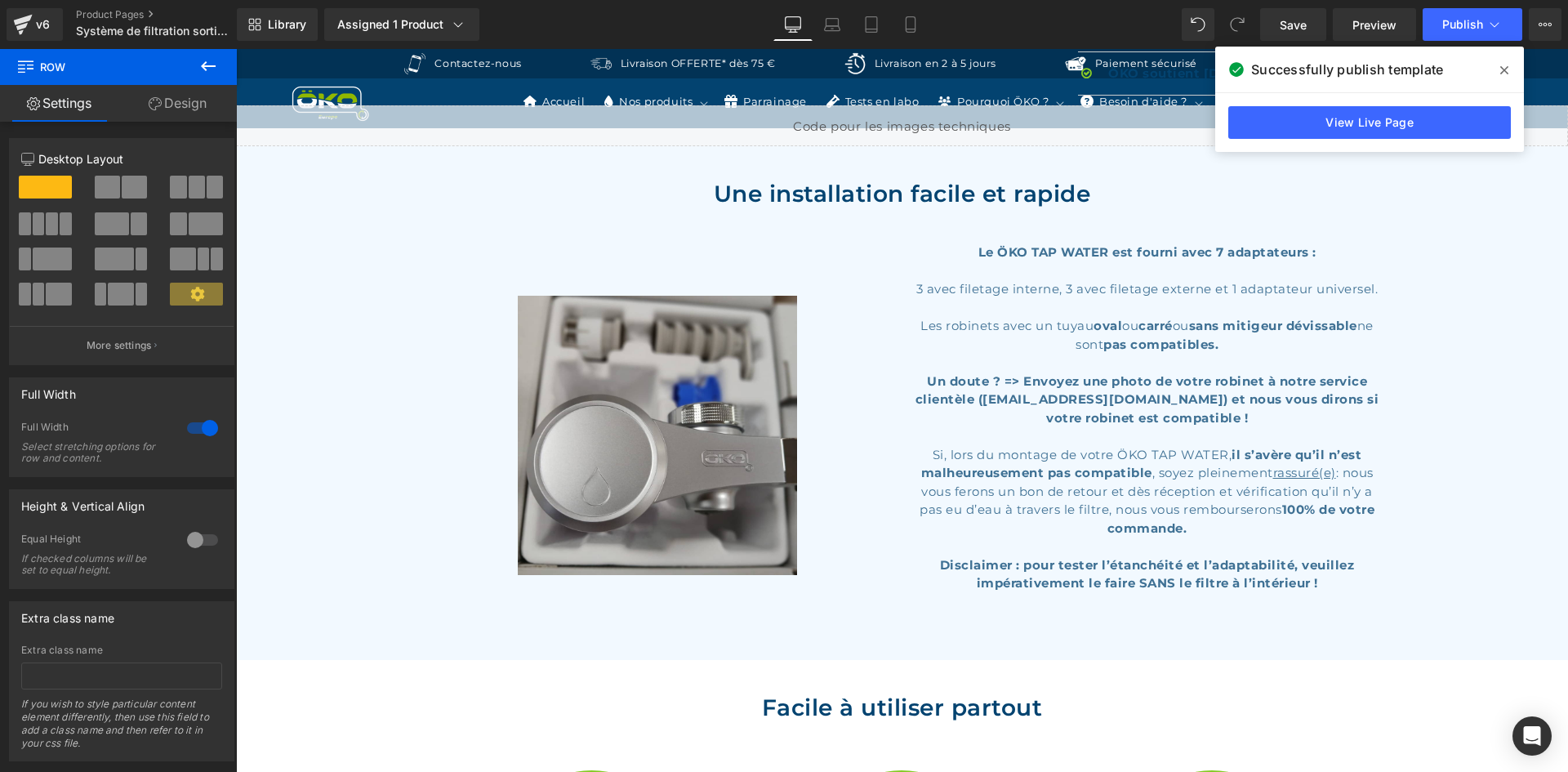
click at [1510, 62] on span at bounding box center [1504, 70] width 26 height 26
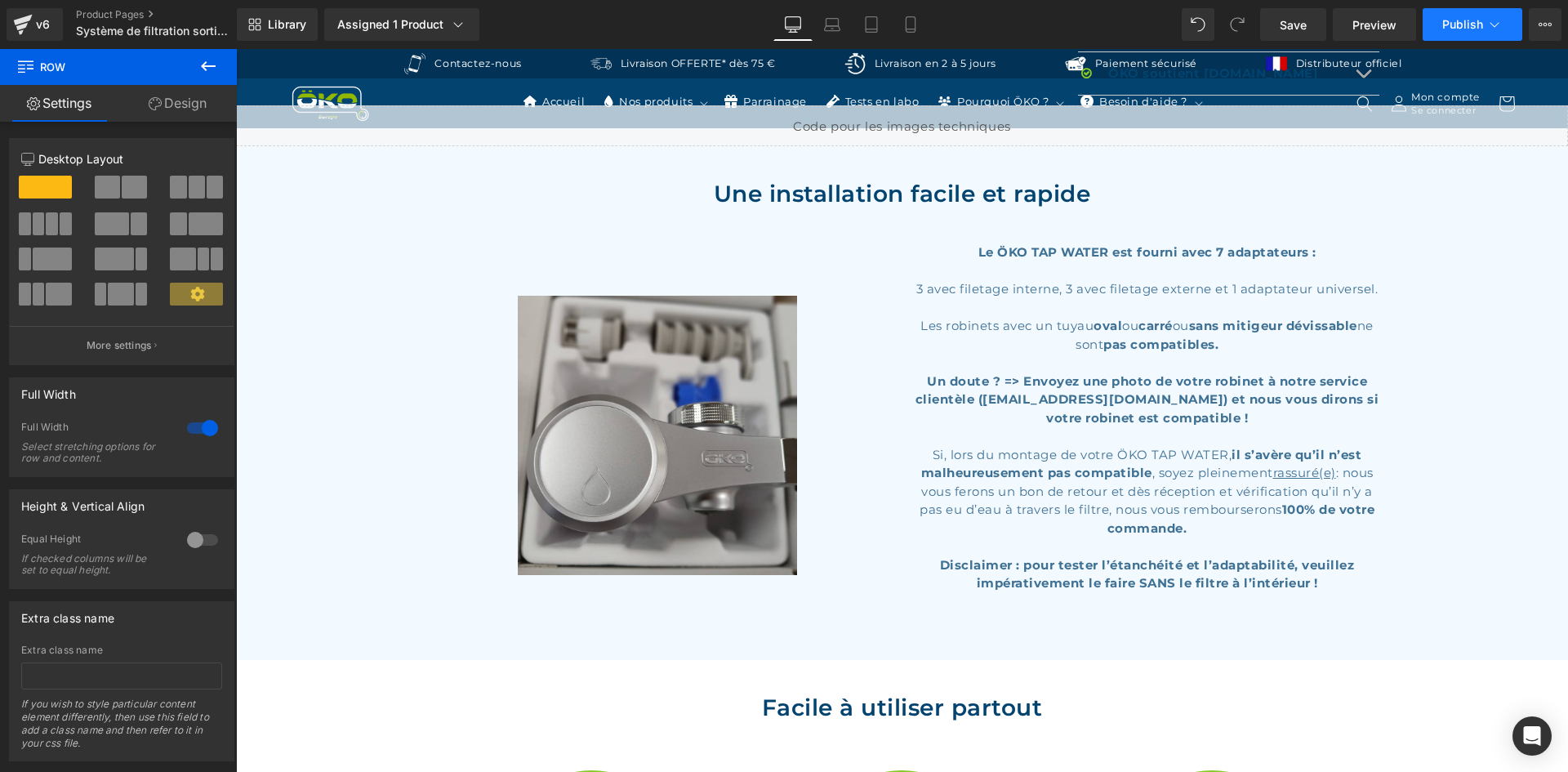
click at [1513, 29] on button "Publish" at bounding box center [1473, 25] width 100 height 33
click at [1548, 24] on icon at bounding box center [1545, 25] width 13 height 13
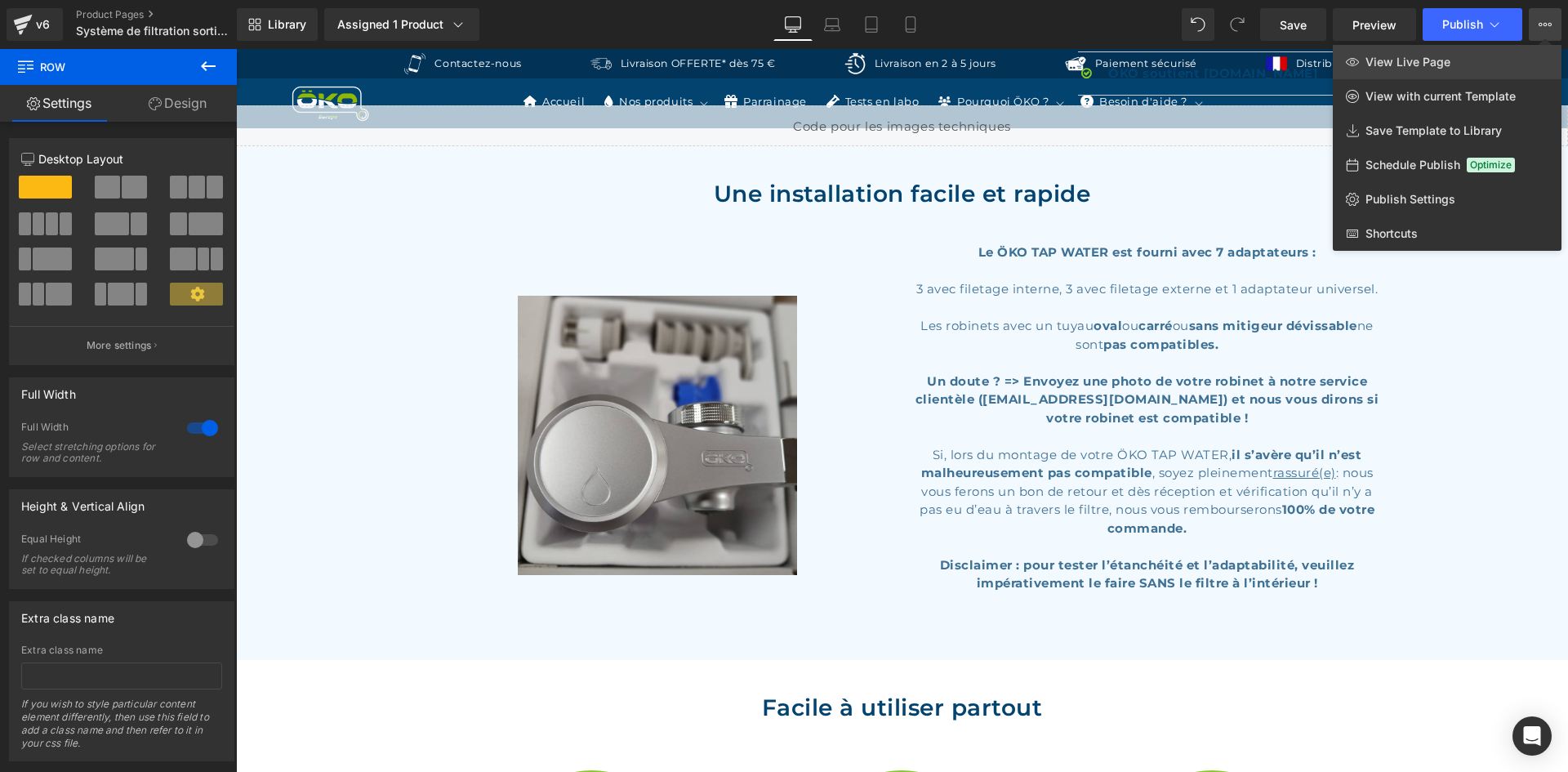
click at [1483, 65] on link "View Live Page" at bounding box center [1447, 62] width 228 height 34
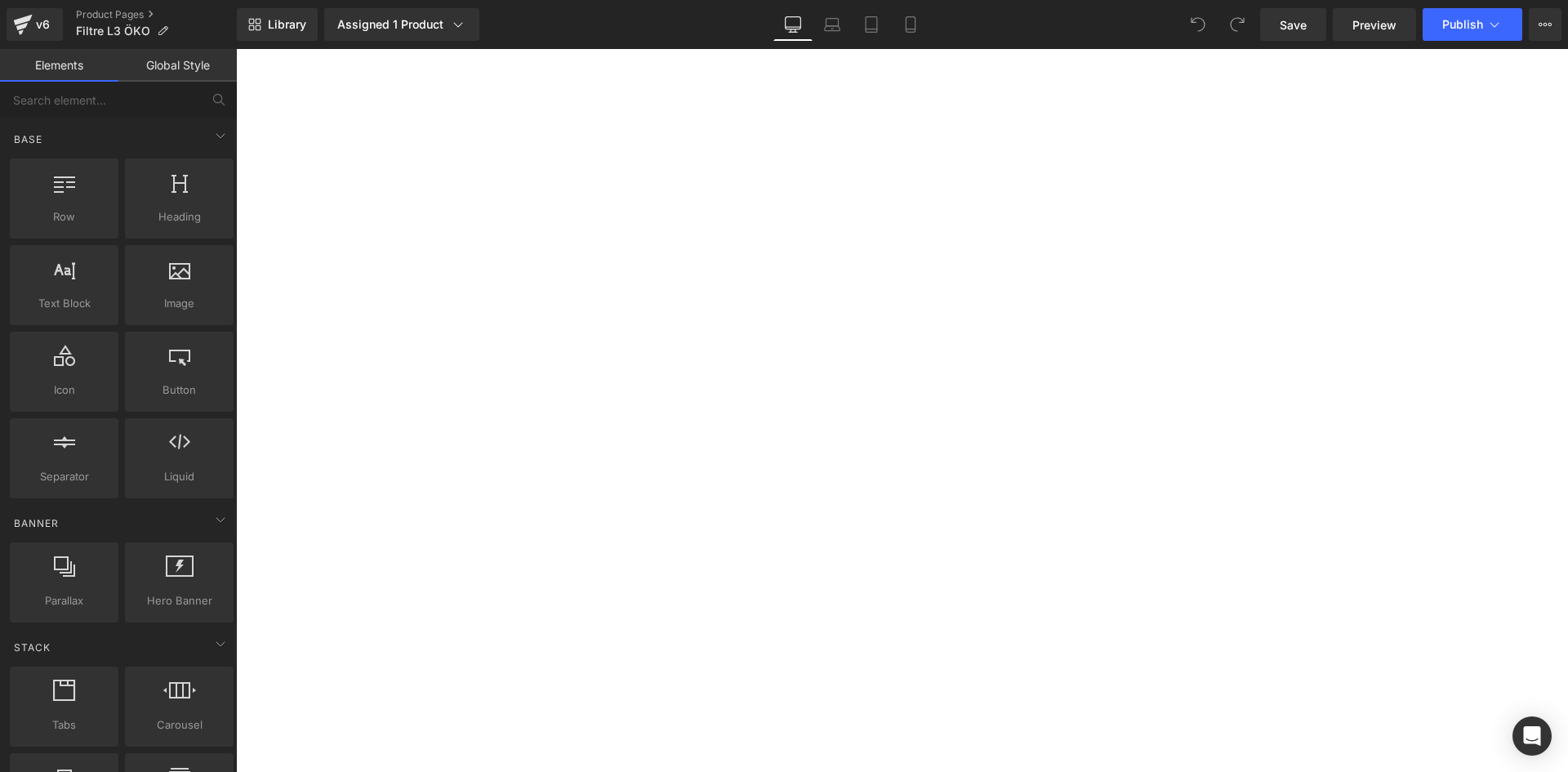
select select "1L"
select select "Vert"
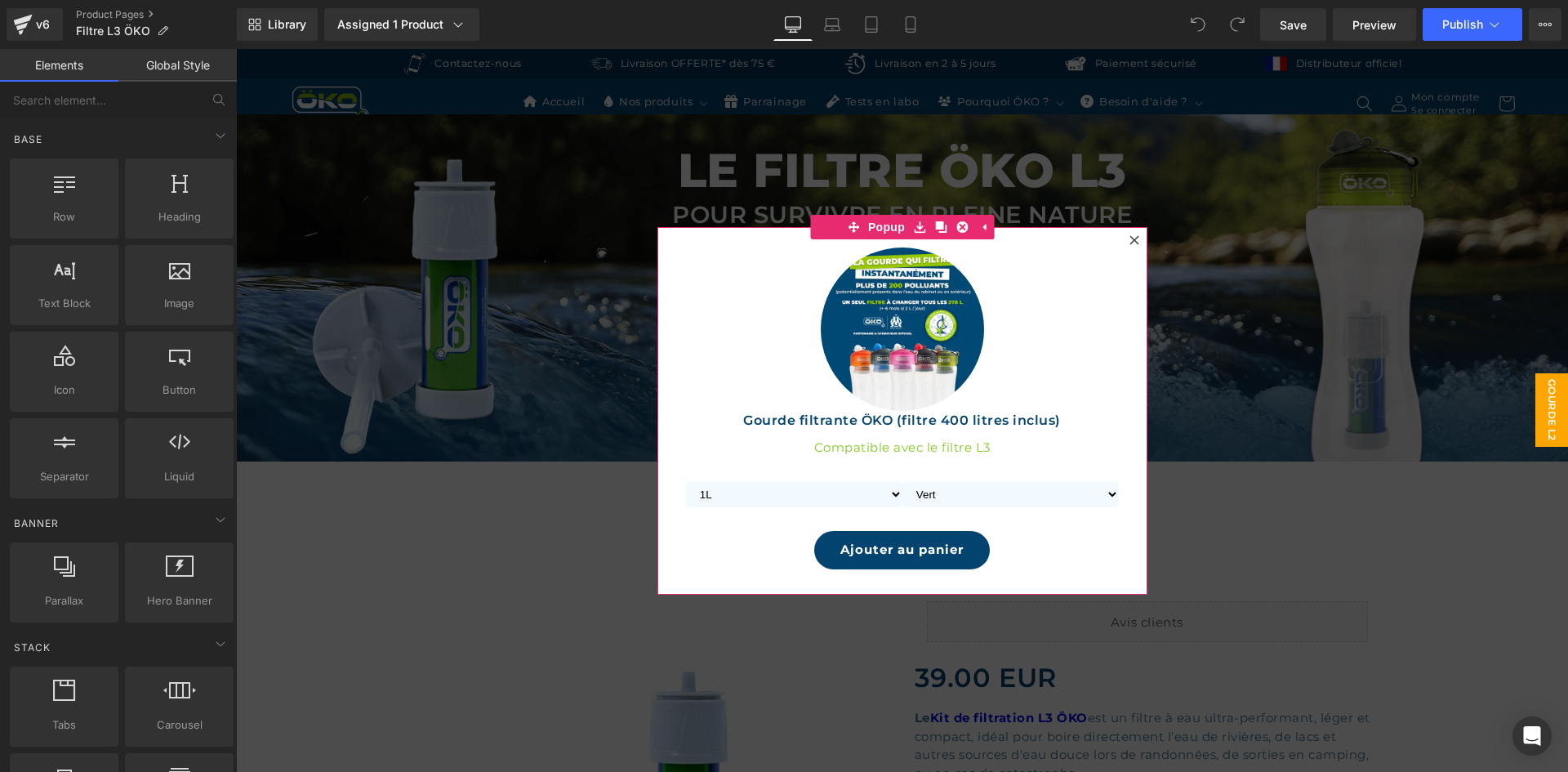
click at [1131, 239] on icon at bounding box center [1134, 240] width 10 height 10
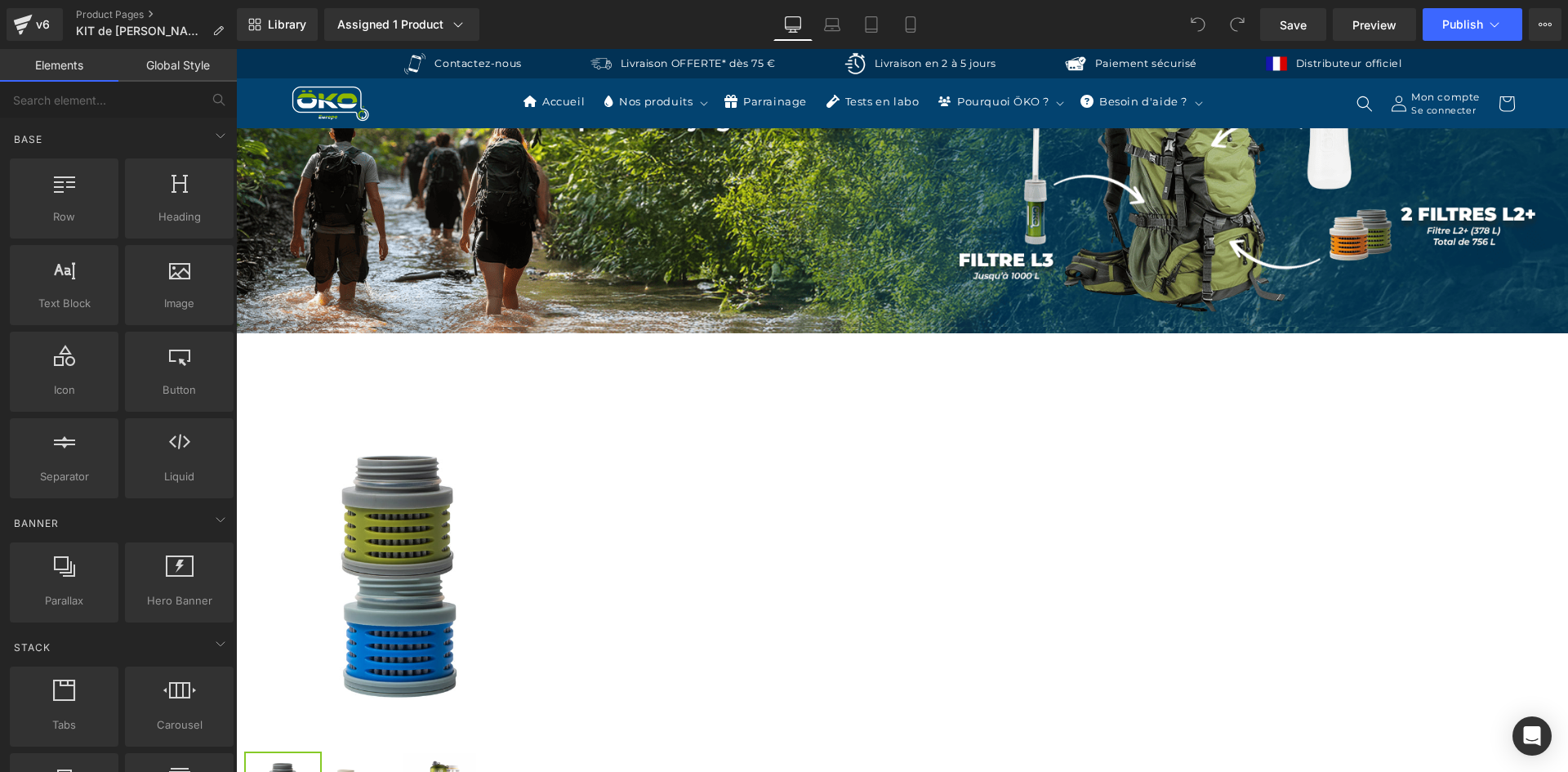
scroll to position [163, 0]
